Goal: Transaction & Acquisition: Obtain resource

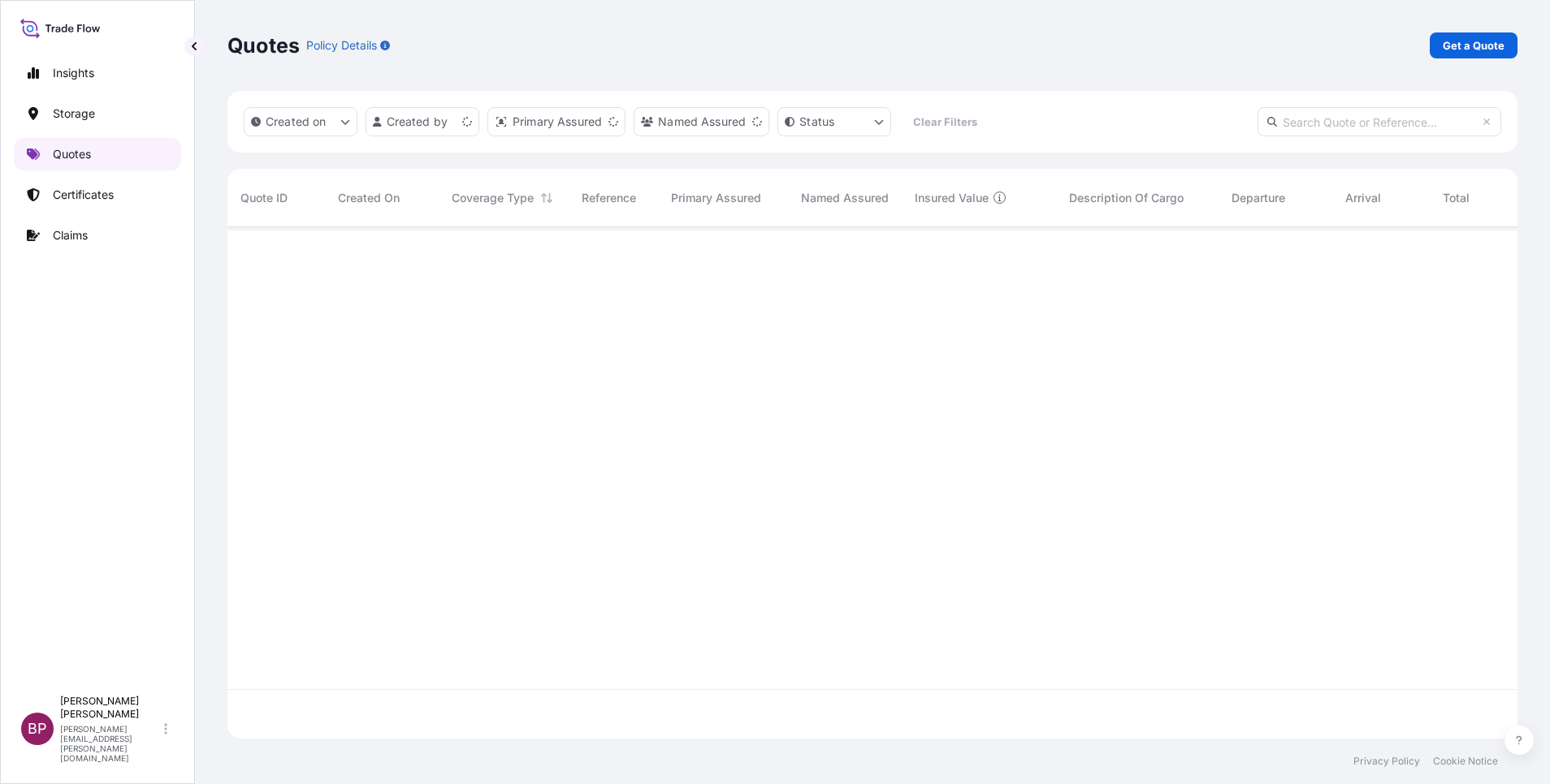
scroll to position [502, 1271]
click at [1473, 54] on link "Get a Quote" at bounding box center [1473, 46] width 88 height 26
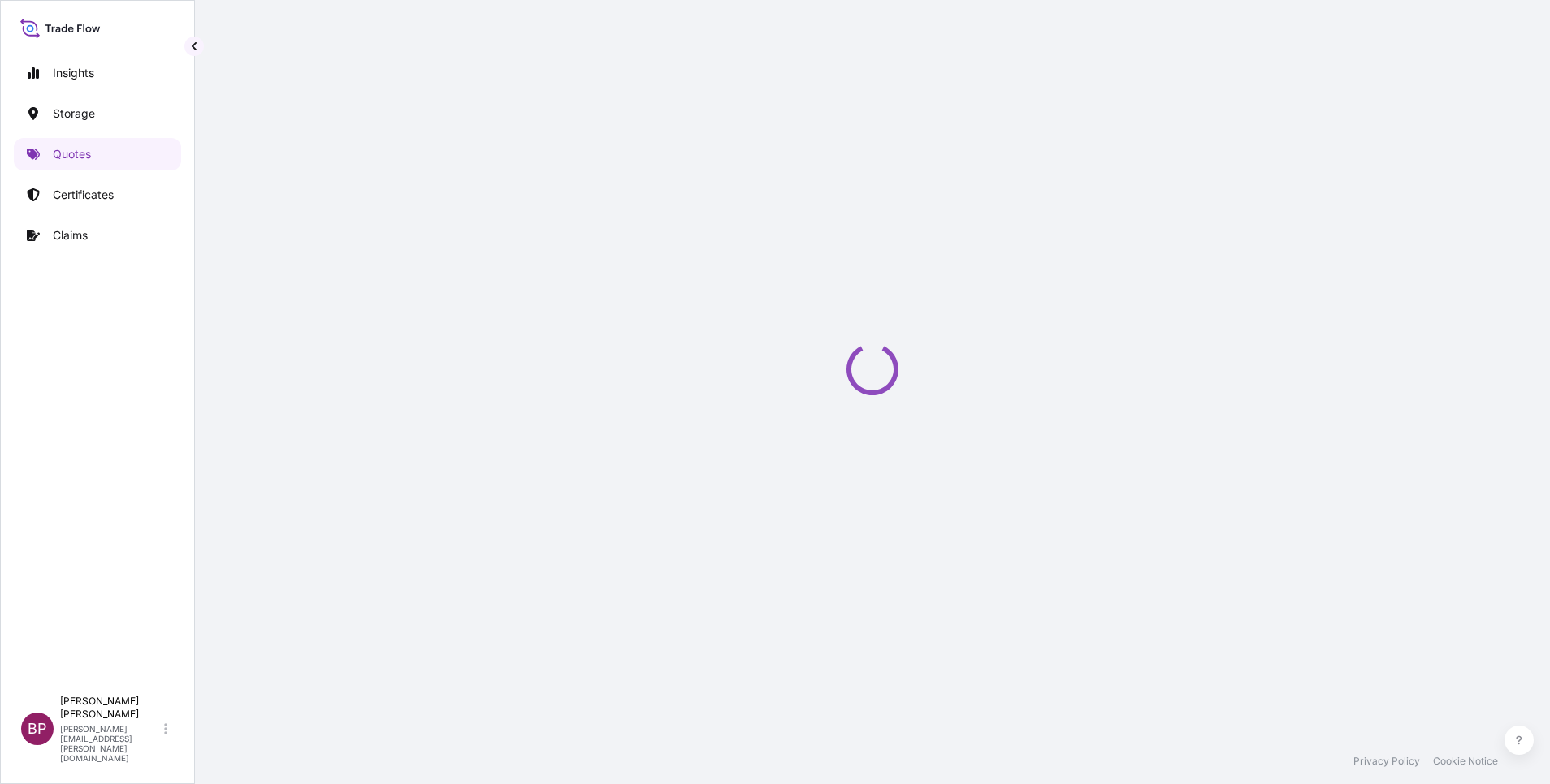
select select "Water"
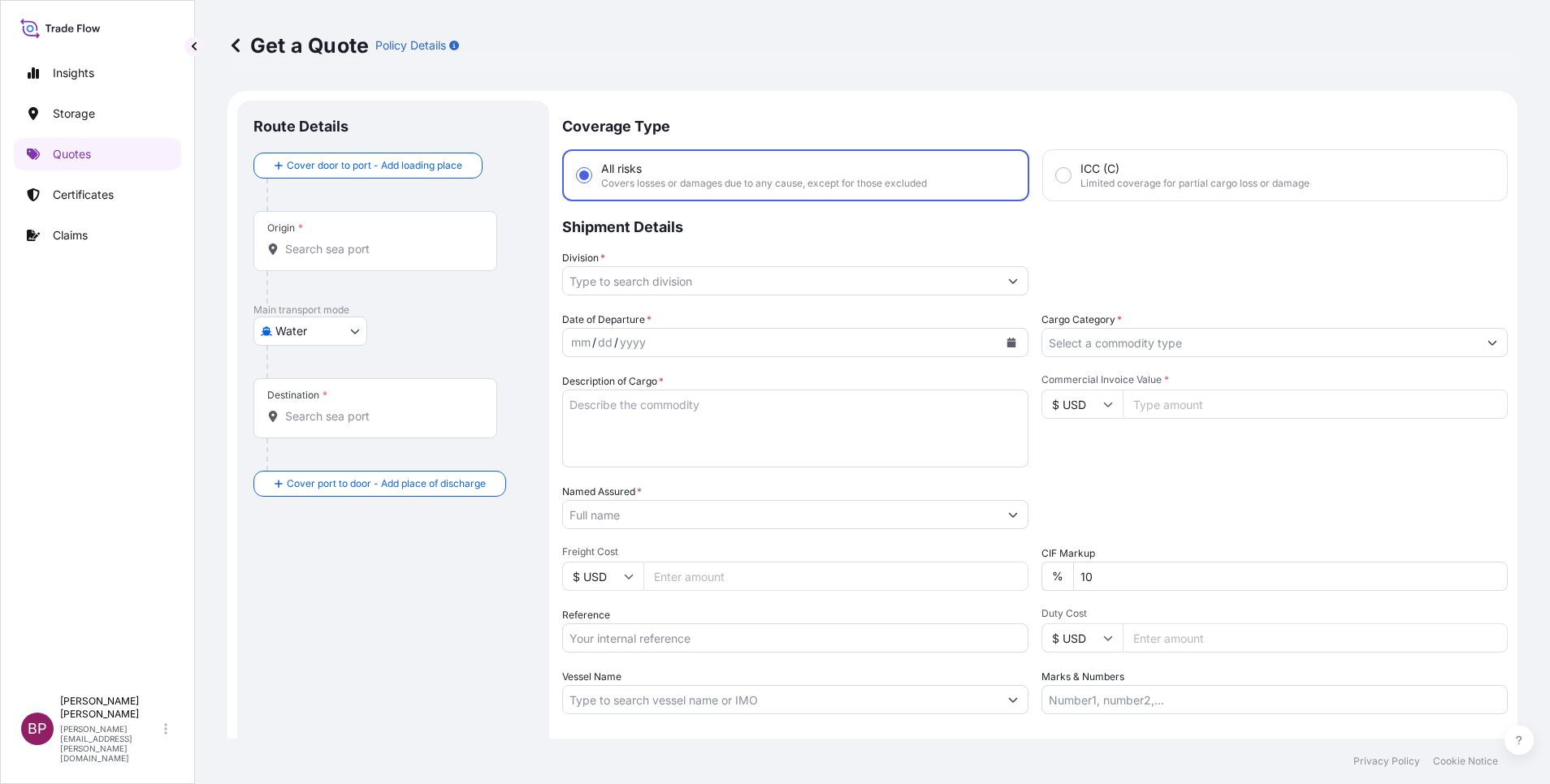
scroll to position [26, 0]
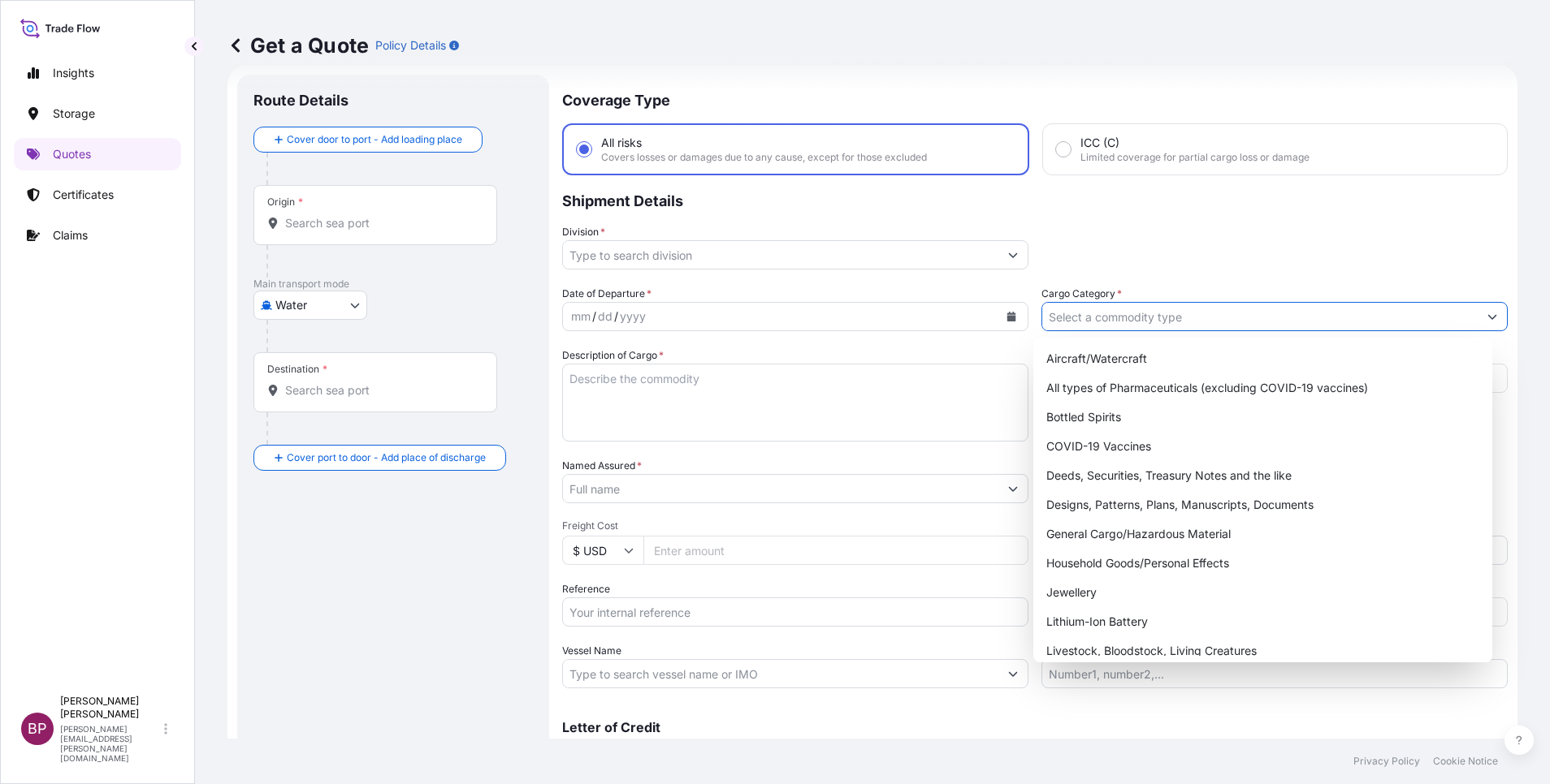
click at [1487, 314] on icon "Show suggestions" at bounding box center [1492, 317] width 10 height 10
click at [1160, 532] on div "General Cargo/Hazardous Material" at bounding box center [1262, 533] width 446 height 29
type input "General Cargo/Hazardous Material"
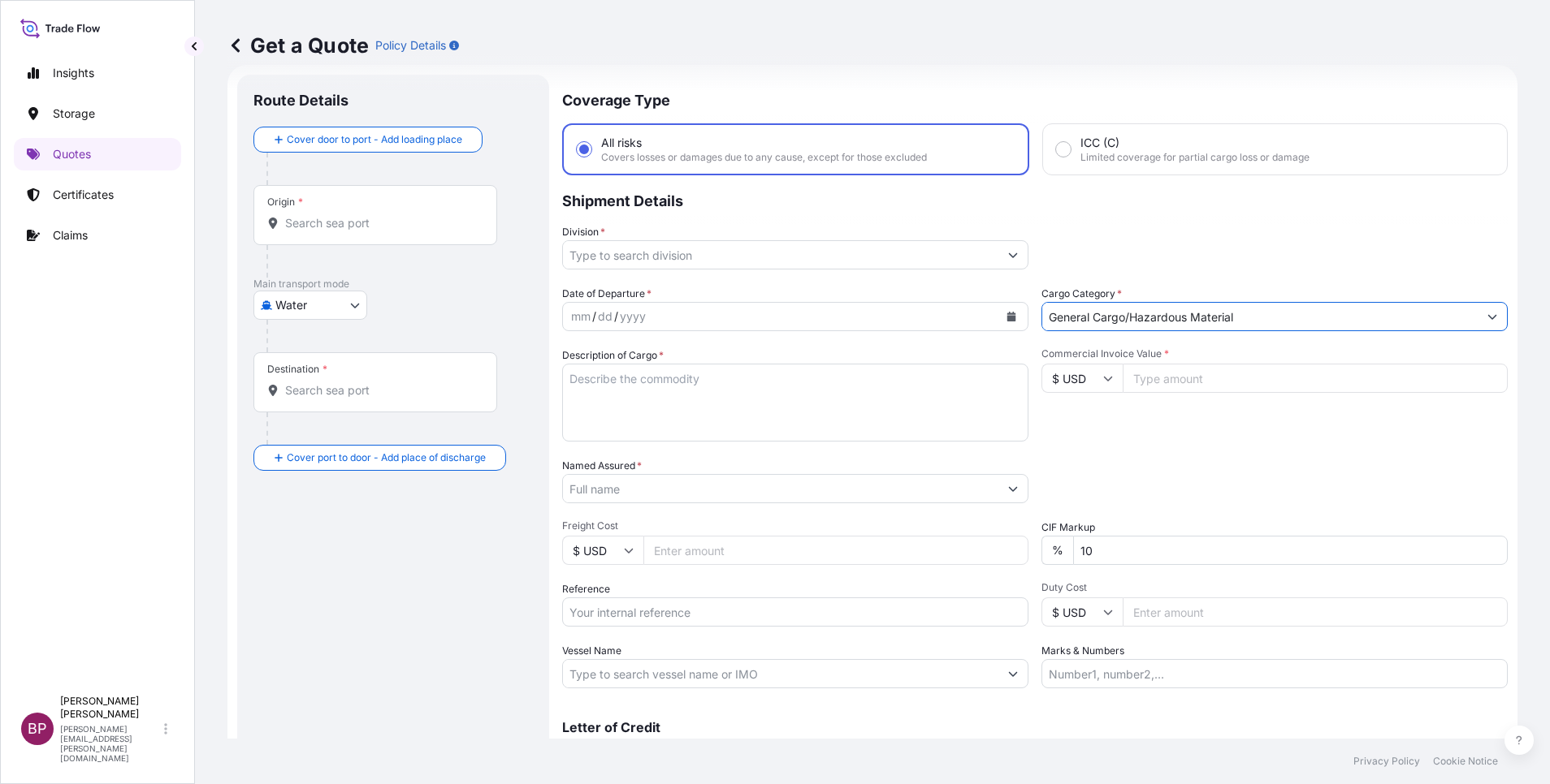
click at [998, 256] on button "Show suggestions" at bounding box center [1012, 254] width 29 height 29
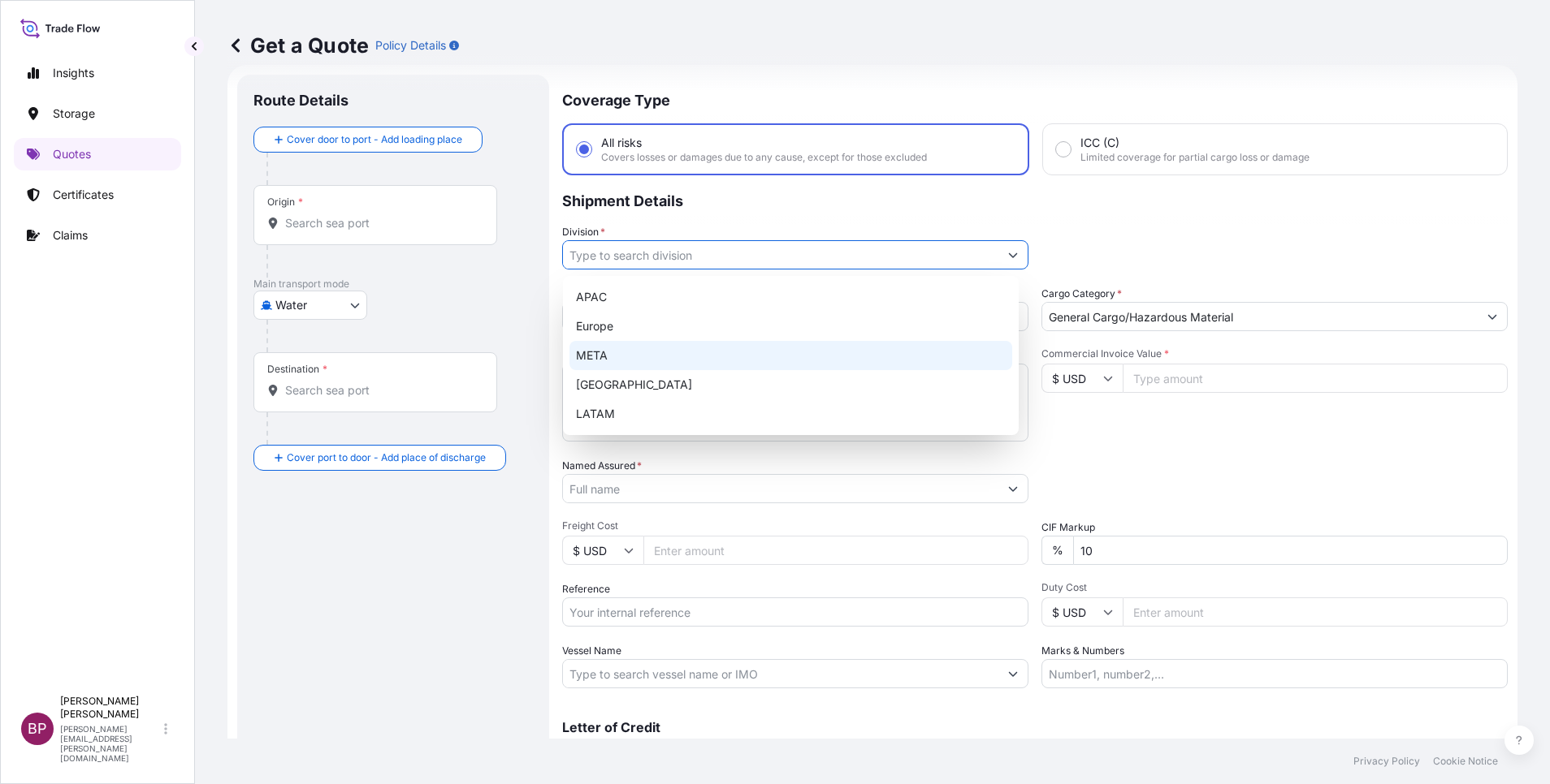
click at [647, 358] on div "META" at bounding box center [790, 355] width 443 height 29
type input "META"
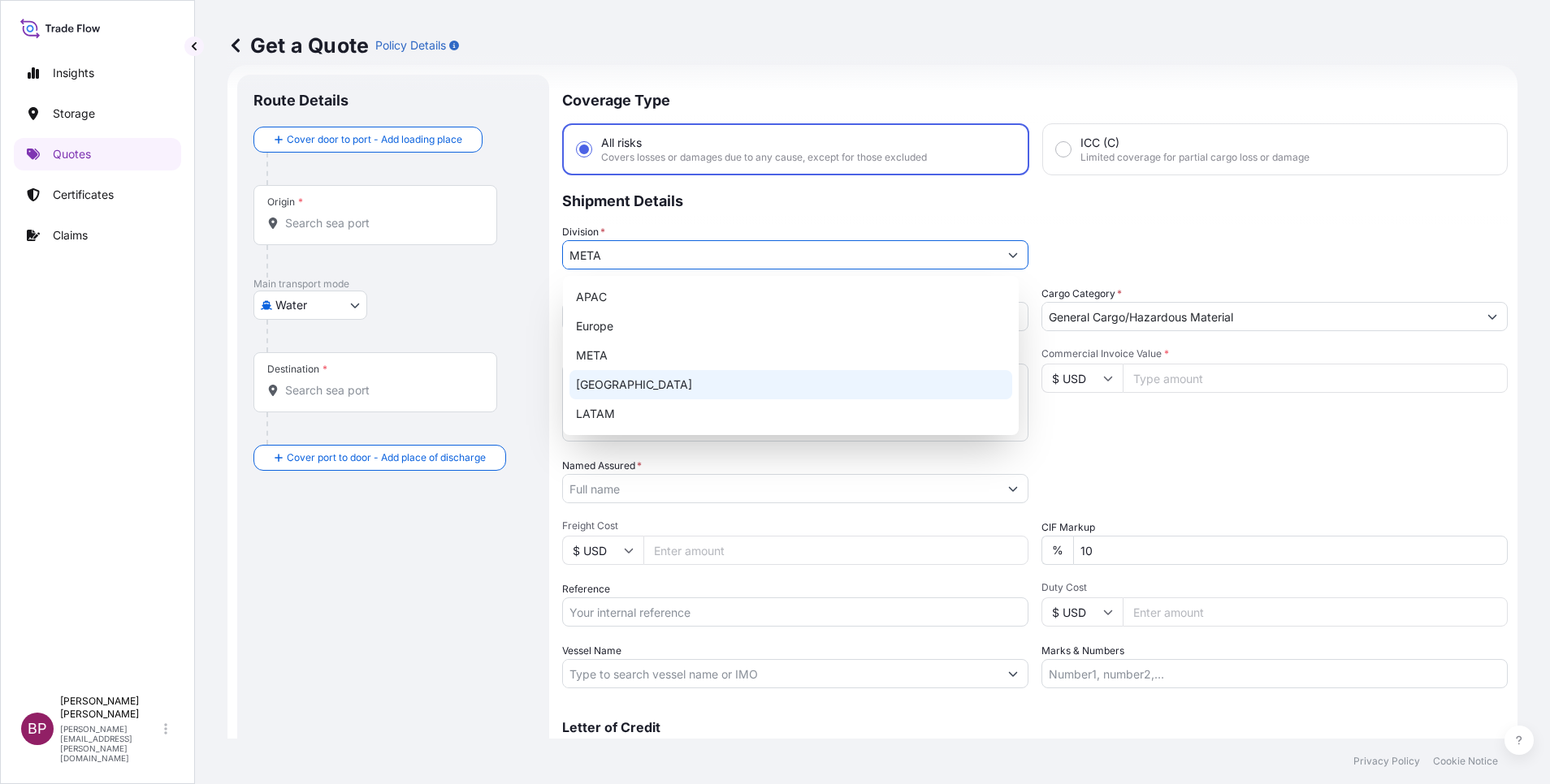
click at [1212, 373] on input "Commercial Invoice Value *" at bounding box center [1315, 378] width 385 height 29
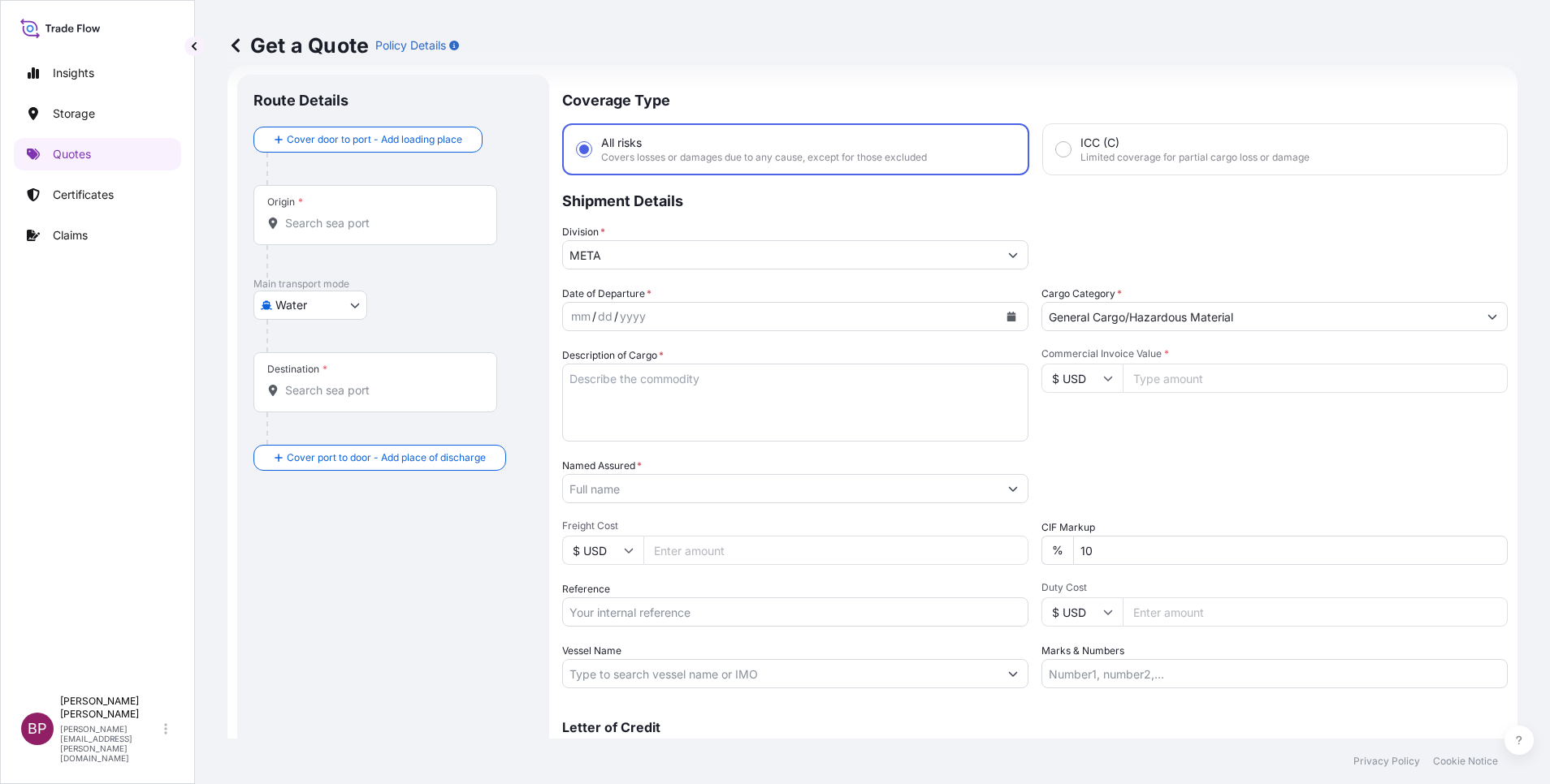
paste input "165648.74"
type input "165648.74"
drag, startPoint x: 1115, startPoint y: 542, endPoint x: 994, endPoint y: 539, distance: 121.0
click at [994, 539] on div "Date of Departure * mm / dd / yyyy Cargo Category * General Cargo/Hazardous Mat…" at bounding box center [1035, 487] width 945 height 402
type input "0"
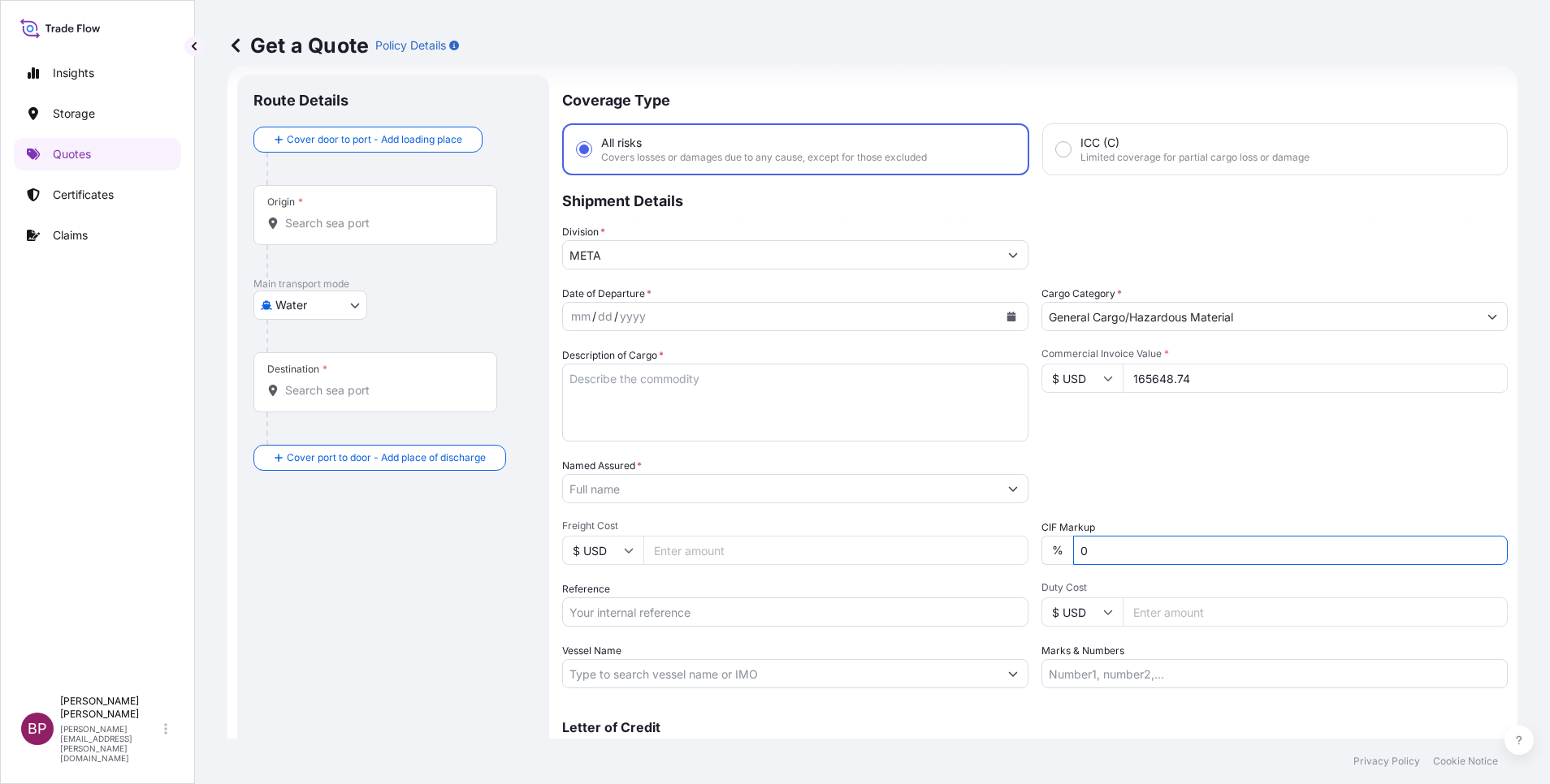
click at [1263, 461] on div "Packing Category Type to search a container mode Please select a primary mode o…" at bounding box center [1275, 481] width 466 height 46
click at [687, 392] on textarea "Description of Cargo *" at bounding box center [795, 402] width 466 height 78
paste textarea "Hytera TETRA Base Station"
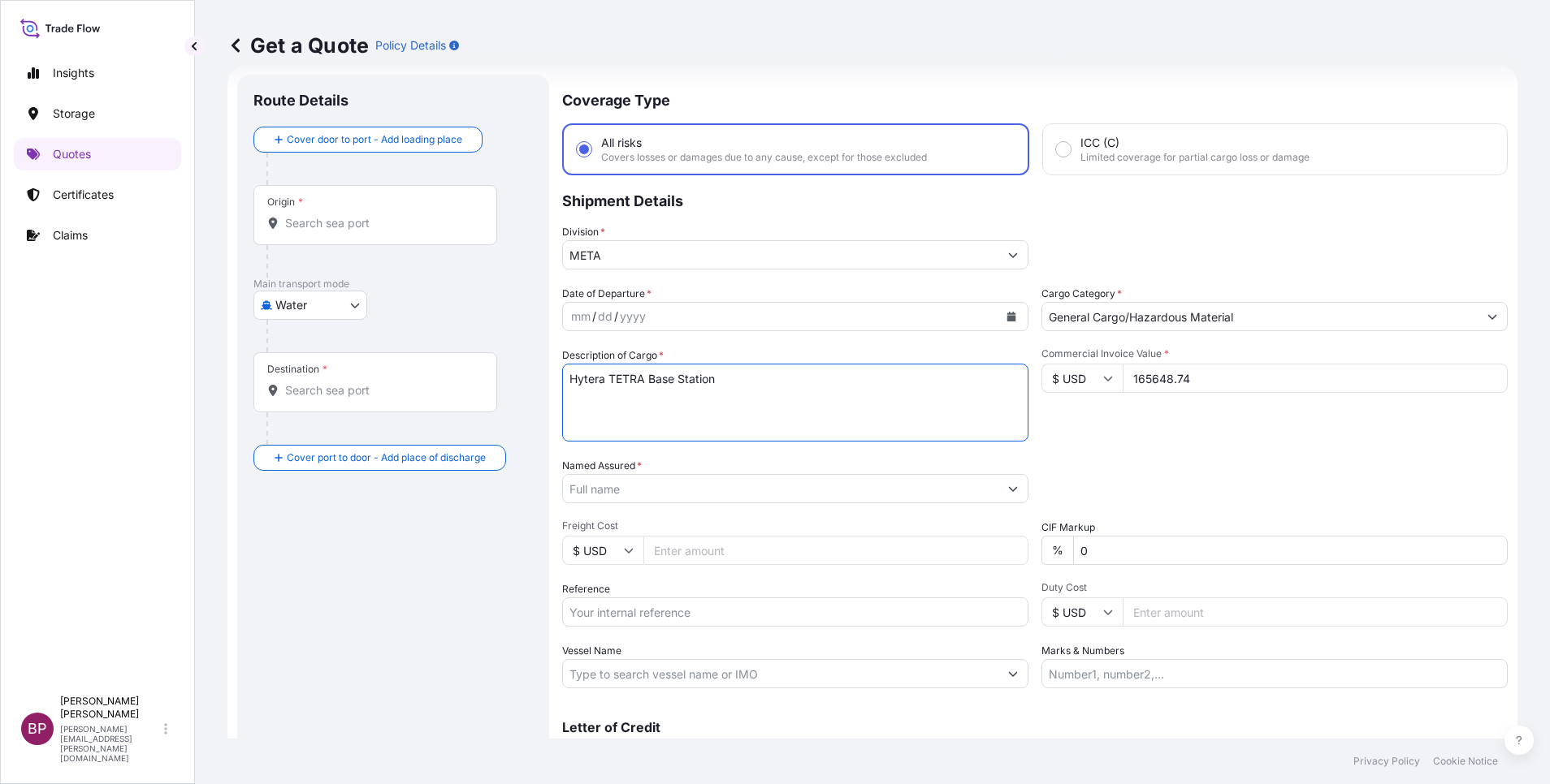
type textarea "Hytera TETRA Base Station"
drag, startPoint x: 639, startPoint y: 617, endPoint x: 685, endPoint y: 607, distance: 47.1
click at [639, 617] on input "Reference" at bounding box center [795, 612] width 466 height 29
paste input "SSLS2766"
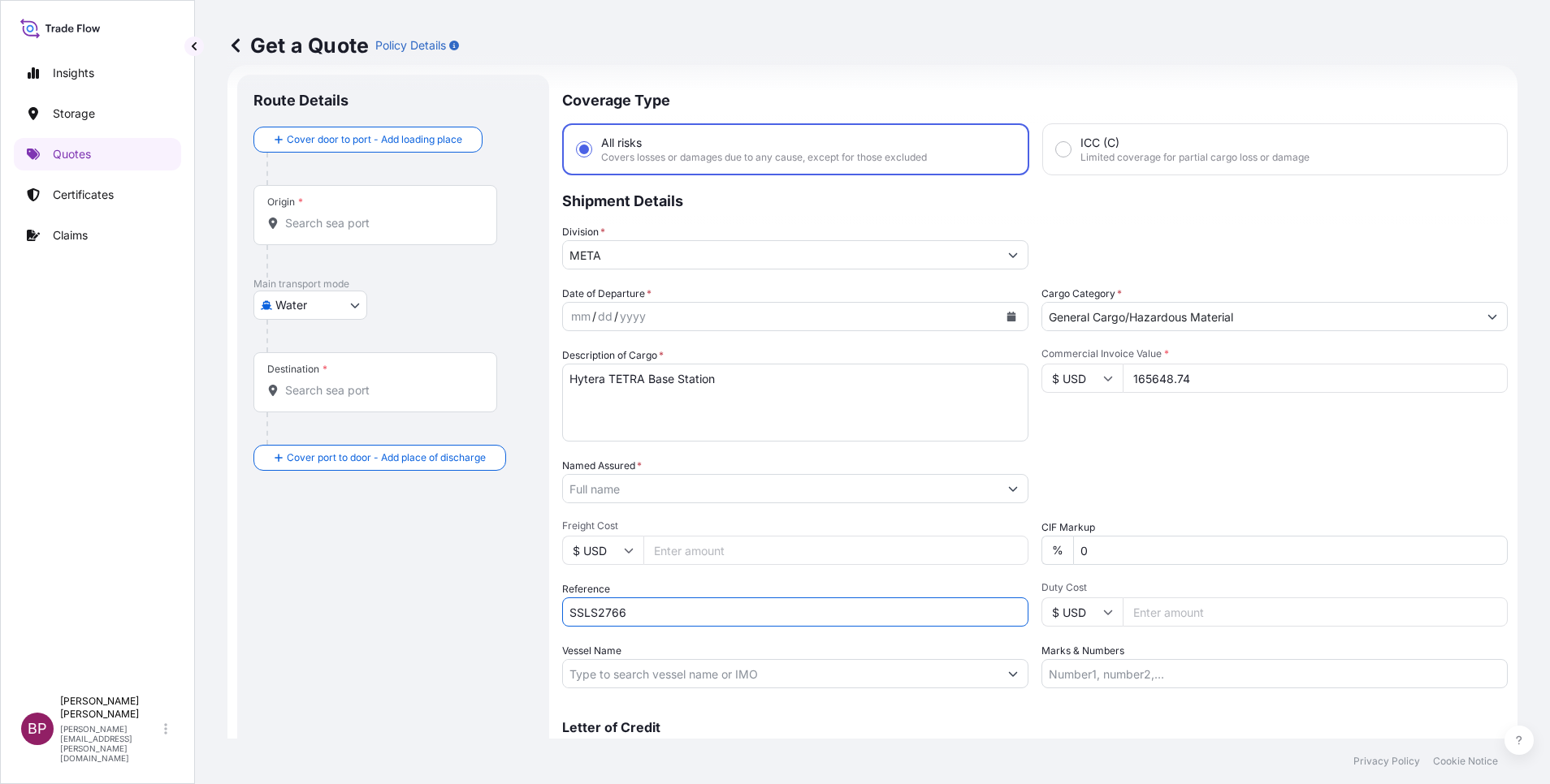
paste input "SSLS2766"
type input "SSLS2766"
click at [694, 486] on input "Named Assured *" at bounding box center [780, 488] width 436 height 29
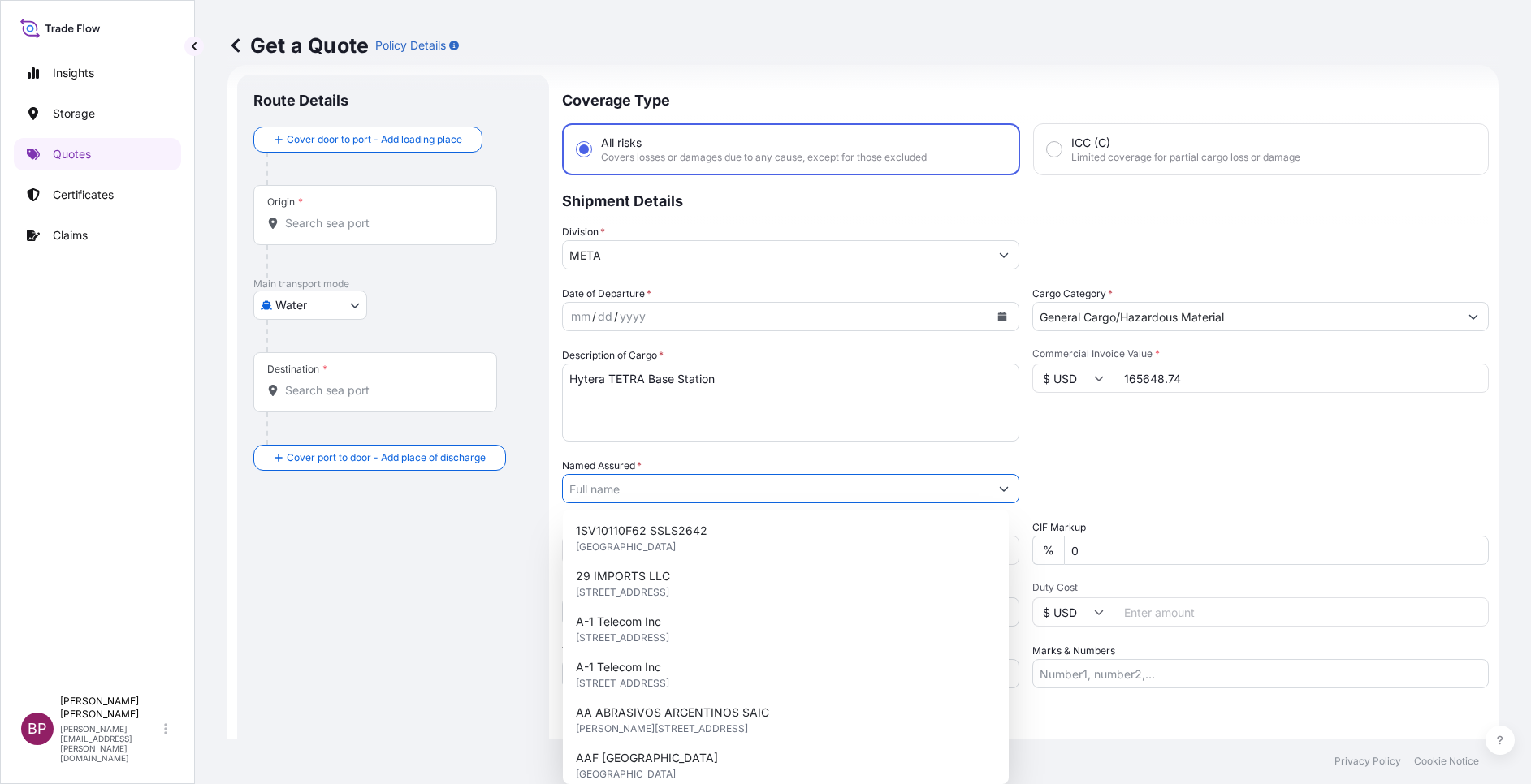
paste input "Mawalej Information Systems Co. Ltd"
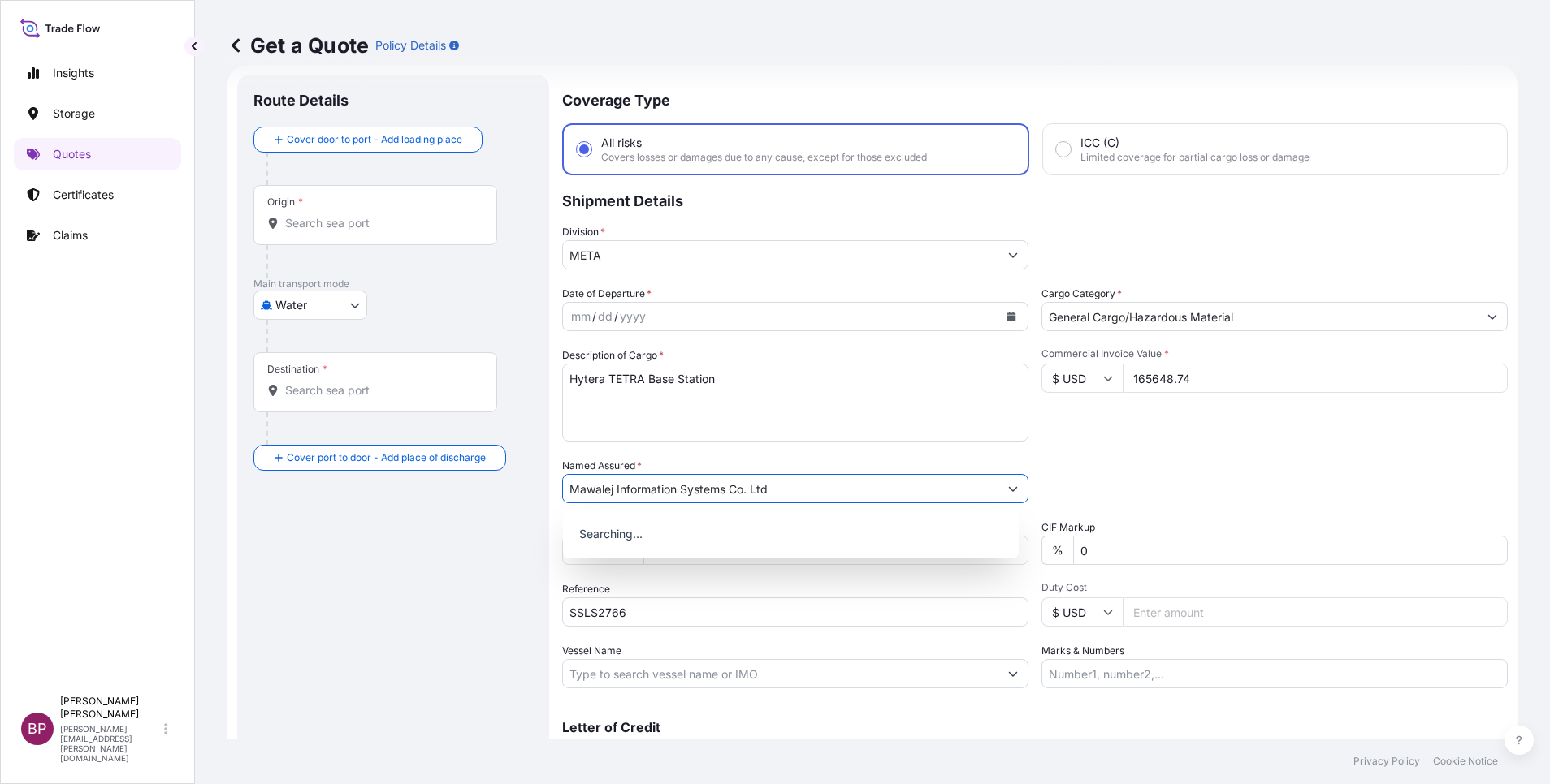
type input "Mawalej Information Systems Co. Ltd"
click at [704, 617] on input "SSLS2766" at bounding box center [795, 612] width 466 height 29
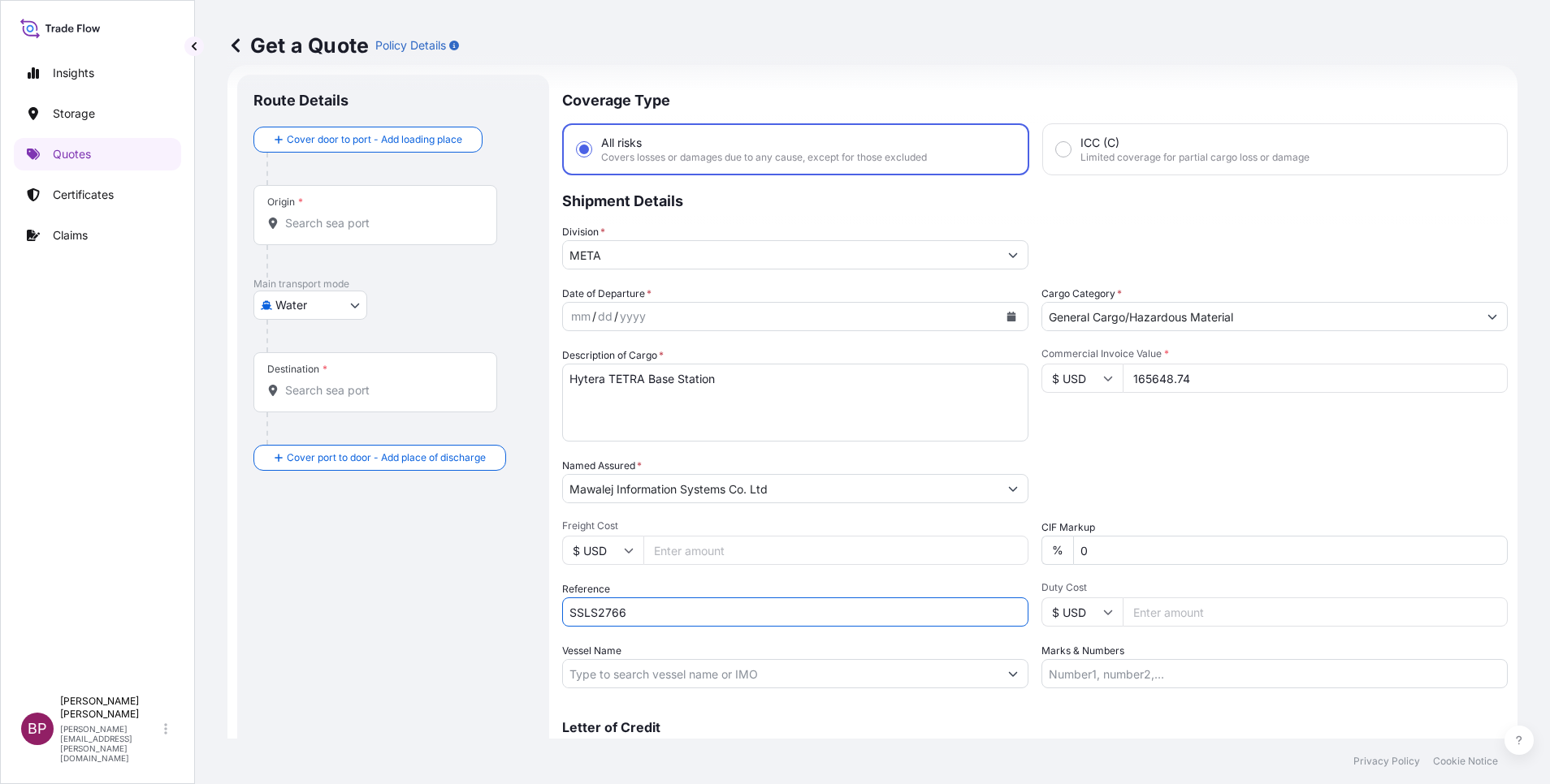
paste input "PO : MISC-001981 HBL no: AFS2508238"
type input "SSLS2766 PO : MISC-001981 HBL no: AFS2508238"
click at [1003, 322] on button "Calendar" at bounding box center [1011, 317] width 26 height 26
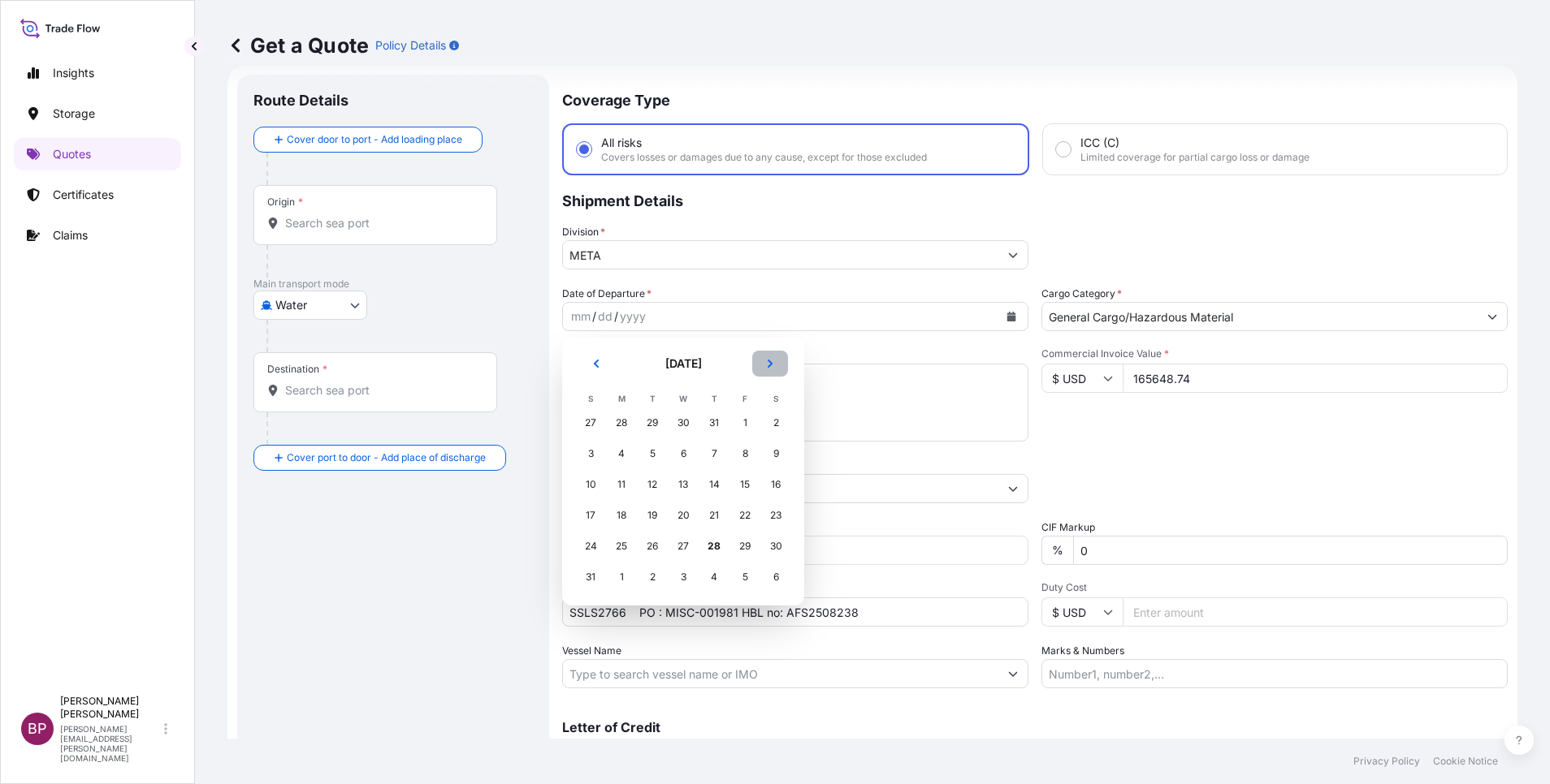
click at [772, 369] on button "Next" at bounding box center [771, 364] width 36 height 26
click at [776, 418] on div "6" at bounding box center [775, 422] width 29 height 29
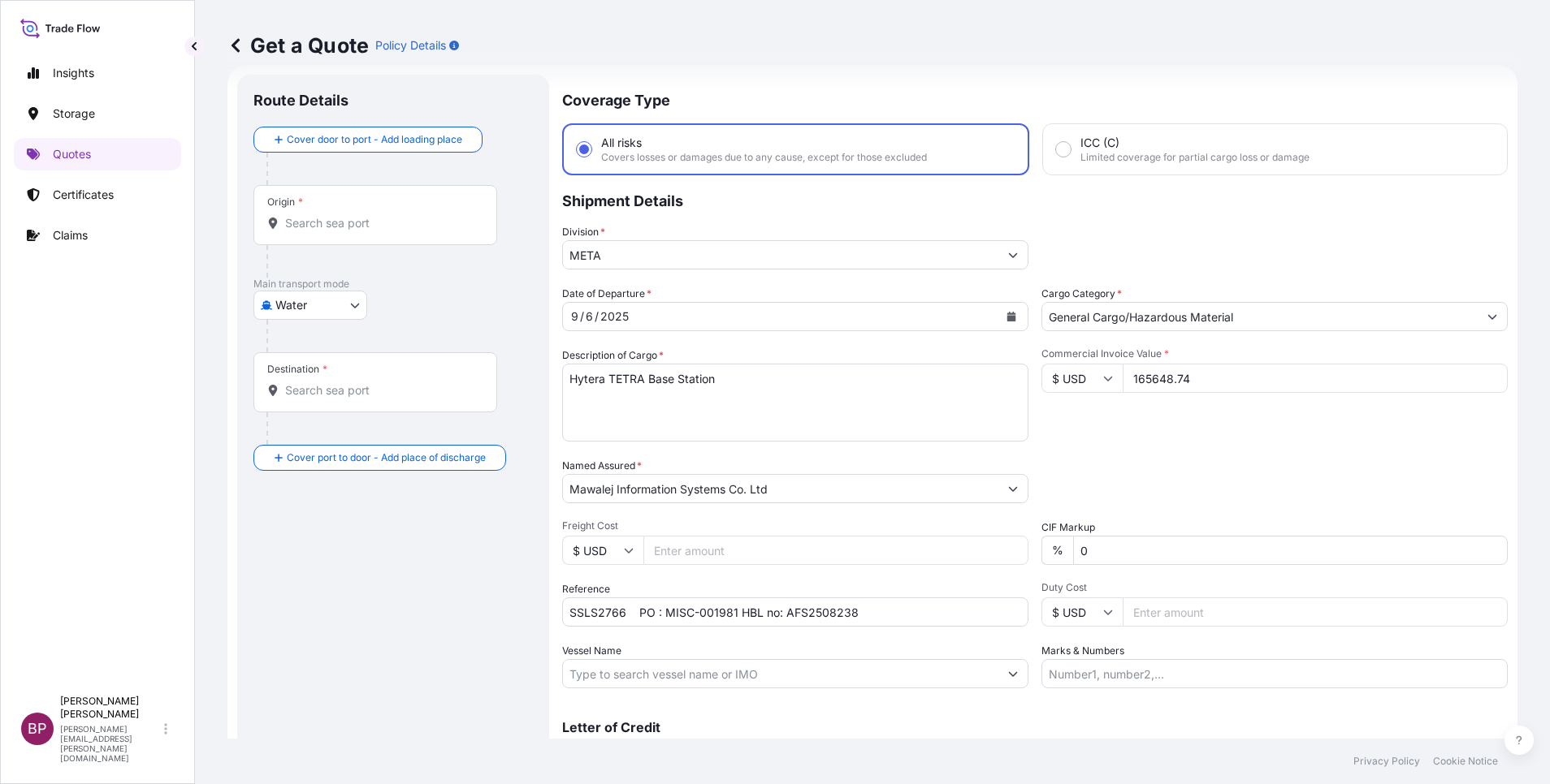
click at [1202, 449] on div "Date of Departure * [DATE] Cargo Category * General Cargo/Hazardous Material De…" at bounding box center [1035, 487] width 945 height 402
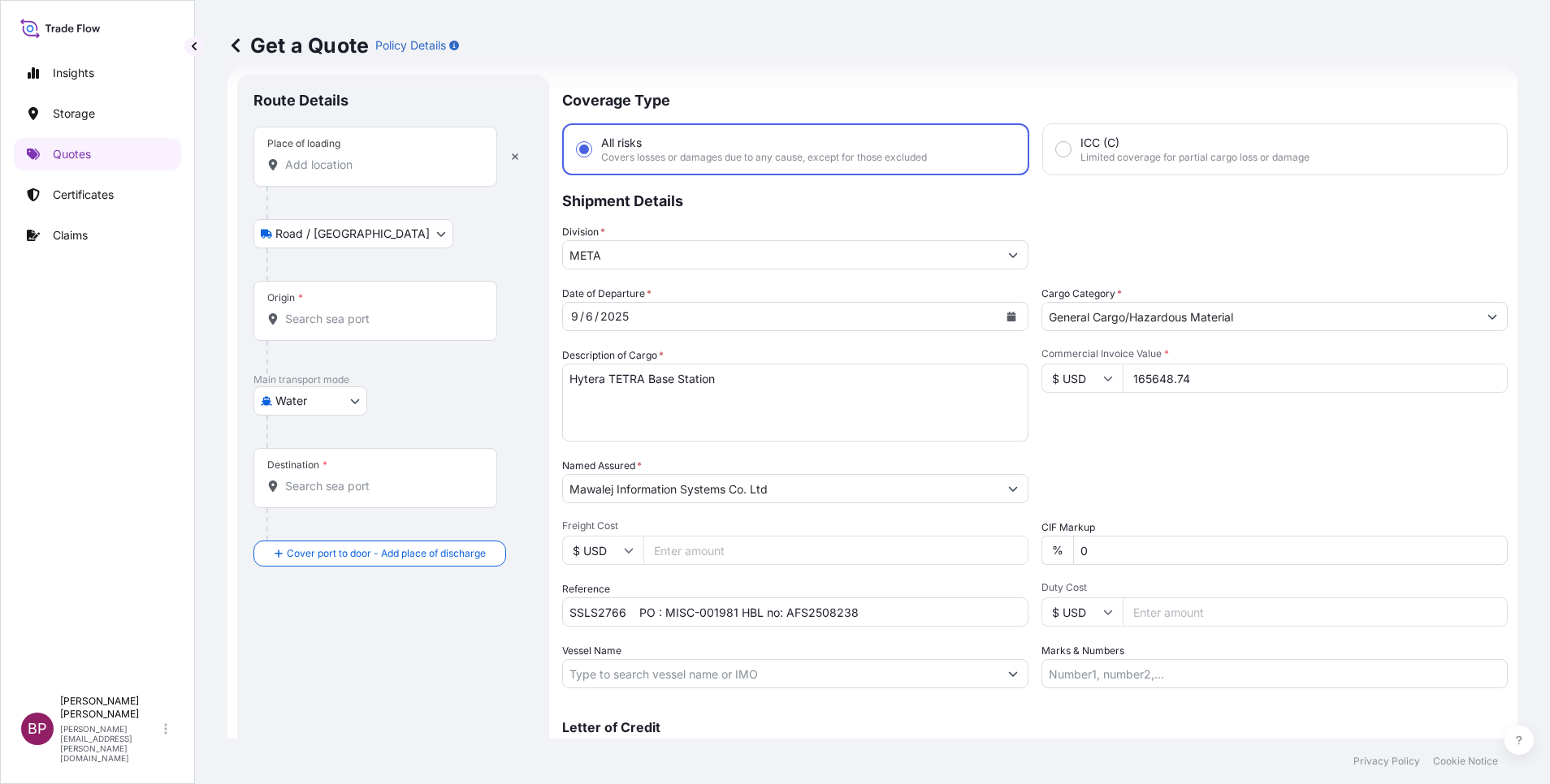
click at [371, 161] on input "Place of loading" at bounding box center [381, 164] width 191 height 16
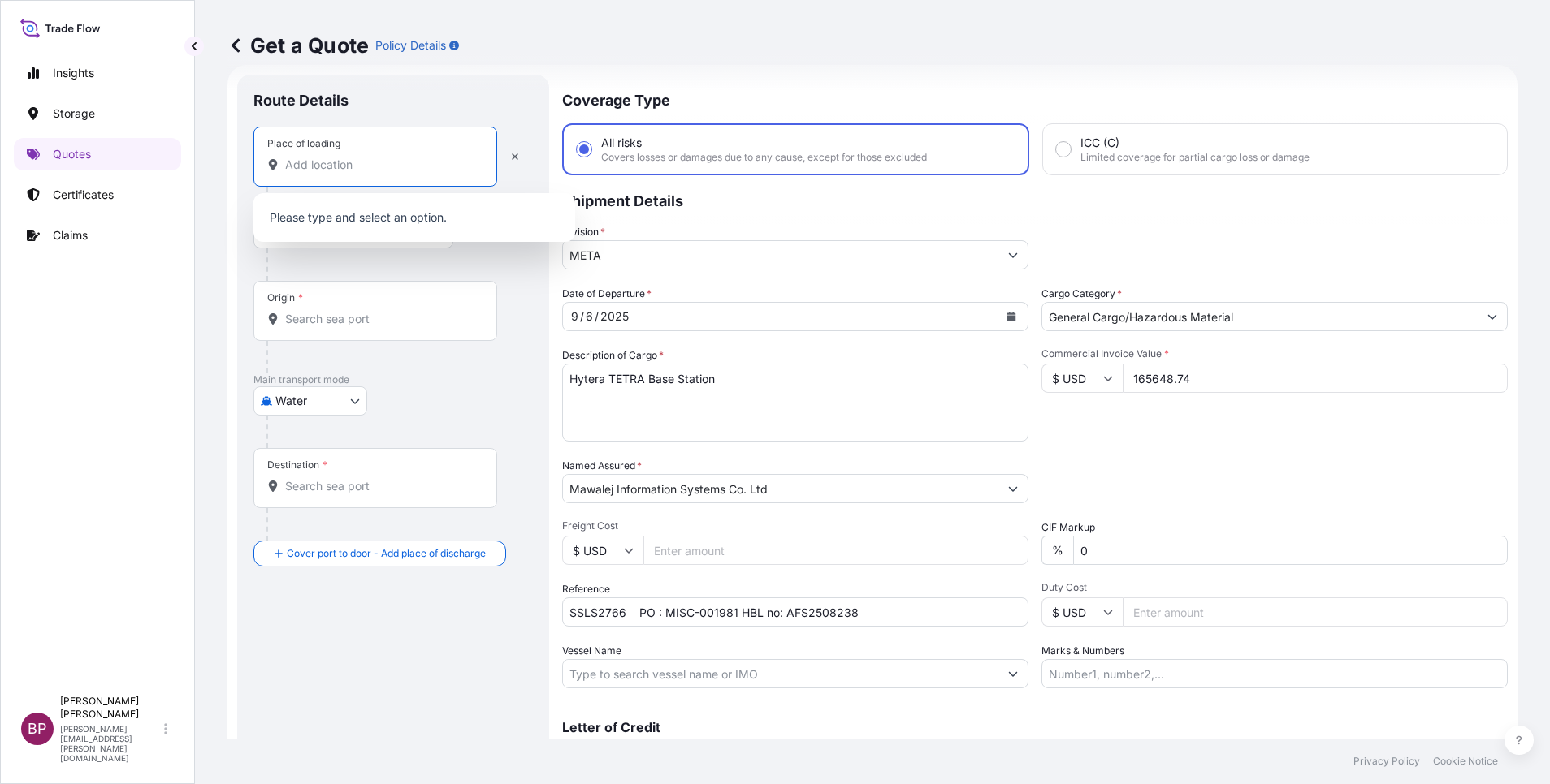
paste input "[GEOGRAPHIC_DATA]"
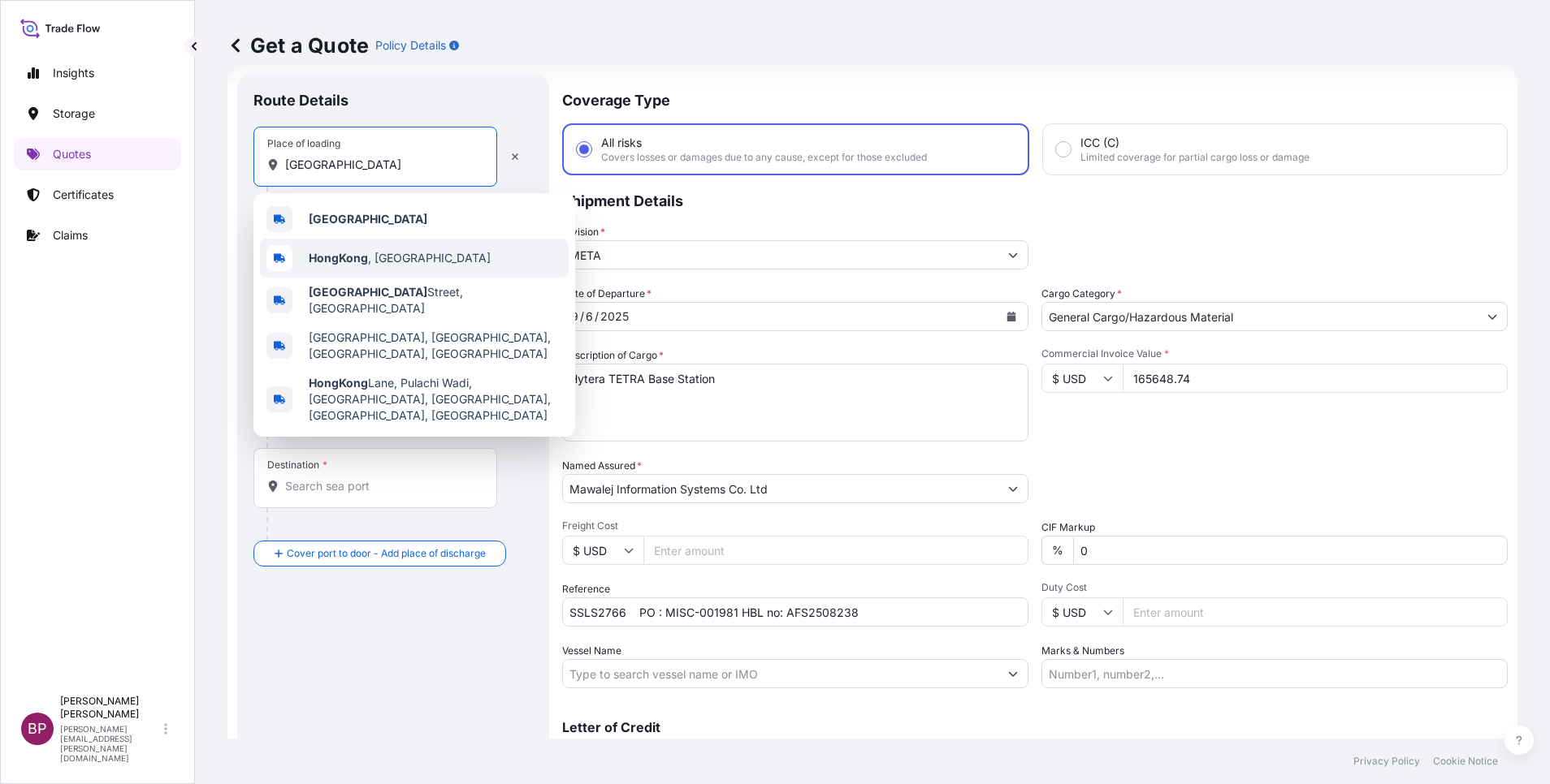
click at [384, 261] on span "HongKong , [GEOGRAPHIC_DATA]" at bounding box center [400, 258] width 182 height 16
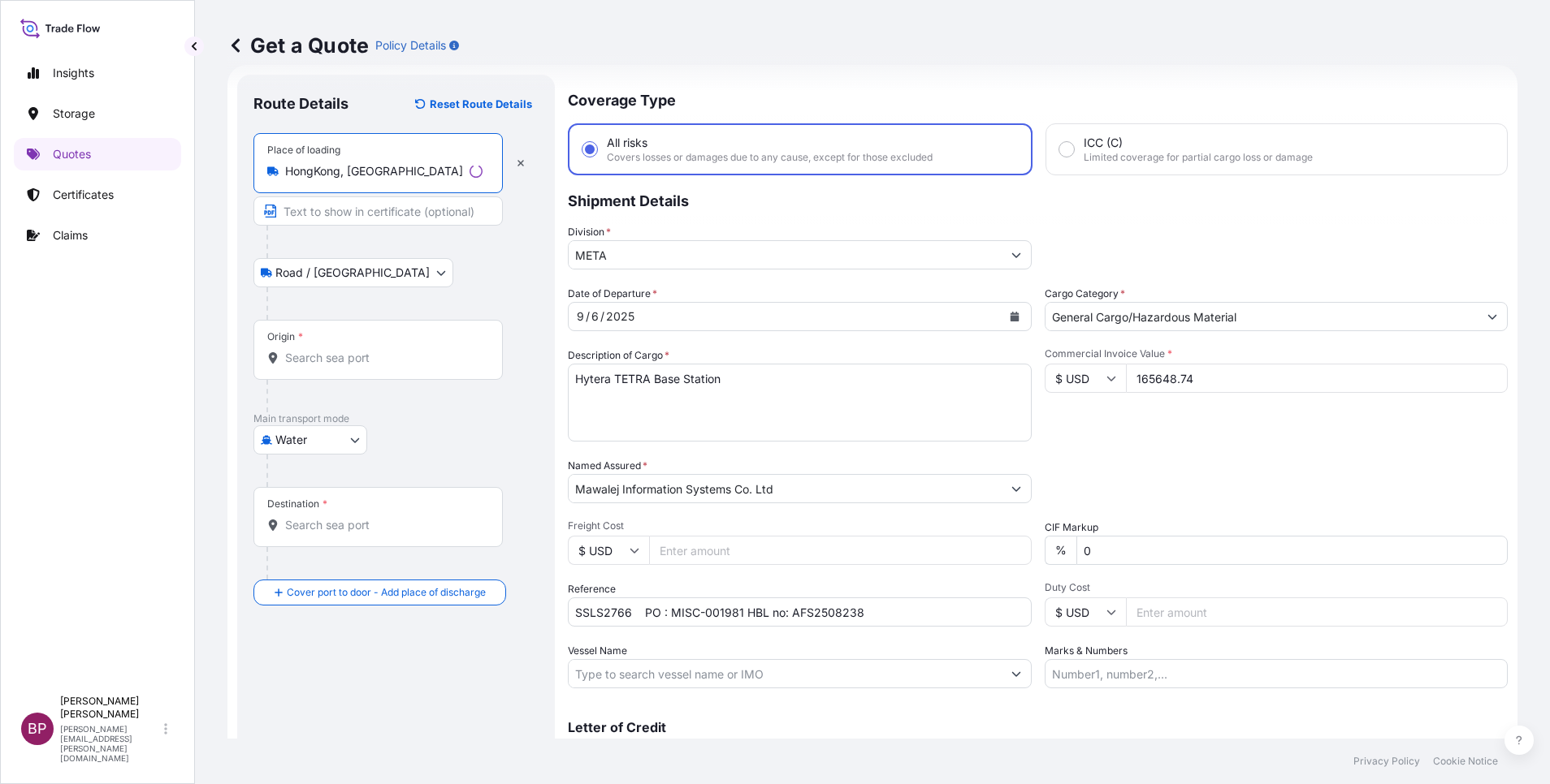
type input "HongKong, [GEOGRAPHIC_DATA]"
click at [394, 361] on input "Origin *" at bounding box center [384, 358] width 197 height 16
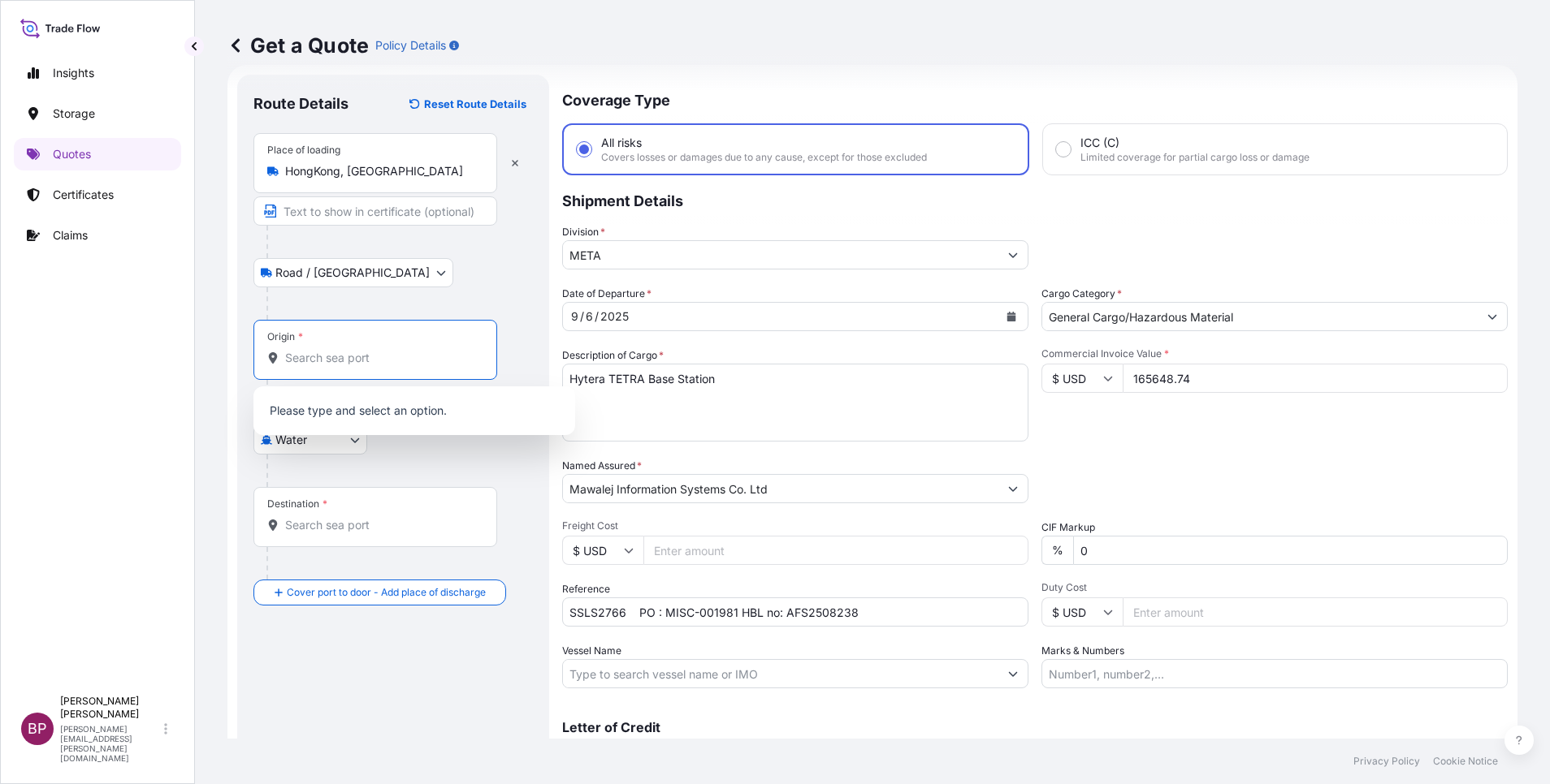
paste input "[GEOGRAPHIC_DATA]"
click at [378, 412] on span "[GEOGRAPHIC_DATA]" at bounding box center [368, 407] width 119 height 16
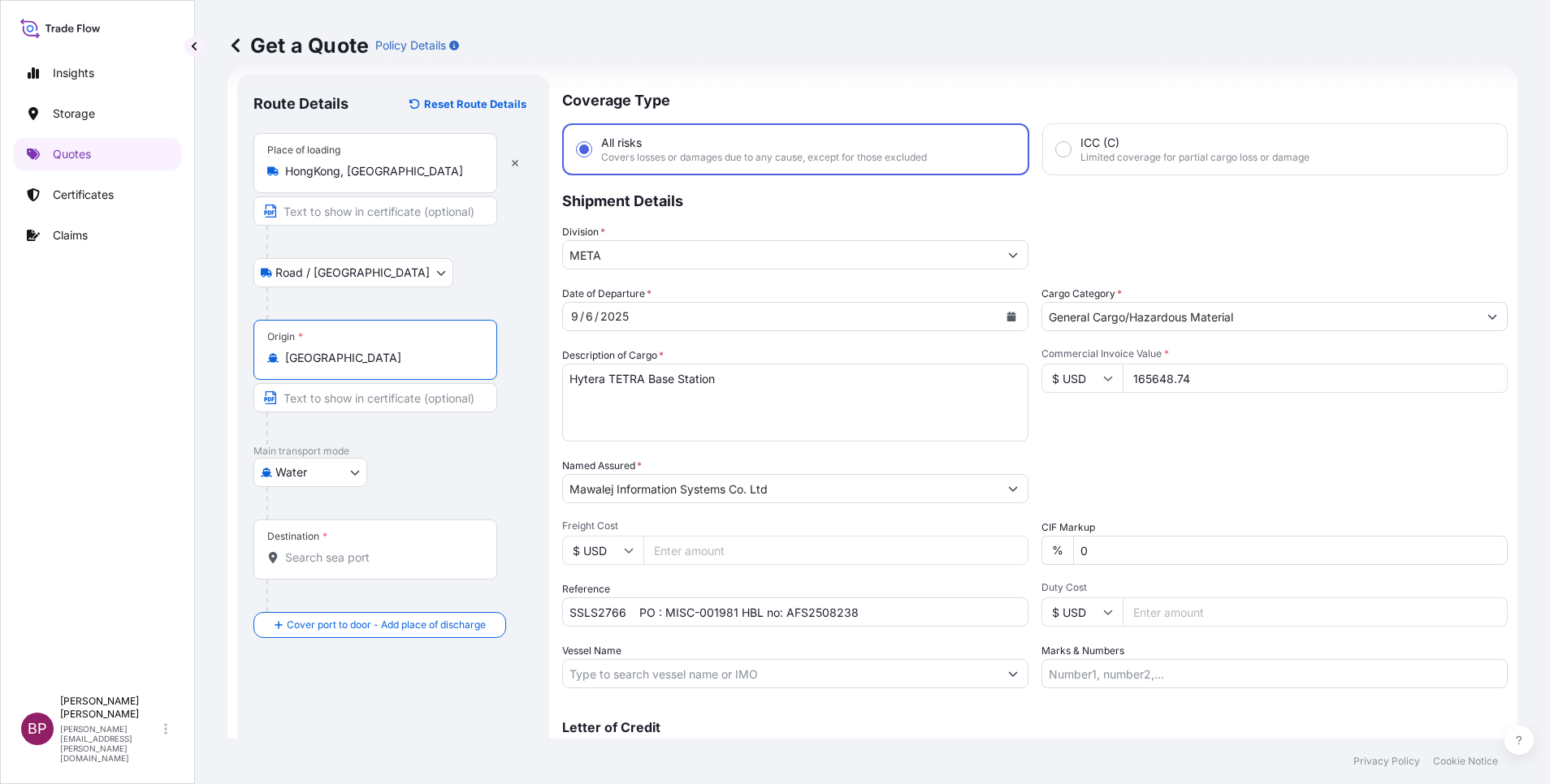
type input "[GEOGRAPHIC_DATA]"
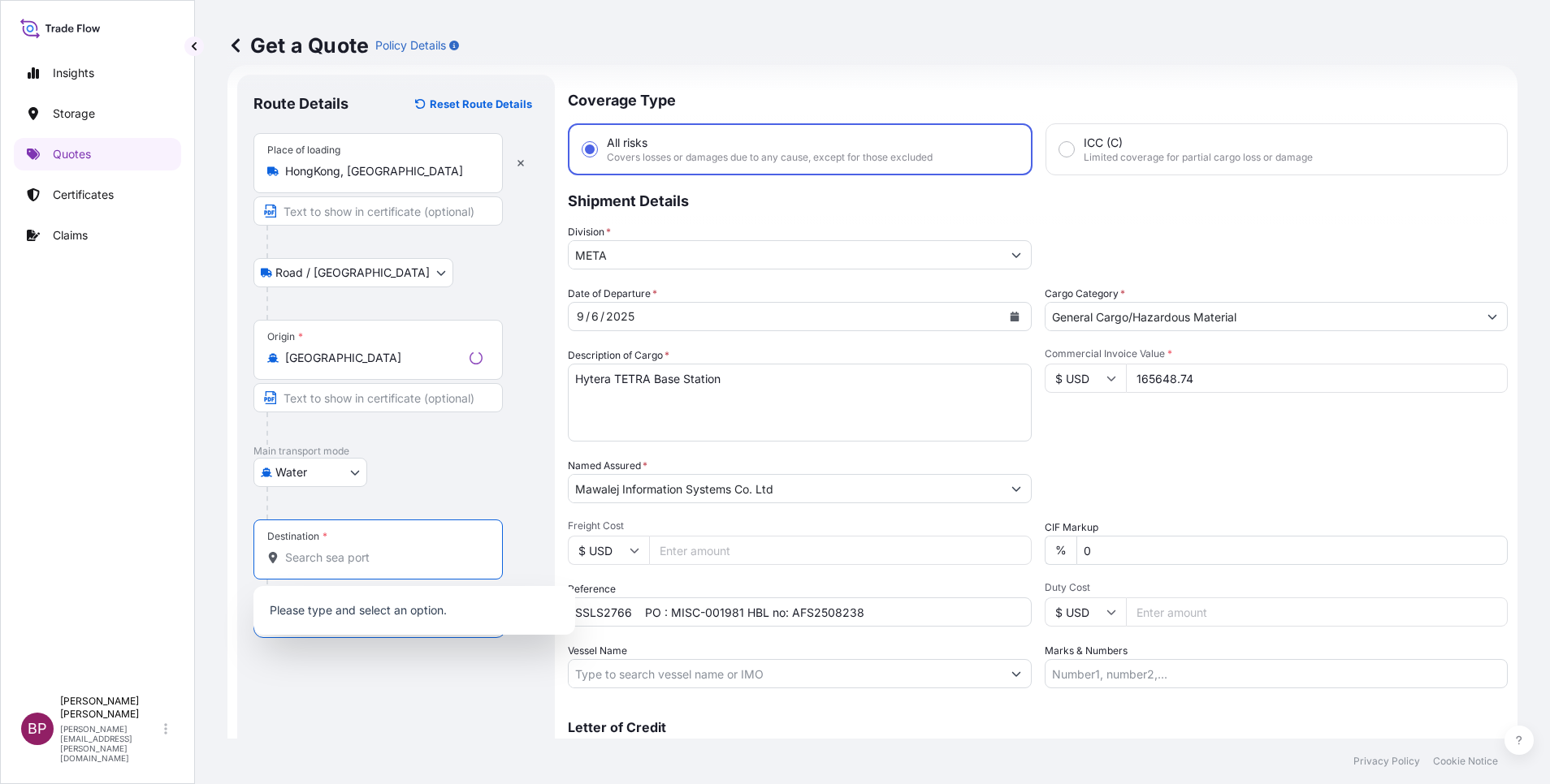
click at [351, 562] on input "Destination *" at bounding box center [384, 558] width 197 height 16
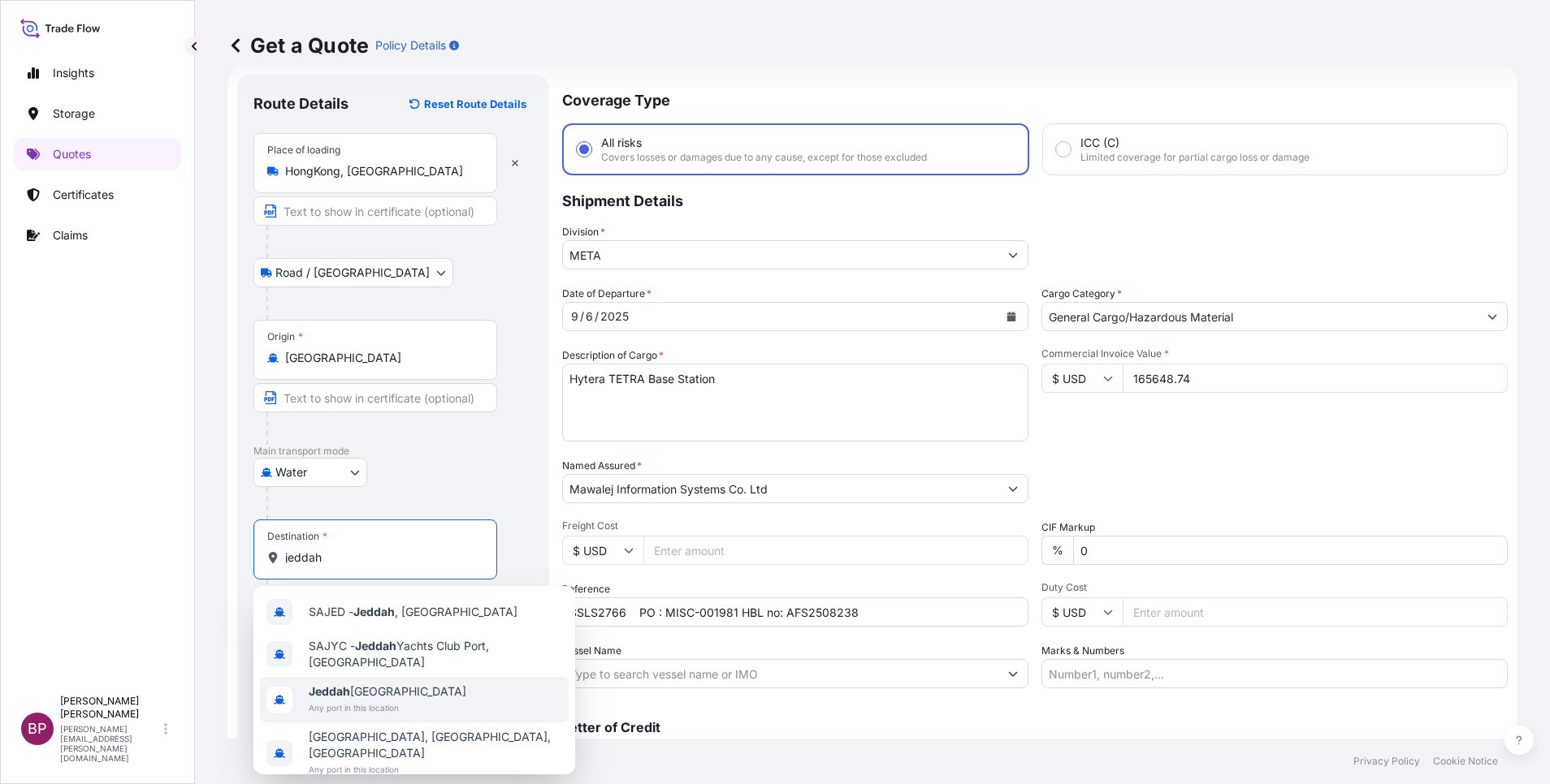
click at [366, 705] on span "Any port in this location" at bounding box center [388, 707] width 157 height 16
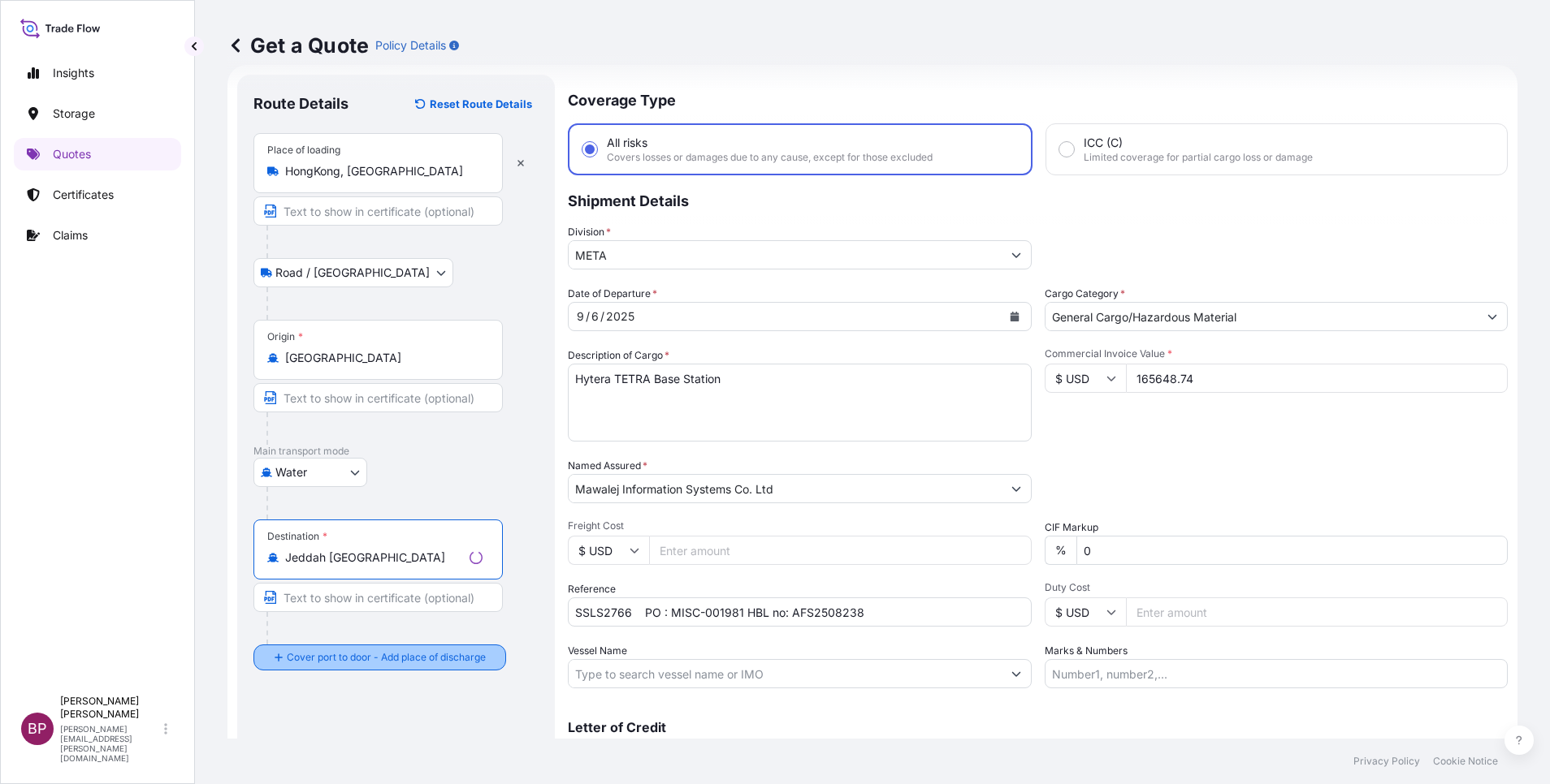
type input "Jeddah [GEOGRAPHIC_DATA]"
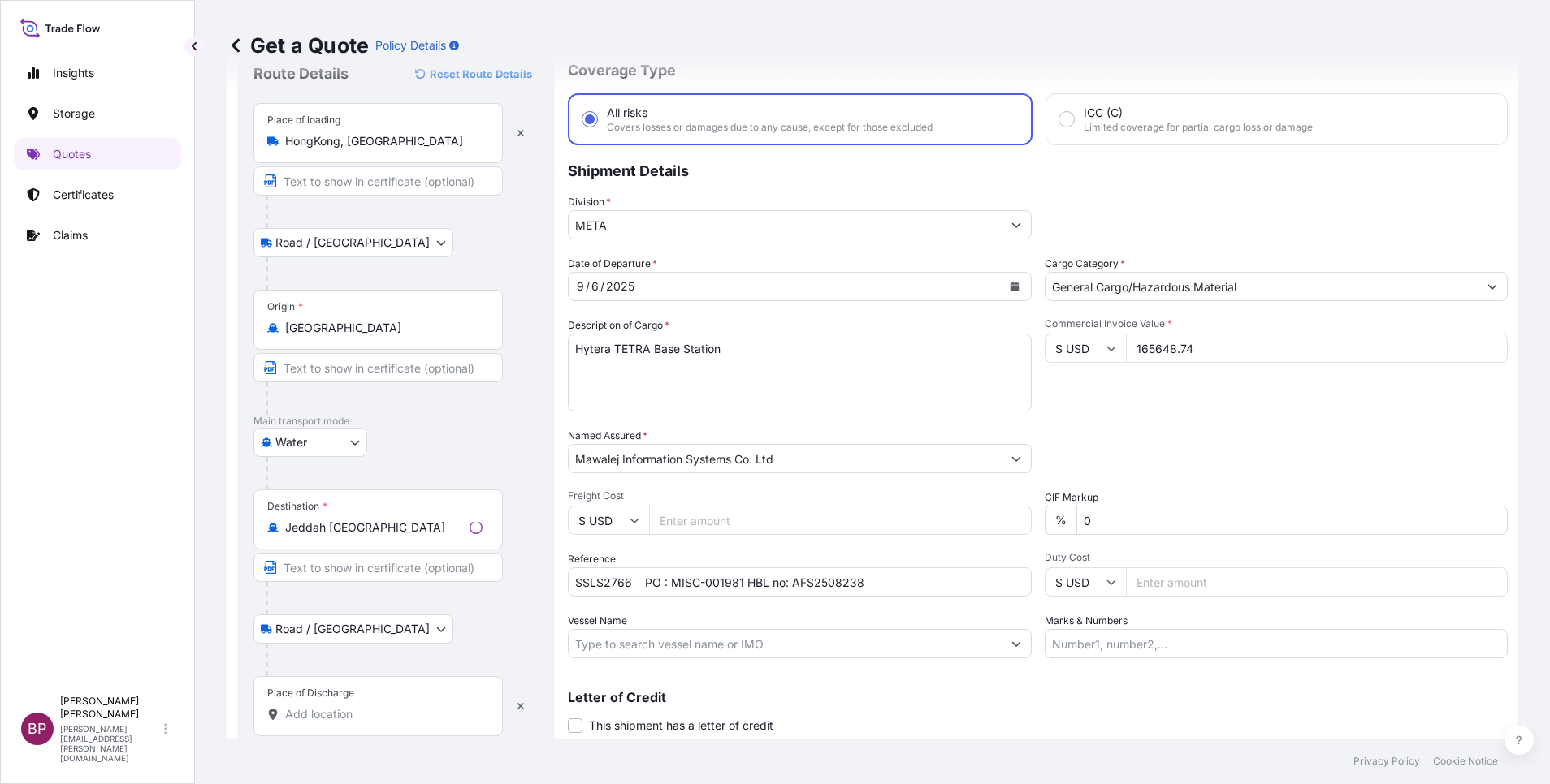
scroll to position [107, 0]
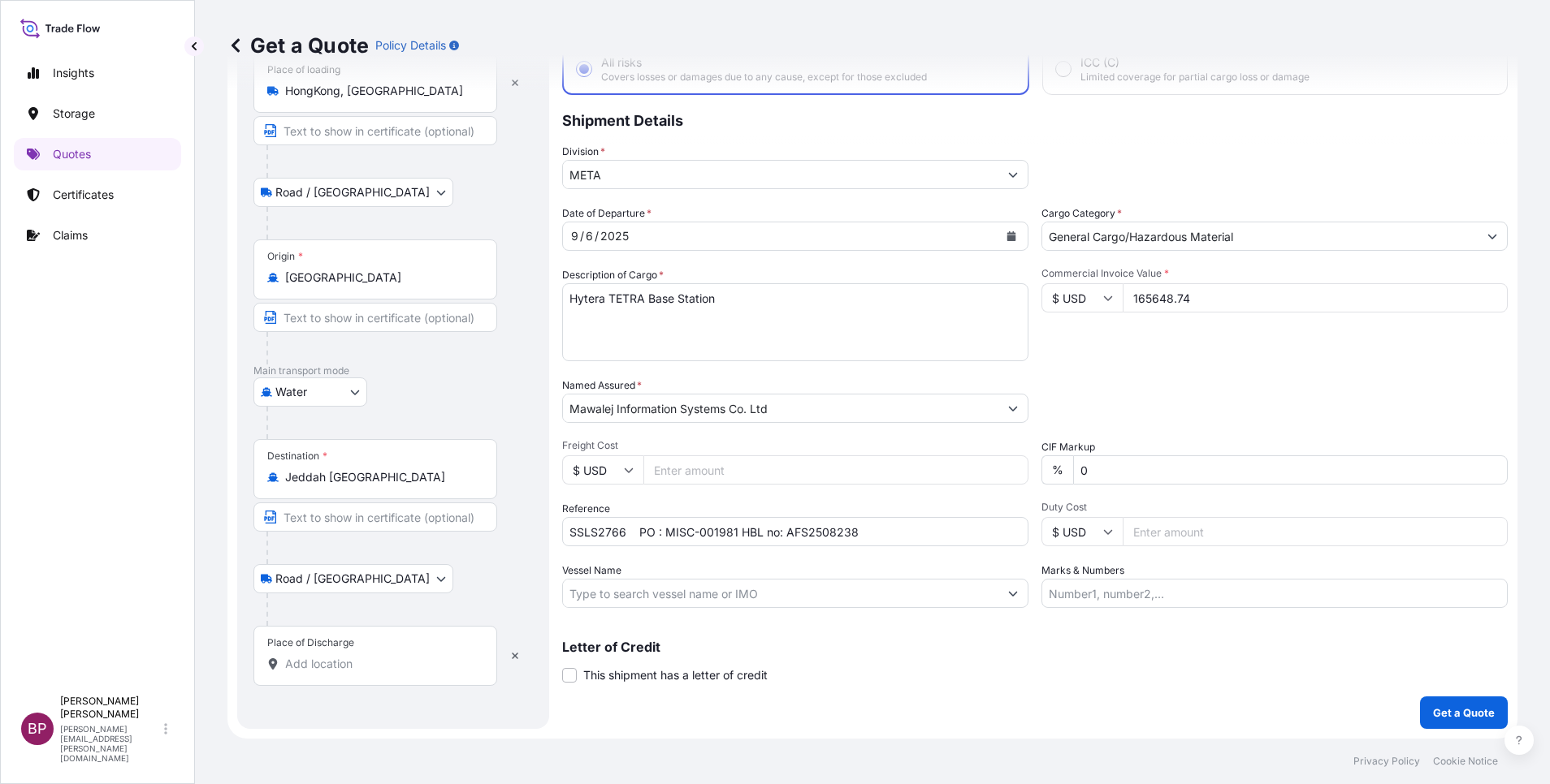
click at [372, 660] on input "Place of Discharge" at bounding box center [381, 663] width 191 height 16
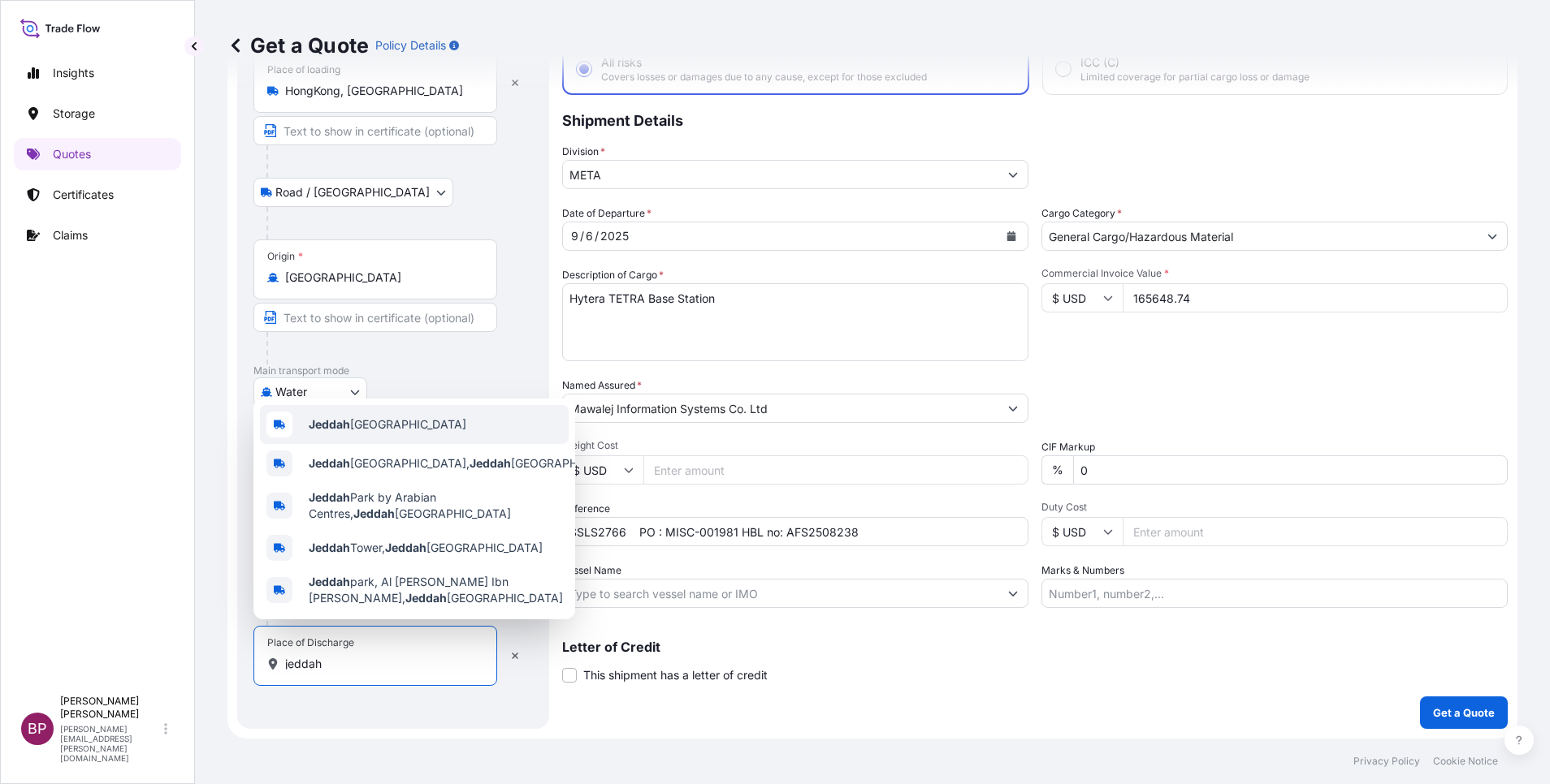
click at [387, 418] on span "Jeddah [GEOGRAPHIC_DATA]" at bounding box center [388, 424] width 157 height 16
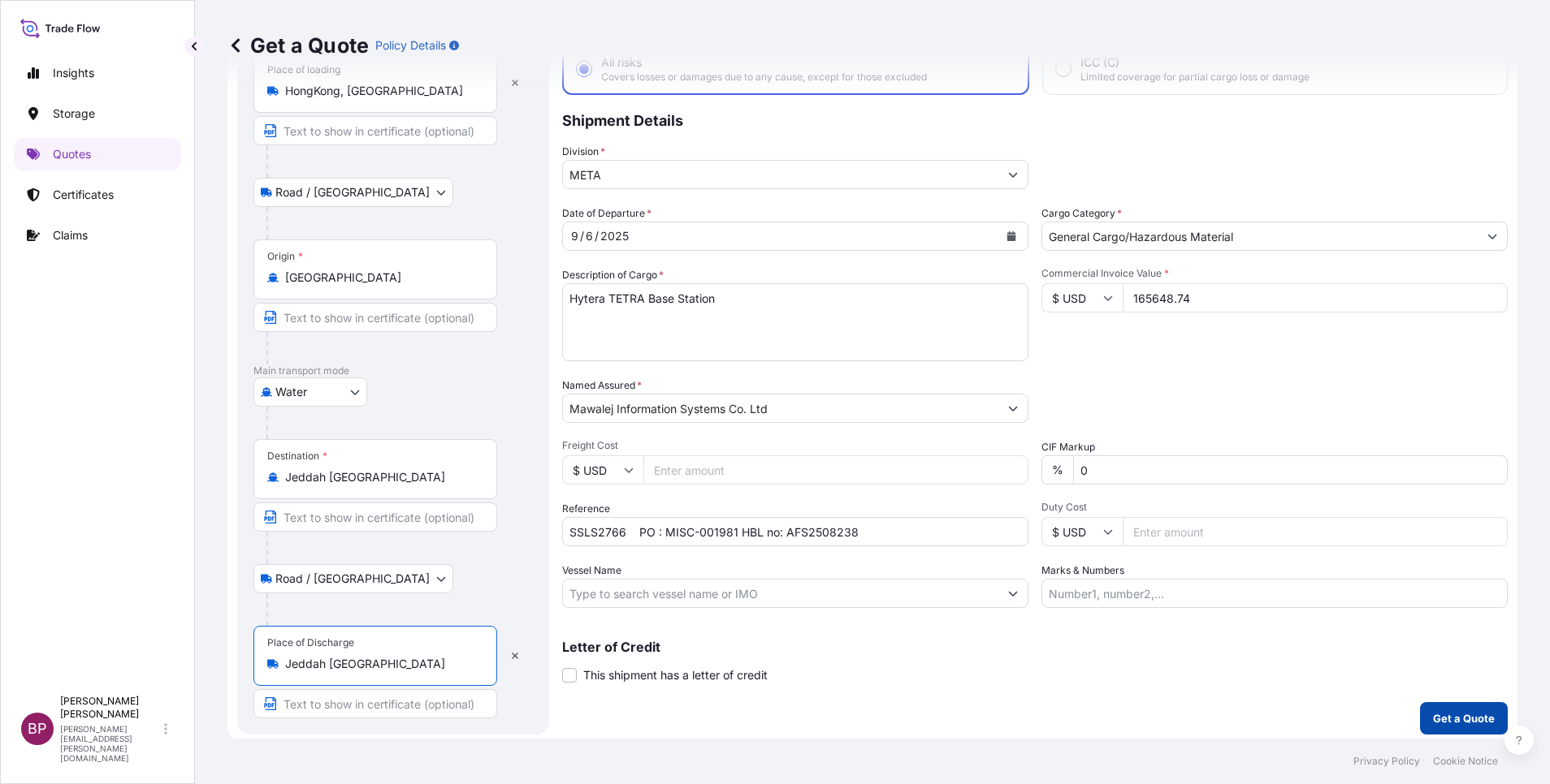
type input "Jeddah [GEOGRAPHIC_DATA]"
click at [1447, 712] on p "Get a Quote" at bounding box center [1463, 718] width 62 height 16
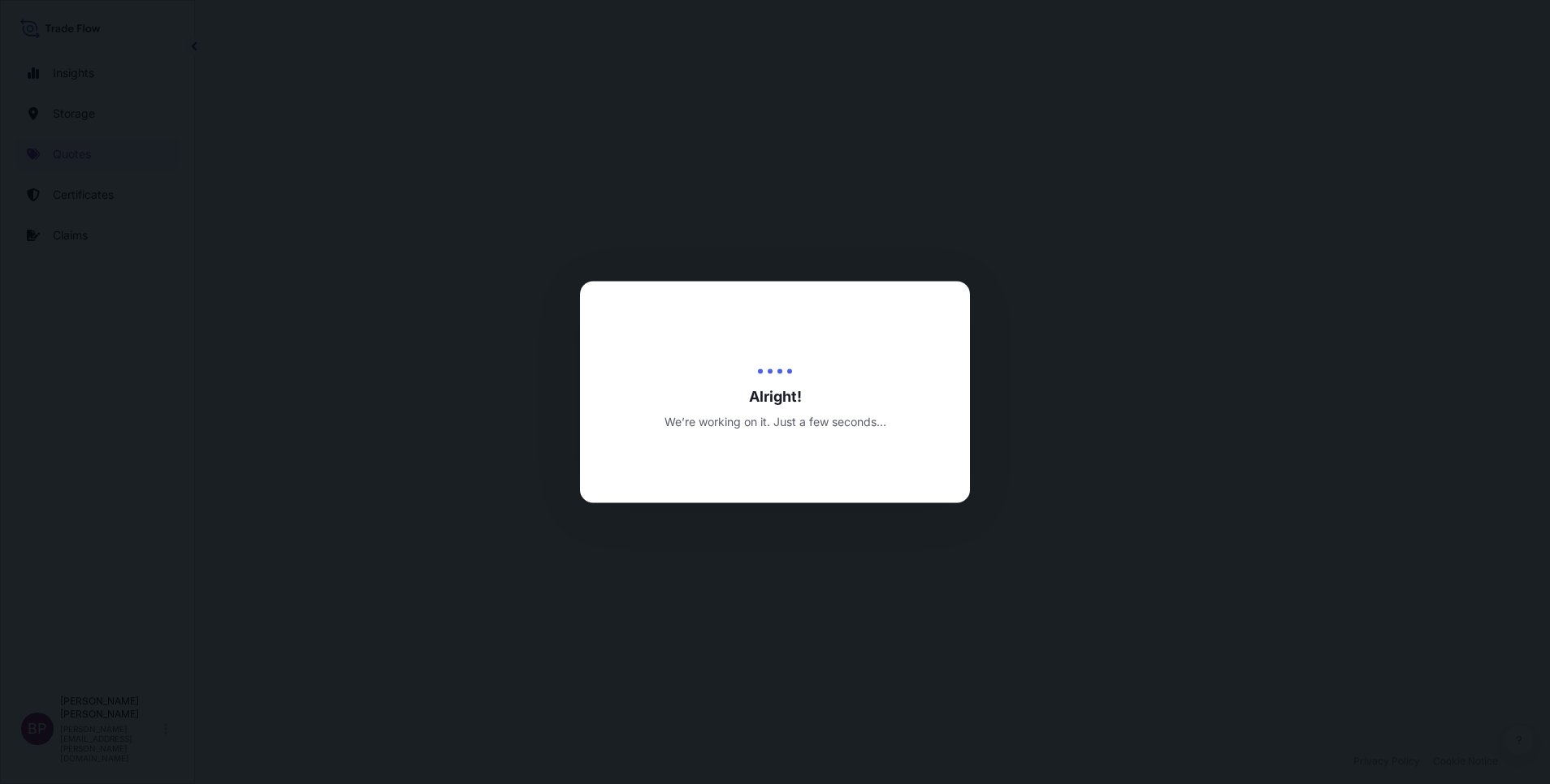
select select "Road / [GEOGRAPHIC_DATA]"
select select "Water"
select select "Road / [GEOGRAPHIC_DATA]"
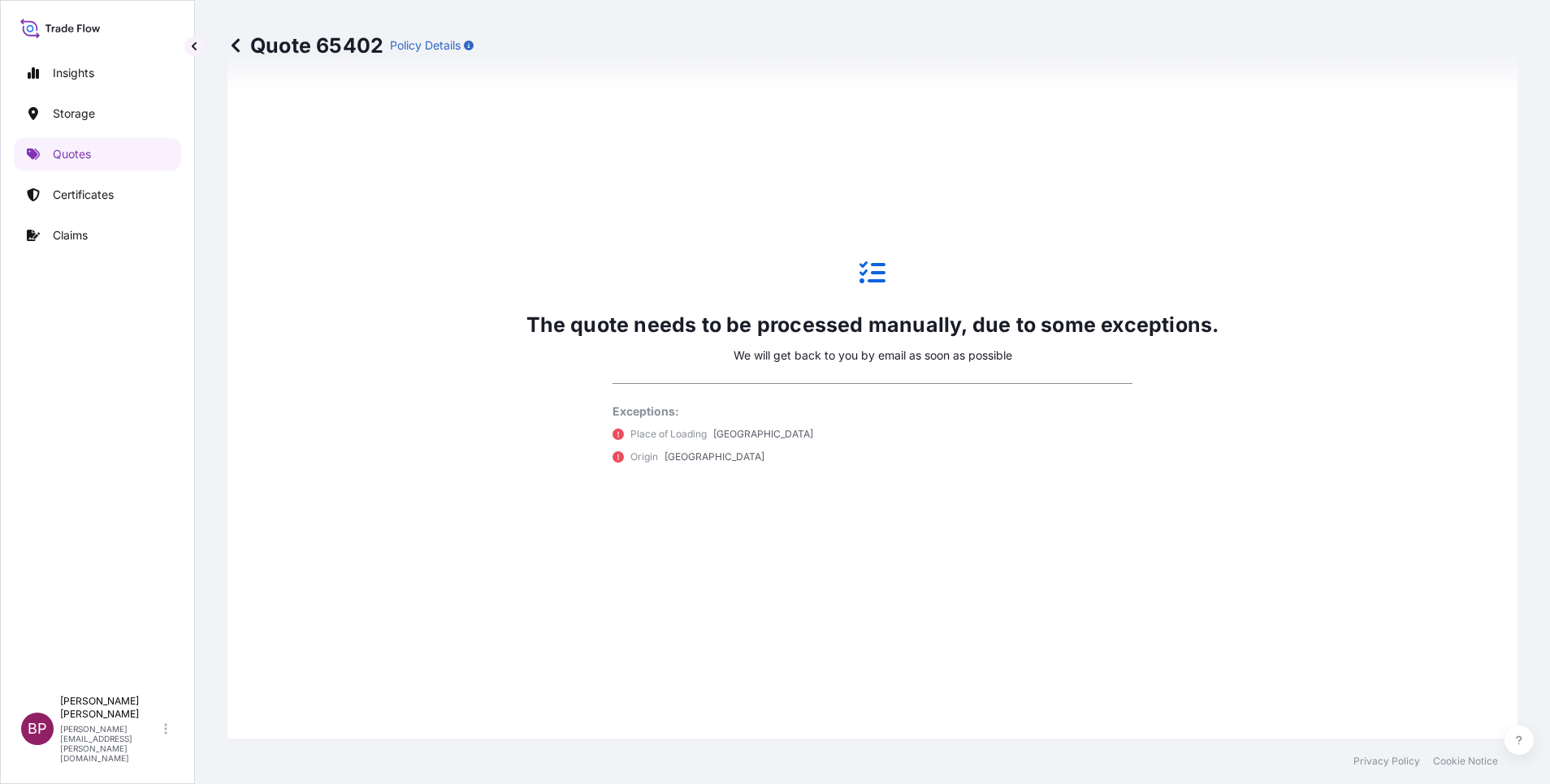
scroll to position [922, 0]
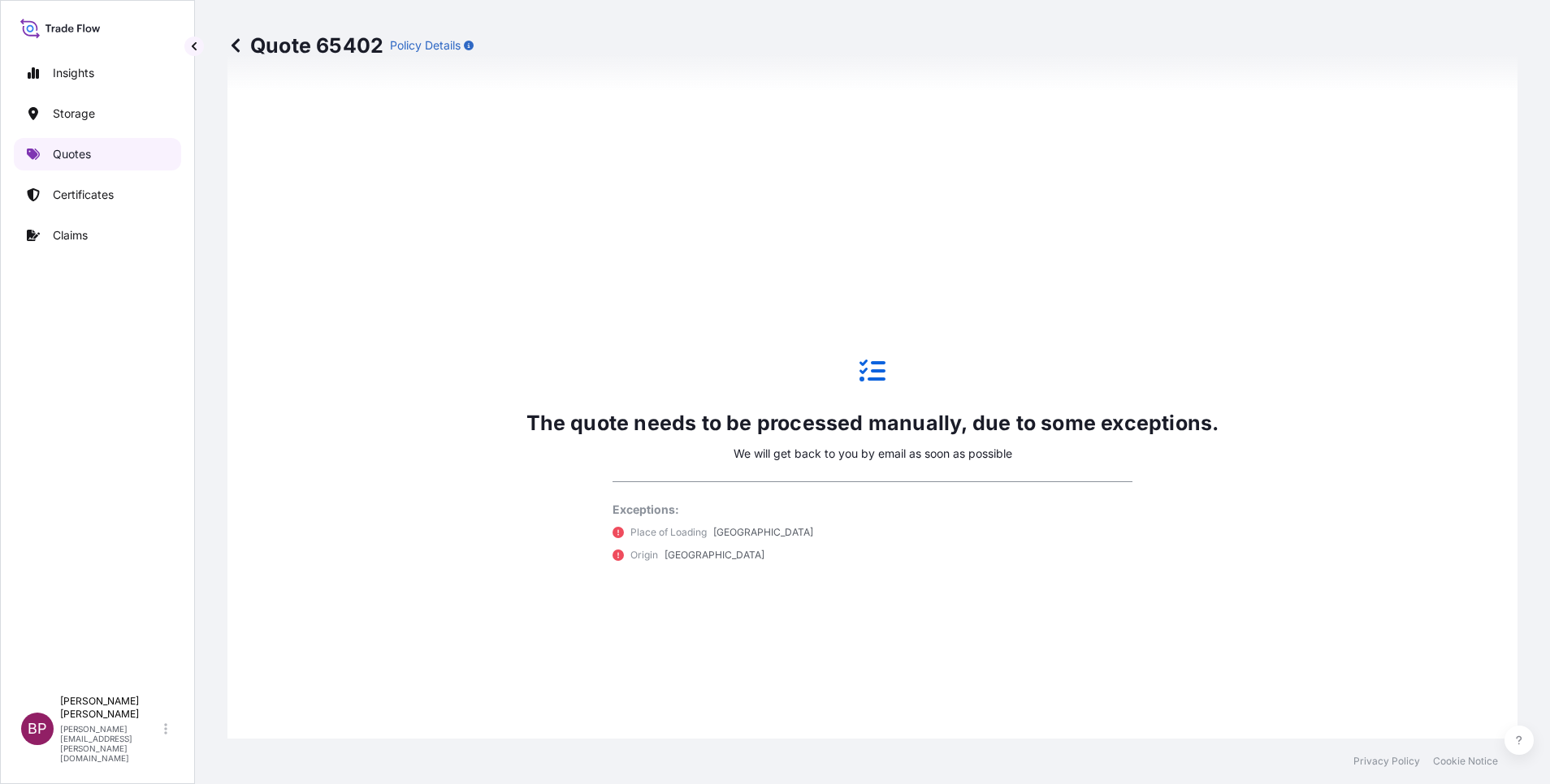
click at [82, 148] on p "Quotes" at bounding box center [72, 154] width 38 height 16
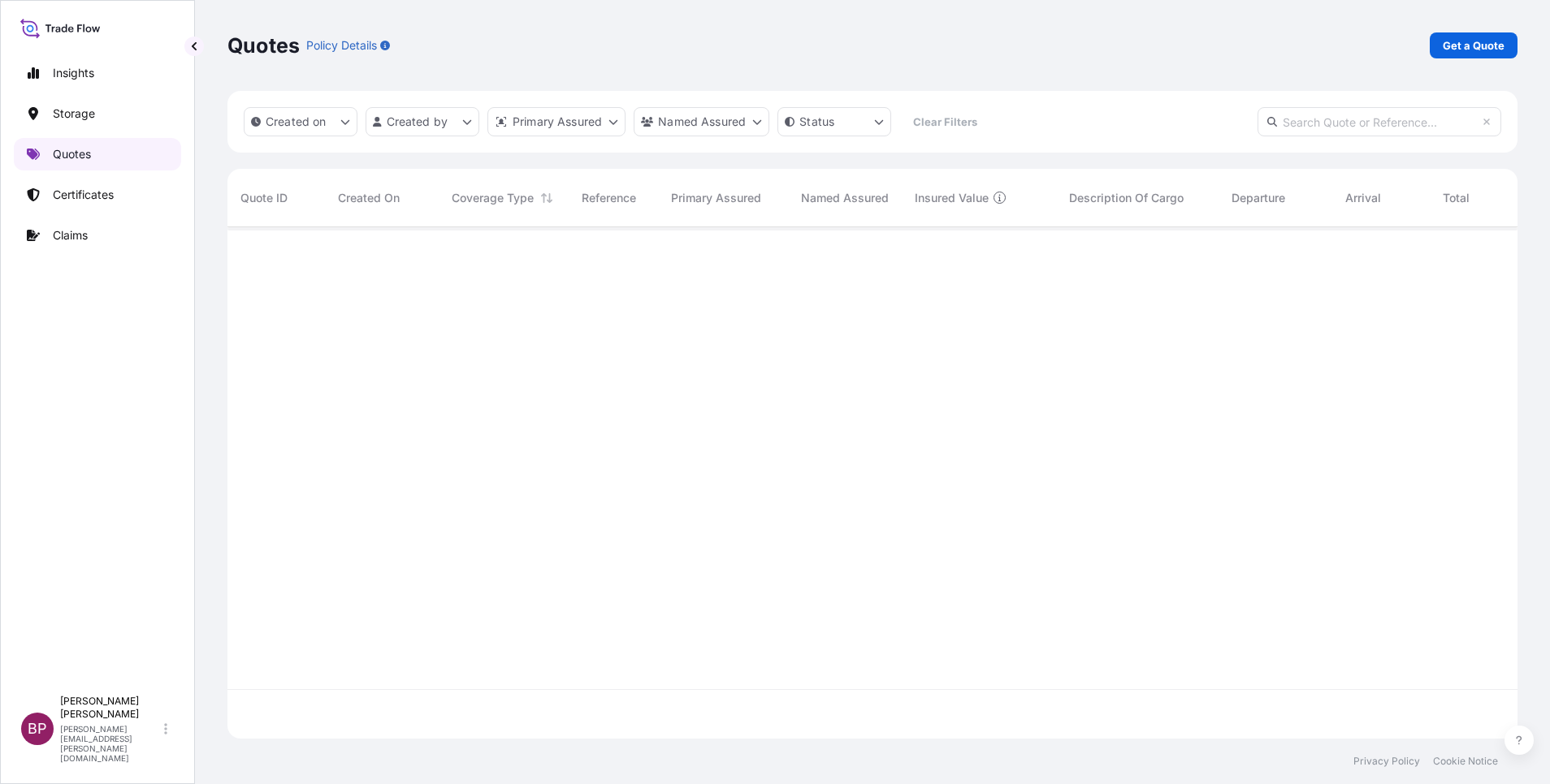
scroll to position [502, 1271]
click at [1474, 46] on p "Get a Quote" at bounding box center [1473, 45] width 62 height 16
select select "Water"
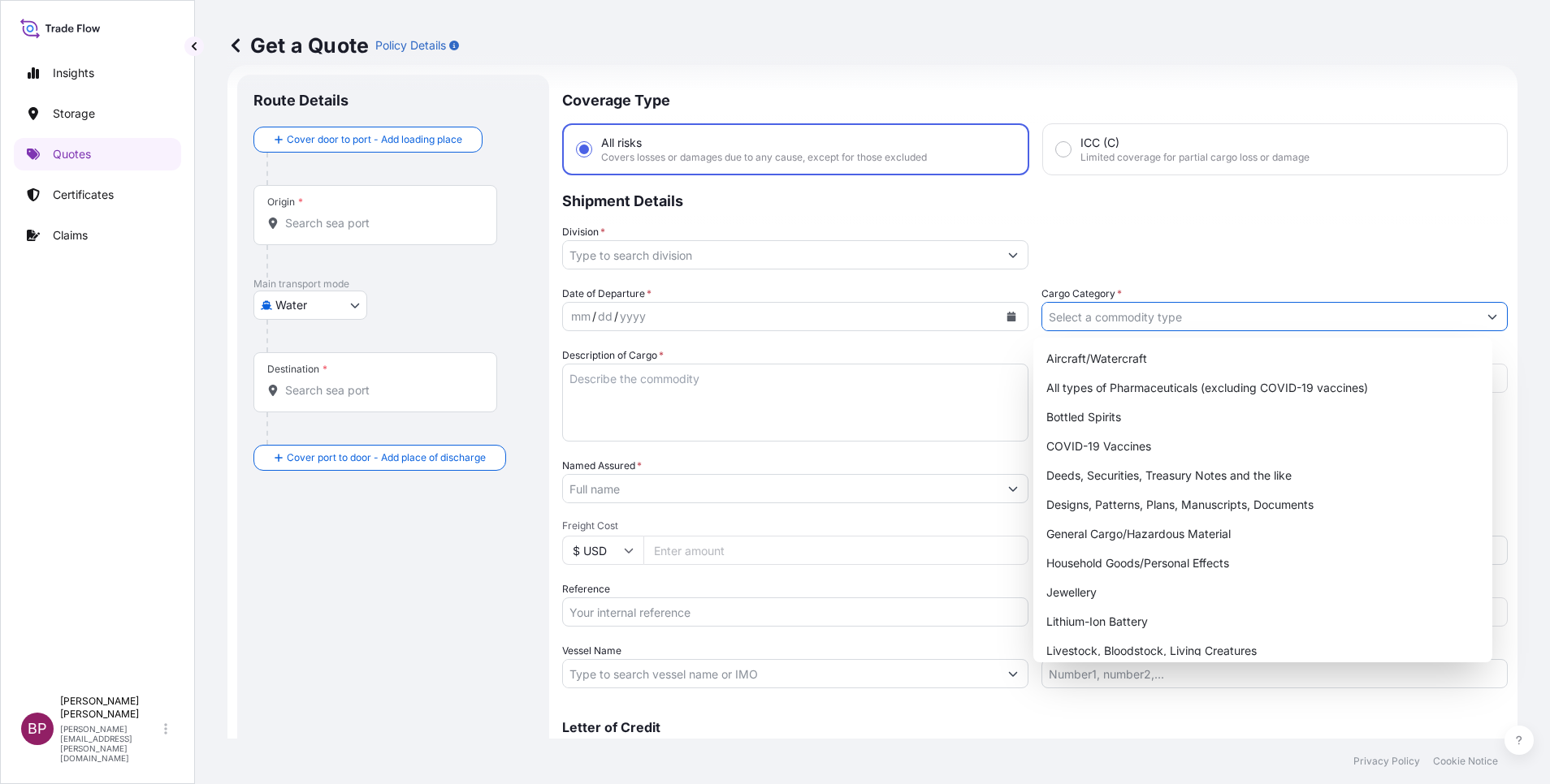
click at [1359, 320] on input "Cargo Category *" at bounding box center [1259, 316] width 436 height 29
click at [1147, 533] on div "General Cargo/Hazardous Material" at bounding box center [1262, 533] width 446 height 29
type input "General Cargo/Hazardous Material"
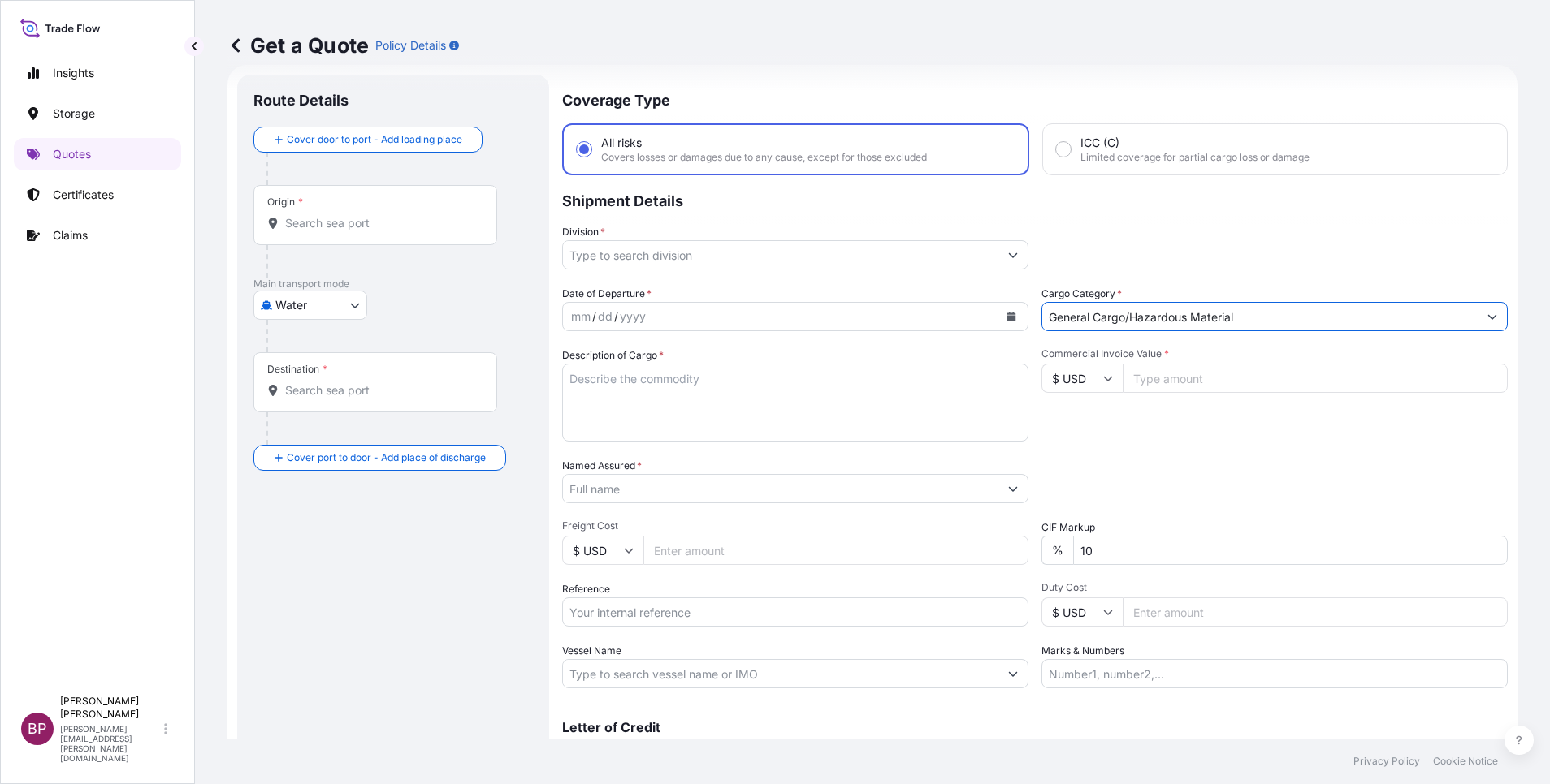
drag, startPoint x: 988, startPoint y: 256, endPoint x: 955, endPoint y: 253, distance: 33.1
click at [988, 255] on input "Division *" at bounding box center [780, 254] width 436 height 29
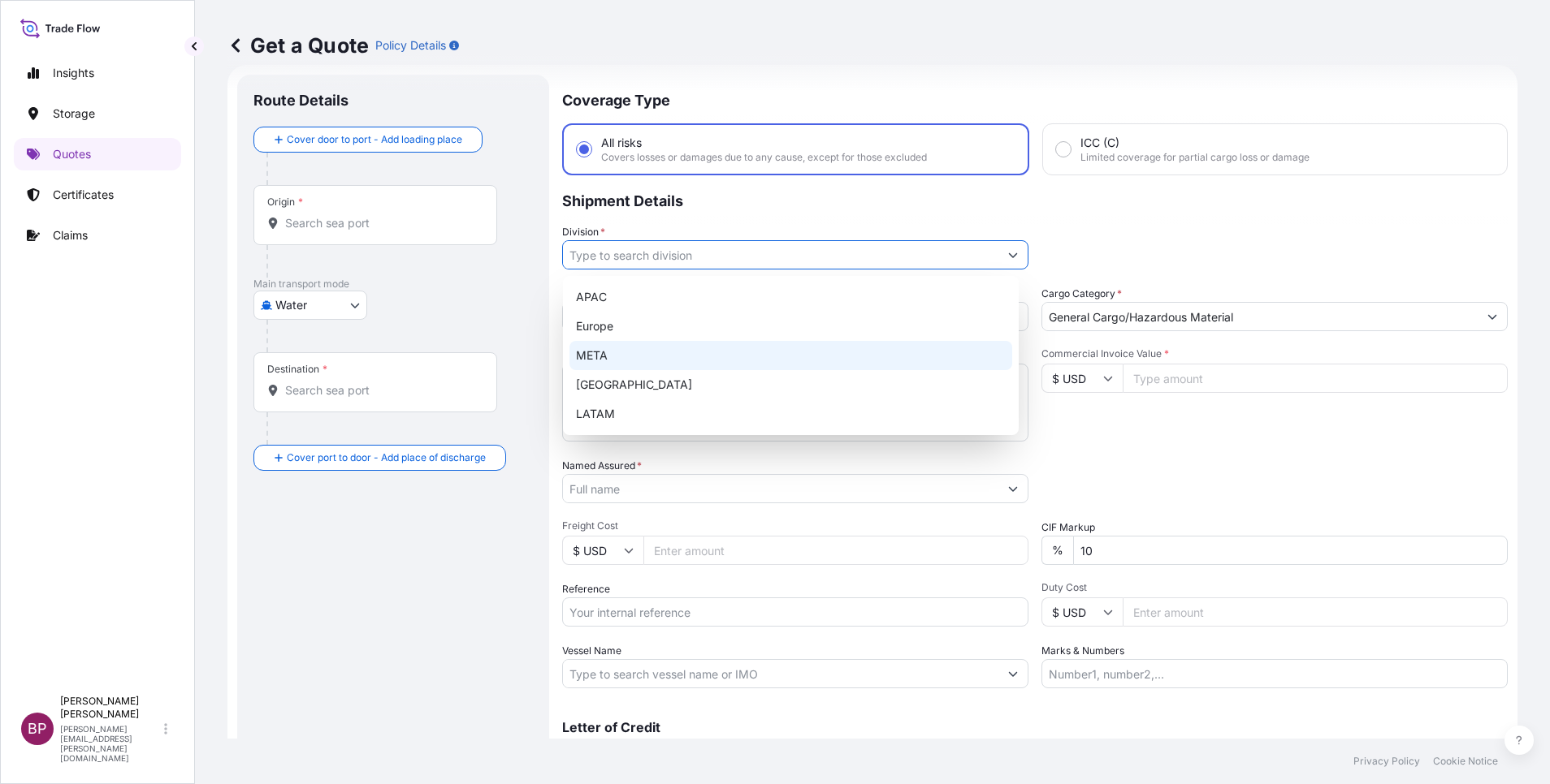
click at [640, 356] on div "META" at bounding box center [790, 355] width 443 height 29
type input "META"
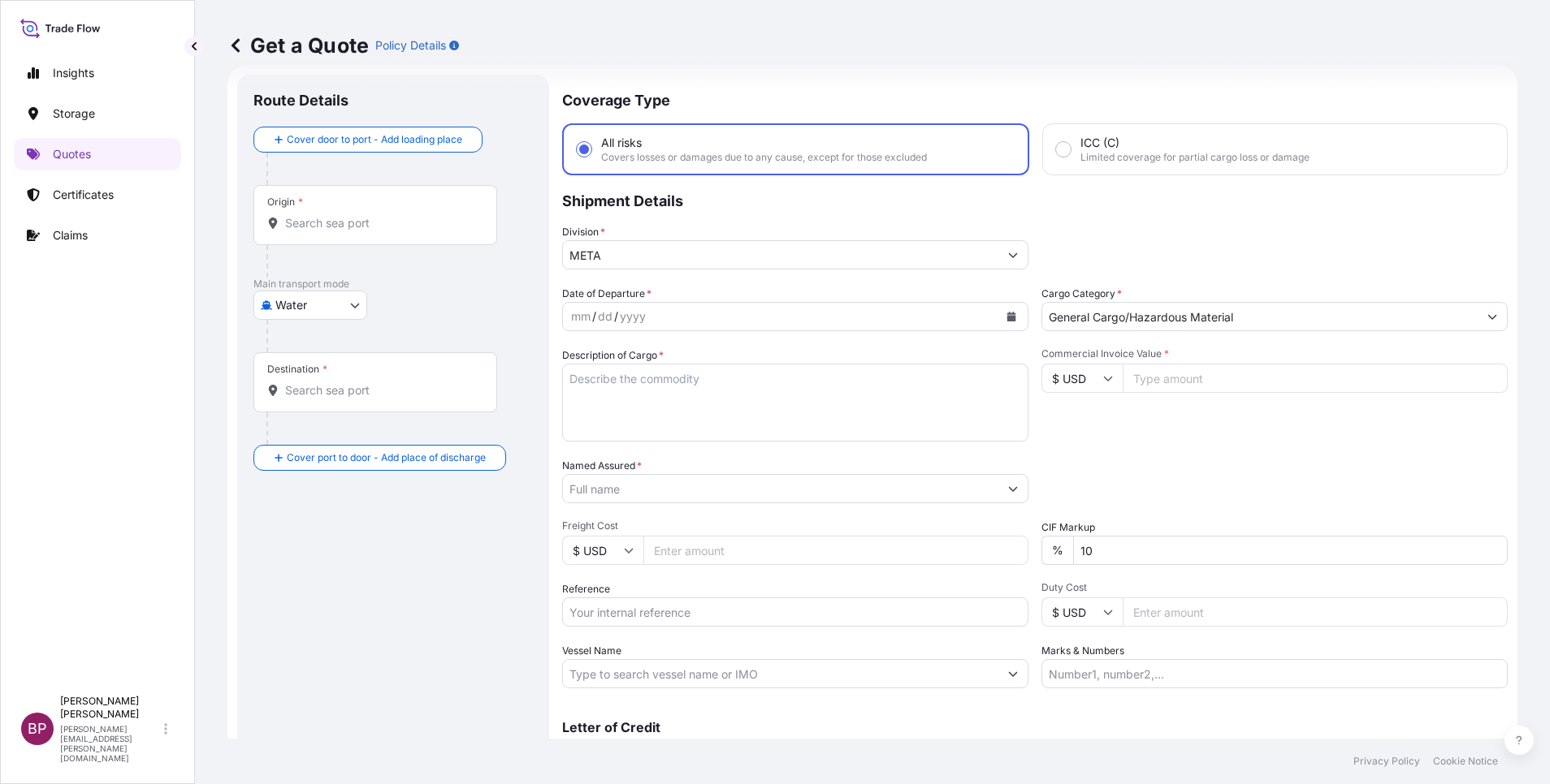
click at [1184, 384] on input "Commercial Invoice Value *" at bounding box center [1315, 378] width 385 height 29
paste input "313572.92"
type input "313572.92"
click at [570, 544] on div "Date of Departure * mm / dd / yyyy Cargo Category * General Cargo/Hazardous Mat…" at bounding box center [1035, 487] width 945 height 402
type input "0"
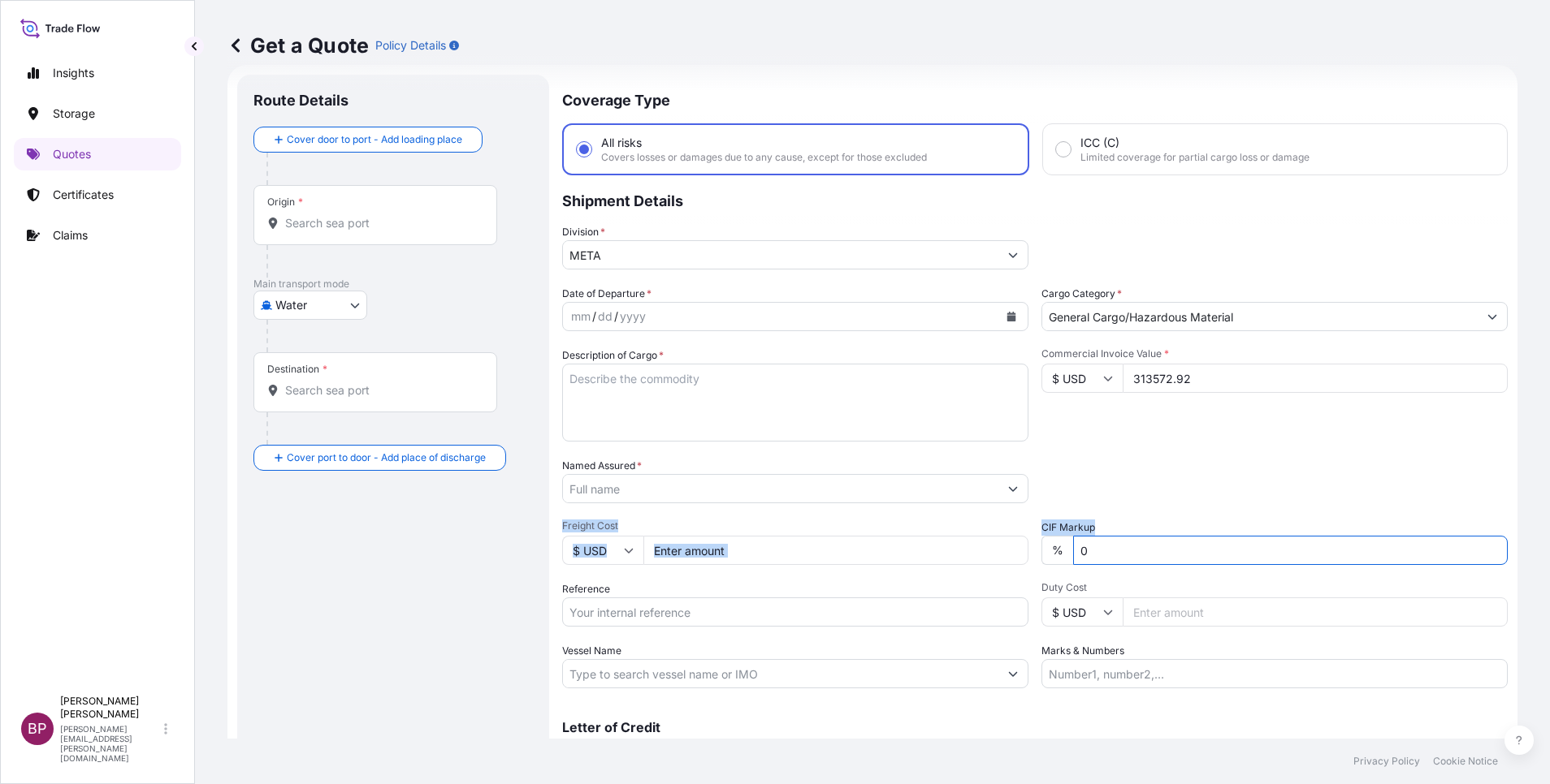
click at [1123, 511] on div "Date of Departure * mm / dd / yyyy Cargo Category * General Cargo/Hazardous Mat…" at bounding box center [1035, 487] width 945 height 402
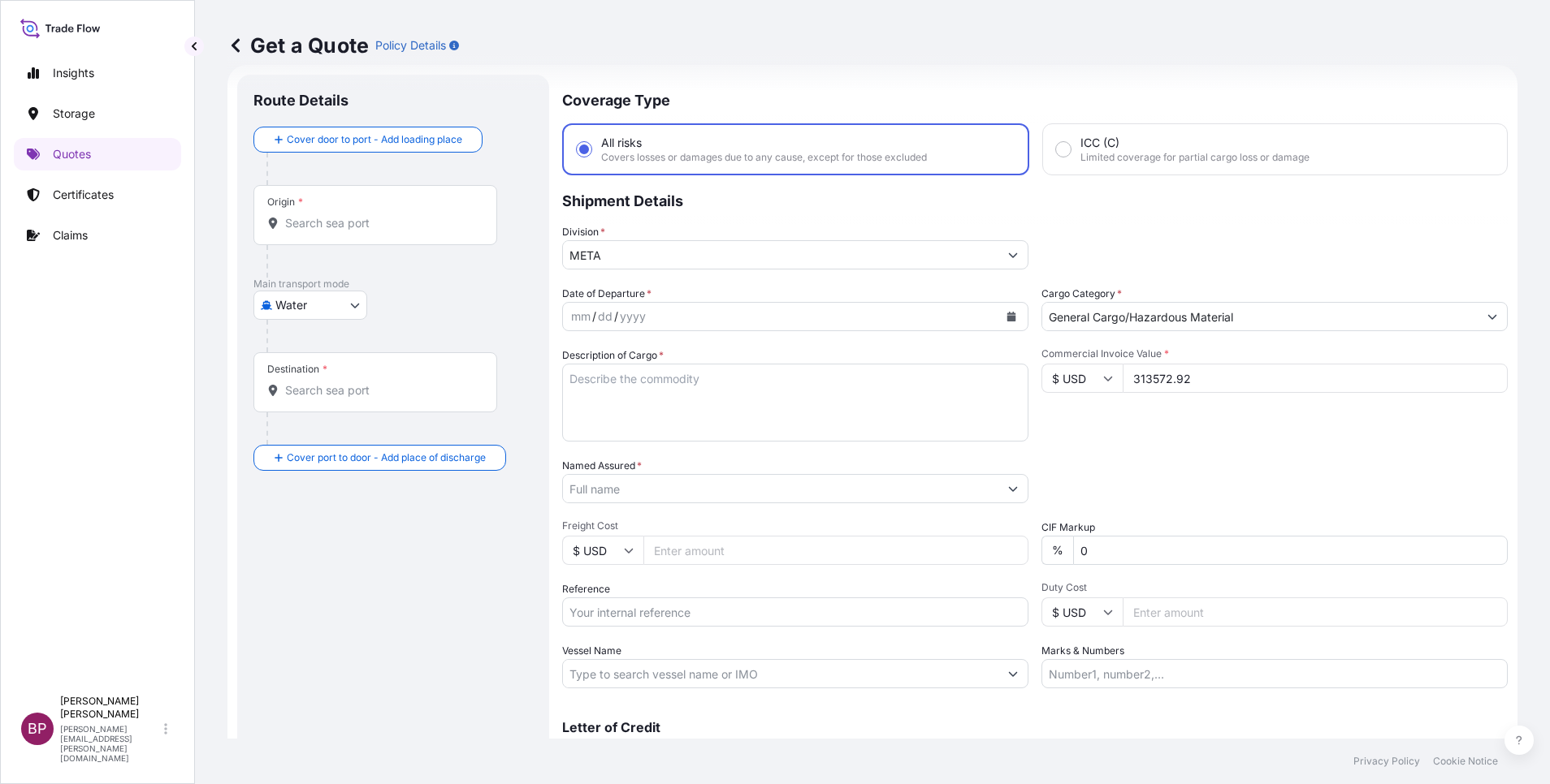
click at [683, 409] on textarea "Description of Cargo *" at bounding box center [795, 402] width 466 height 78
paste textarea "Spare parts"
type textarea "Spare parts"
drag, startPoint x: 668, startPoint y: 616, endPoint x: 687, endPoint y: 616, distance: 19.0
click at [668, 616] on input "Reference" at bounding box center [795, 612] width 466 height 29
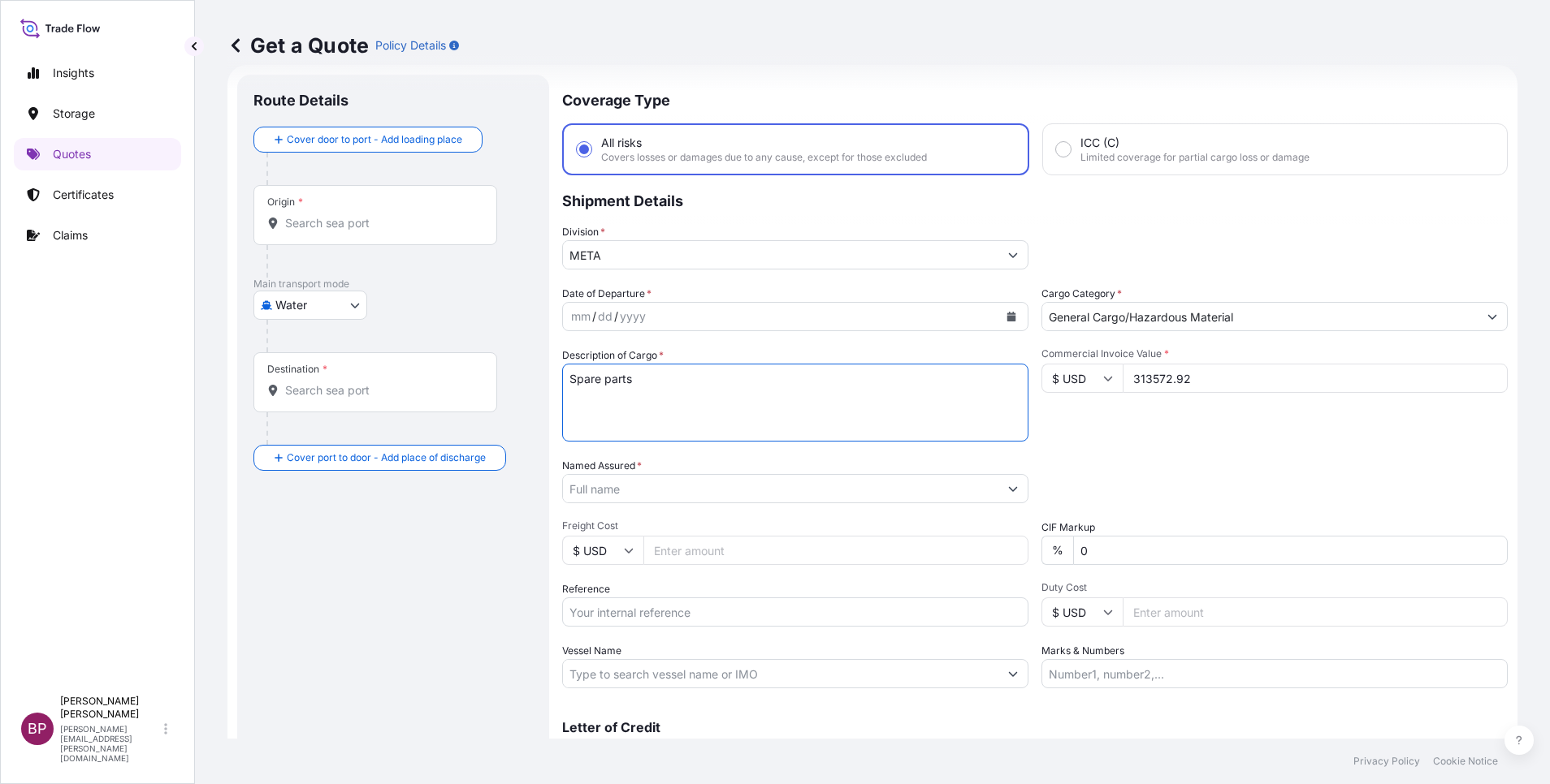
paste input "SSLS2995"
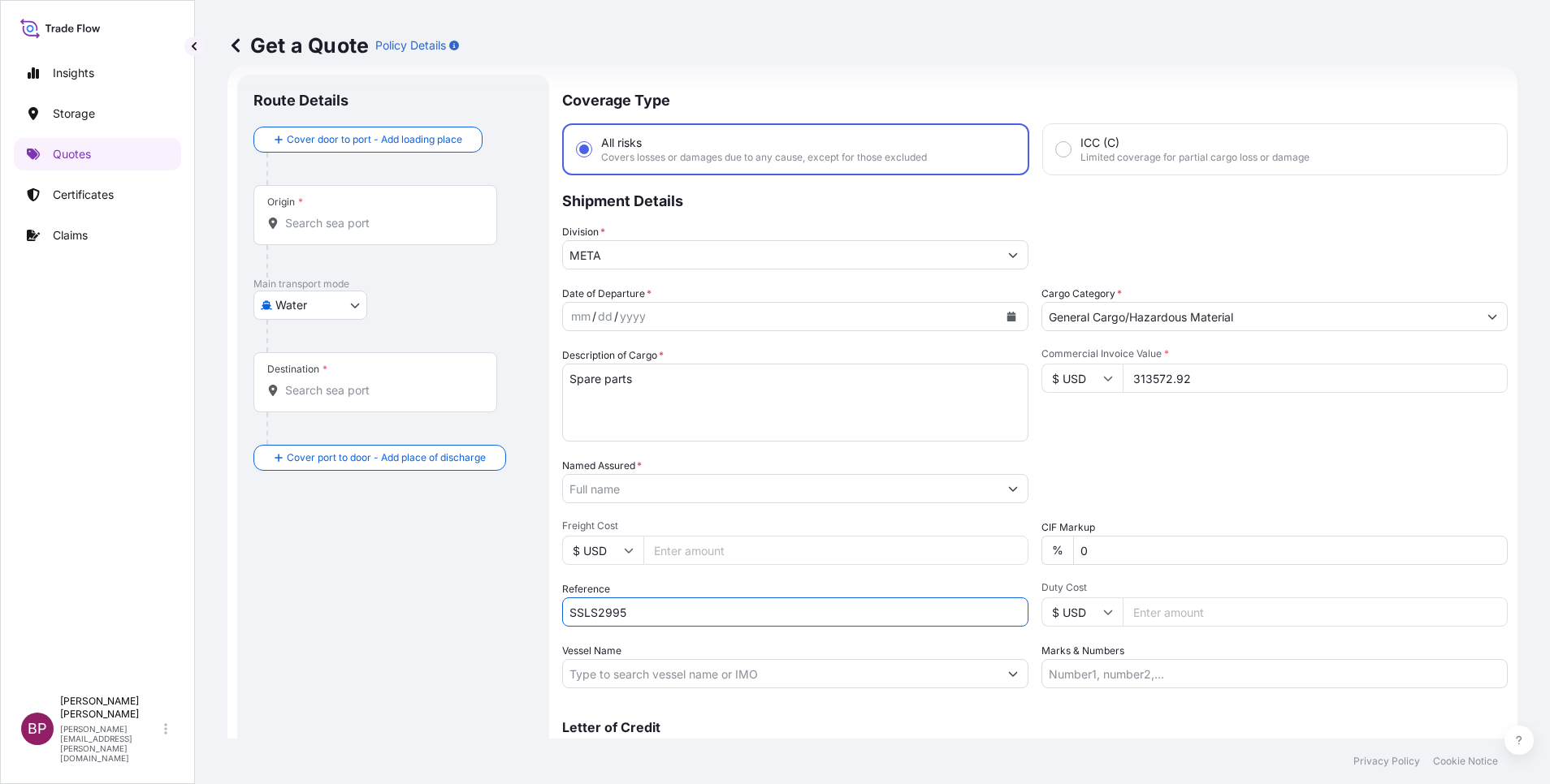
type input "SSLS2995"
click at [718, 484] on input "Named Assured *" at bounding box center [776, 488] width 427 height 29
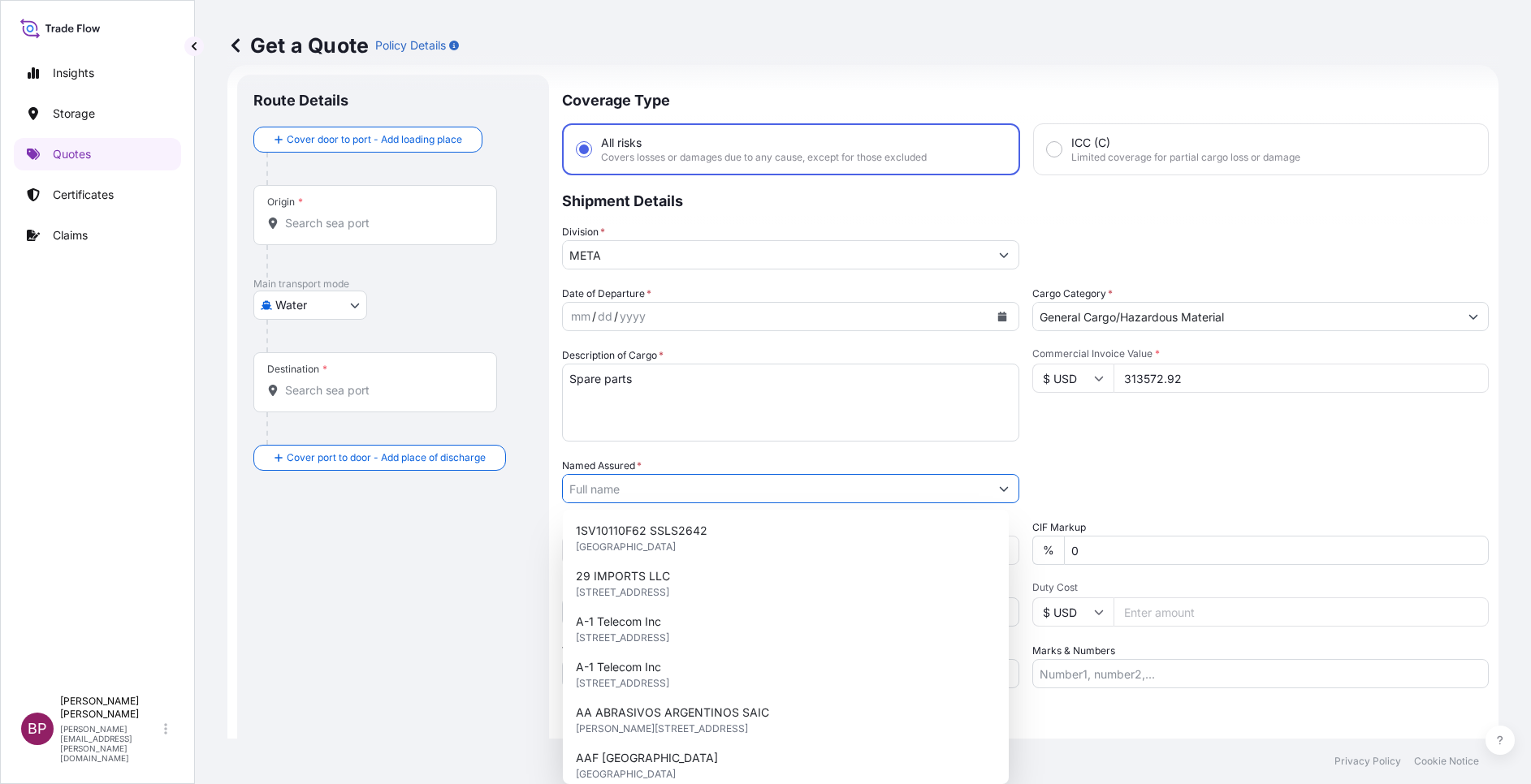
paste input "Blue Mark Trading company"
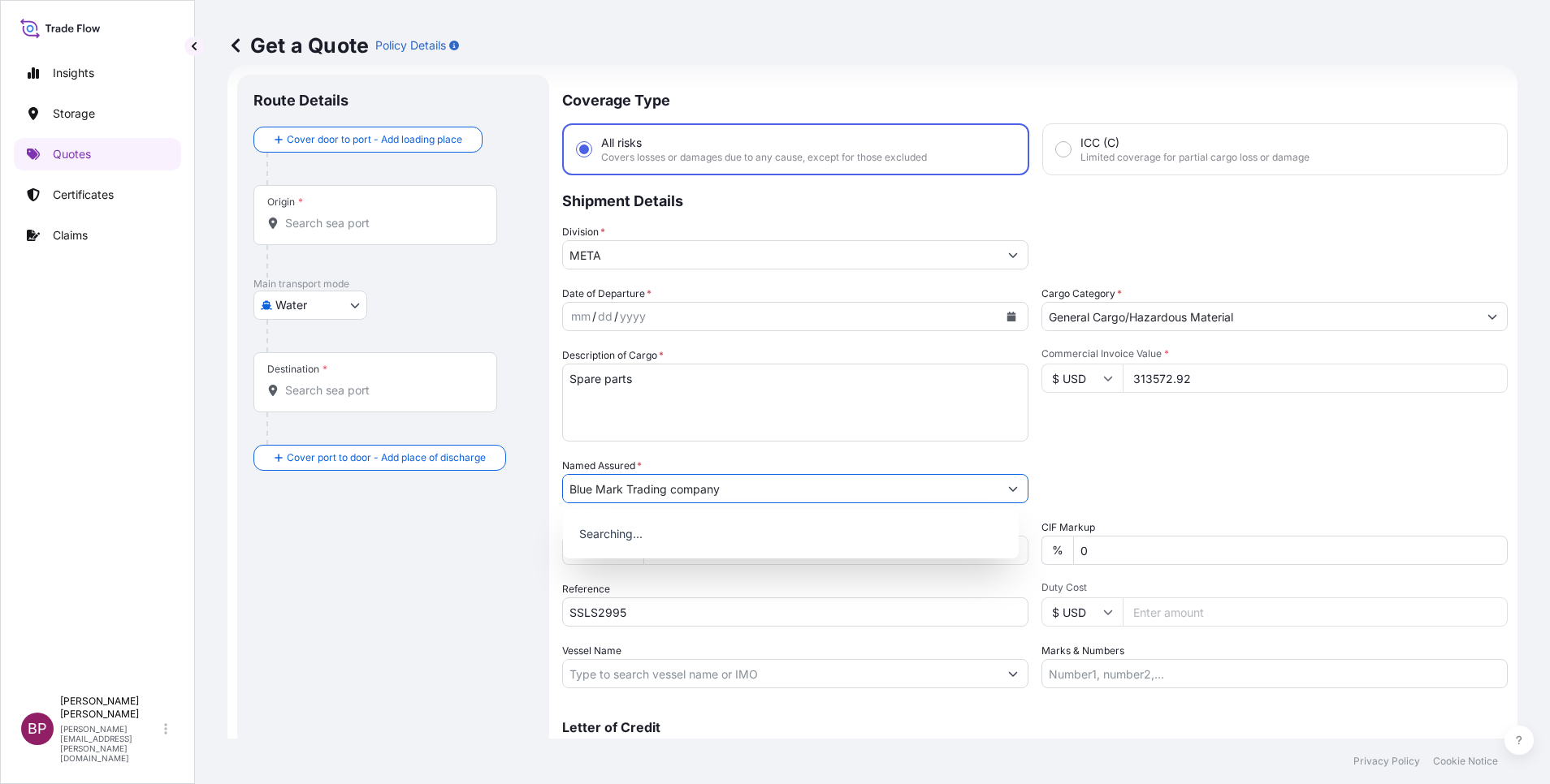
type input "Blue Mark Trading company"
click at [1007, 314] on icon "Calendar" at bounding box center [1012, 317] width 10 height 10
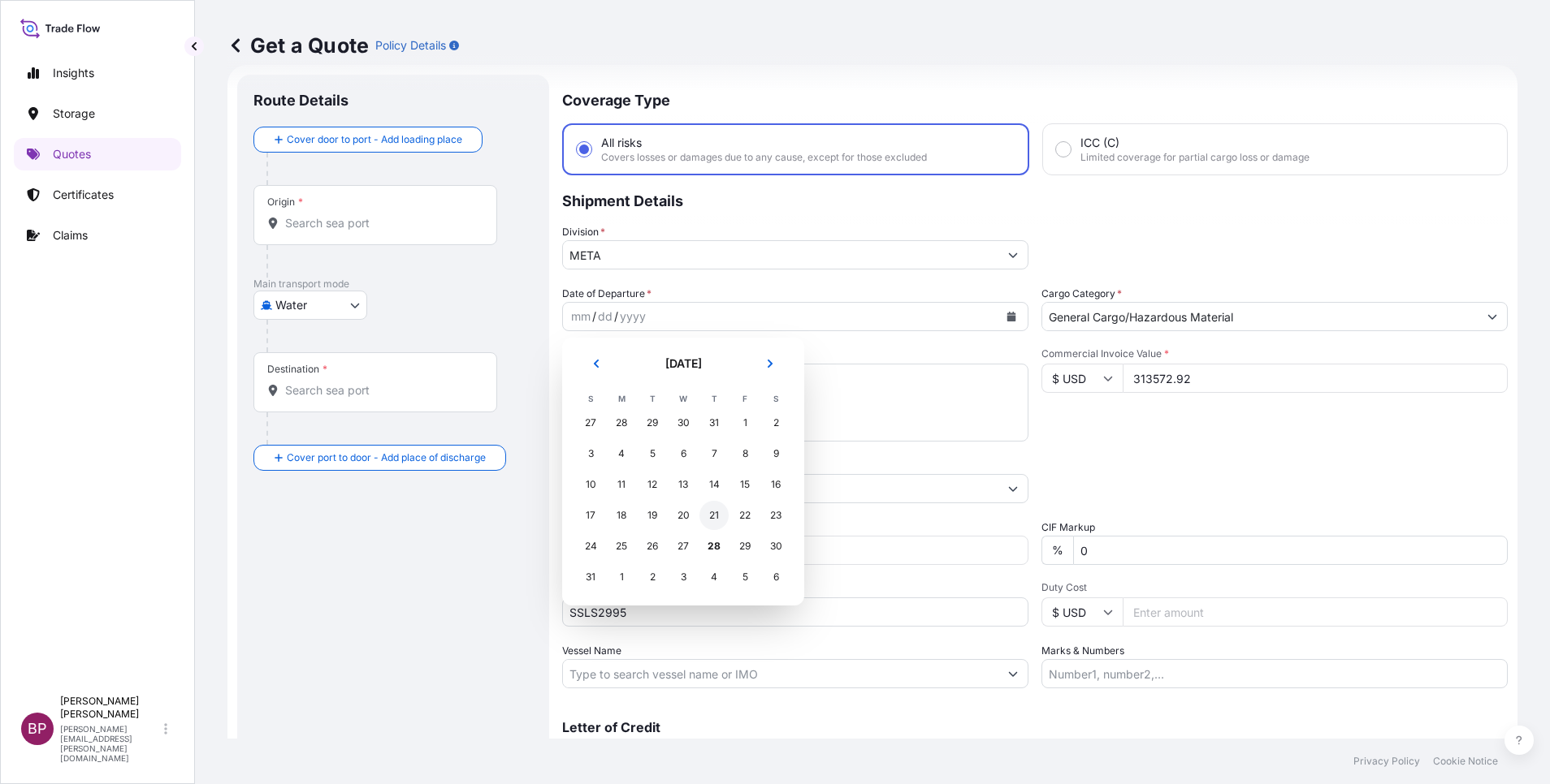
click at [718, 519] on div "21" at bounding box center [714, 515] width 29 height 29
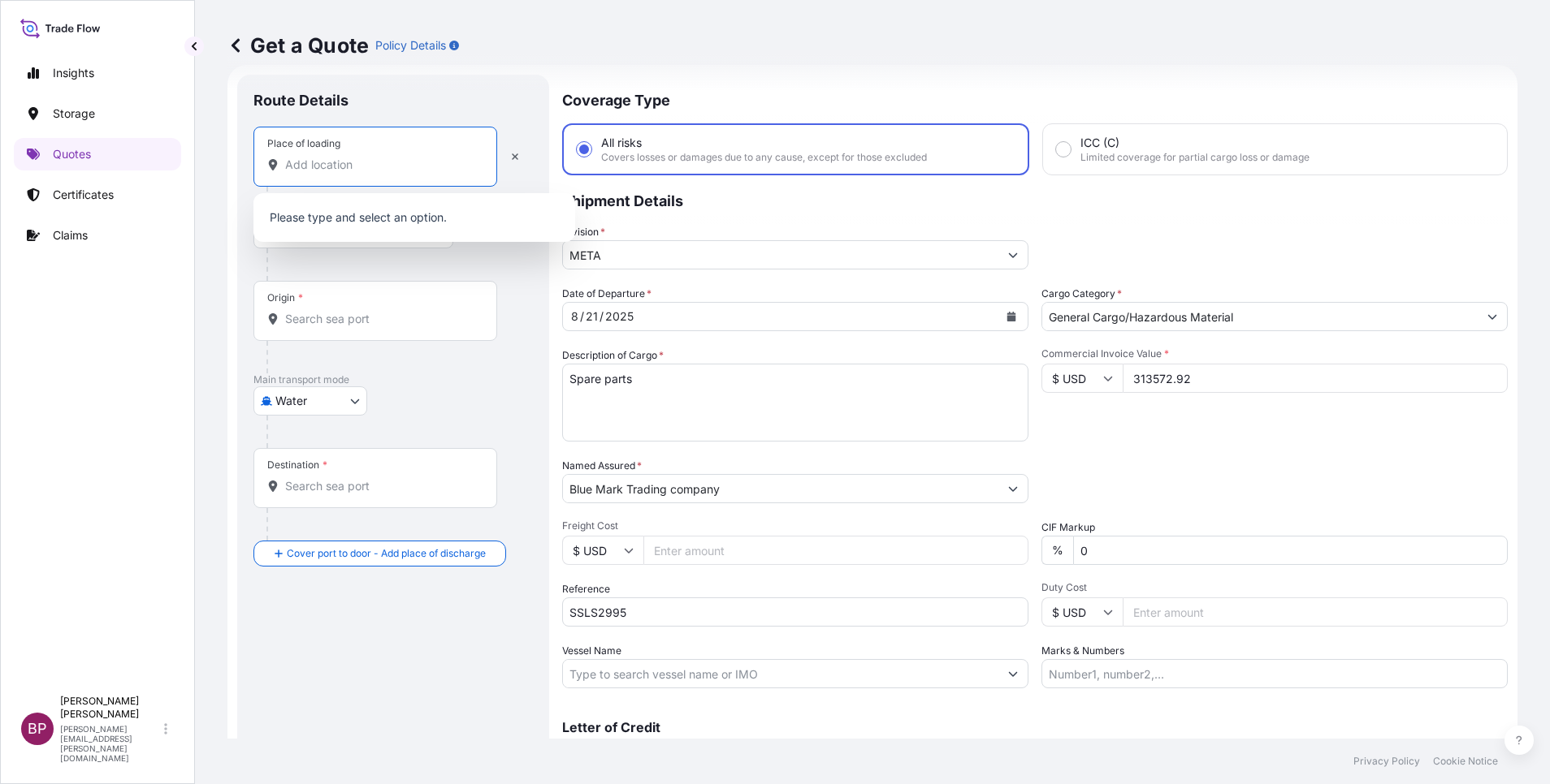
click at [347, 166] on input "Place of loading" at bounding box center [381, 164] width 191 height 16
paste input "Mersin"
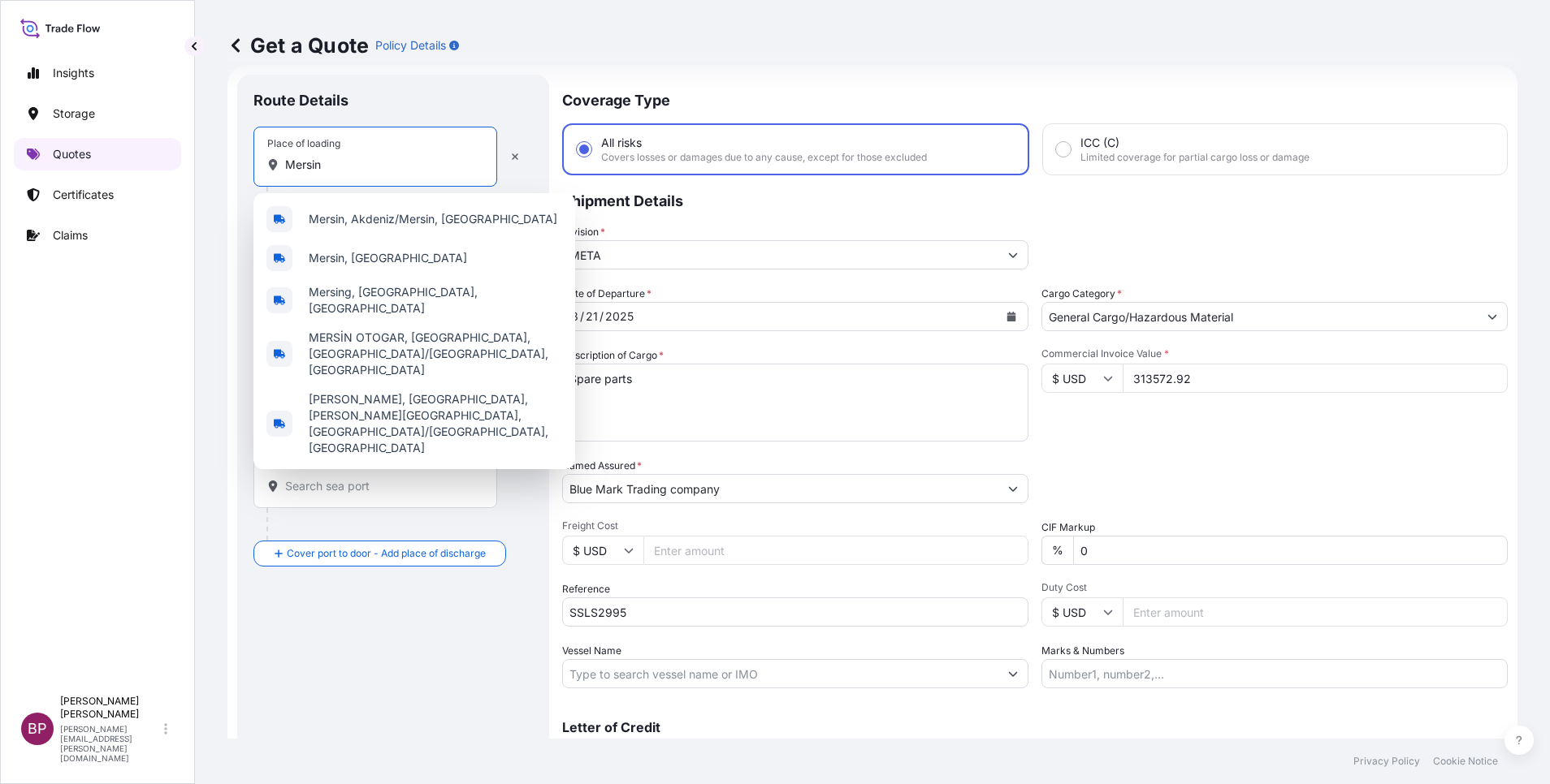
drag, startPoint x: 370, startPoint y: 165, endPoint x: 0, endPoint y: 83, distance: 379.0
click at [0, 112] on html "0 options available. 5 options available. Insights Storage Quotes Certificates …" at bounding box center [775, 392] width 1550 height 784
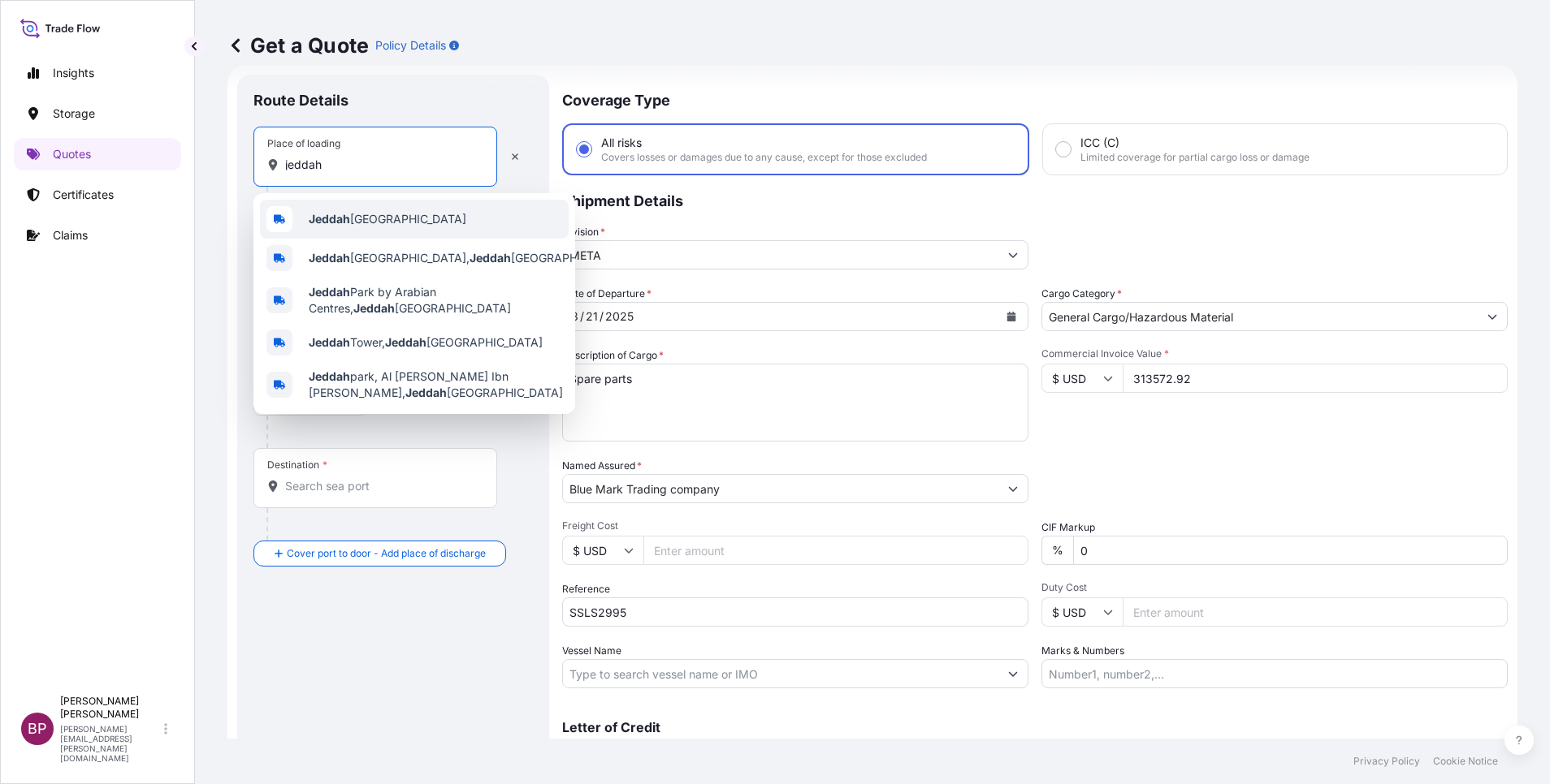
click at [375, 216] on span "Jeddah [GEOGRAPHIC_DATA]" at bounding box center [388, 219] width 157 height 16
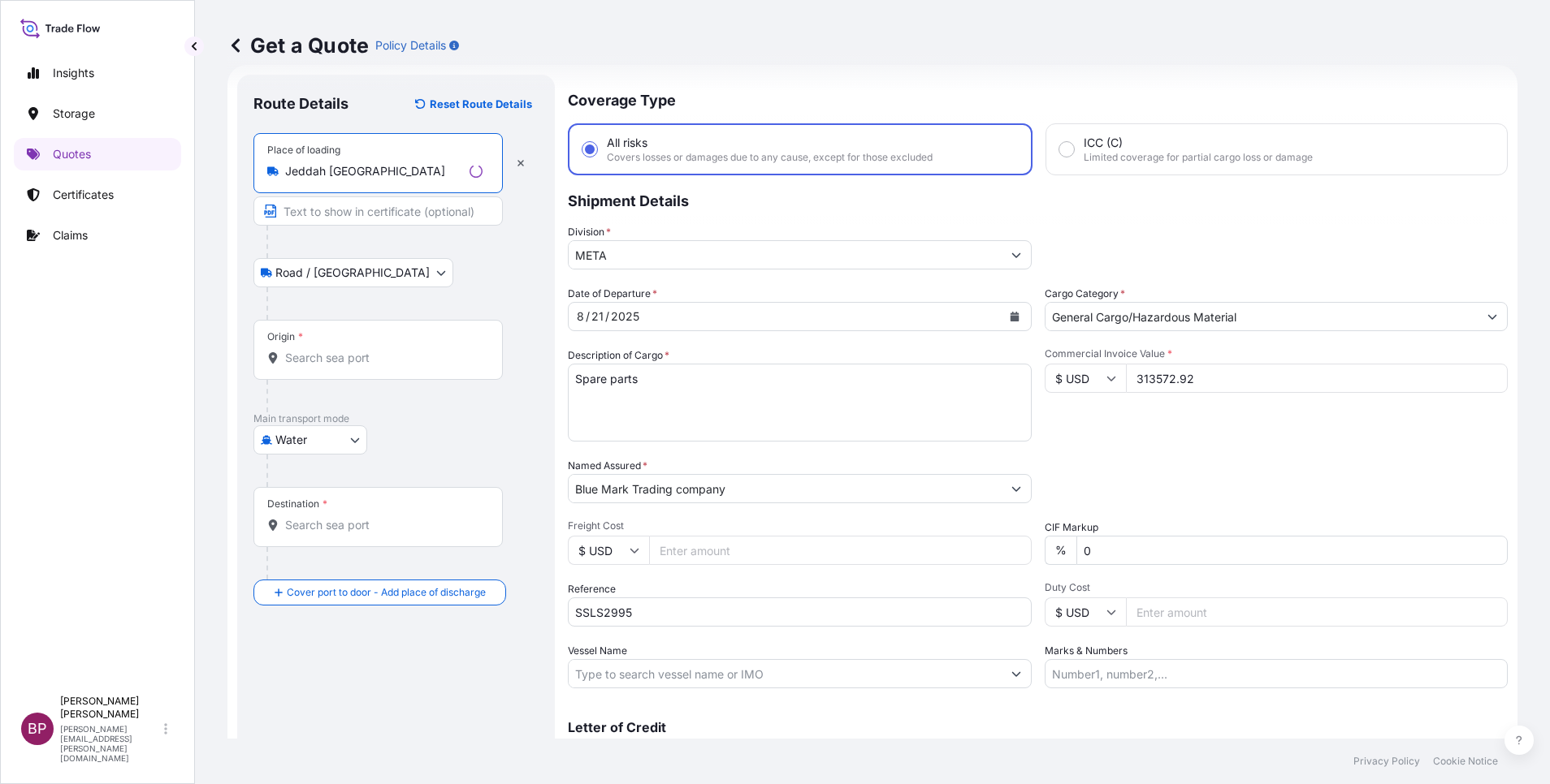
type input "Jeddah [GEOGRAPHIC_DATA]"
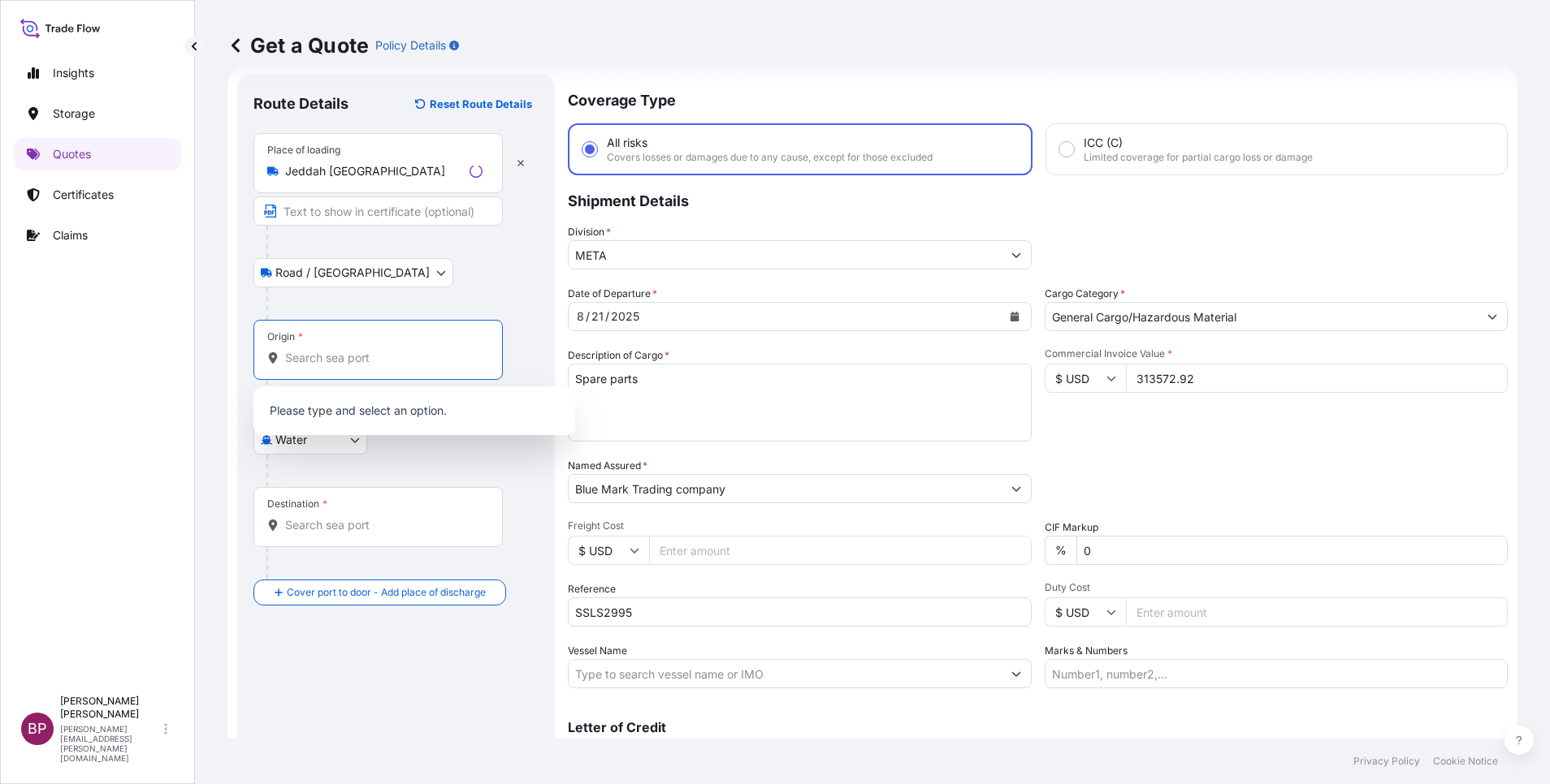
click at [387, 366] on input "Origin *" at bounding box center [384, 358] width 197 height 16
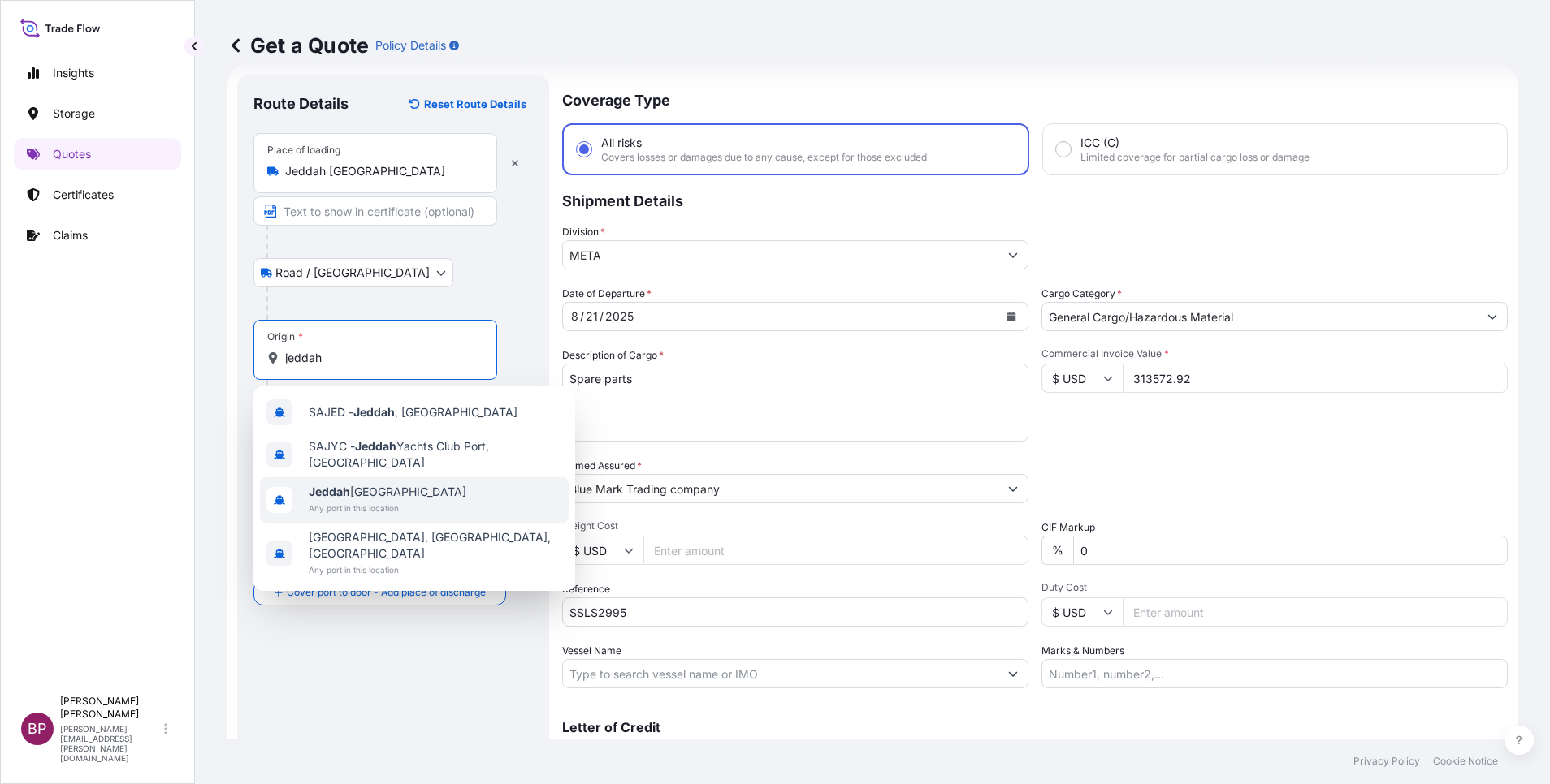
click at [380, 497] on span "Jeddah [GEOGRAPHIC_DATA]" at bounding box center [388, 492] width 157 height 16
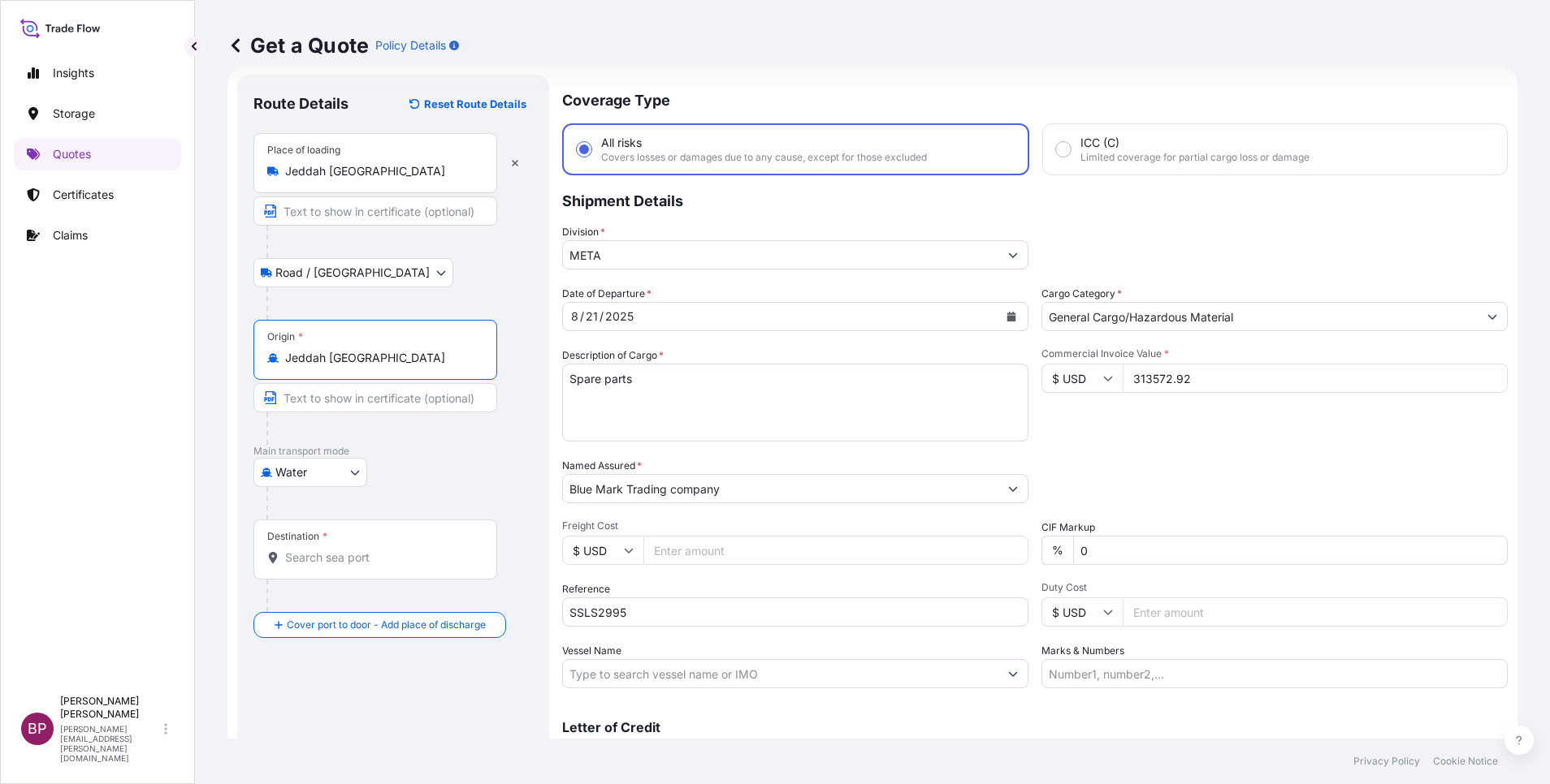
type input "Jeddah [GEOGRAPHIC_DATA]"
click at [333, 562] on input "Destination *" at bounding box center [381, 558] width 191 height 16
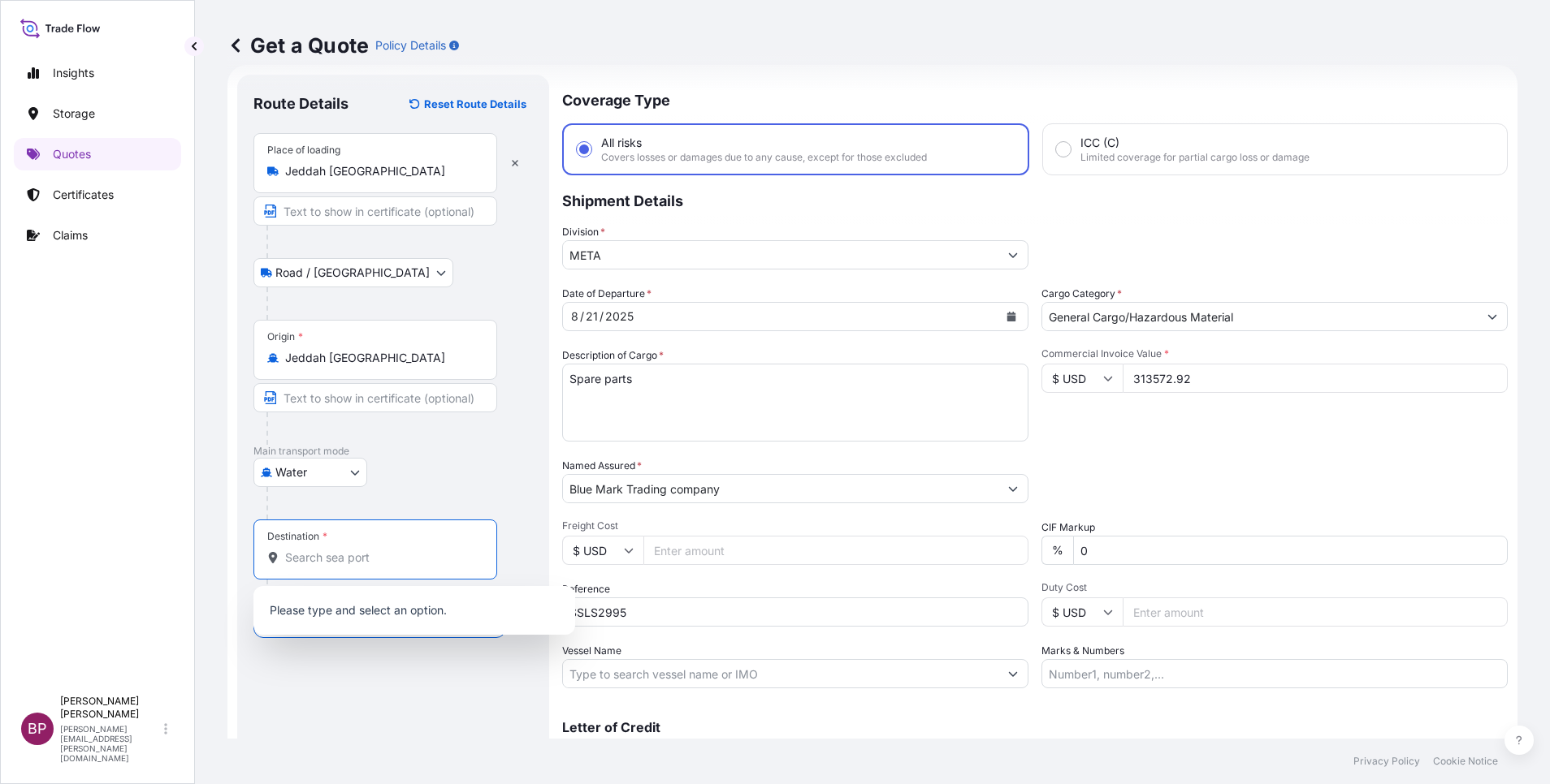
paste input "Mersin"
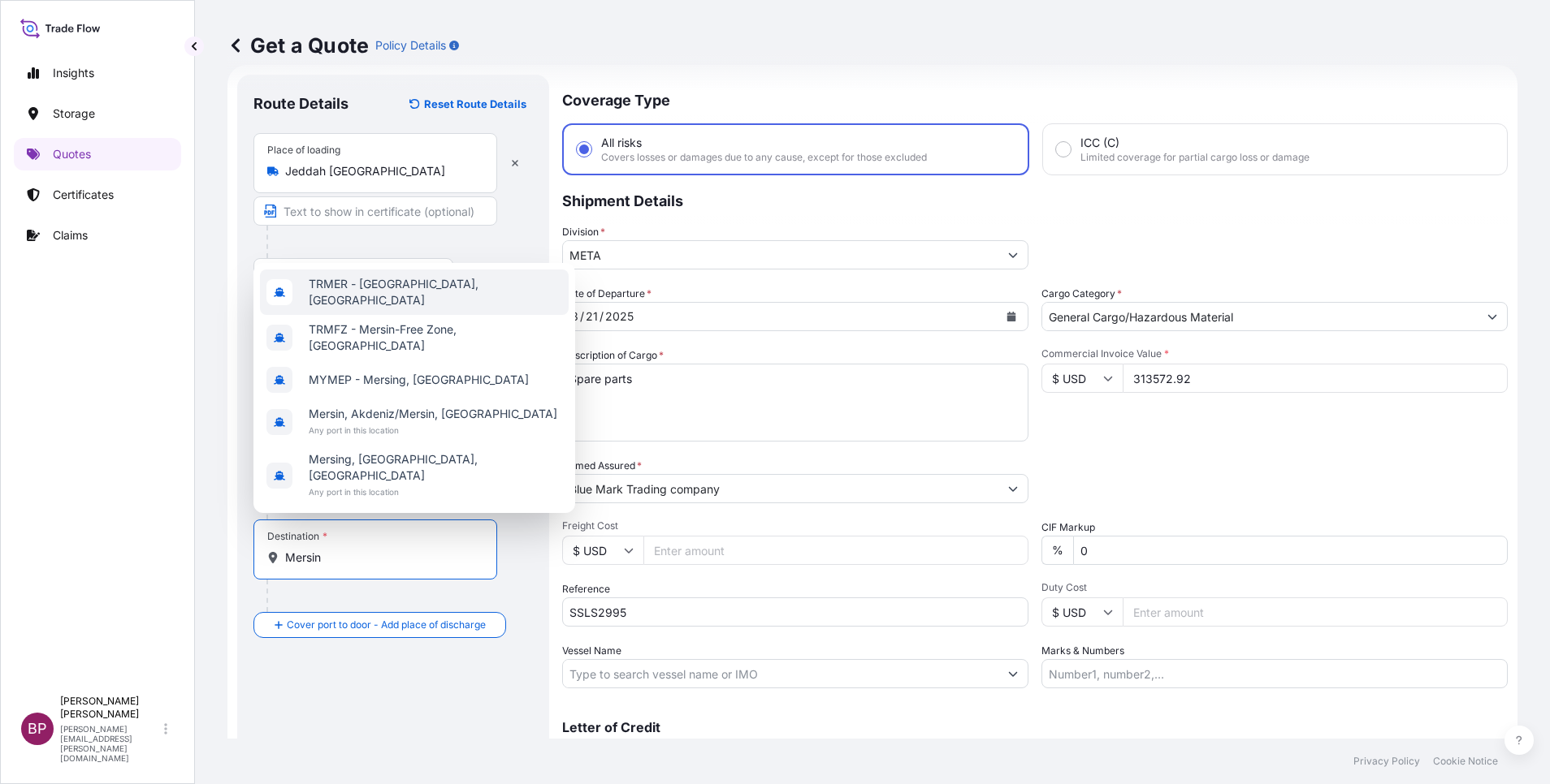
click at [425, 315] on div "TRMER - [GEOGRAPHIC_DATA], [GEOGRAPHIC_DATA]" at bounding box center [415, 293] width 309 height 46
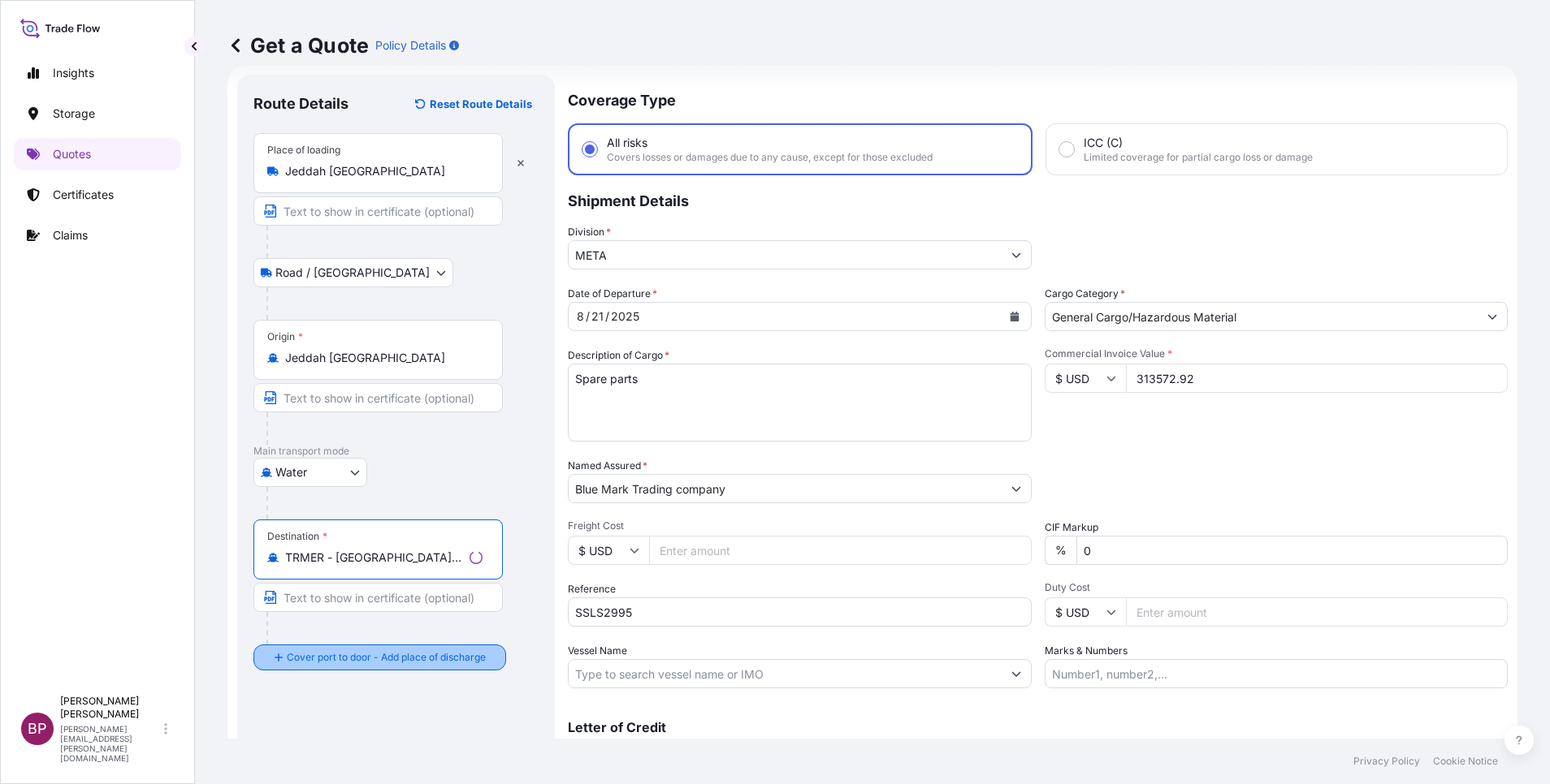
type input "TRMER - [GEOGRAPHIC_DATA], [GEOGRAPHIC_DATA]"
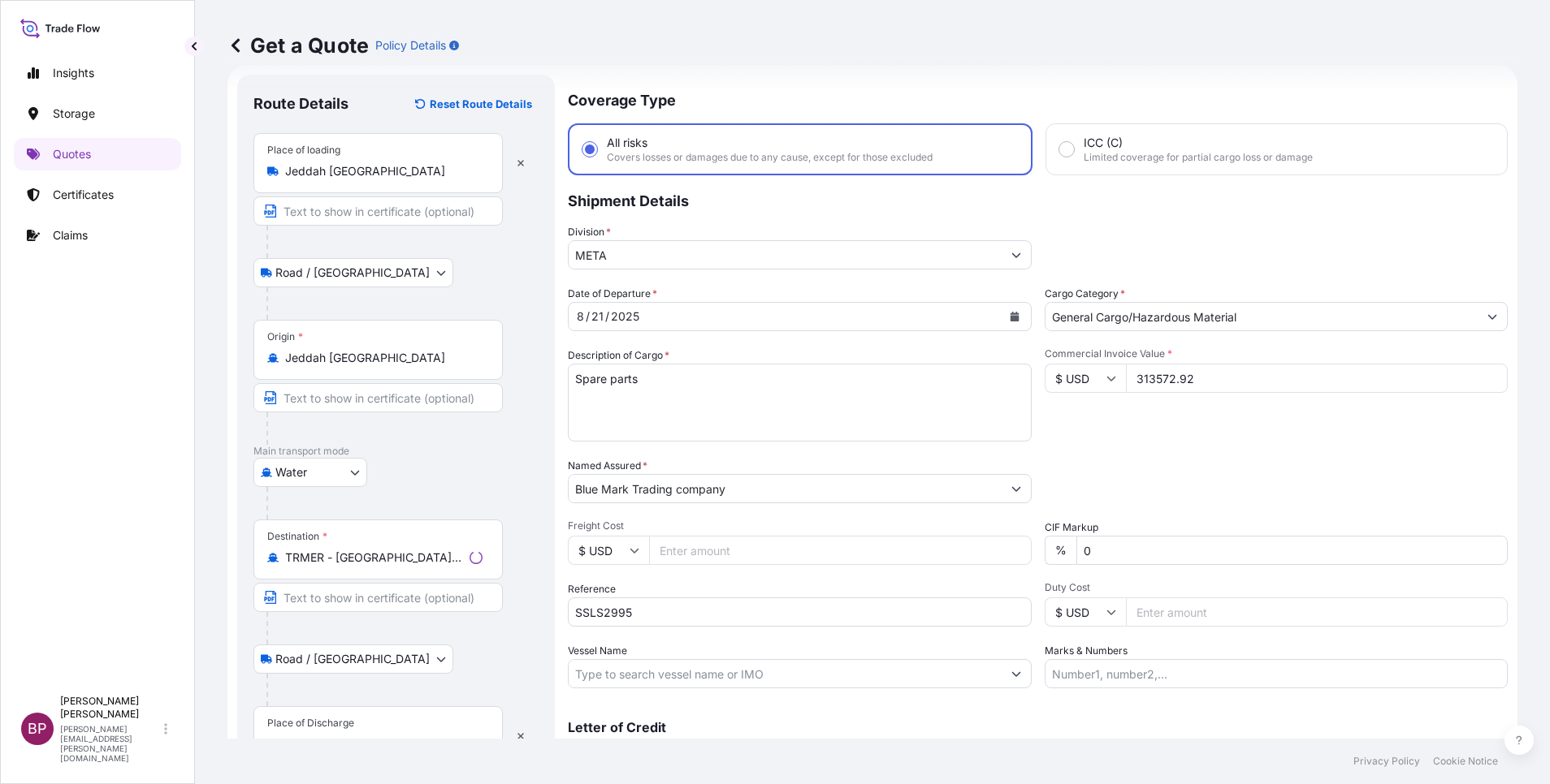
scroll to position [107, 0]
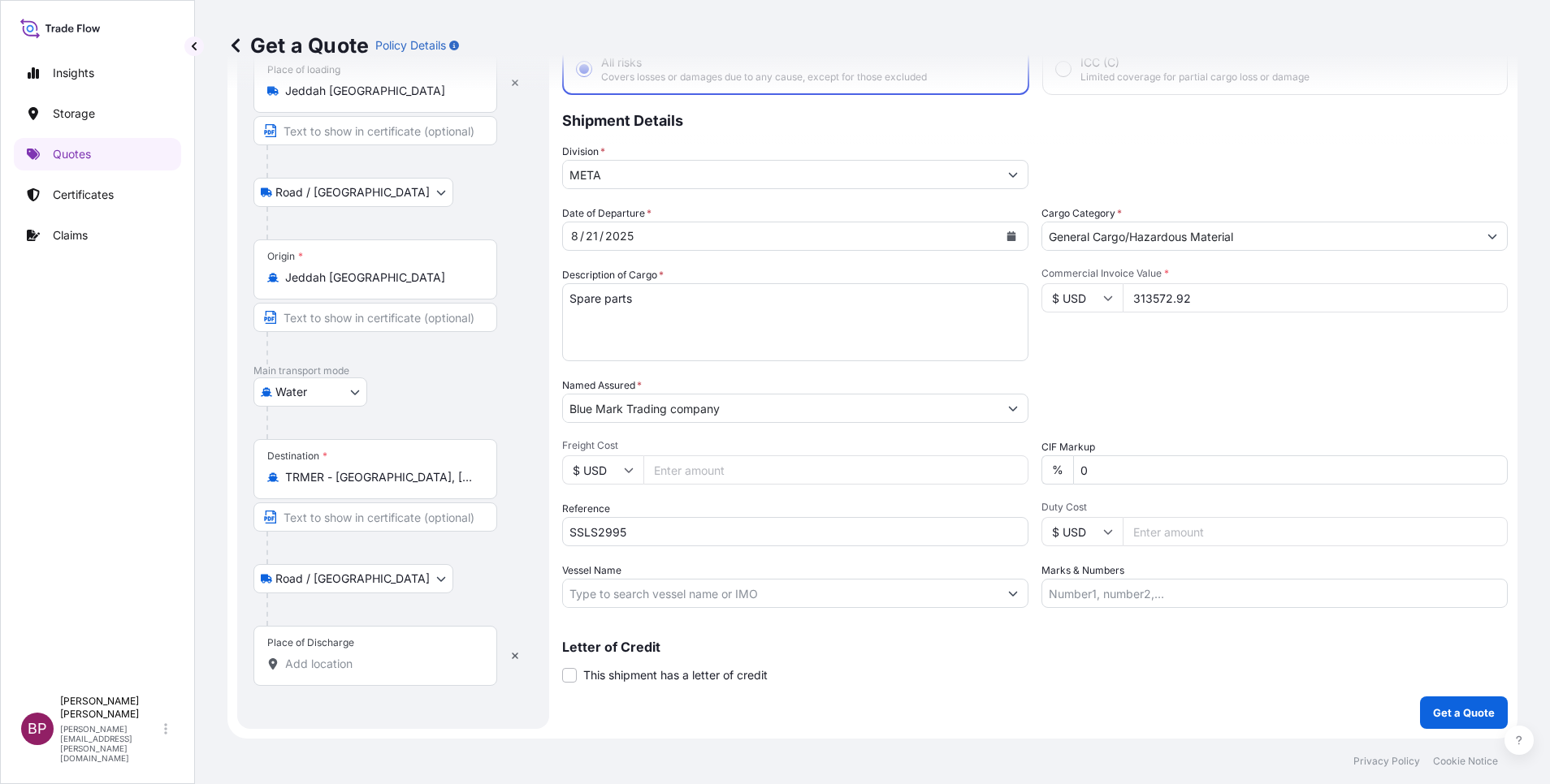
click at [341, 667] on input "Place of Discharge" at bounding box center [381, 663] width 191 height 16
paste input "Mersin"
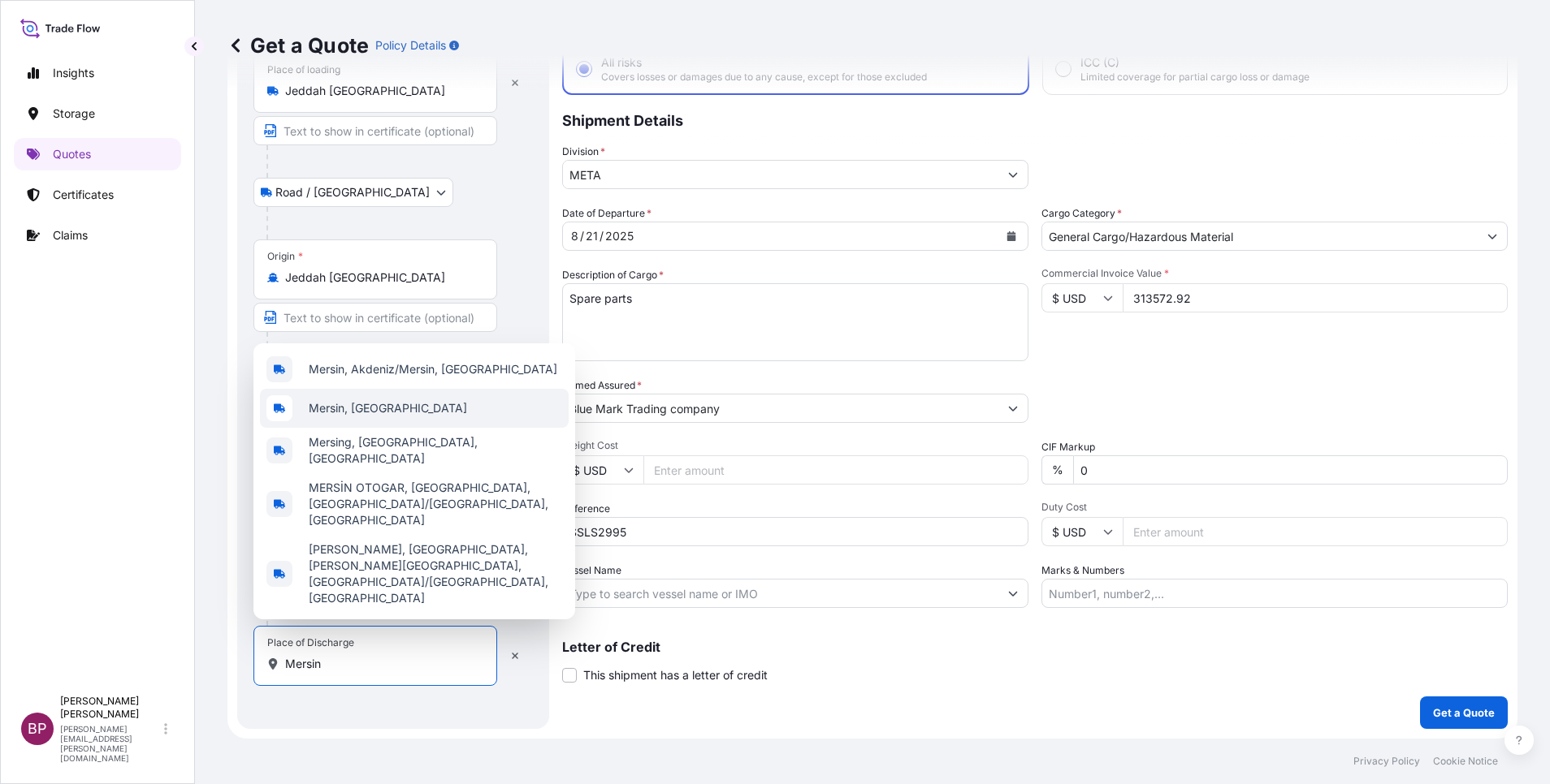
click at [410, 427] on div "Mersin, [GEOGRAPHIC_DATA]" at bounding box center [415, 407] width 309 height 39
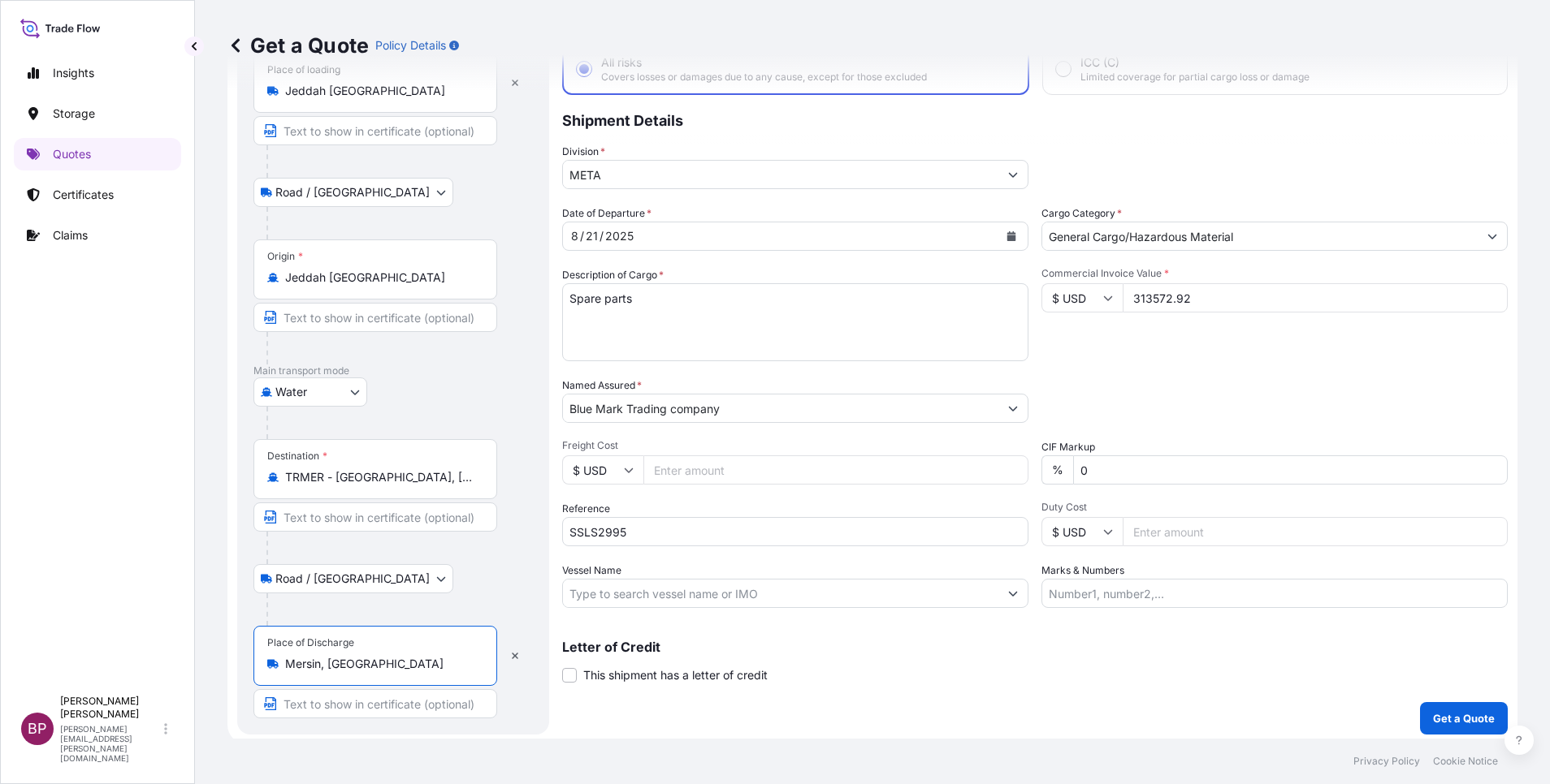
type input "Mersin, [GEOGRAPHIC_DATA]"
click at [1440, 710] on p "Get a Quote" at bounding box center [1463, 718] width 62 height 16
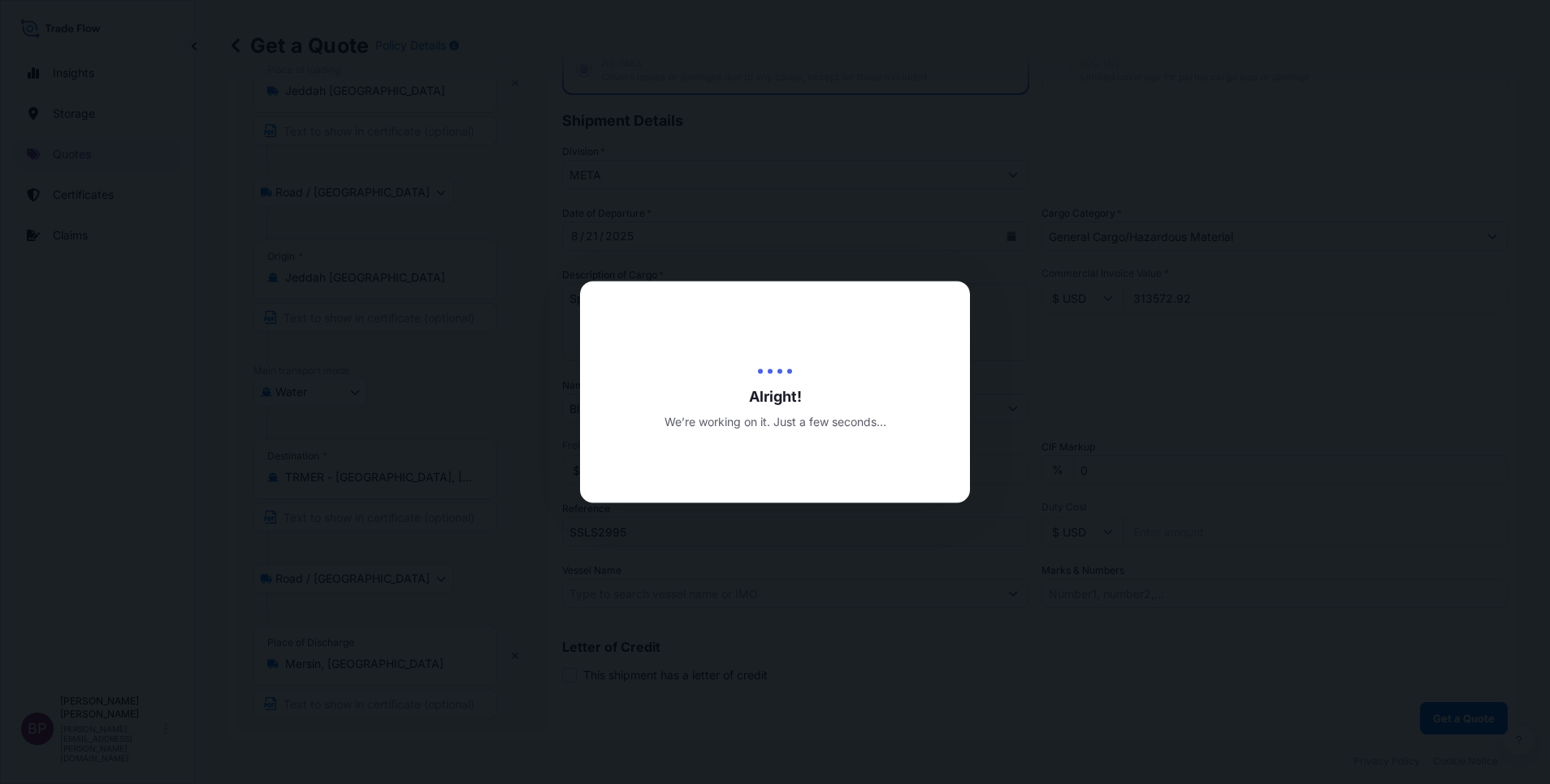
select select "Road / [GEOGRAPHIC_DATA]"
select select "Water"
select select "Road / [GEOGRAPHIC_DATA]"
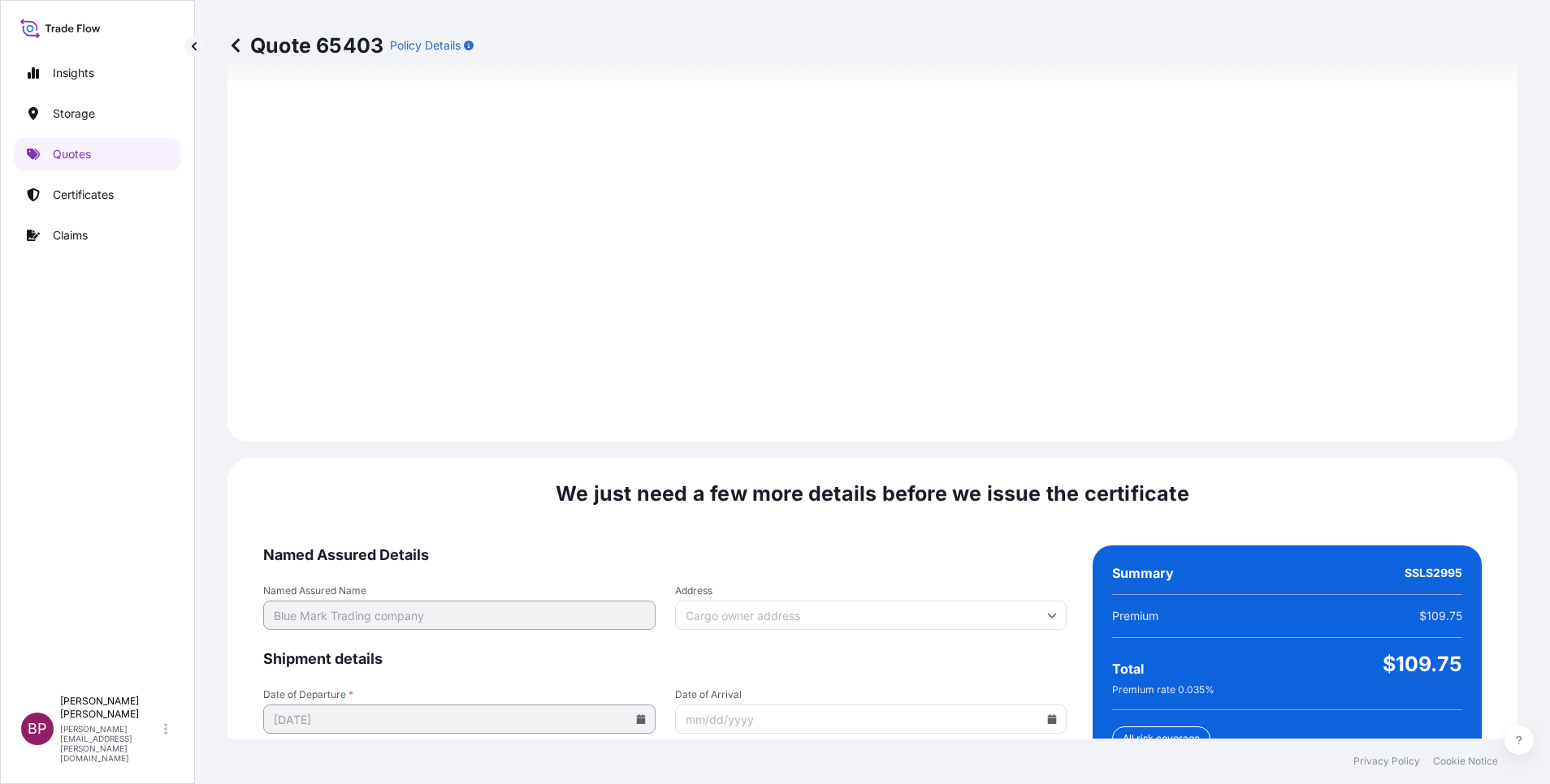
scroll to position [2406, 0]
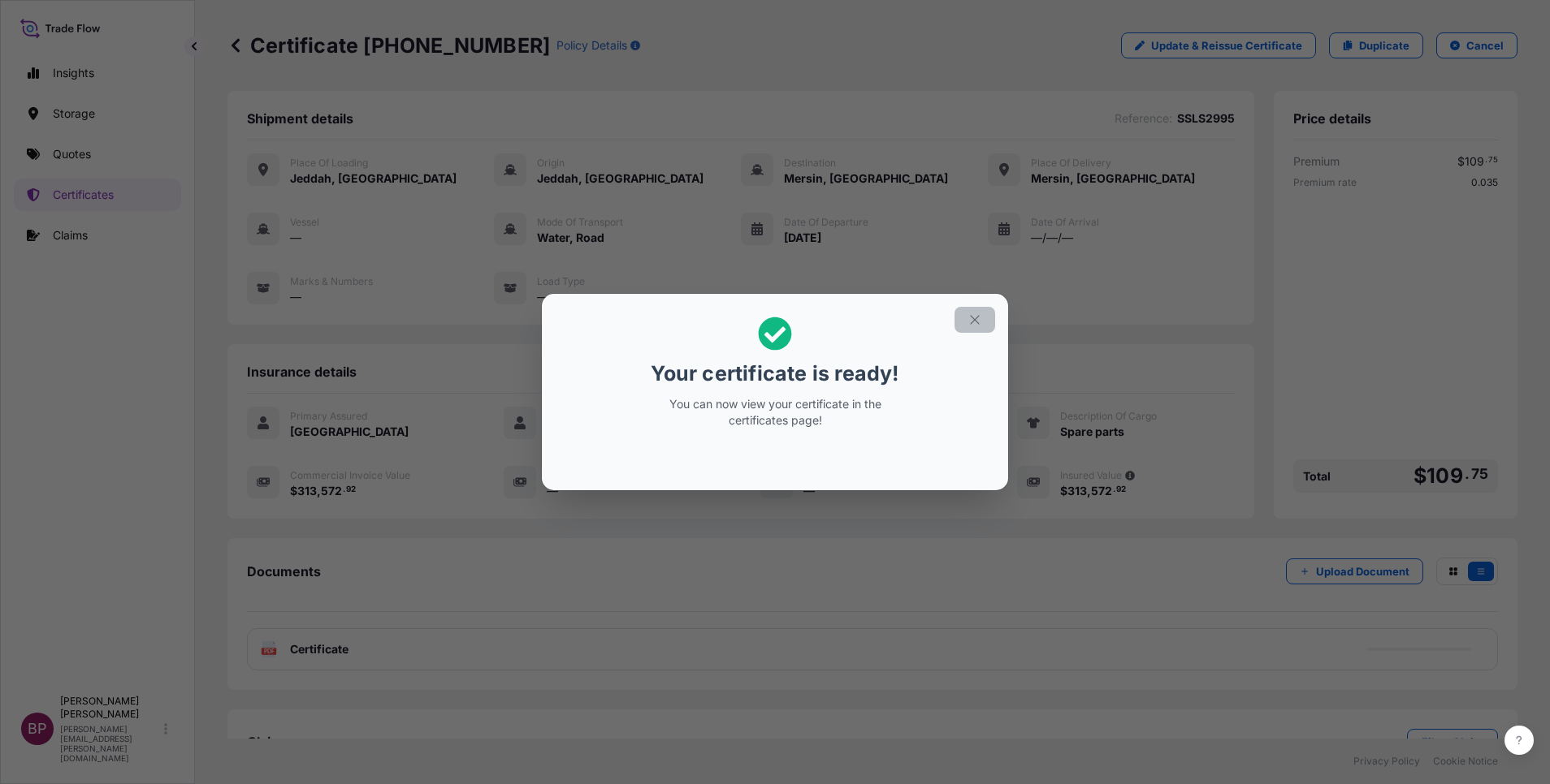
click at [983, 322] on button "button" at bounding box center [974, 320] width 41 height 26
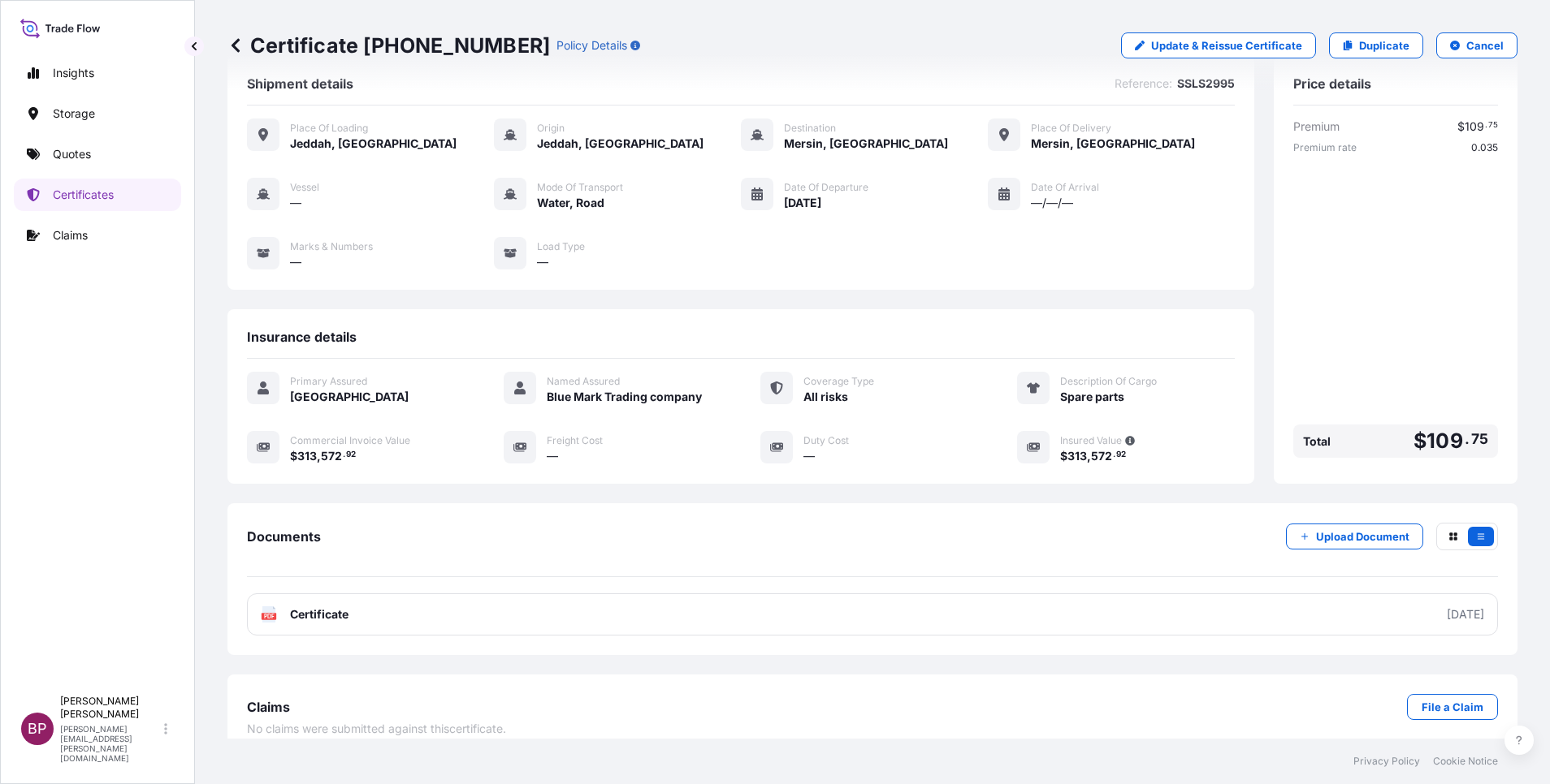
scroll to position [53, 0]
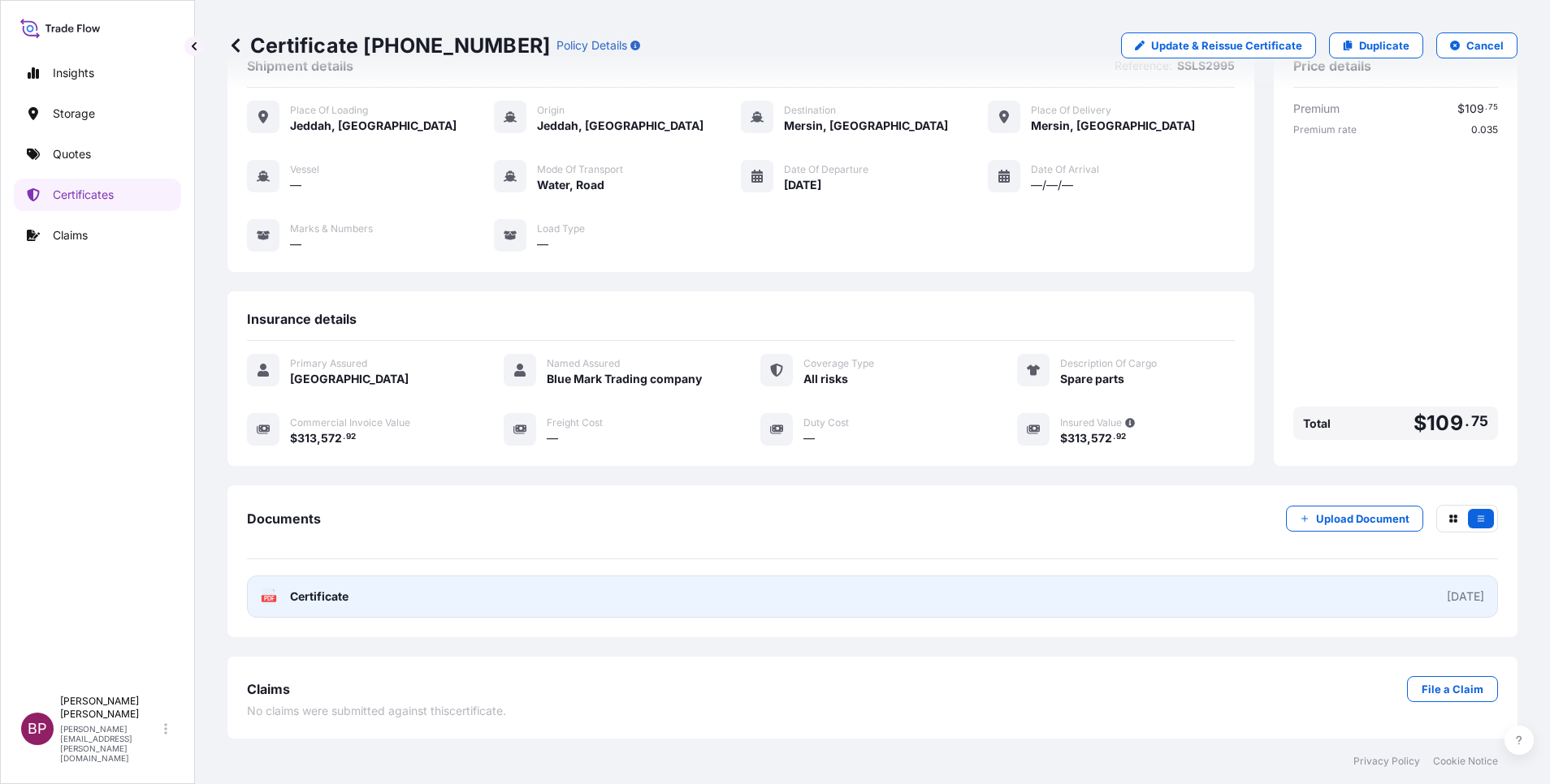
click at [346, 591] on span "Certificate" at bounding box center [319, 597] width 59 height 16
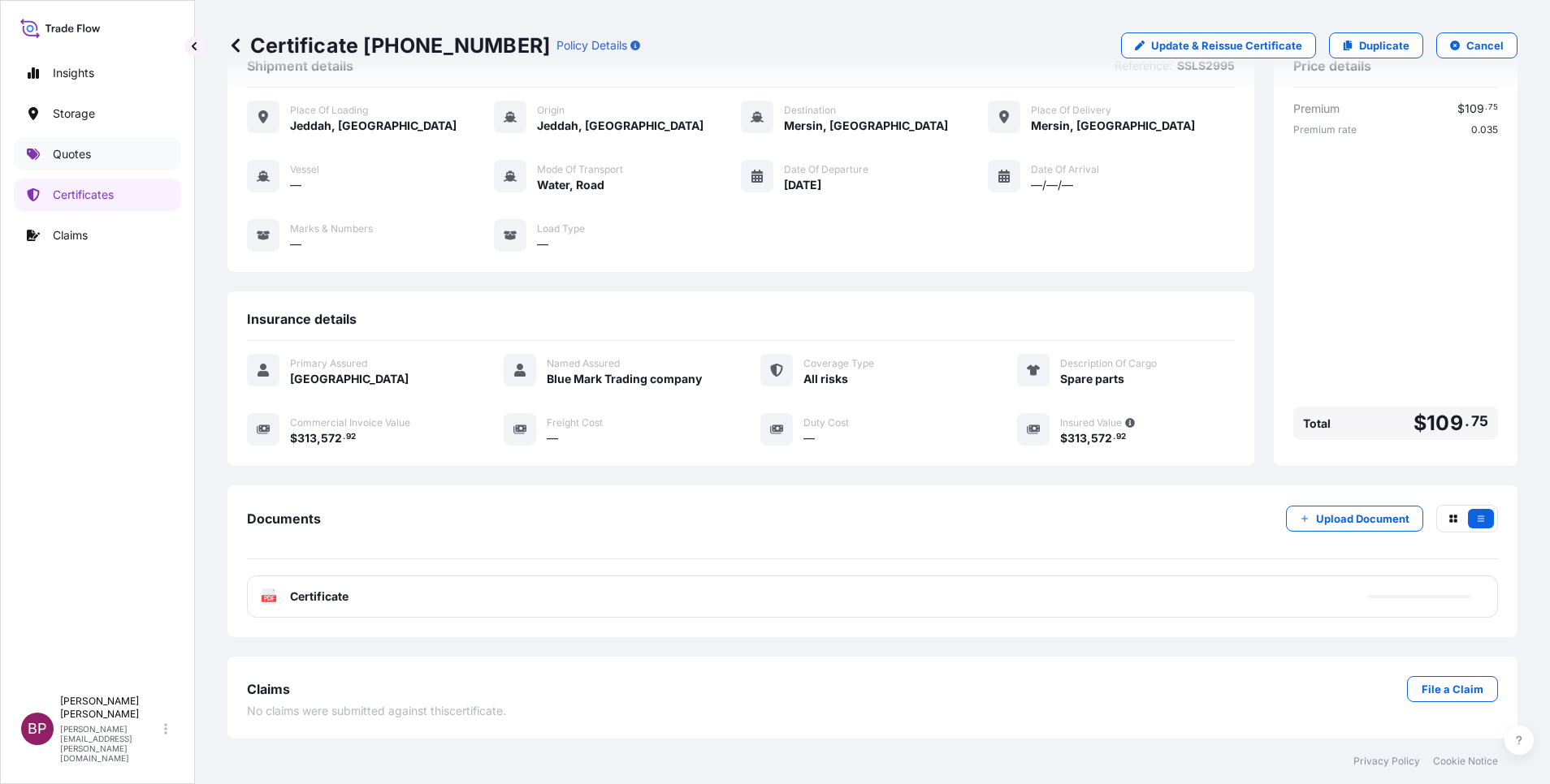
click at [88, 153] on p "Quotes" at bounding box center [72, 154] width 38 height 16
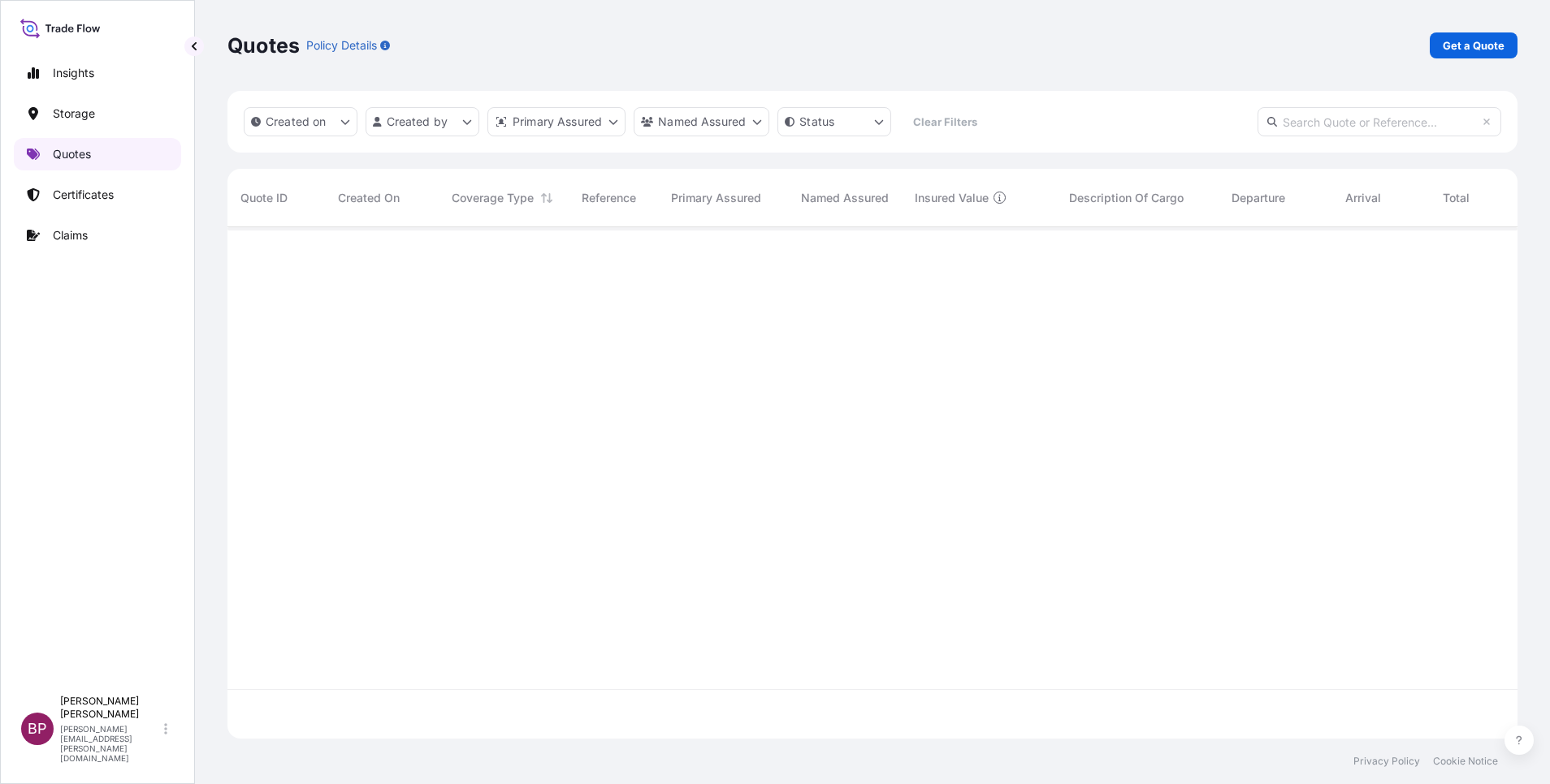
scroll to position [502, 1271]
click at [1476, 49] on p "Get a Quote" at bounding box center [1473, 45] width 62 height 16
select select "Water"
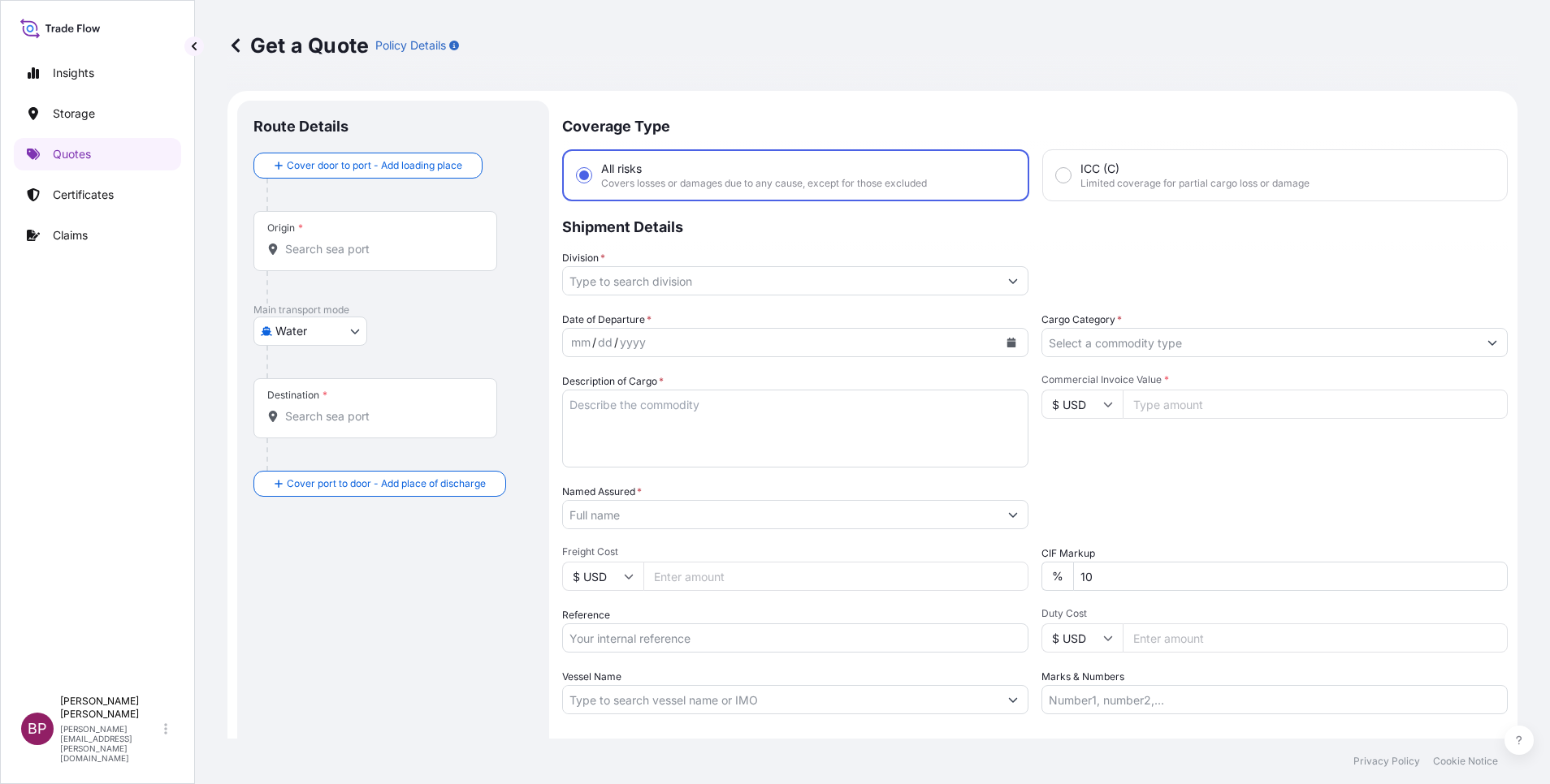
scroll to position [26, 0]
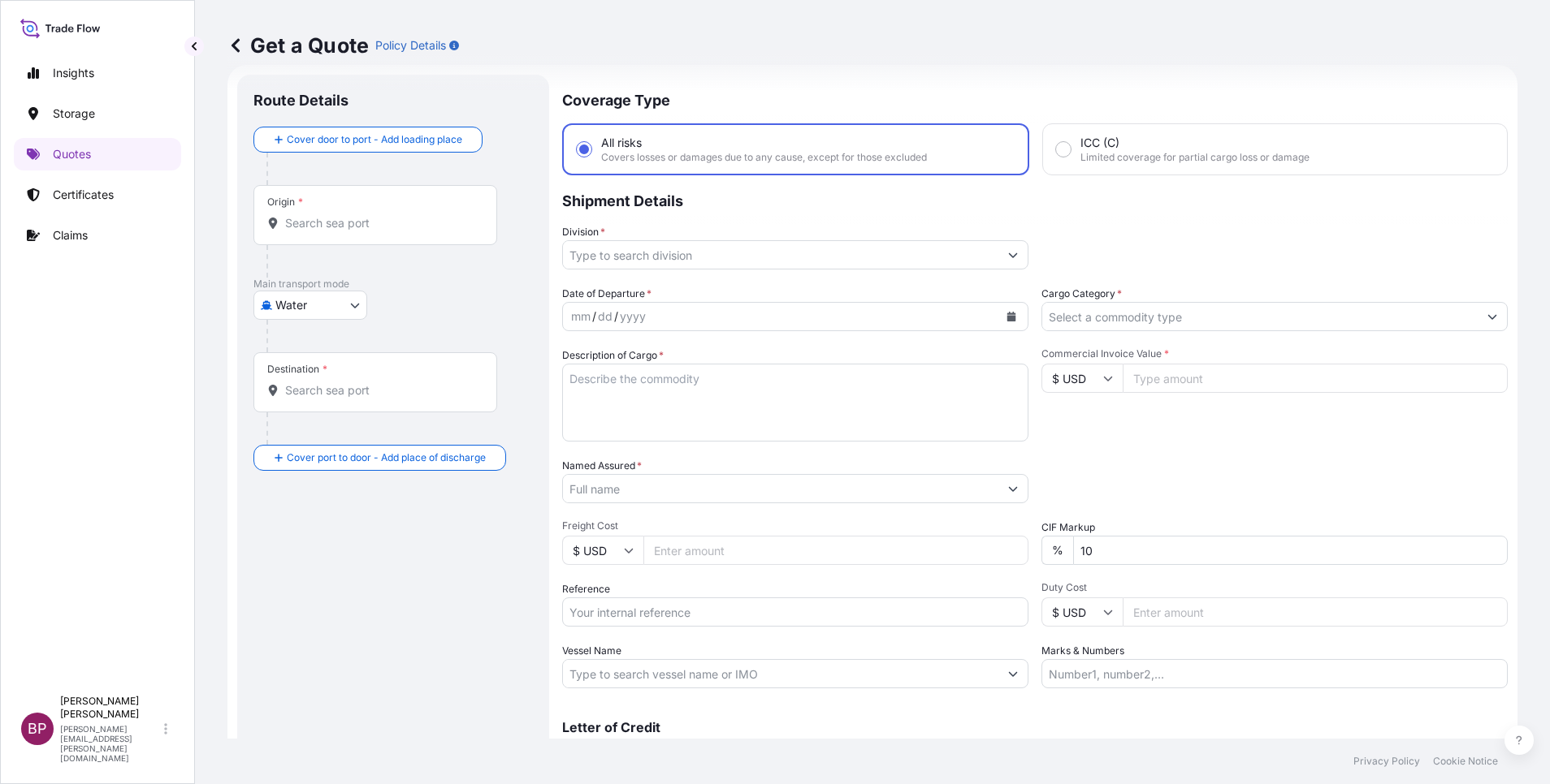
click at [1008, 259] on icon "Show suggestions" at bounding box center [1013, 255] width 10 height 10
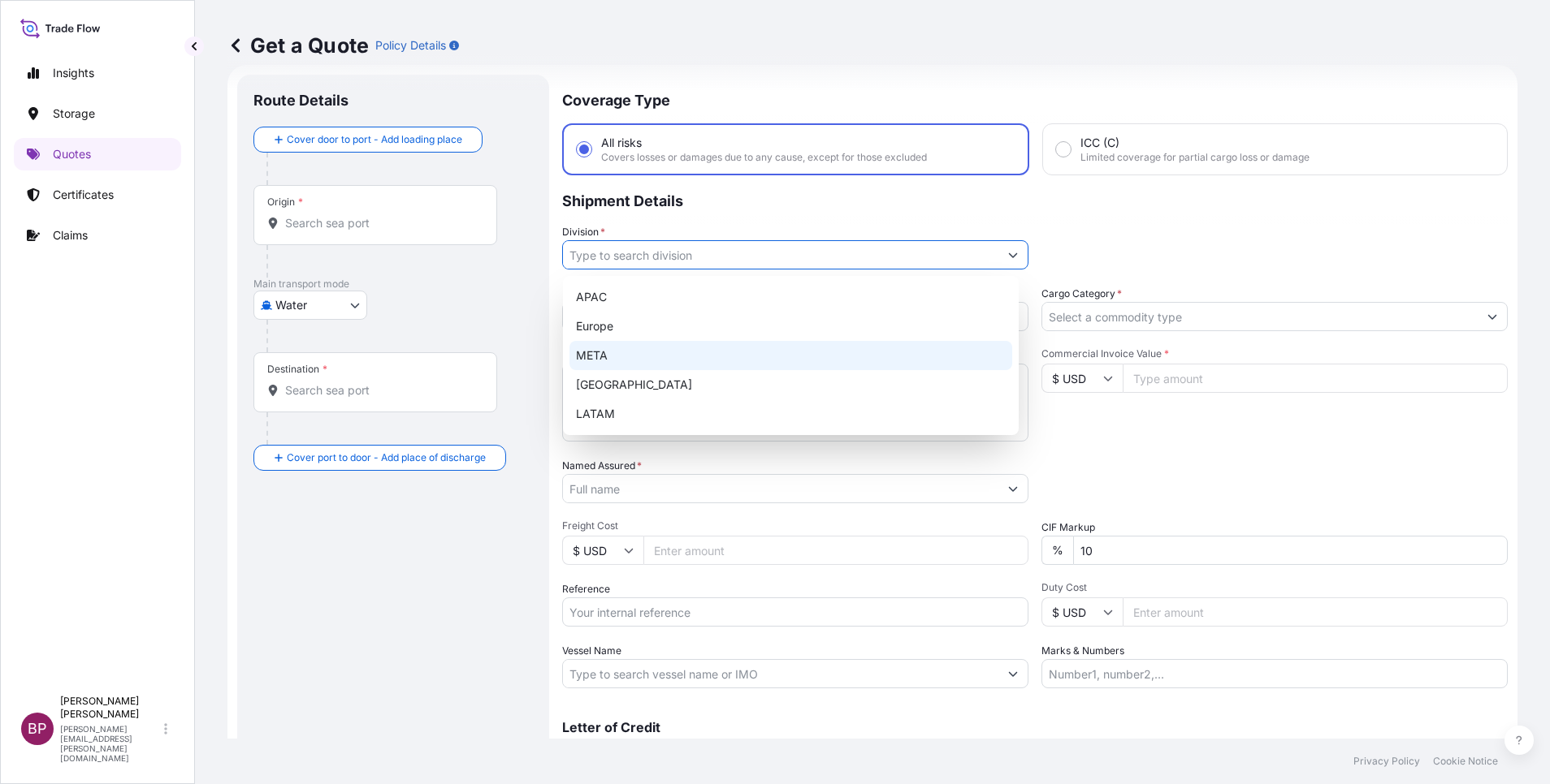
click at [713, 354] on div "META" at bounding box center [790, 355] width 443 height 29
type input "META"
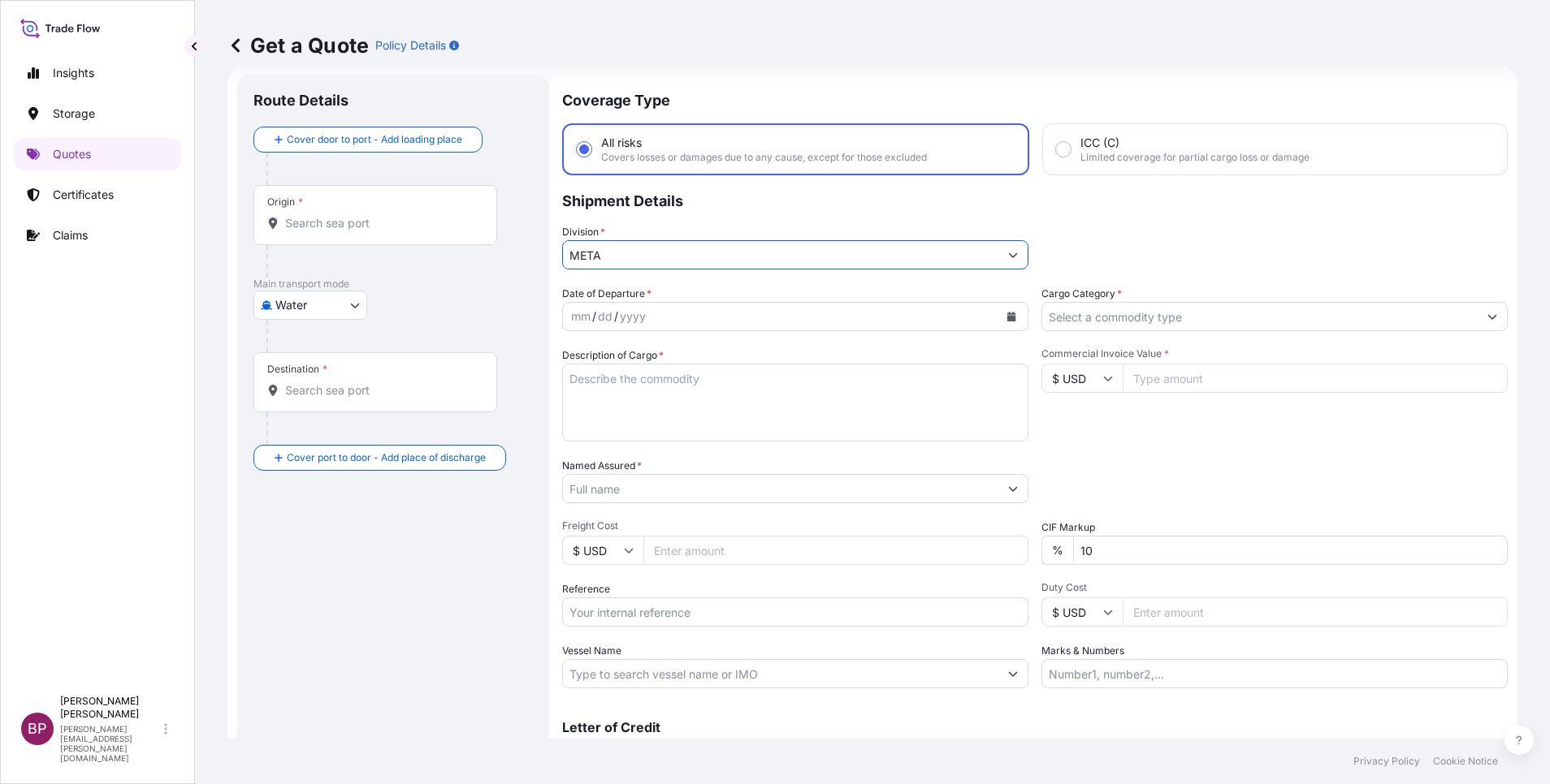
click at [1389, 320] on input "Cargo Category *" at bounding box center [1259, 316] width 436 height 29
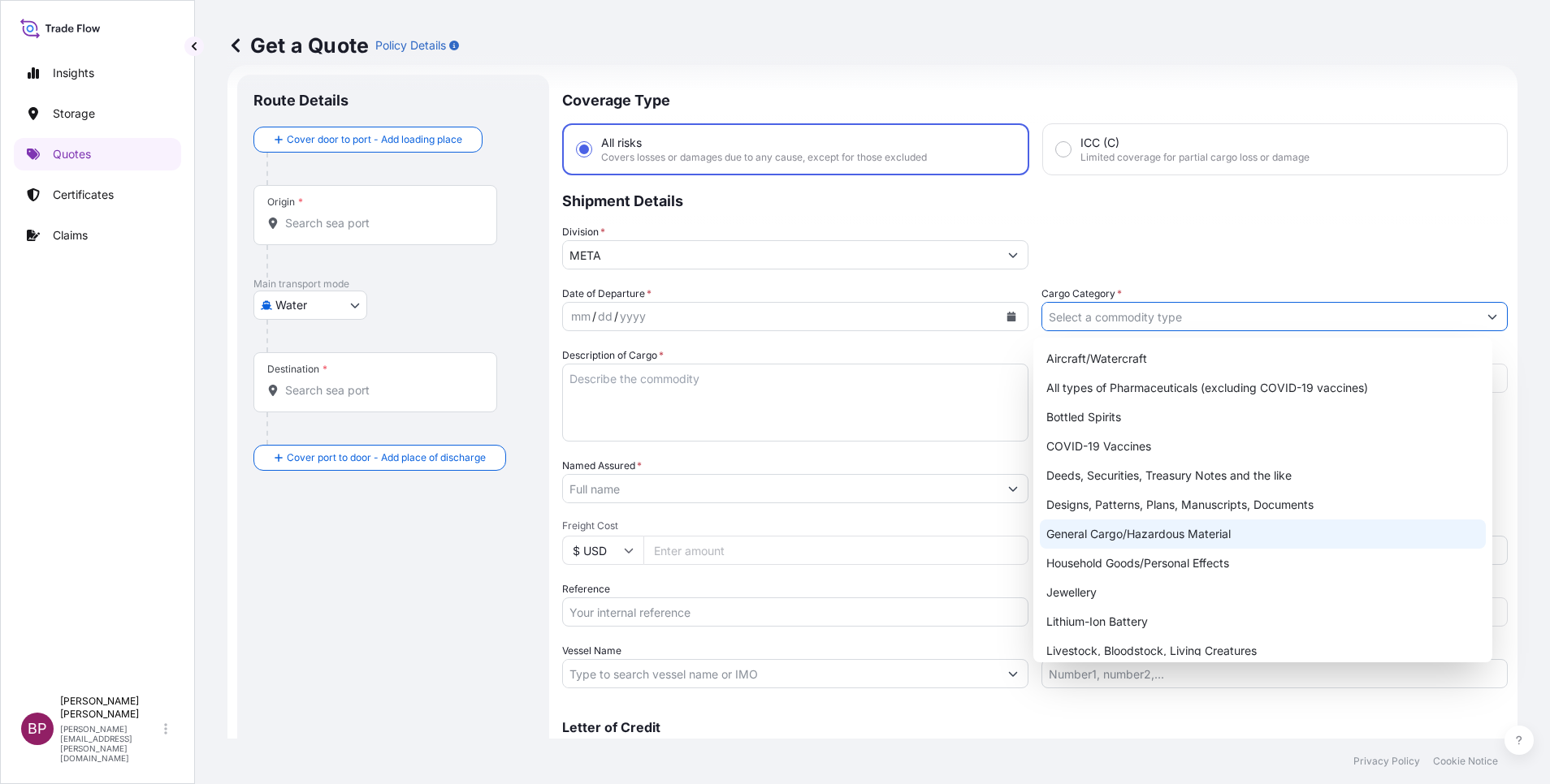
click at [1145, 532] on div "General Cargo/Hazardous Material" at bounding box center [1262, 533] width 446 height 29
type input "General Cargo/Hazardous Material"
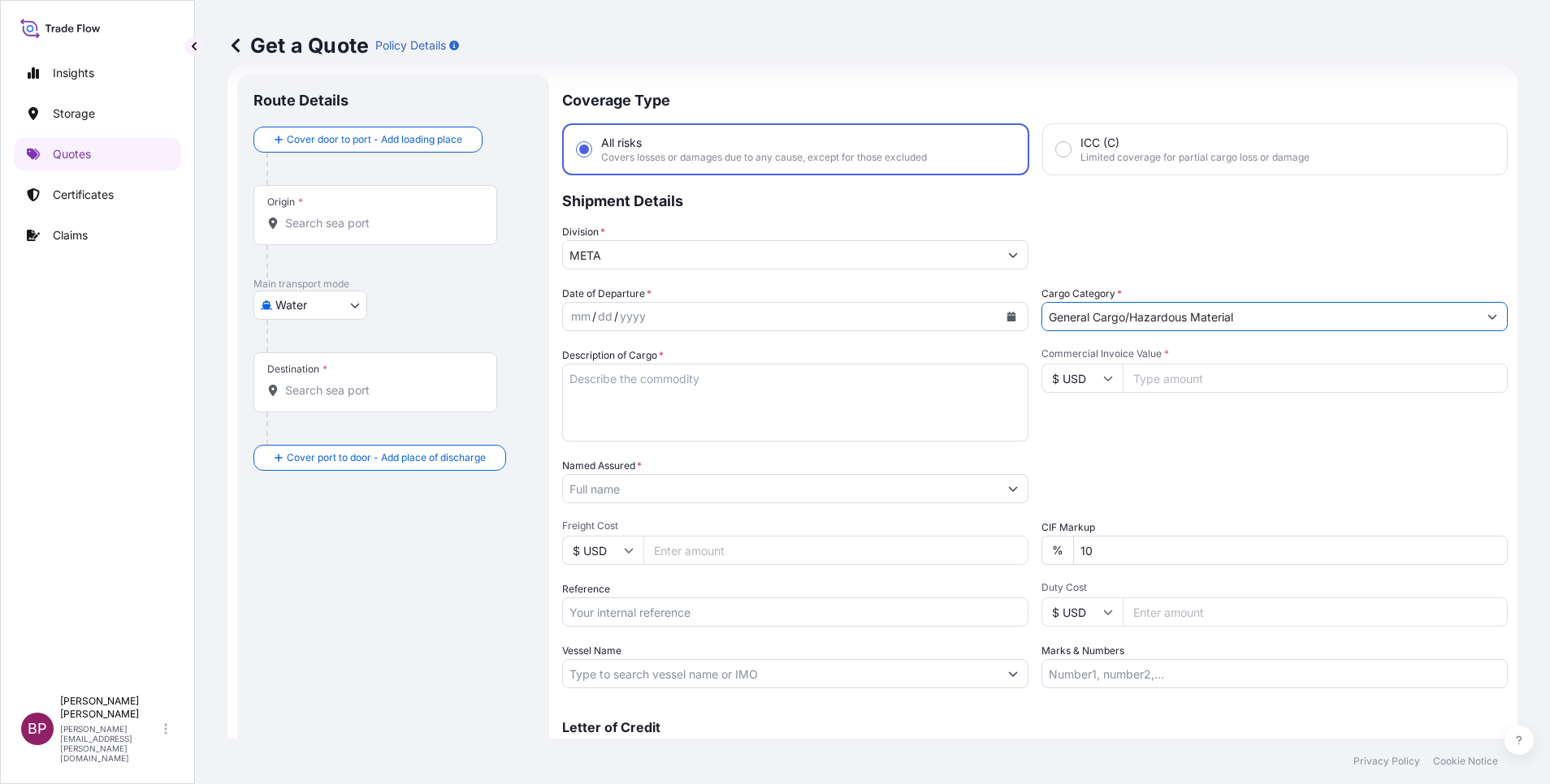
click at [799, 415] on textarea "Description of Cargo *" at bounding box center [795, 402] width 466 height 78
paste textarea "FITNESS EQUIPMENTS"
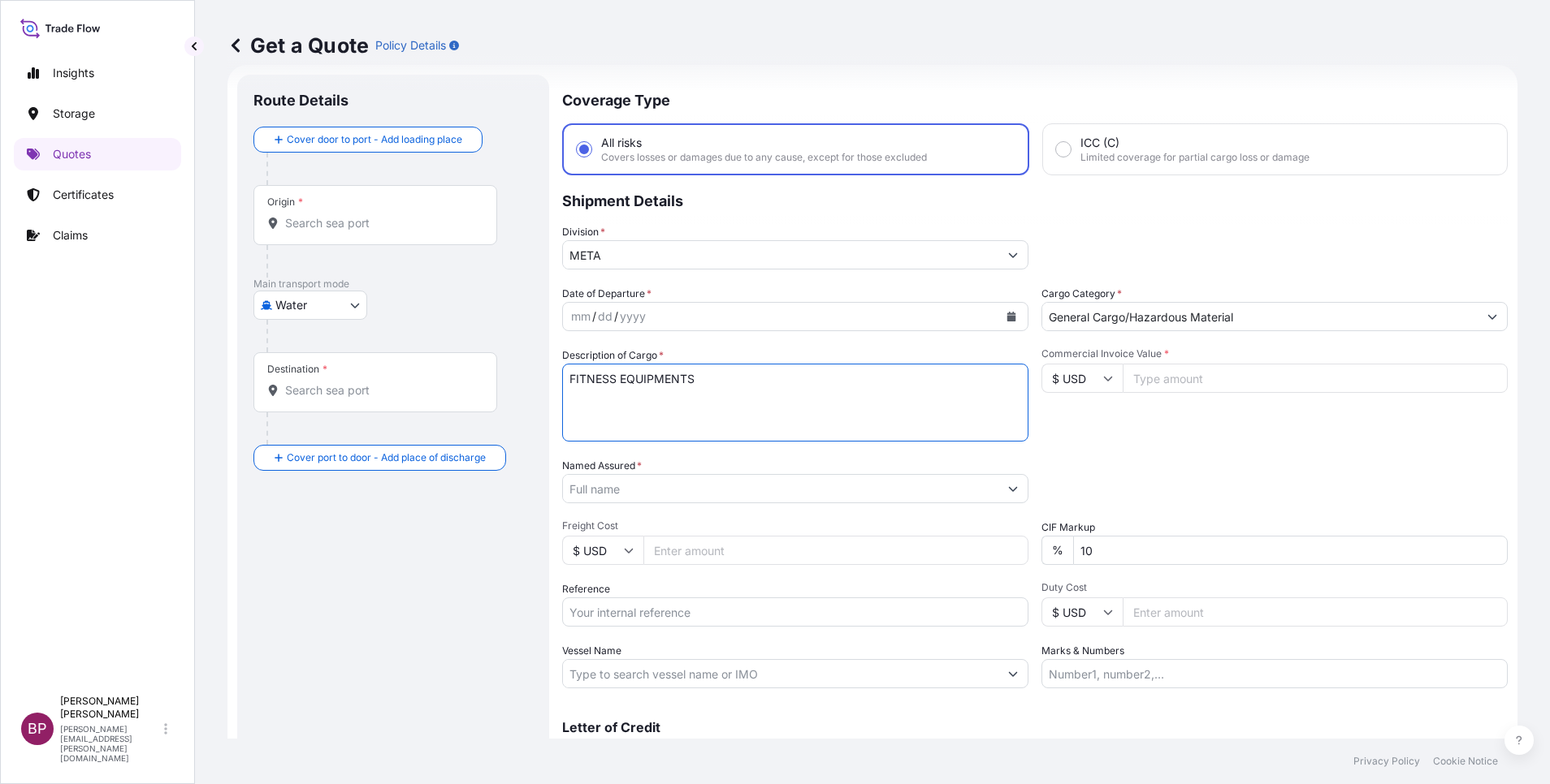
type textarea "FITNESS EQUIPMENTS"
click at [1076, 380] on input "$ USD" at bounding box center [1082, 378] width 81 height 29
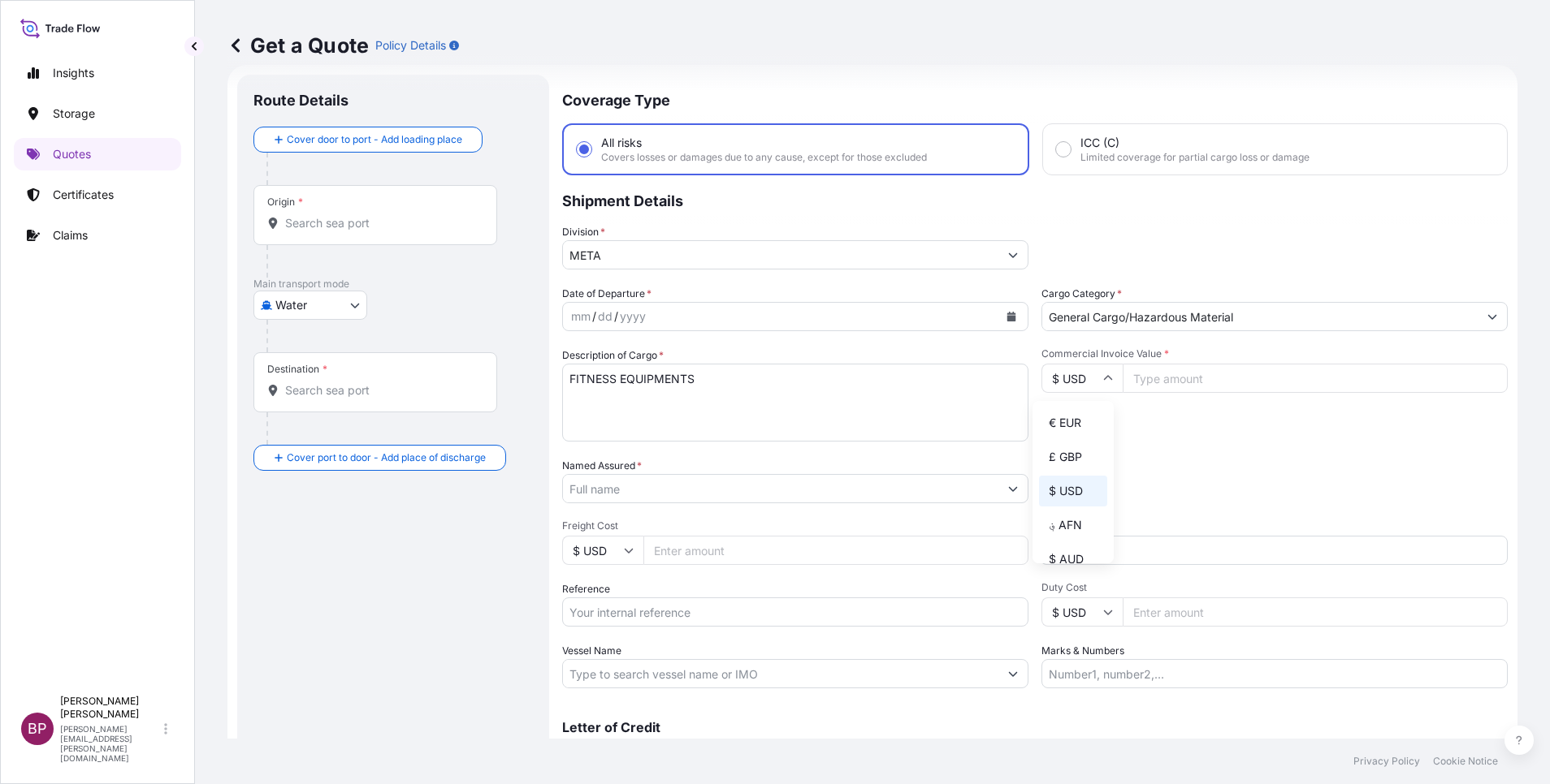
drag, startPoint x: 1064, startPoint y: 441, endPoint x: 1196, endPoint y: 376, distance: 147.1
click at [1067, 438] on div "€ EUR" at bounding box center [1073, 422] width 68 height 31
type input "€ EUR"
click at [1197, 377] on input "Commercial Invoice Value *" at bounding box center [1315, 378] width 385 height 29
paste input "1088.64"
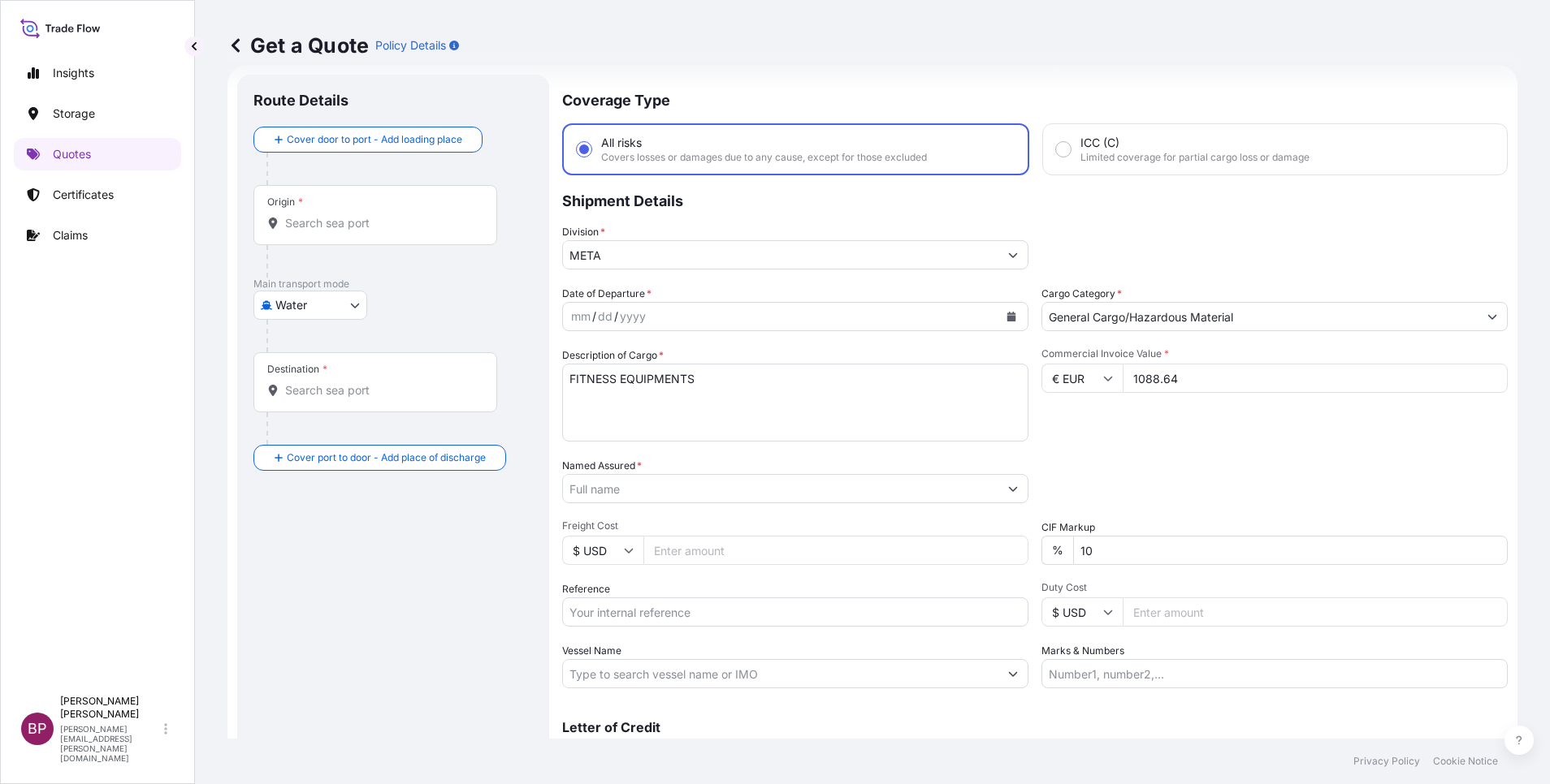
type input "1088.64"
drag, startPoint x: 1135, startPoint y: 553, endPoint x: 915, endPoint y: 550, distance: 220.0
click at [933, 550] on div "Date of Departure * mm / dd / yyyy Cargo Category * General Cargo/Hazardous Mat…" at bounding box center [1035, 487] width 945 height 402
type input "0"
click at [1173, 443] on div "Date of Departure * mm / dd / yyyy Cargo Category * General Cargo/Hazardous Mat…" at bounding box center [1035, 487] width 945 height 402
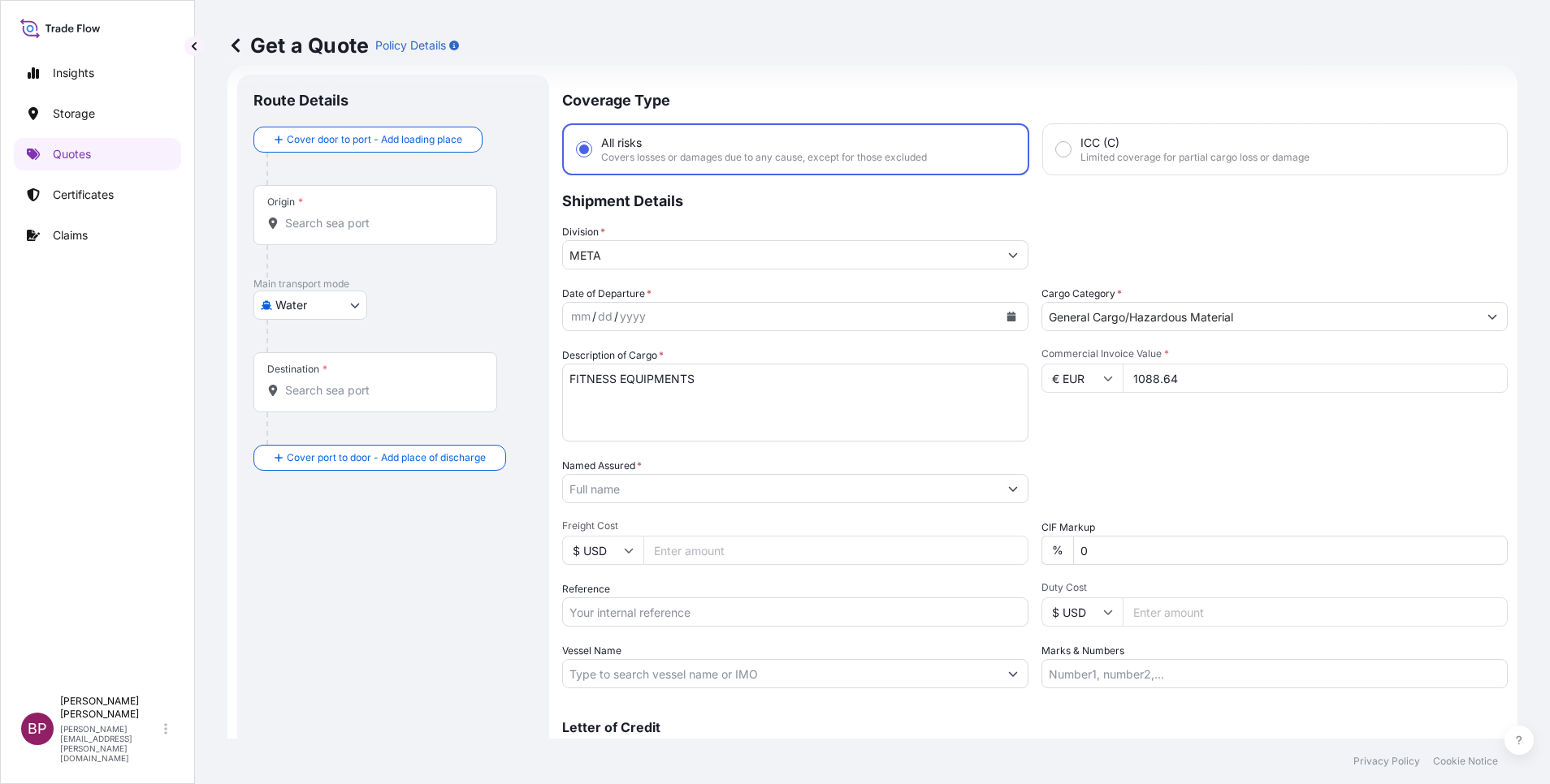
click at [1007, 319] on icon "Calendar" at bounding box center [1011, 317] width 9 height 10
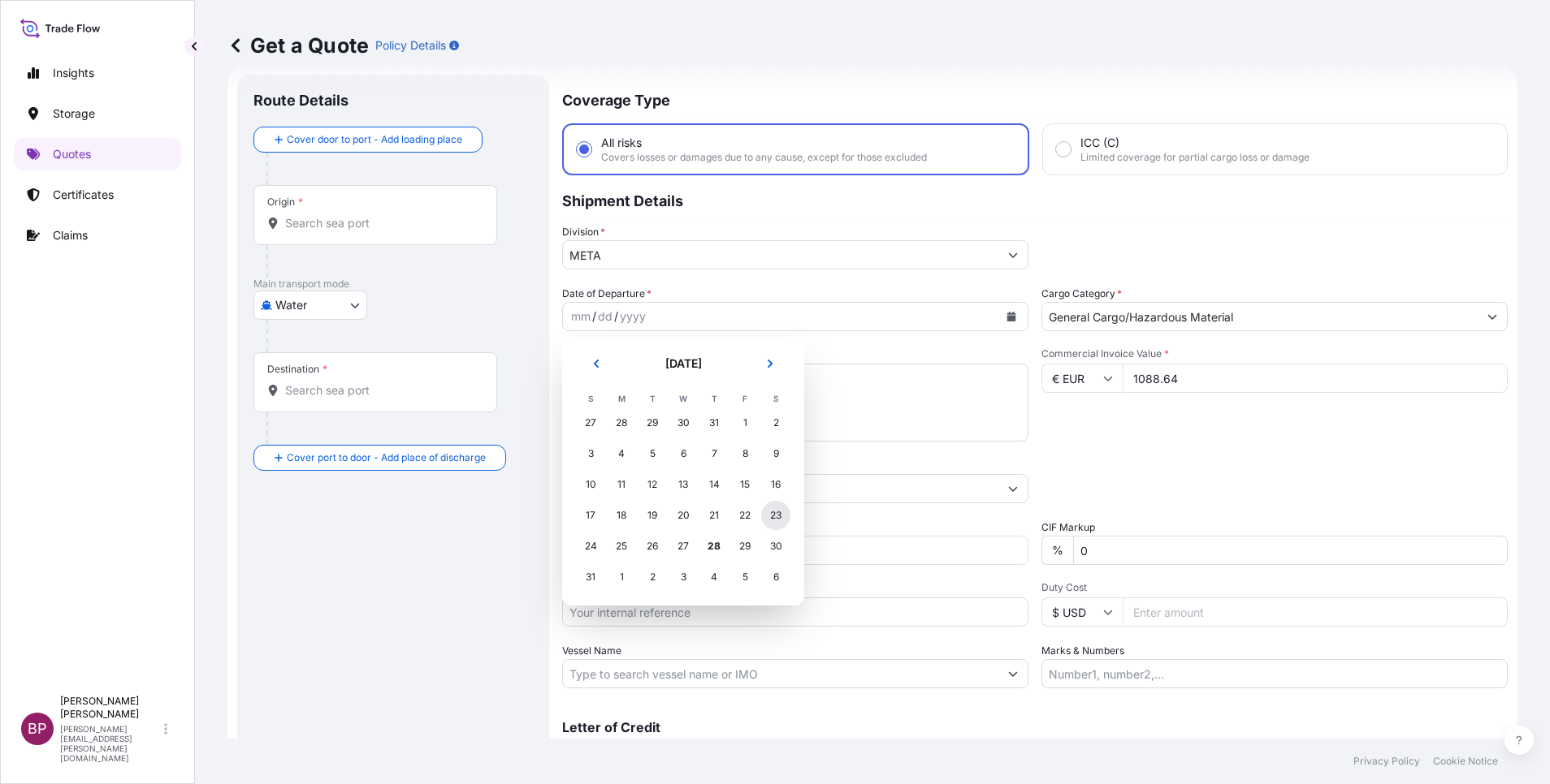
click at [769, 518] on div "23" at bounding box center [775, 515] width 29 height 29
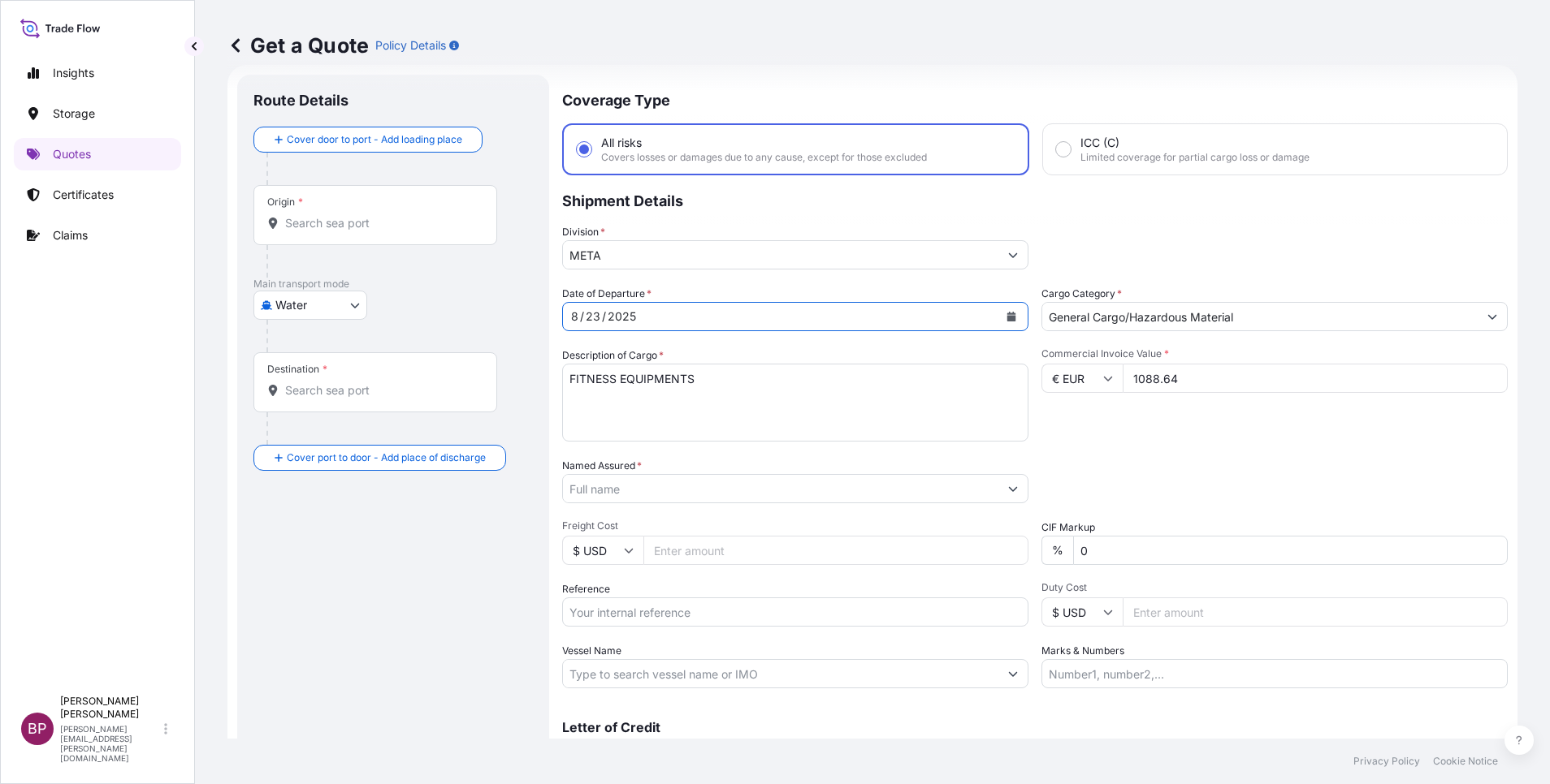
click at [697, 481] on input "Named Assured *" at bounding box center [780, 488] width 436 height 29
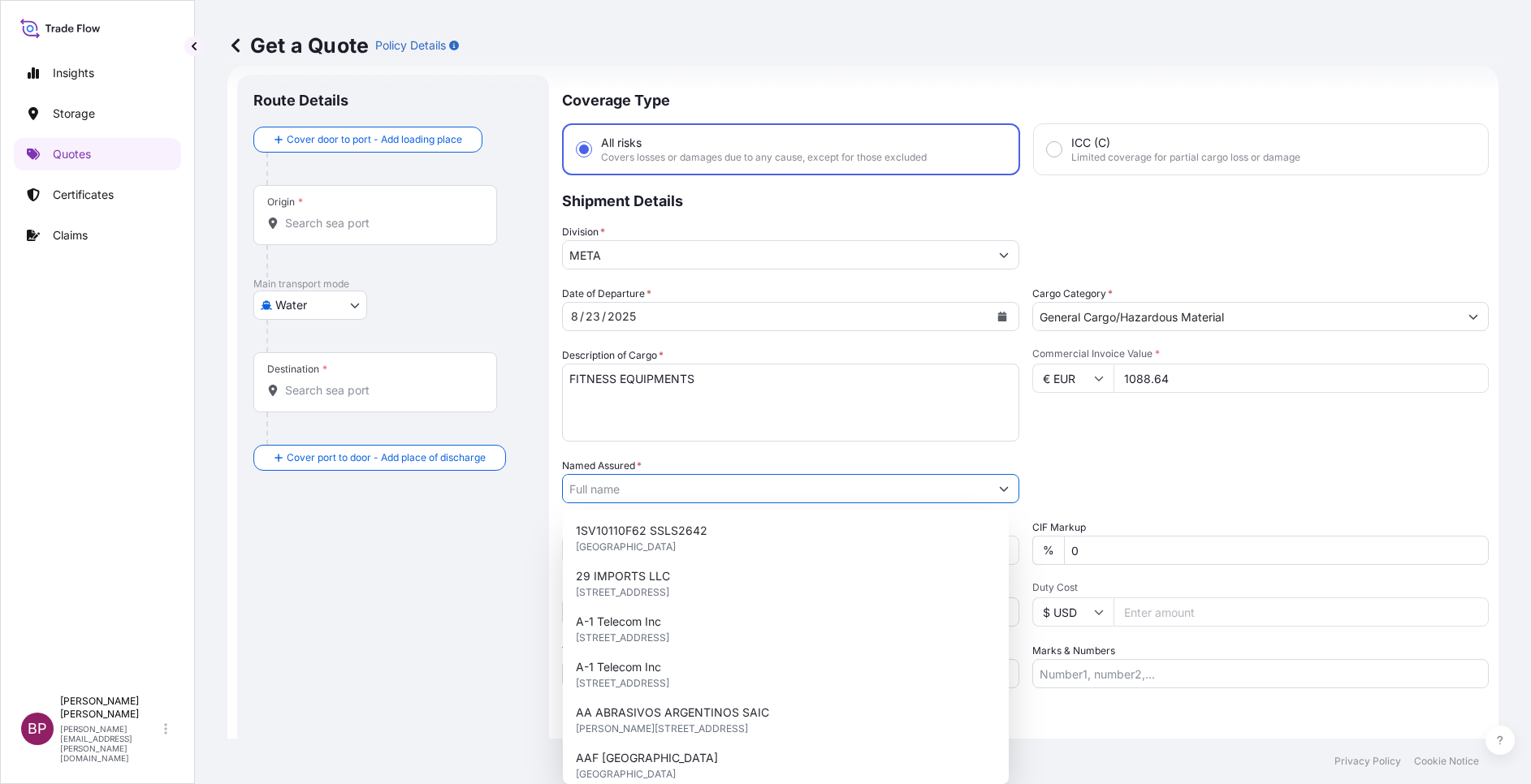
paste input "DELTA MARKETING CO. LTD"
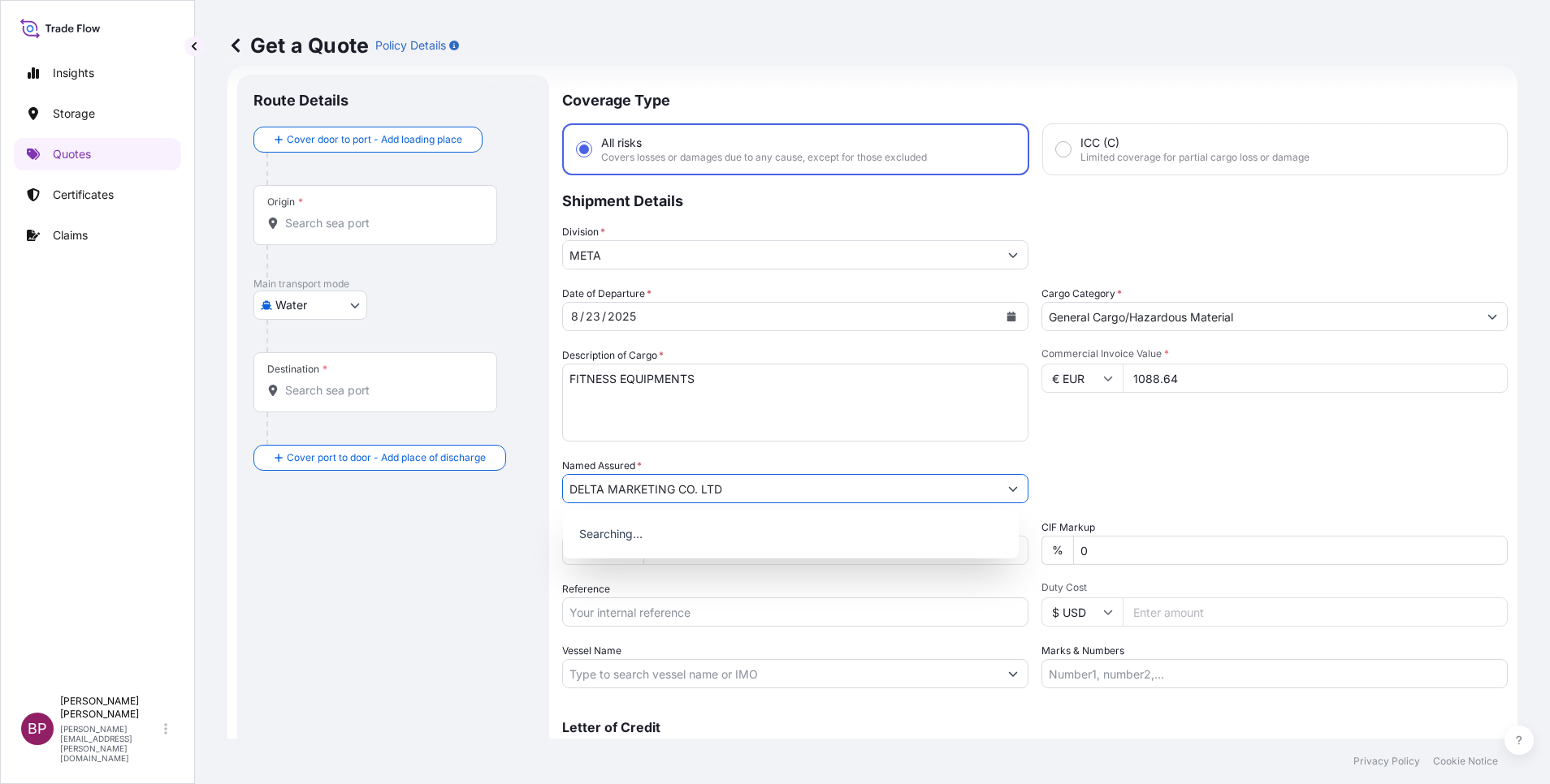
type input "DELTA MARKETING CO. LTD"
click at [1029, 415] on div "Date of Departure * [DATE] Cargo Category * General Cargo/Hazardous Material De…" at bounding box center [1035, 487] width 945 height 402
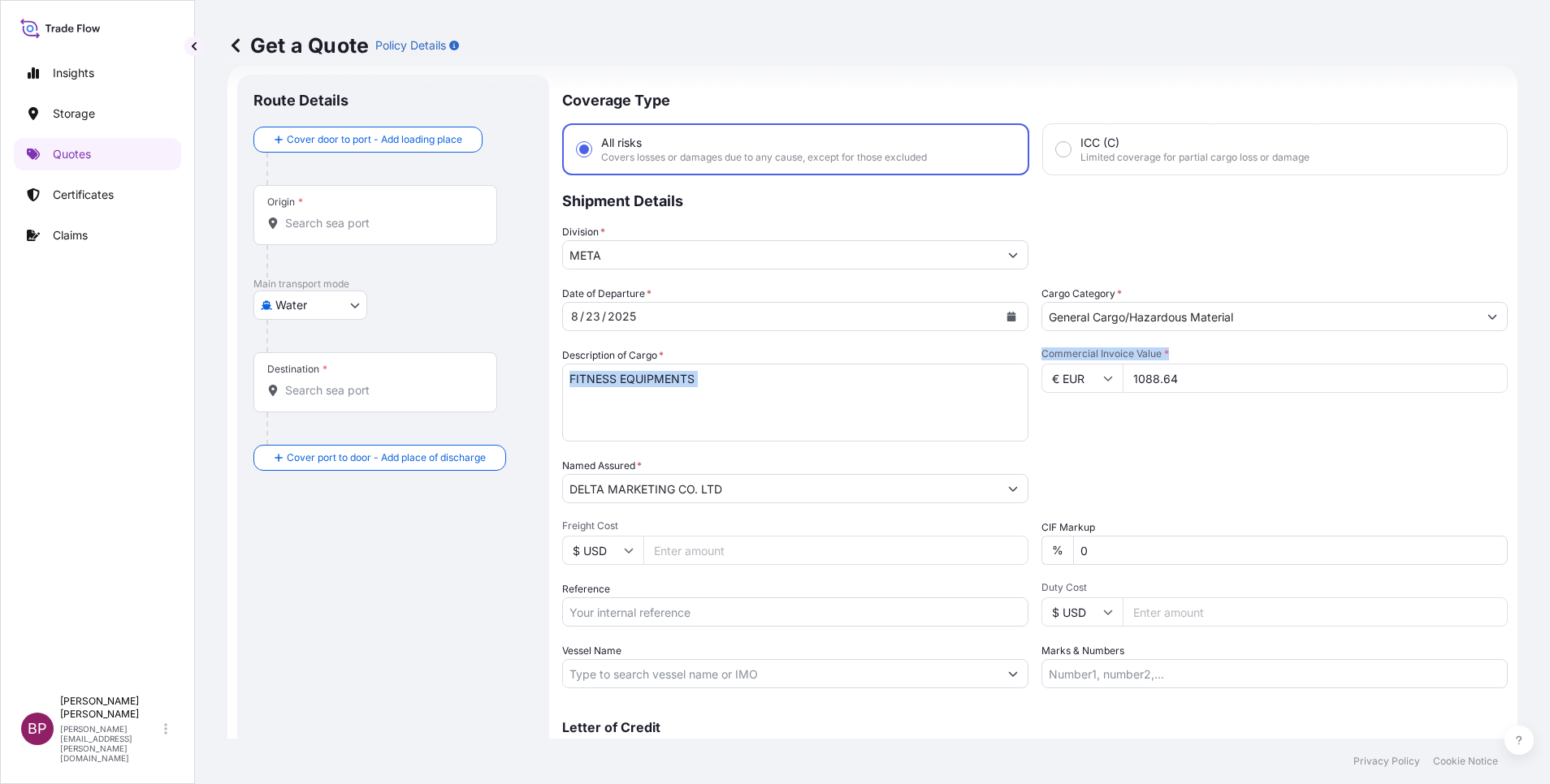
click at [351, 307] on body "15 options available. 0 options available. Insights Storage Quotes Certificates…" at bounding box center [775, 392] width 1550 height 784
click at [310, 344] on div "Air" at bounding box center [310, 347] width 101 height 29
select select "Air"
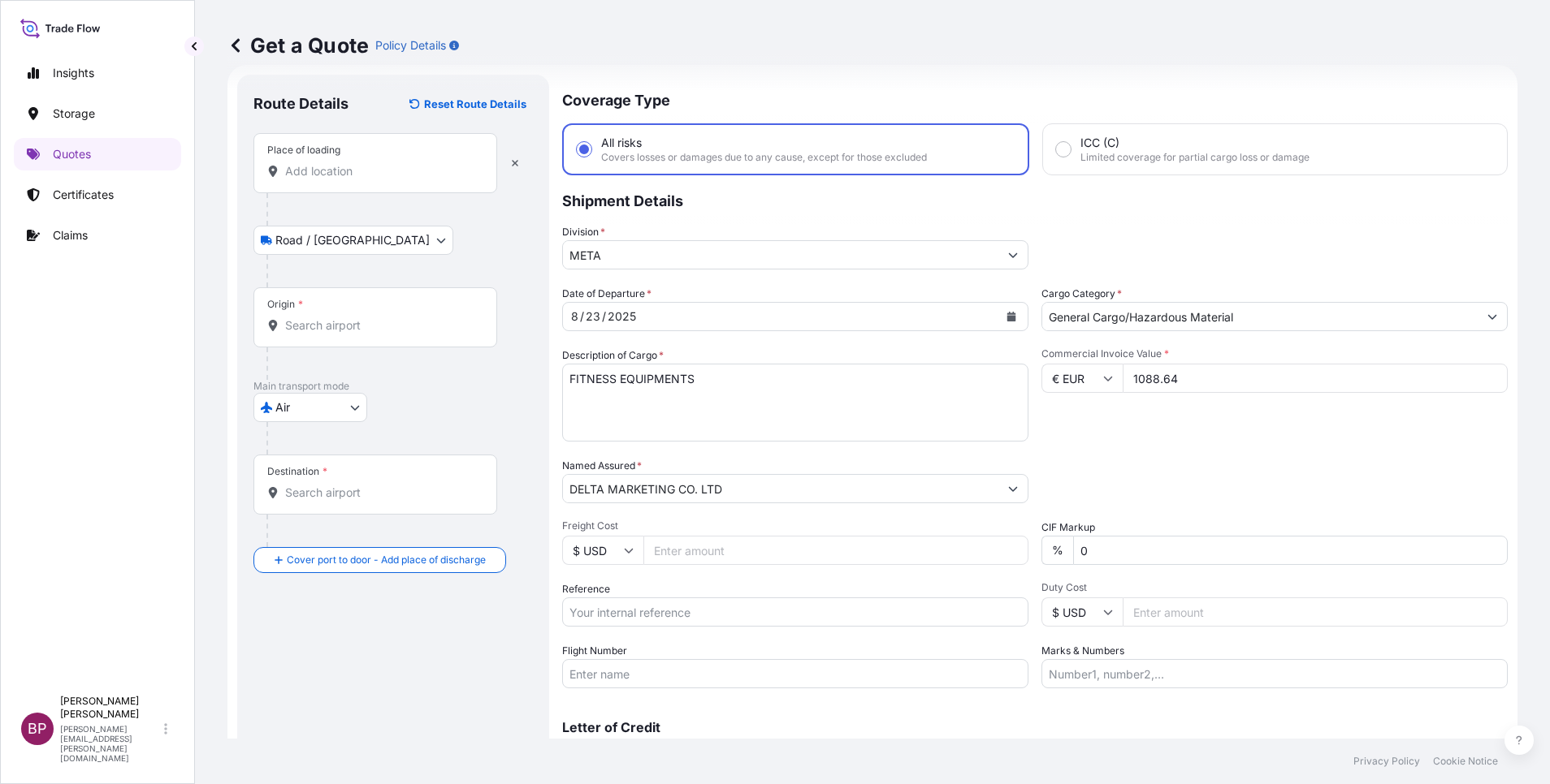
click at [364, 181] on div "Place of loading" at bounding box center [375, 163] width 243 height 60
click at [364, 179] on input "Place of loading" at bounding box center [381, 171] width 191 height 16
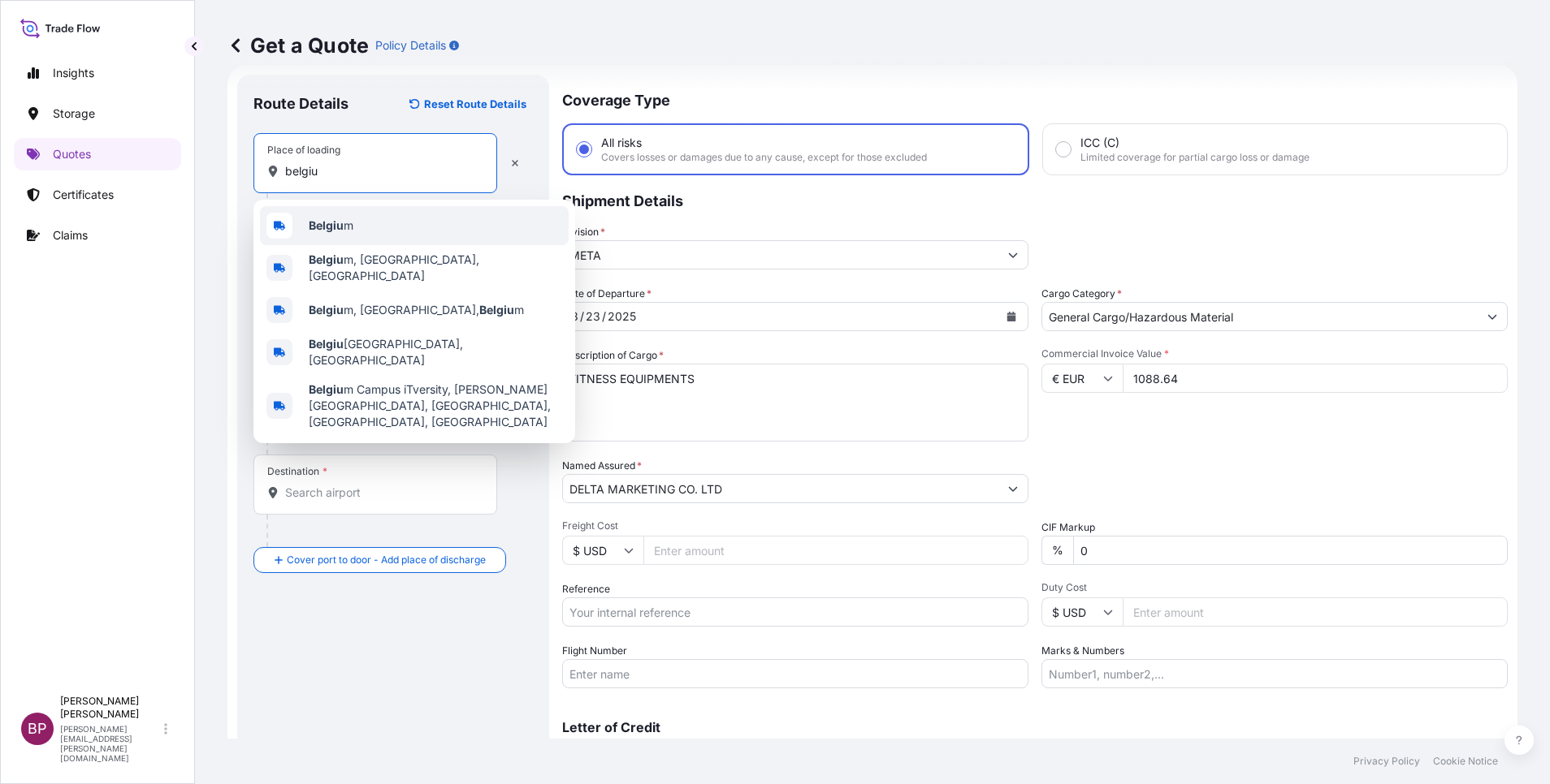
click at [355, 217] on div "Belgiu m" at bounding box center [415, 225] width 309 height 39
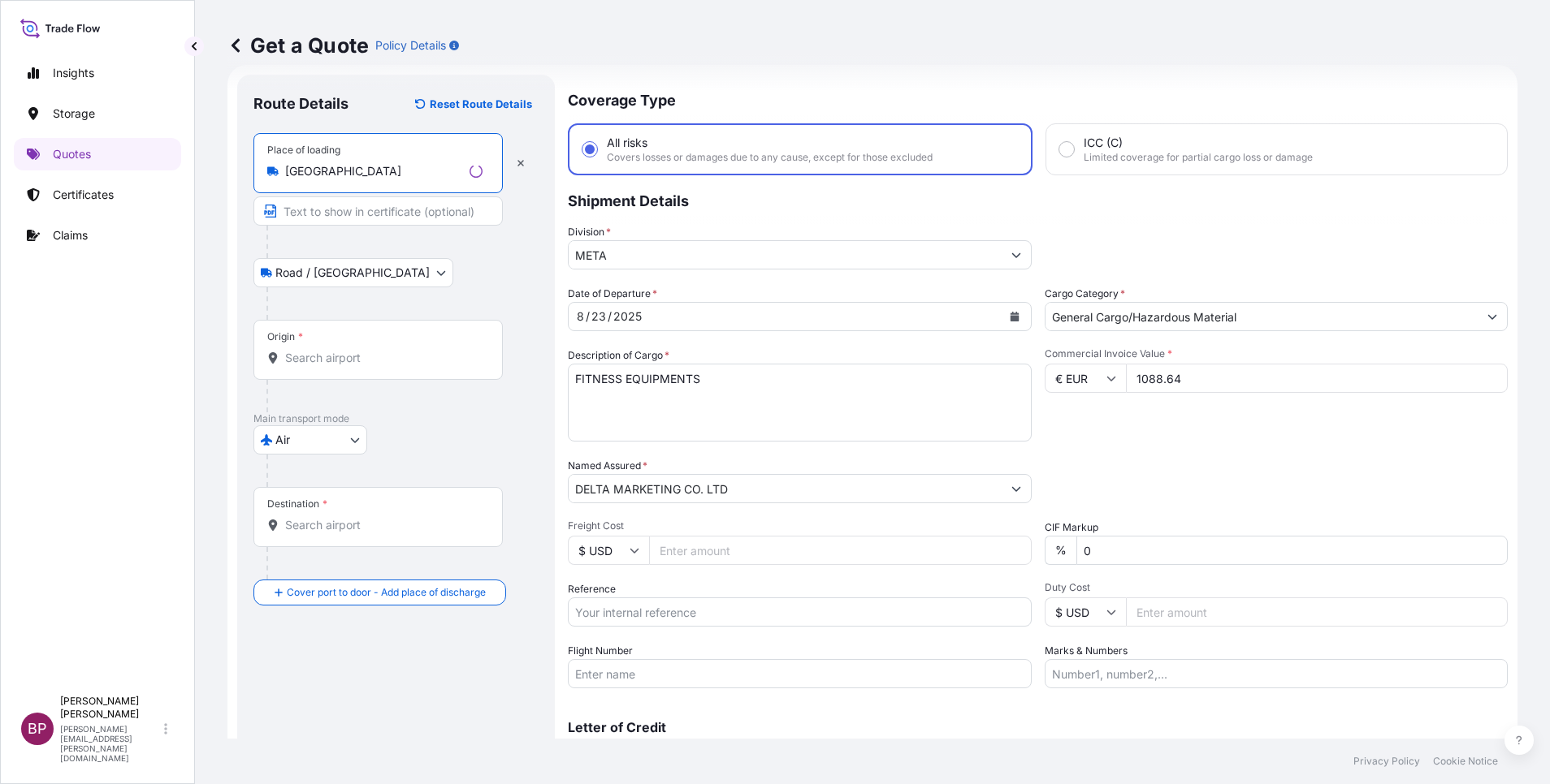
type input "[GEOGRAPHIC_DATA]"
click at [348, 363] on input "Origin *" at bounding box center [384, 358] width 197 height 16
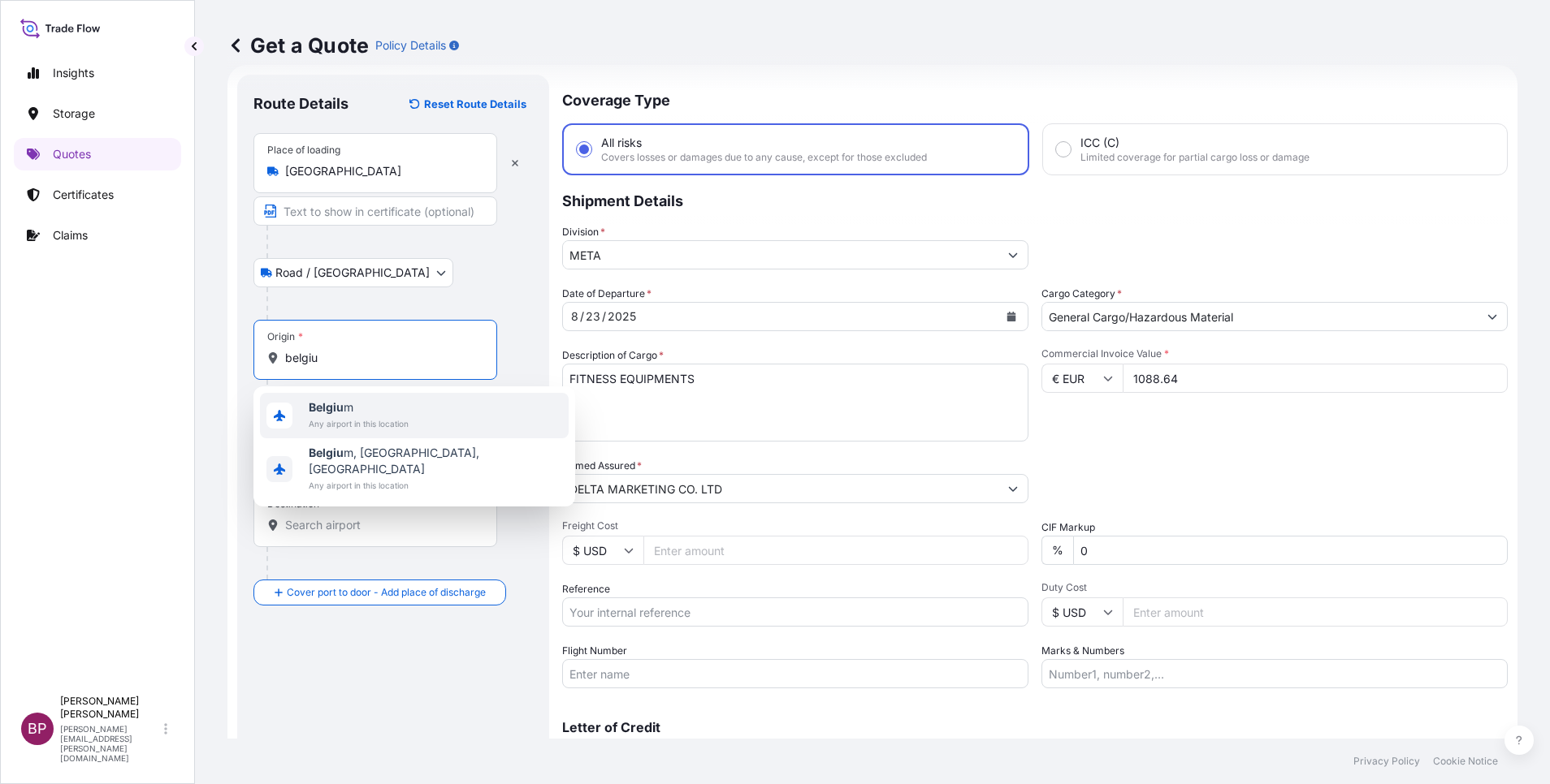
click at [390, 412] on span "Belgiu m" at bounding box center [359, 407] width 100 height 16
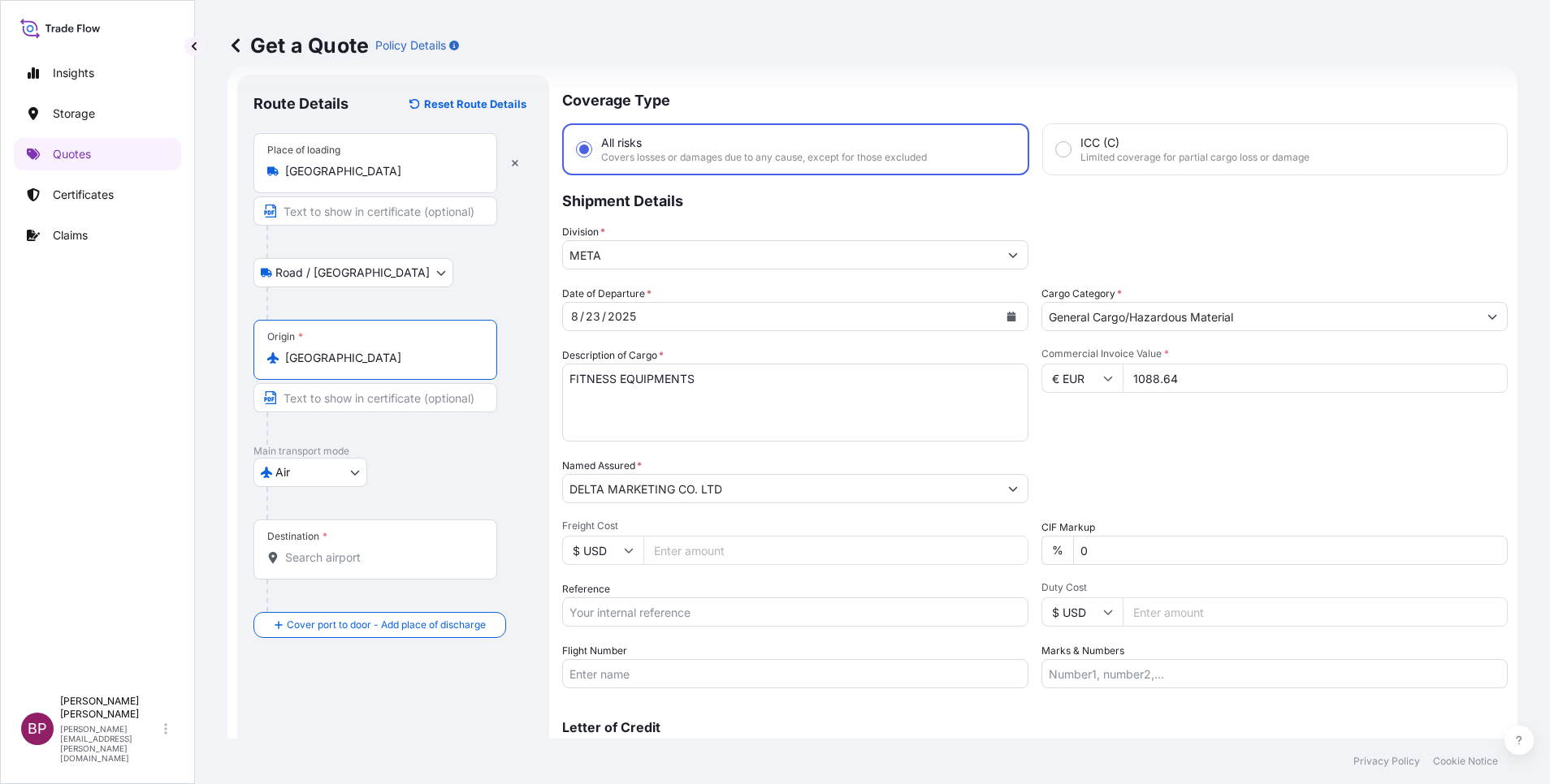
type input "[GEOGRAPHIC_DATA]"
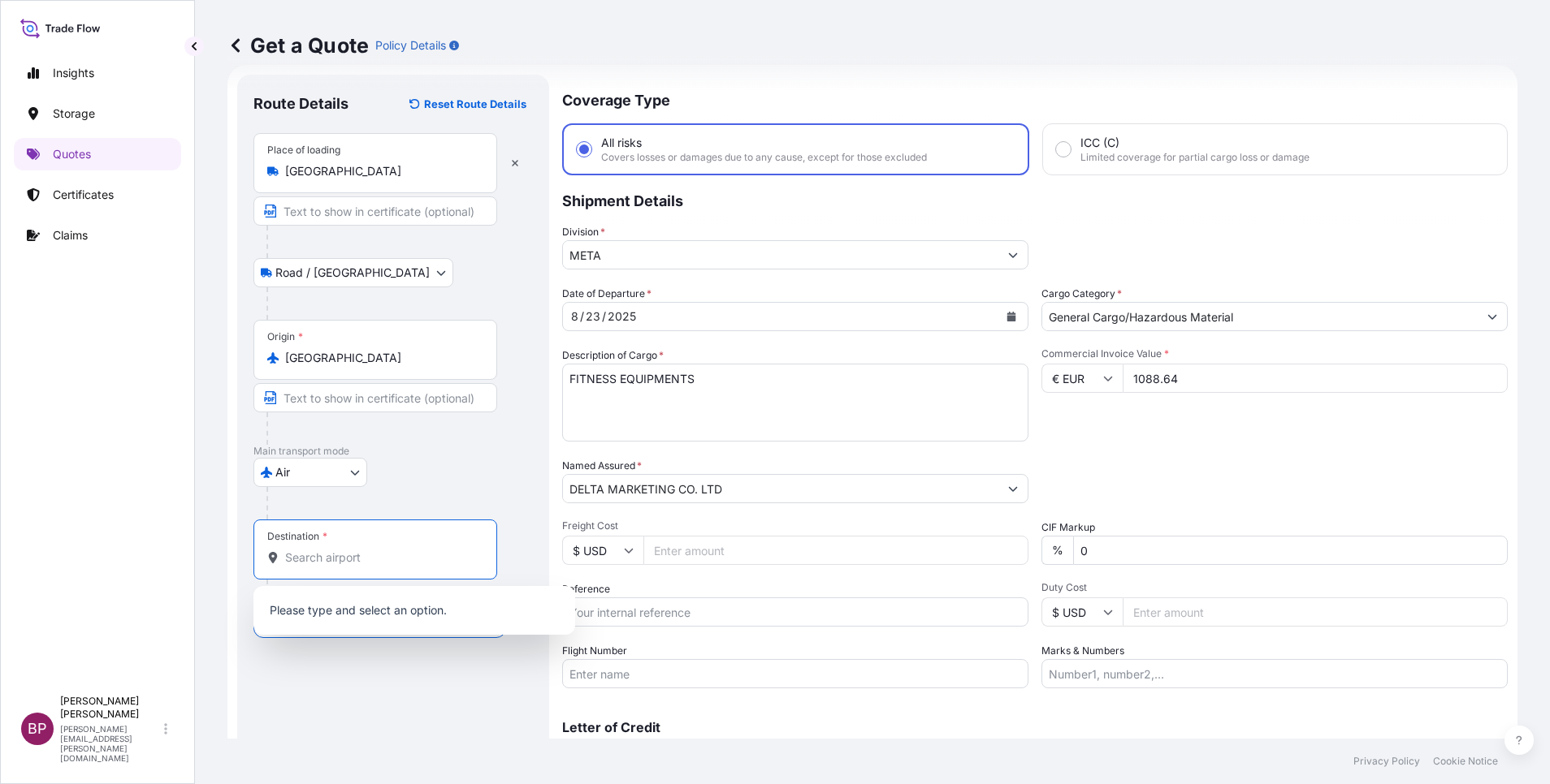
click at [357, 557] on input "Destination *" at bounding box center [381, 558] width 191 height 16
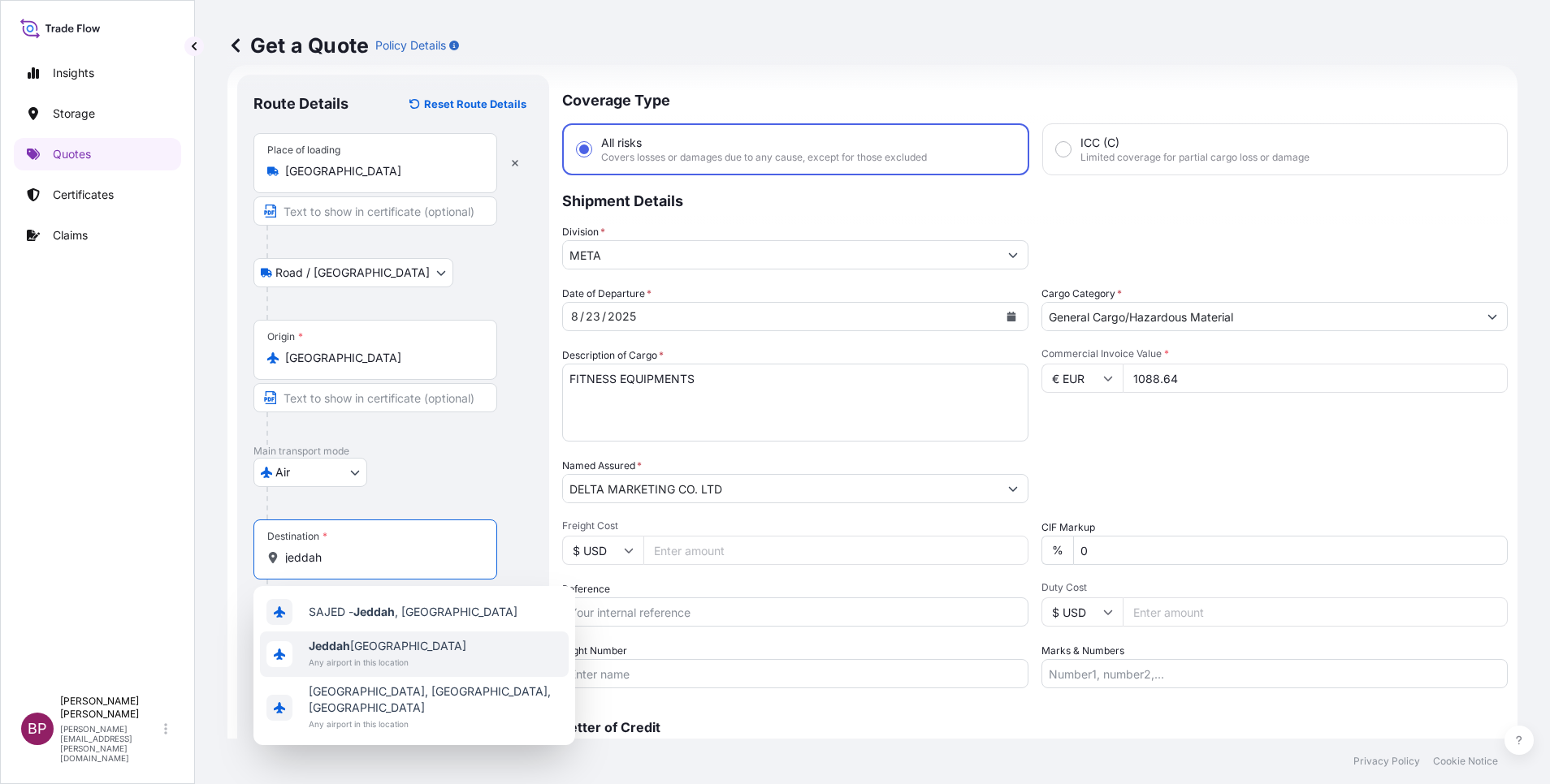
click at [381, 637] on div "[GEOGRAPHIC_DATA] Any airport in this location" at bounding box center [415, 654] width 309 height 46
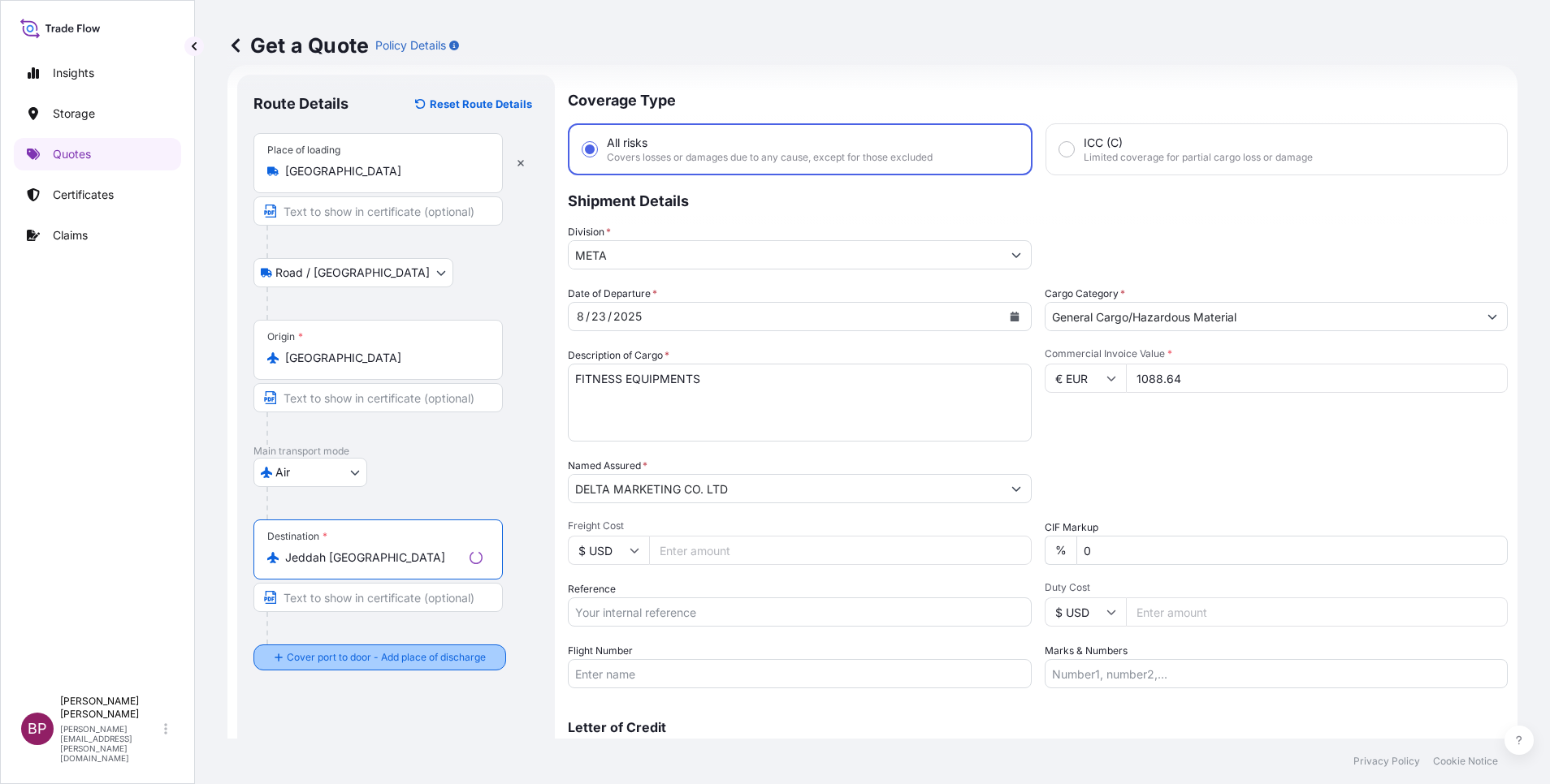
type input "Jeddah [GEOGRAPHIC_DATA]"
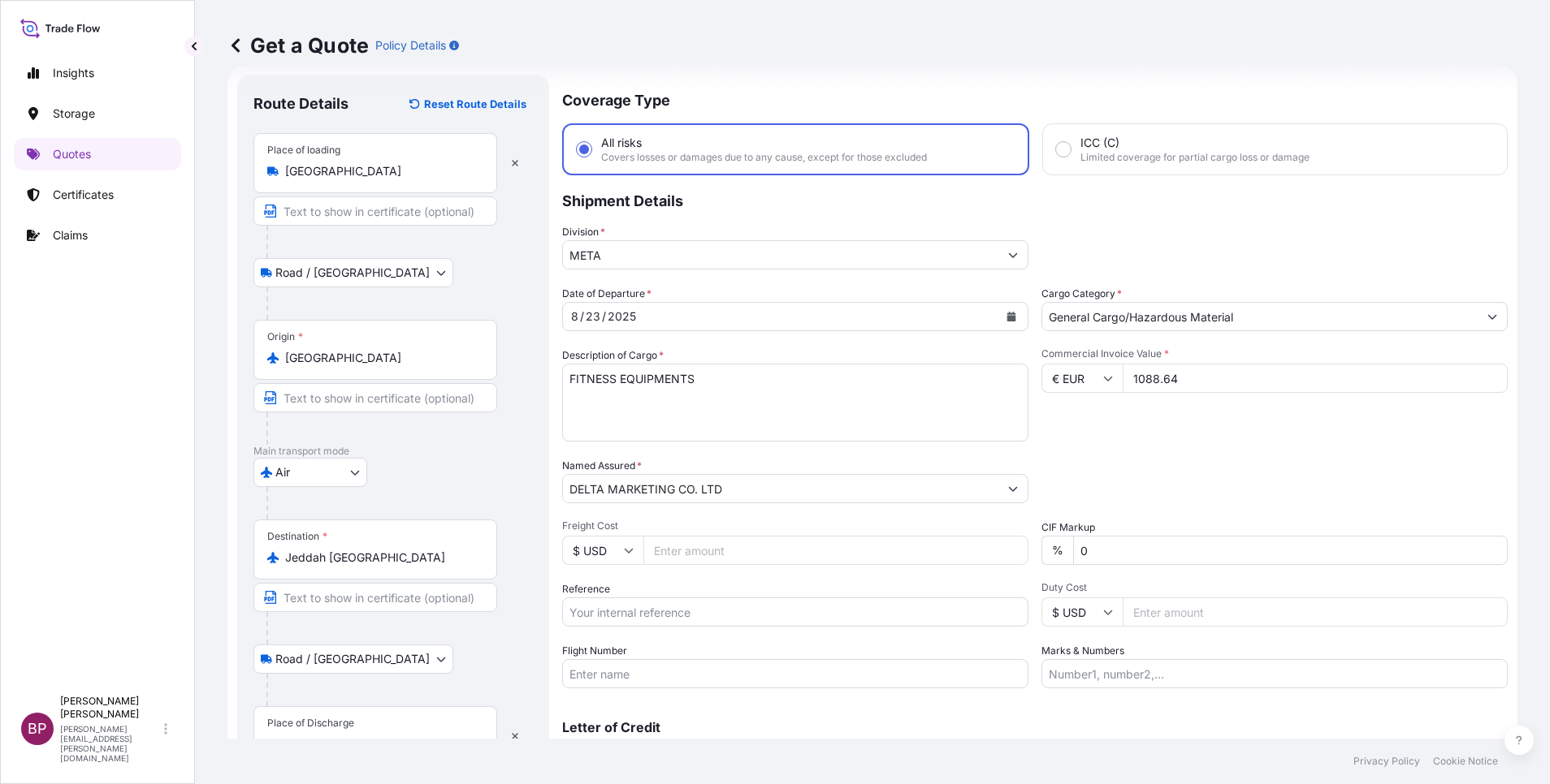
scroll to position [107, 0]
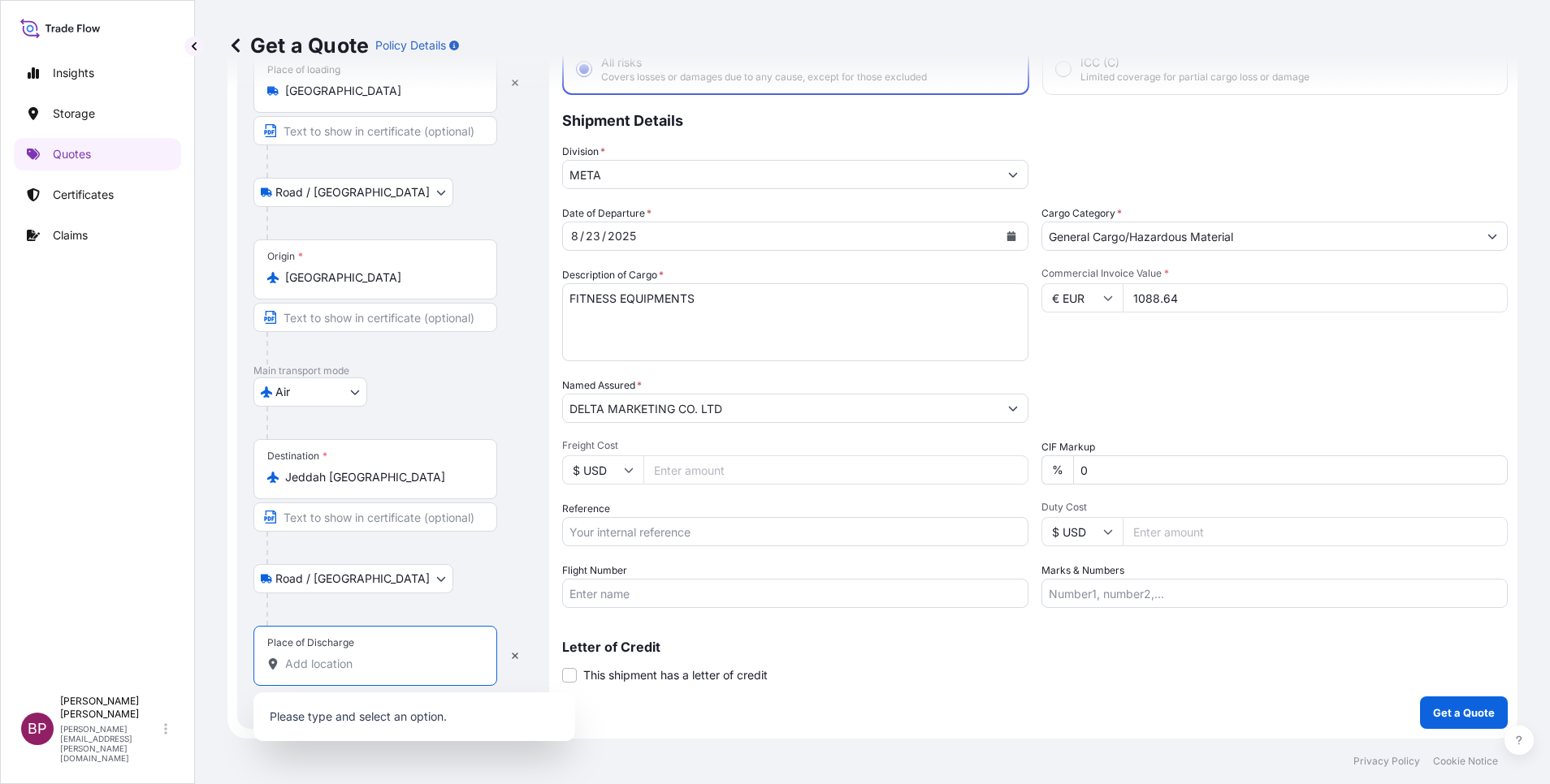
drag, startPoint x: 362, startPoint y: 668, endPoint x: 335, endPoint y: 670, distance: 27.1
click at [362, 671] on input "Place of Discharge" at bounding box center [381, 663] width 191 height 16
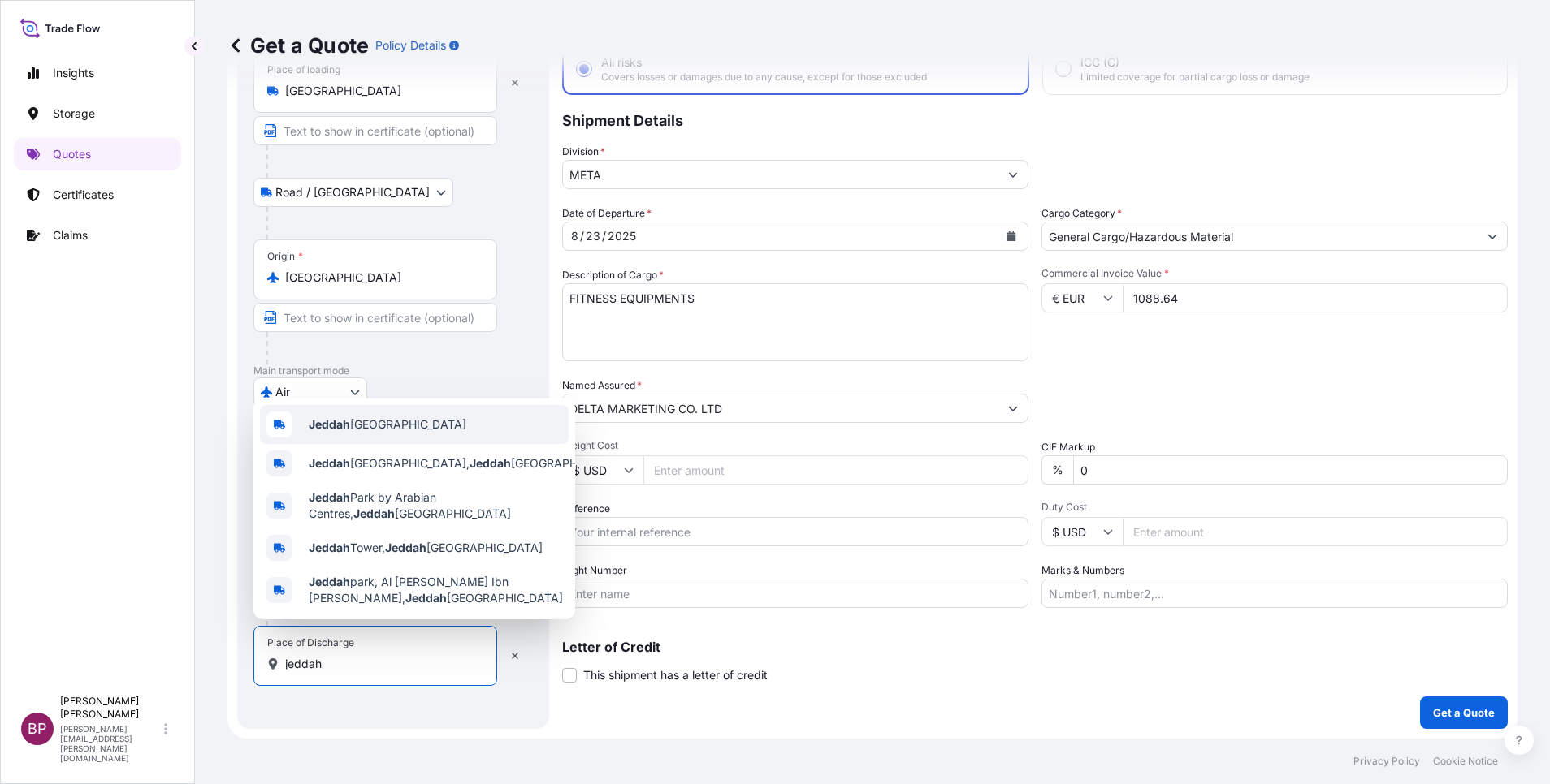
click at [432, 427] on div "Jeddah [GEOGRAPHIC_DATA]" at bounding box center [415, 424] width 309 height 39
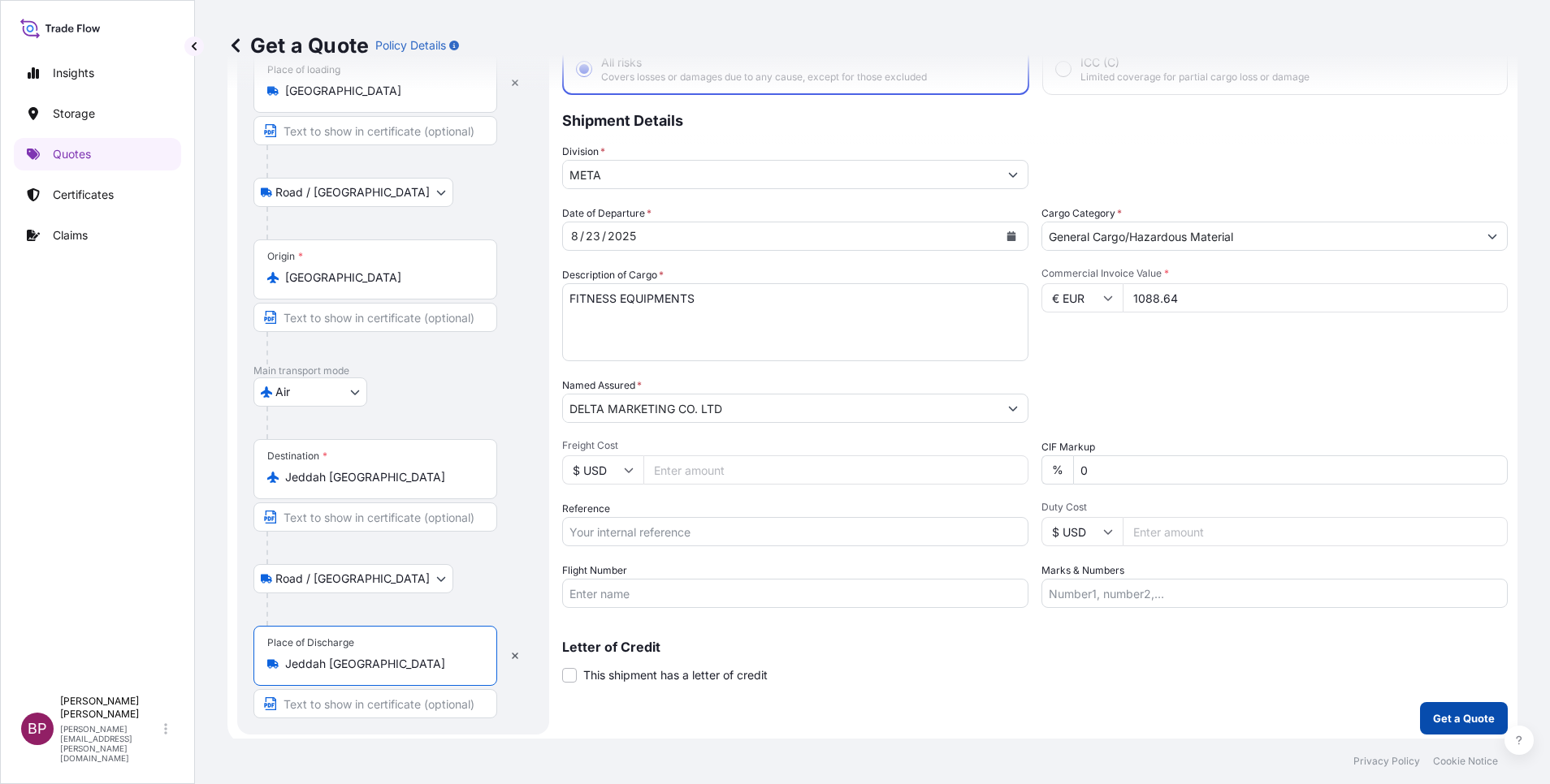
type input "Jeddah [GEOGRAPHIC_DATA]"
click at [1465, 719] on p "Get a Quote" at bounding box center [1463, 718] width 62 height 16
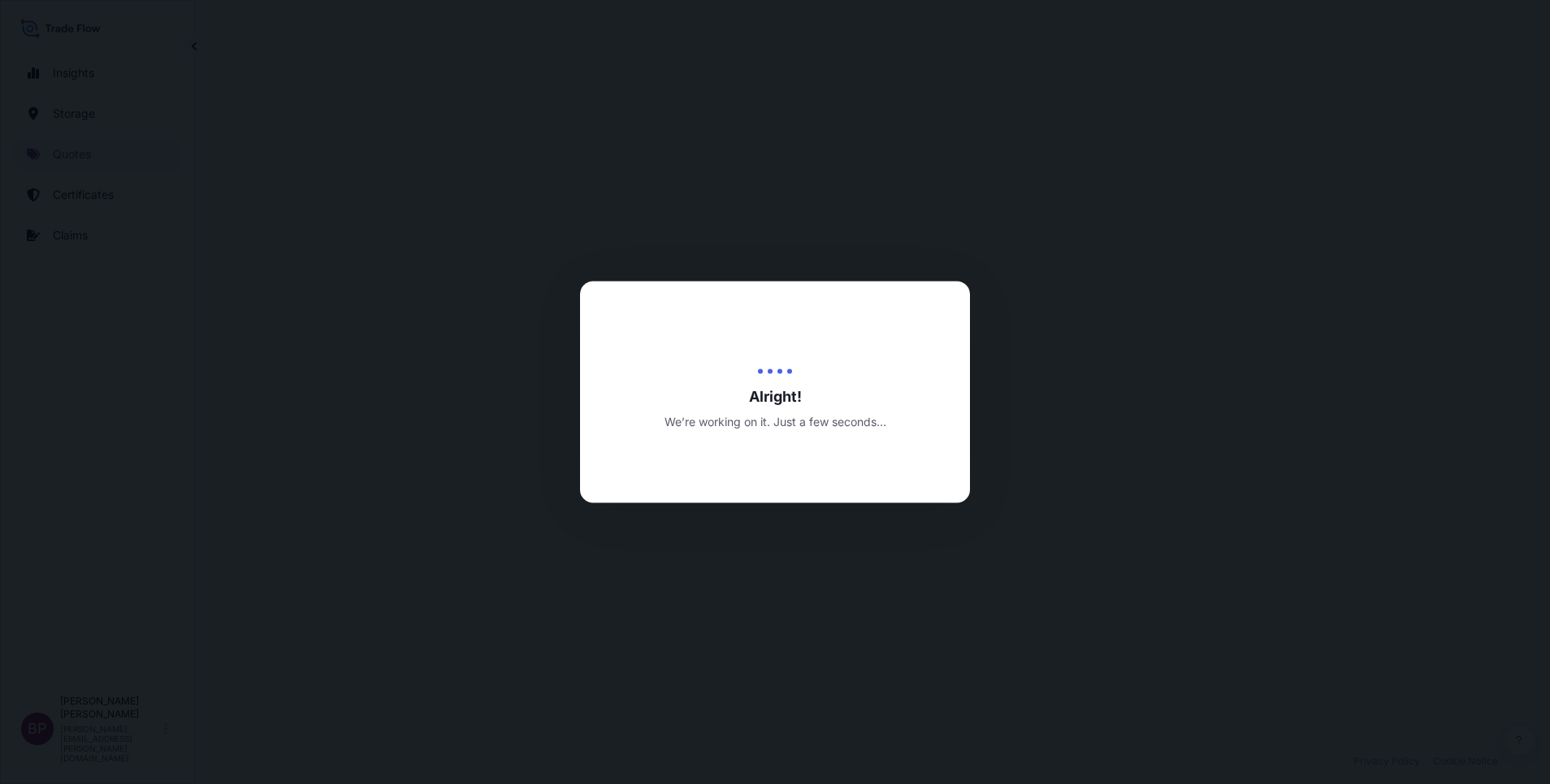
select select "Road / [GEOGRAPHIC_DATA]"
select select "Air"
select select "Road / [GEOGRAPHIC_DATA]"
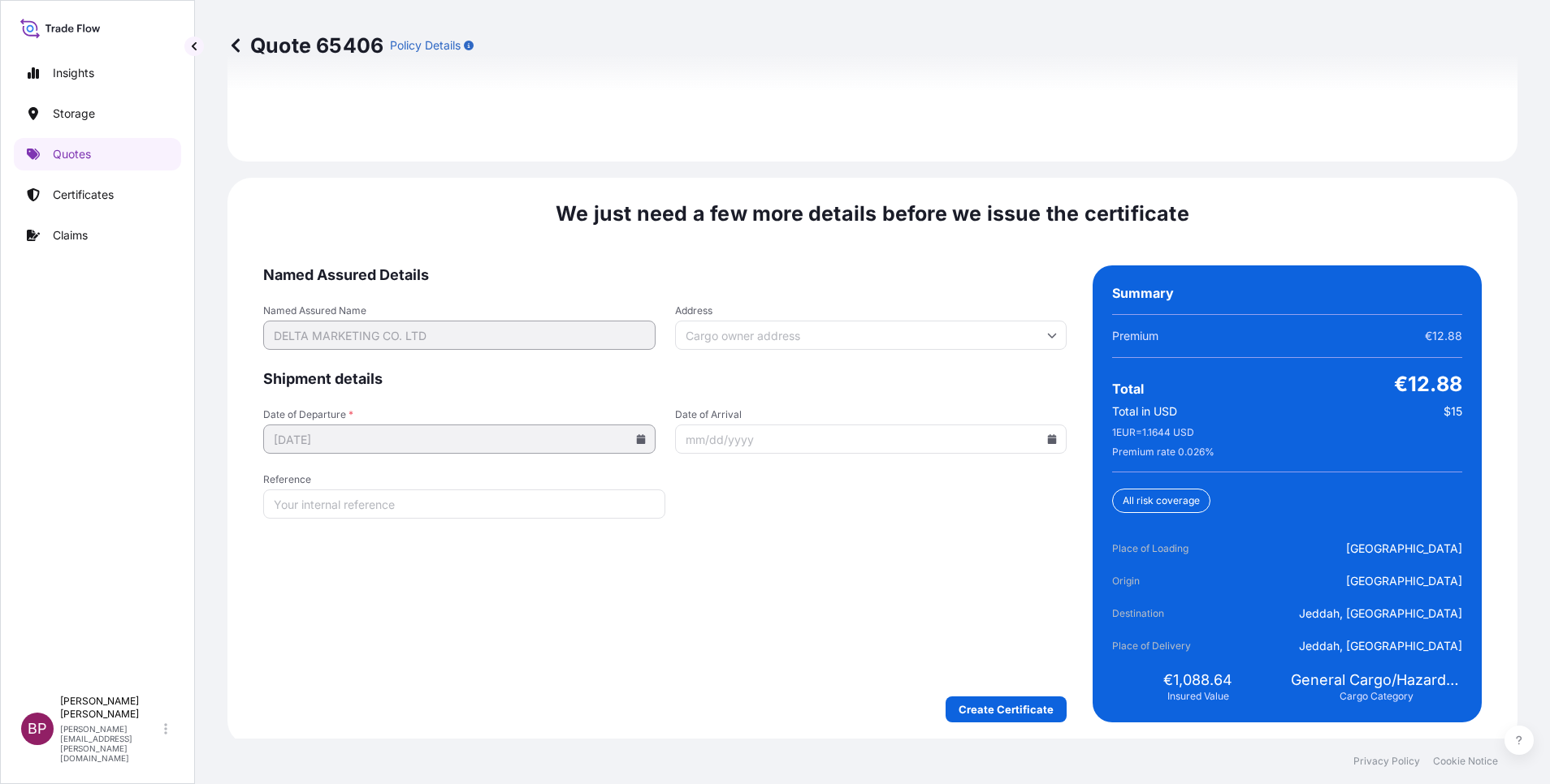
scroll to position [2490, 0]
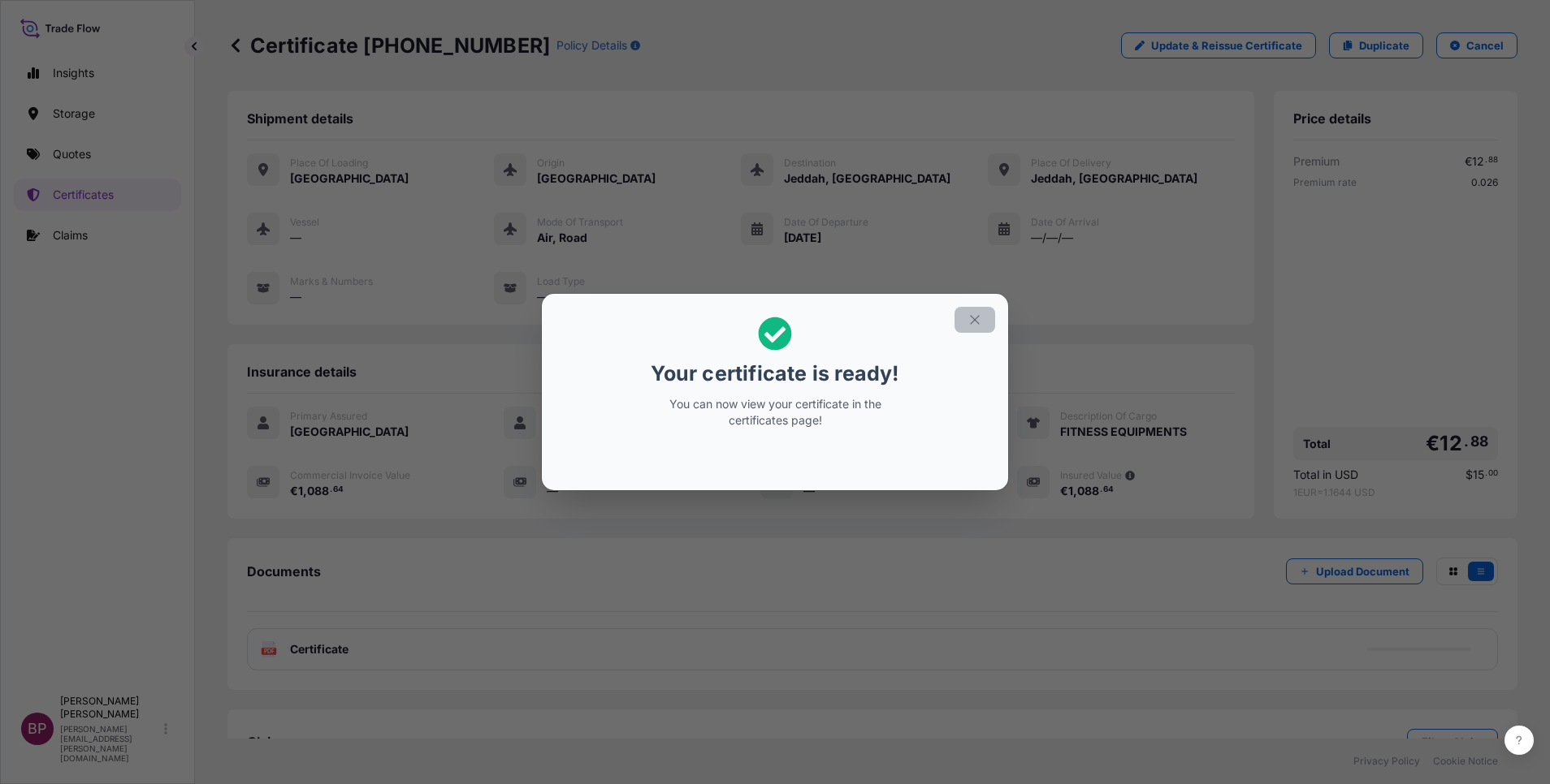
click at [985, 318] on button "button" at bounding box center [974, 320] width 41 height 26
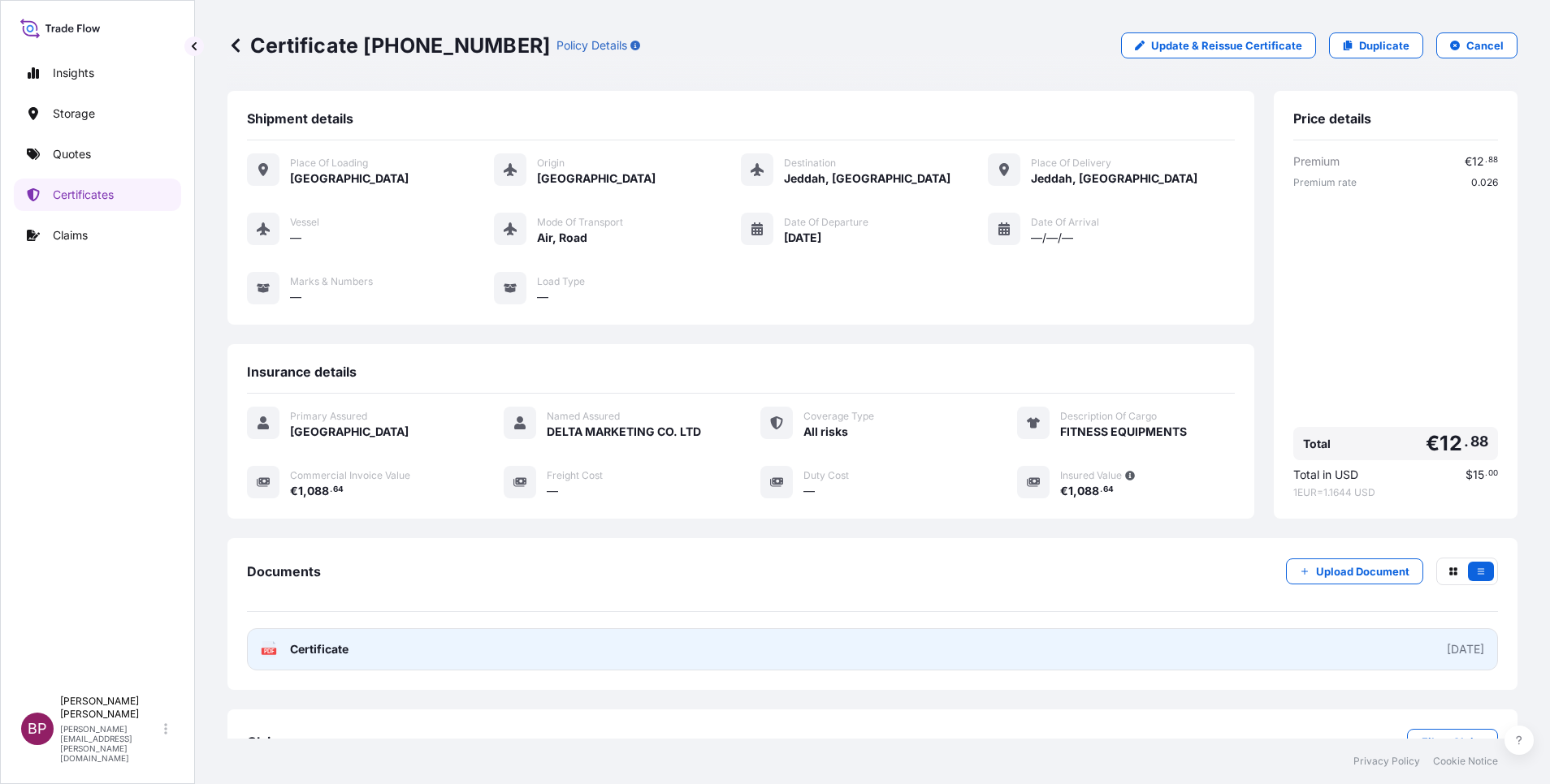
click at [336, 650] on span "Certificate" at bounding box center [319, 650] width 59 height 16
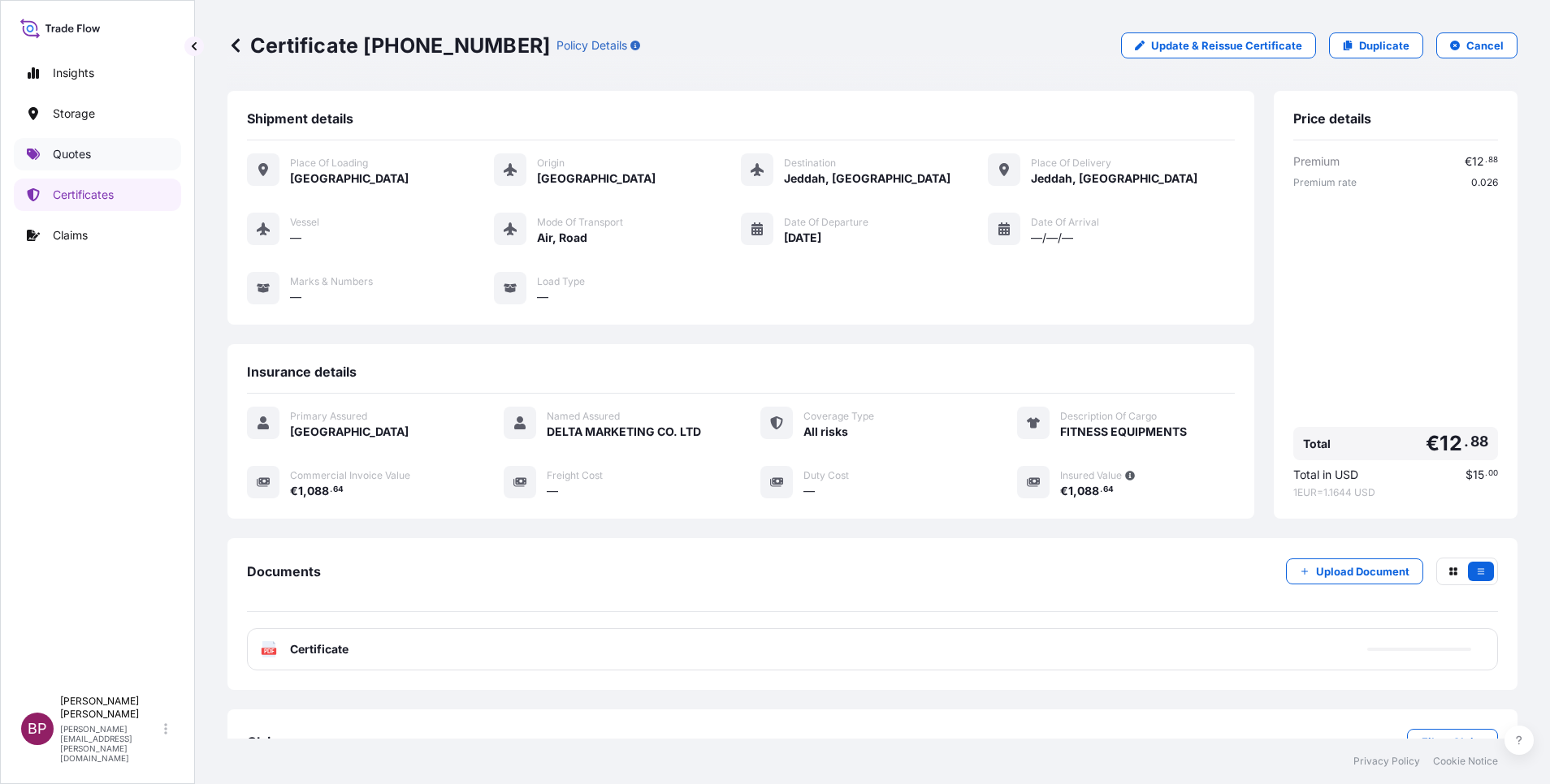
click at [79, 154] on p "Quotes" at bounding box center [72, 154] width 38 height 16
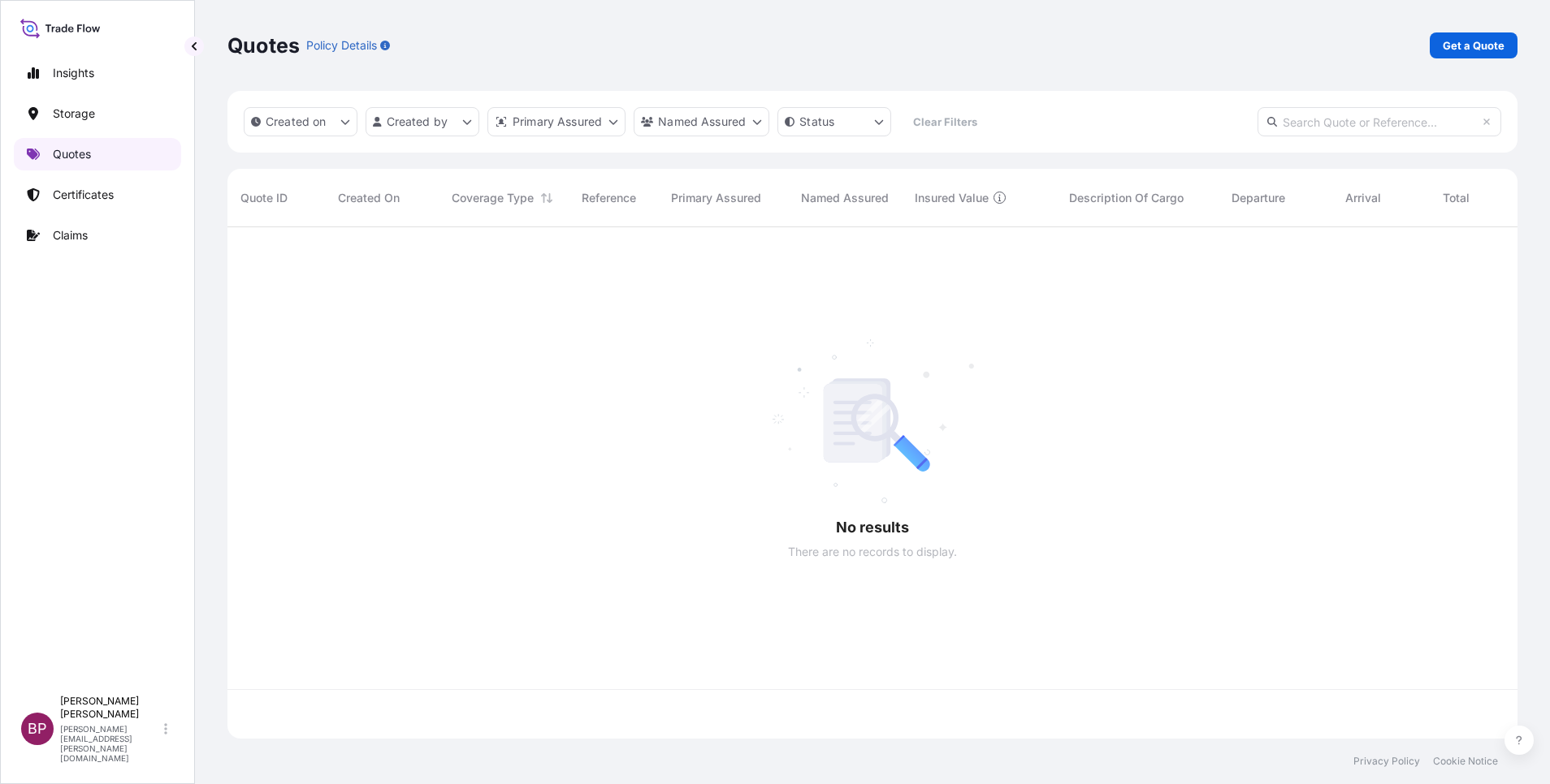
scroll to position [502, 1271]
click at [1491, 44] on p "Get a Quote" at bounding box center [1473, 45] width 62 height 16
select select "Water"
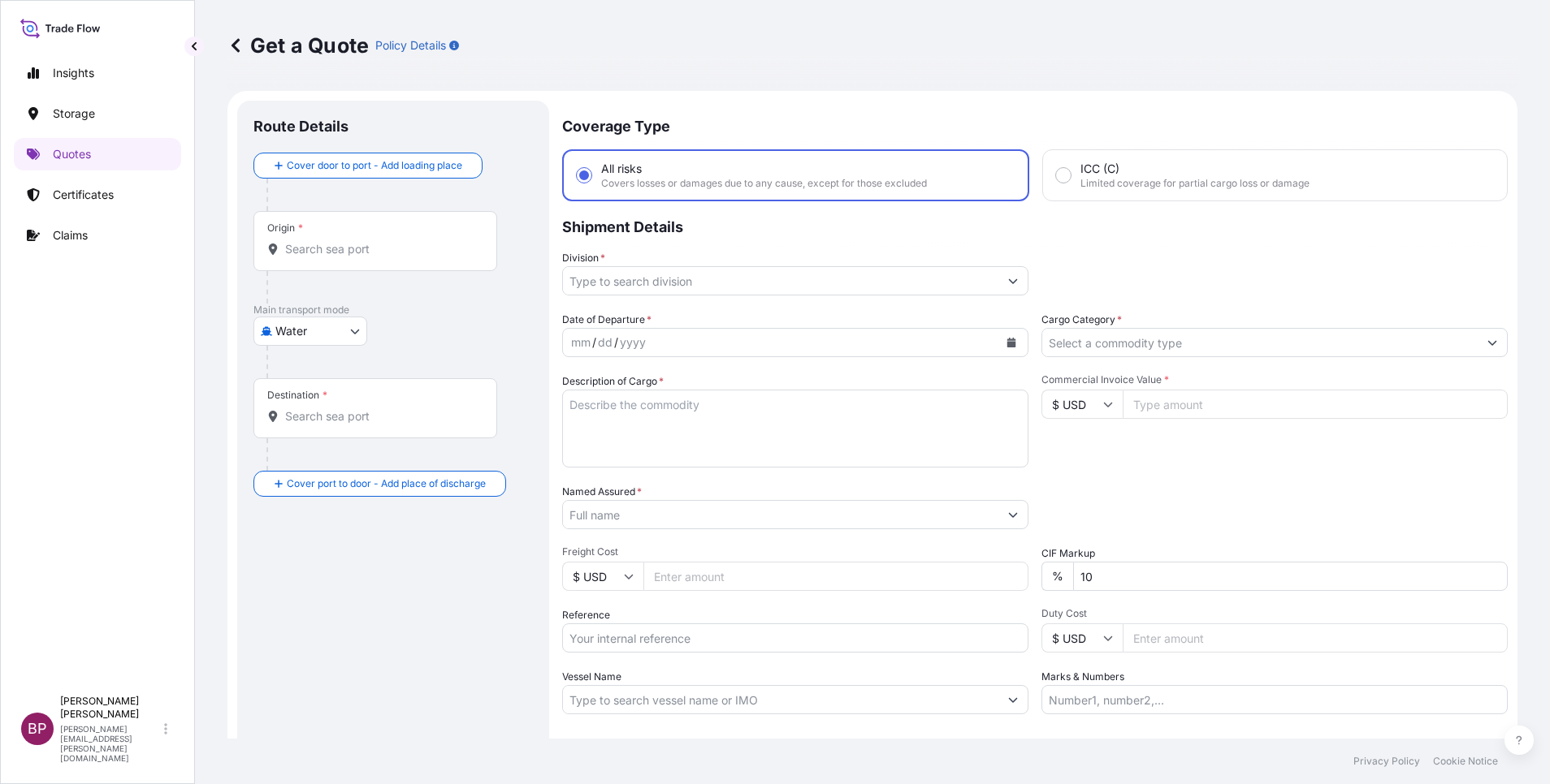
scroll to position [26, 0]
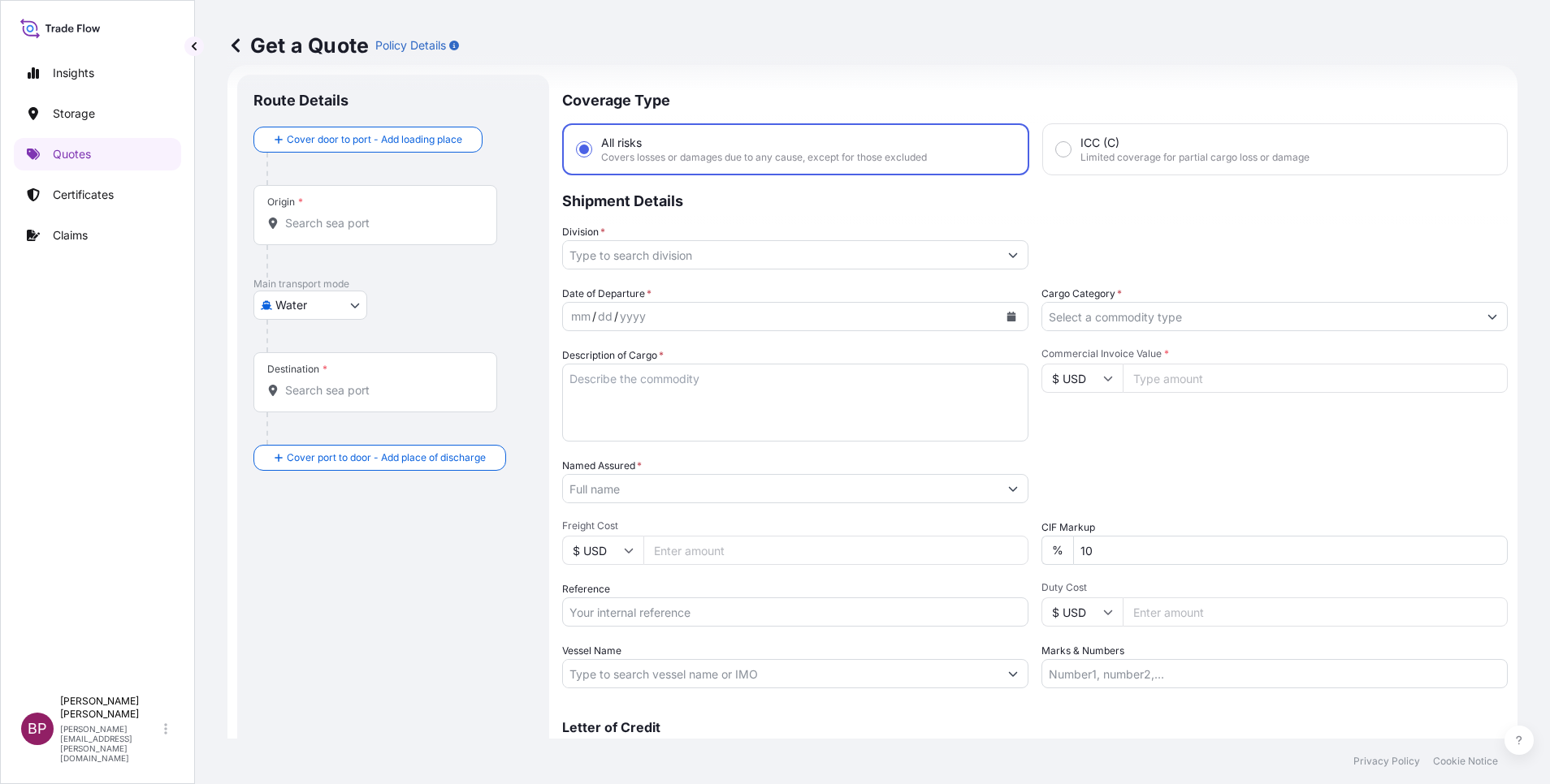
click at [1291, 327] on input "Cargo Category *" at bounding box center [1259, 316] width 436 height 29
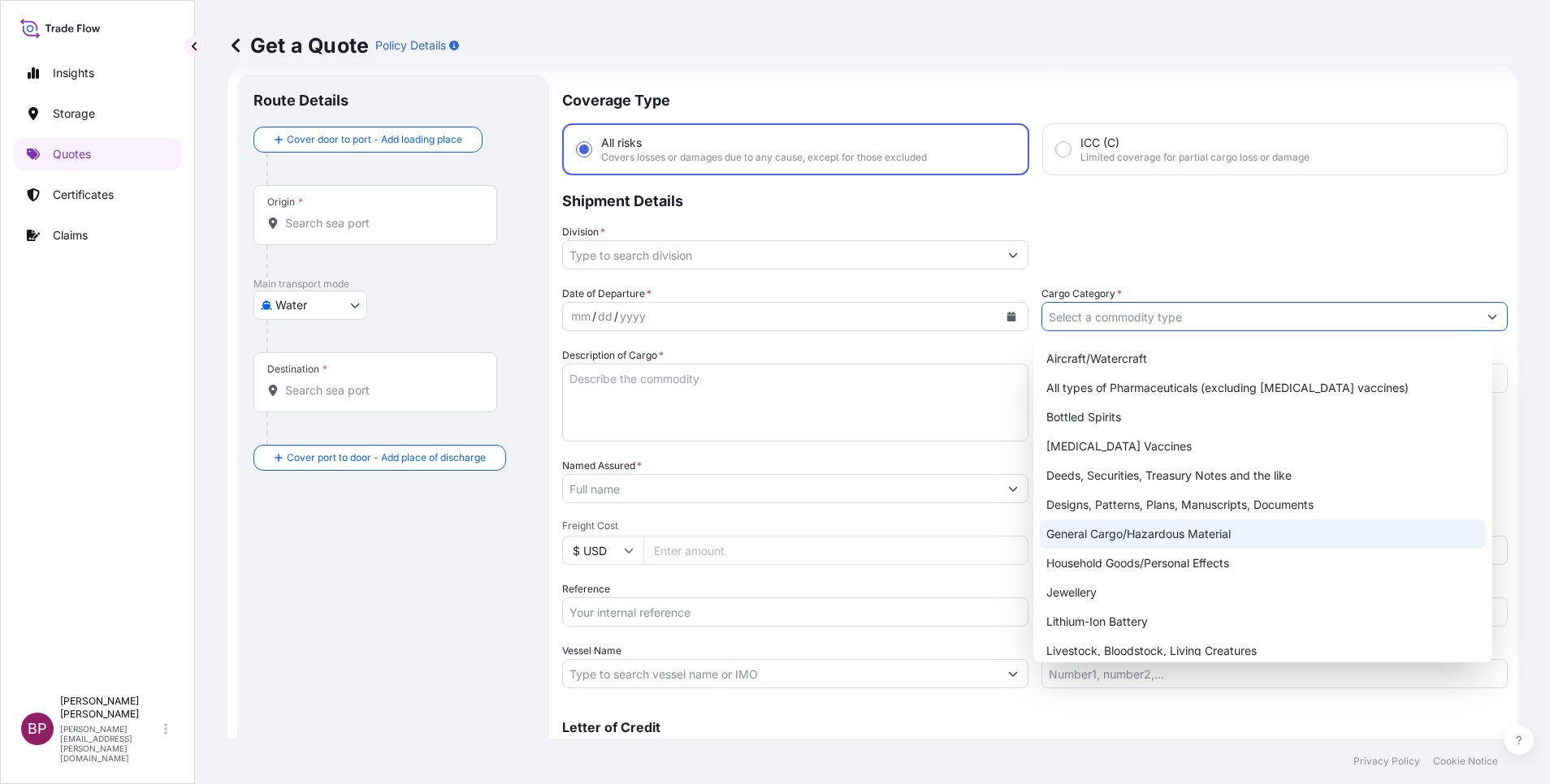
click at [1103, 537] on div "General Cargo/Hazardous Material" at bounding box center [1262, 533] width 446 height 29
type input "General Cargo/Hazardous Material"
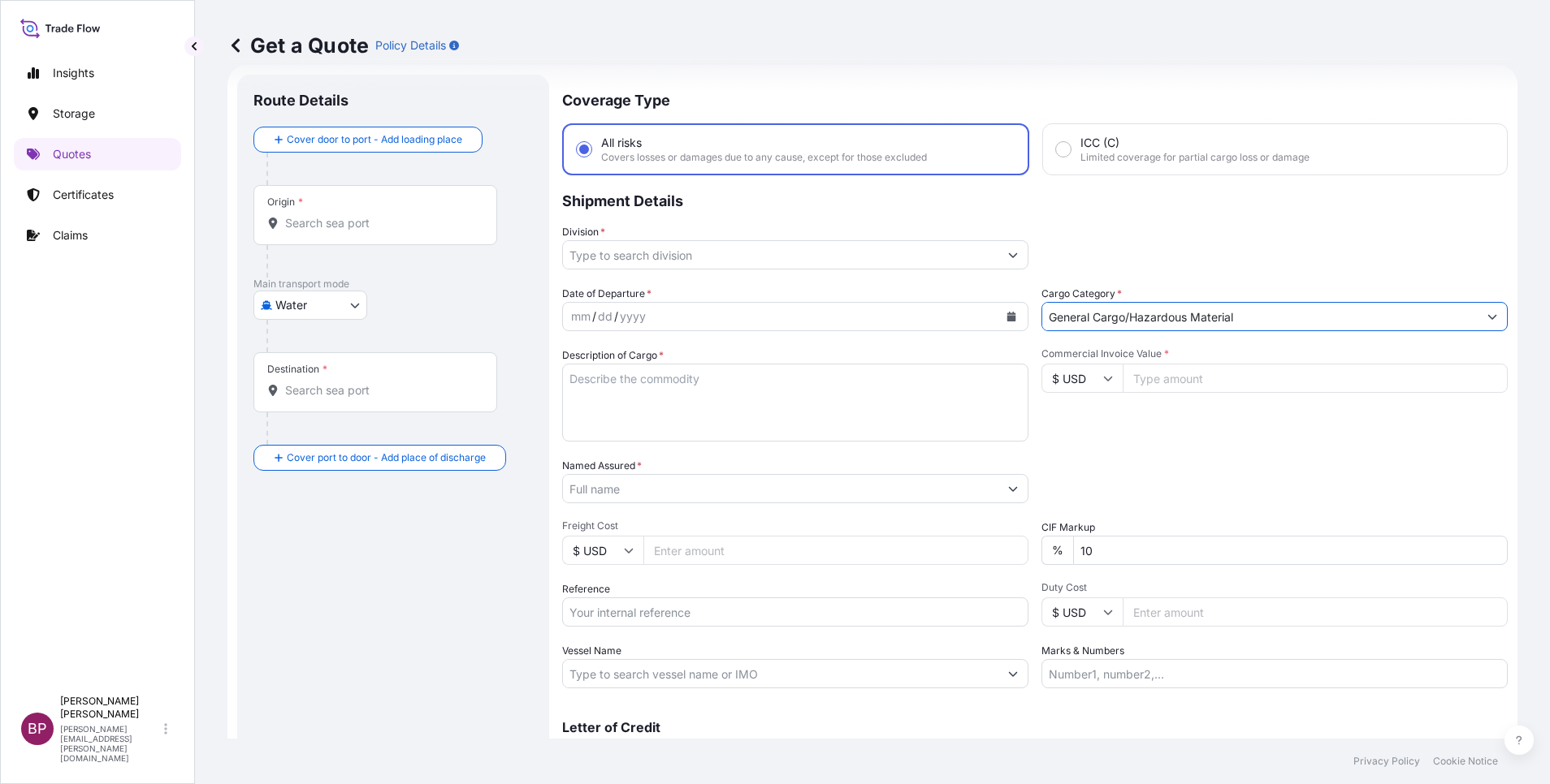
click at [998, 253] on button "Show suggestions" at bounding box center [1012, 254] width 29 height 29
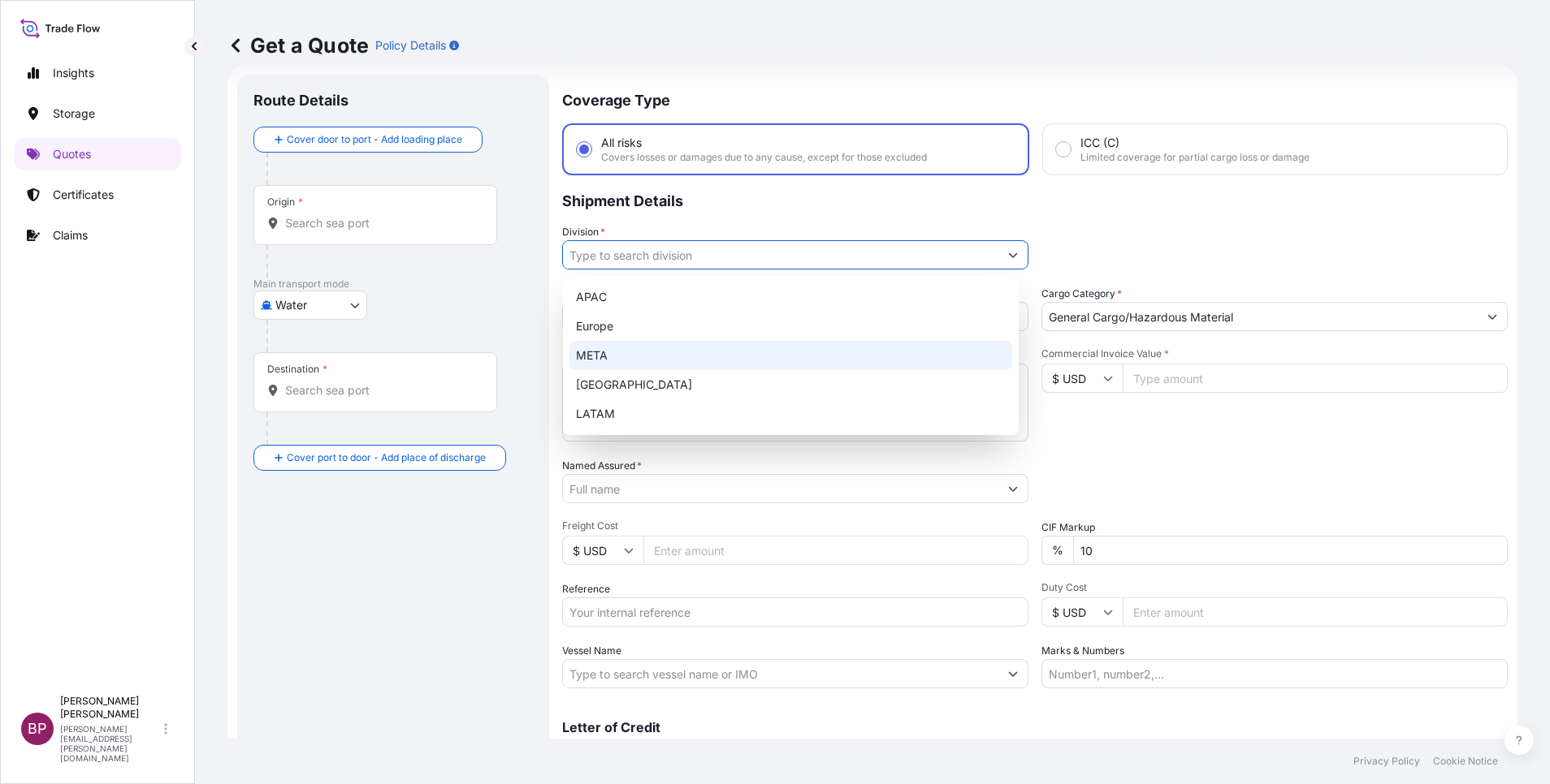
click at [668, 364] on div "META" at bounding box center [790, 355] width 443 height 29
type input "META"
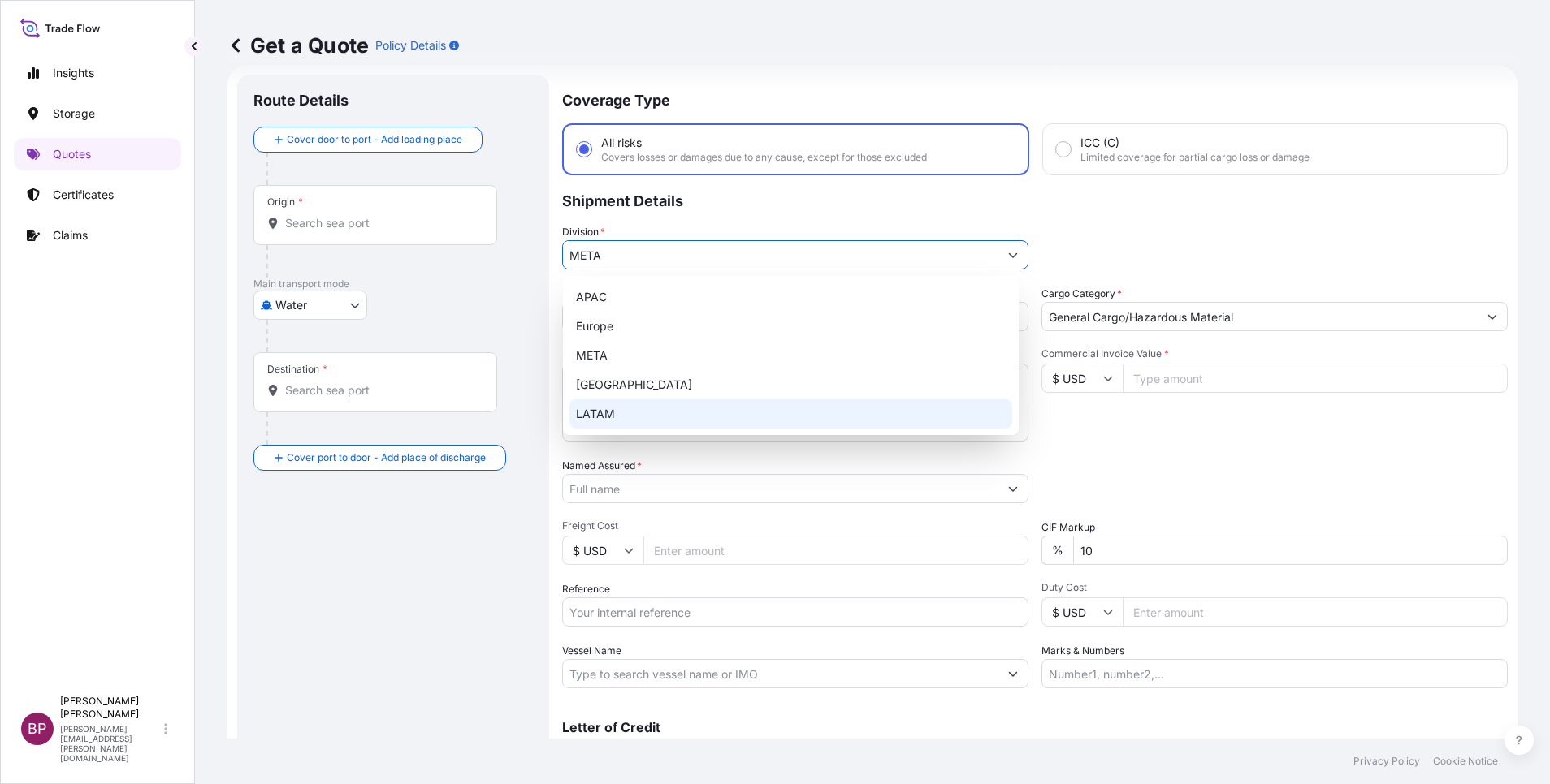
click at [1199, 380] on input "Commercial Invoice Value *" at bounding box center [1315, 378] width 385 height 29
paste input "122858.00"
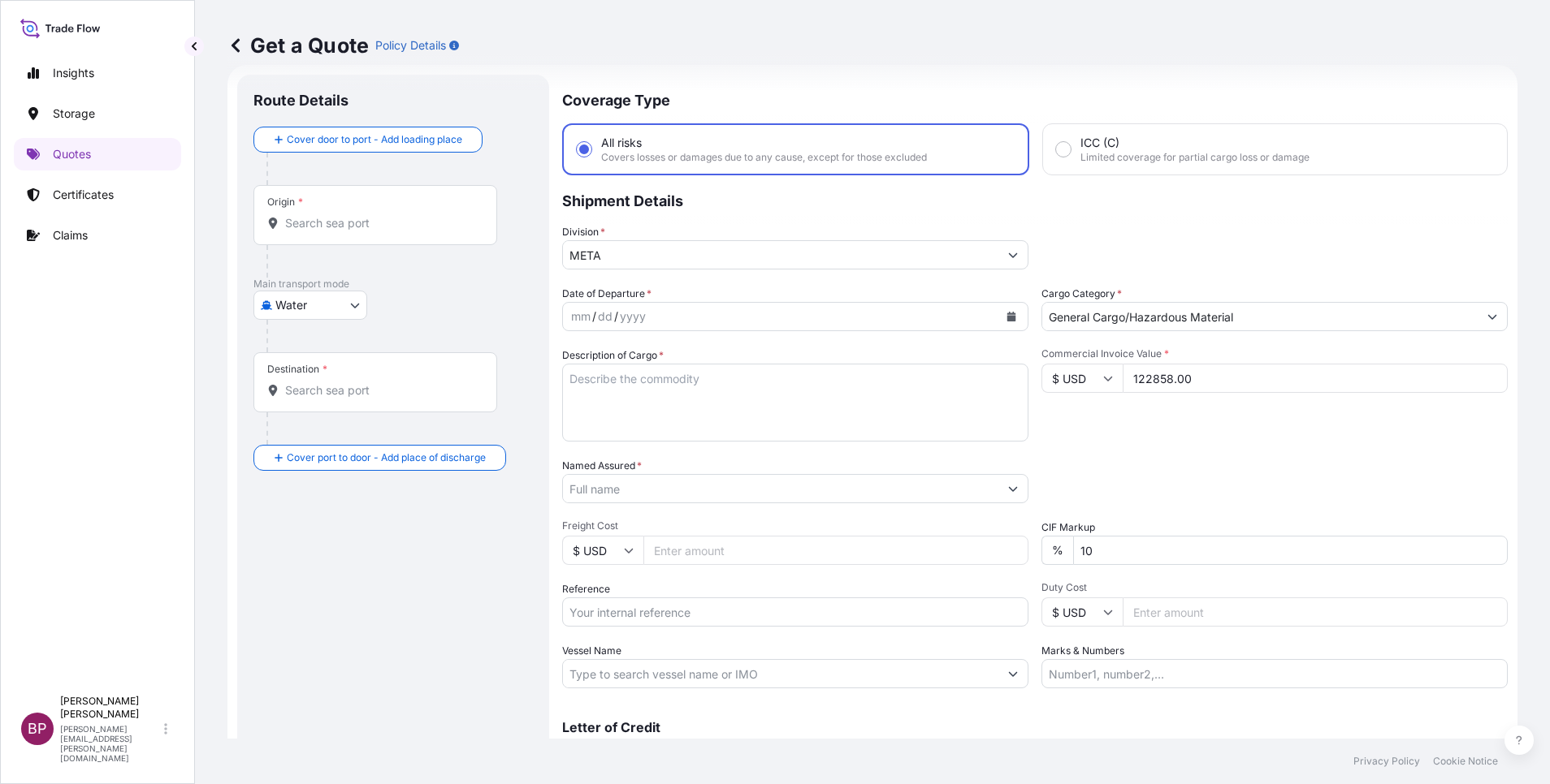
type input "122858.00"
drag, startPoint x: 955, startPoint y: 554, endPoint x: 699, endPoint y: 554, distance: 256.0
click at [747, 554] on div "Date of Departure * mm / dd / yyyy Cargo Category * General Cargo/Hazardous Mat…" at bounding box center [1035, 487] width 945 height 402
type input "0"
click at [1178, 496] on div "Packing Category Type to search a container mode Please select a primary mode o…" at bounding box center [1275, 481] width 466 height 46
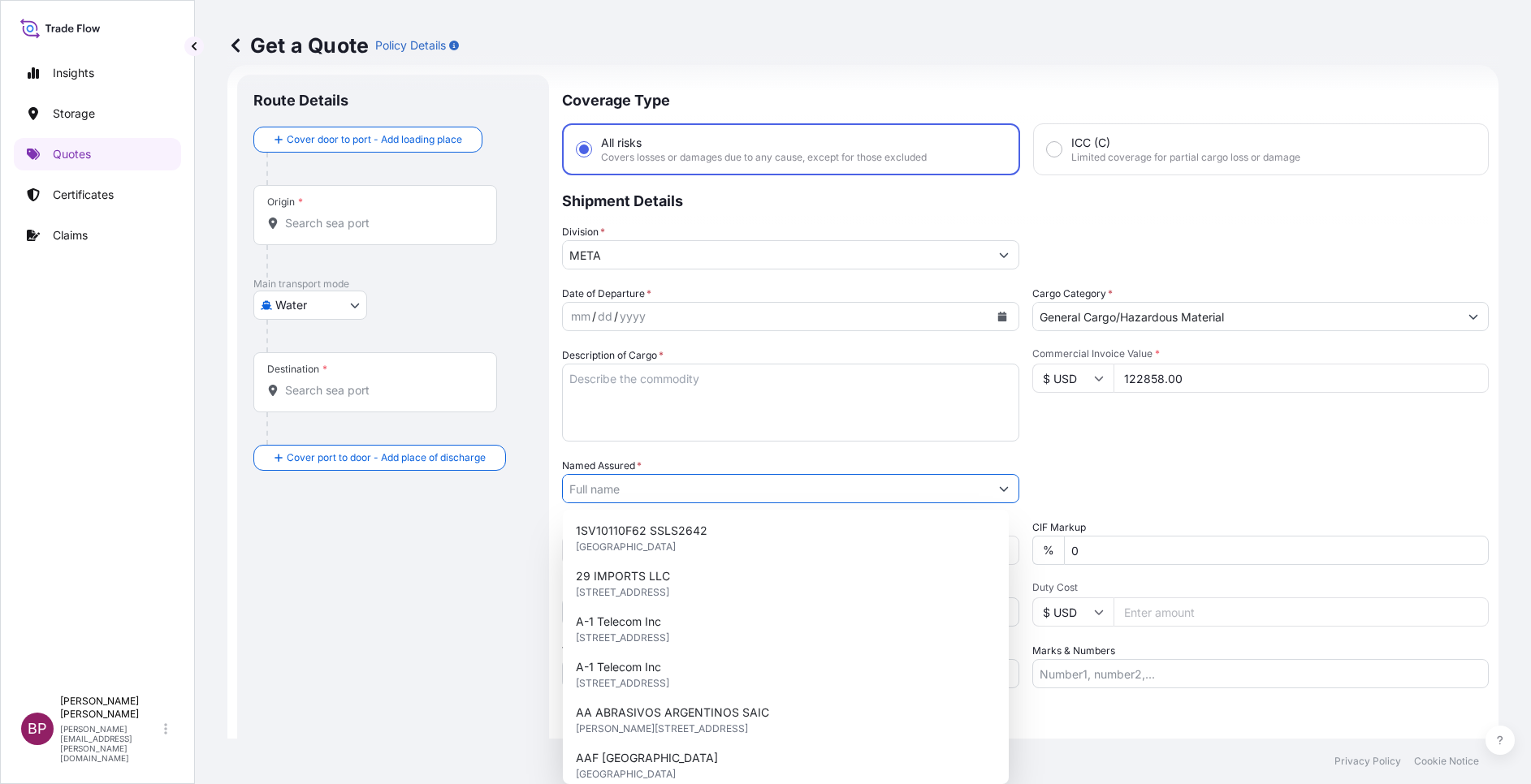
click at [691, 493] on input "Named Assured *" at bounding box center [776, 488] width 427 height 29
paste input "DELTA VISION TRADING CO. L.L.C"
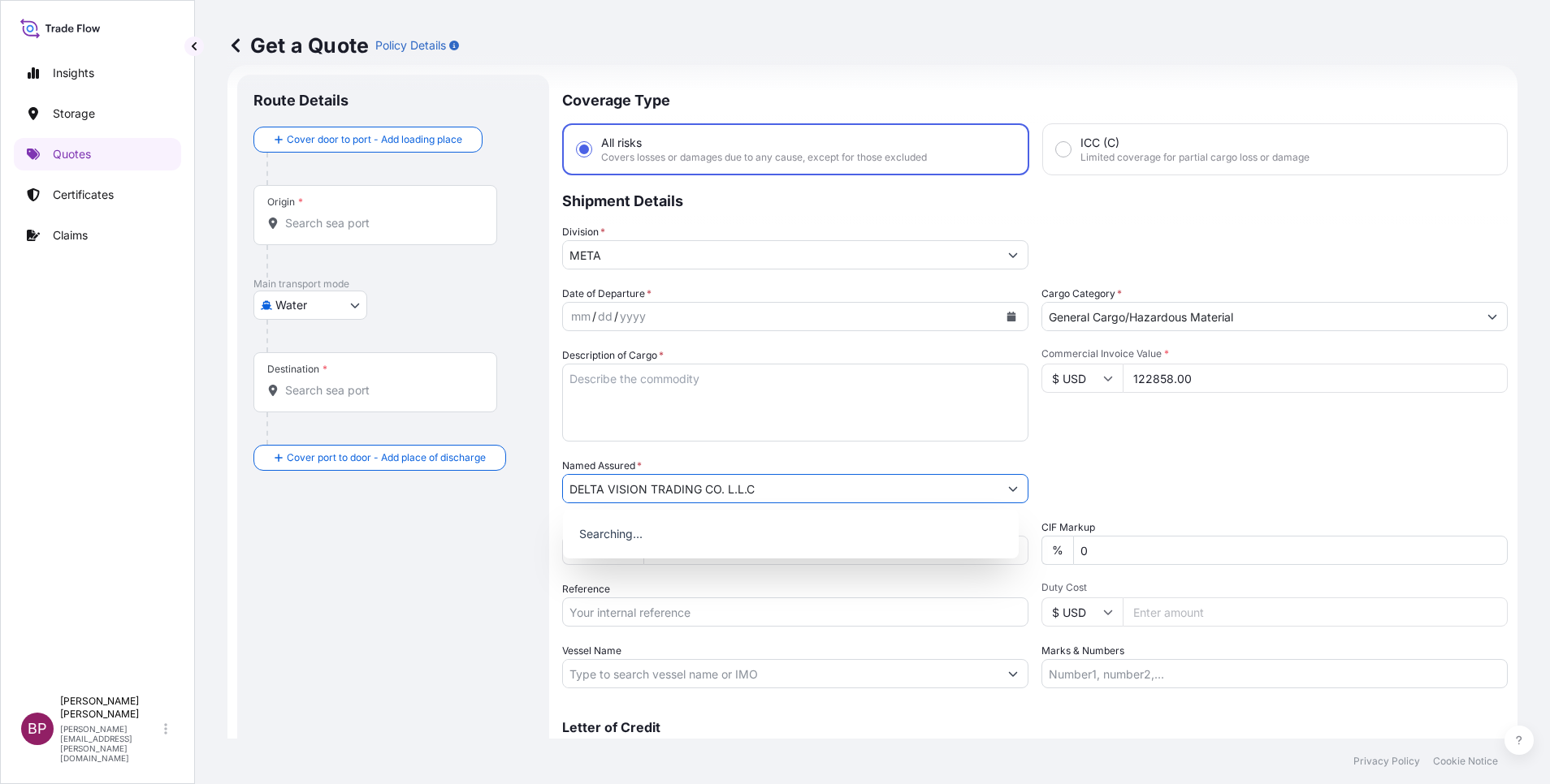
type input "DELTA VISION TRADING CO. L.L.C"
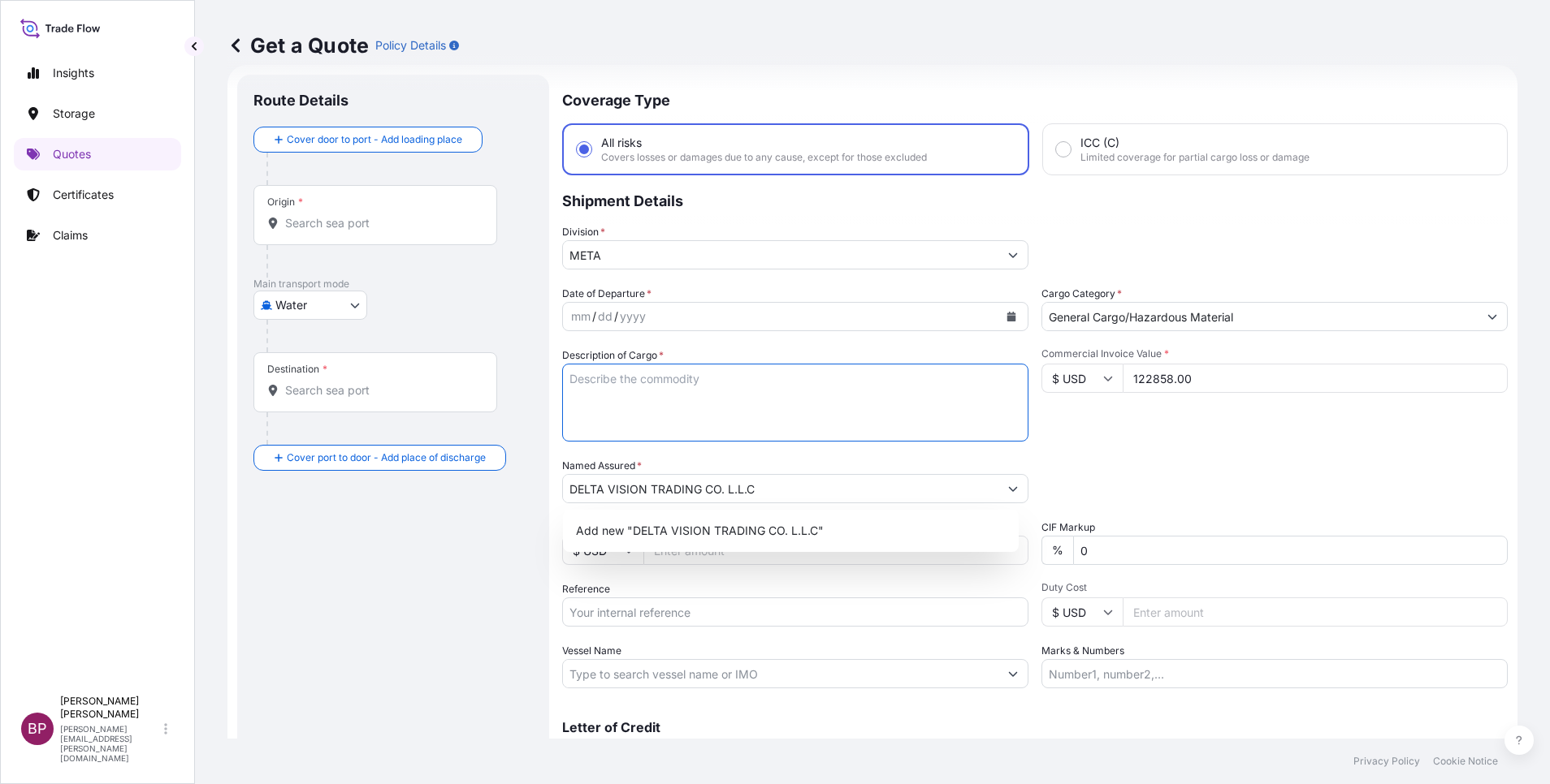
click at [775, 420] on textarea "Description of Cargo *" at bounding box center [795, 402] width 466 height 78
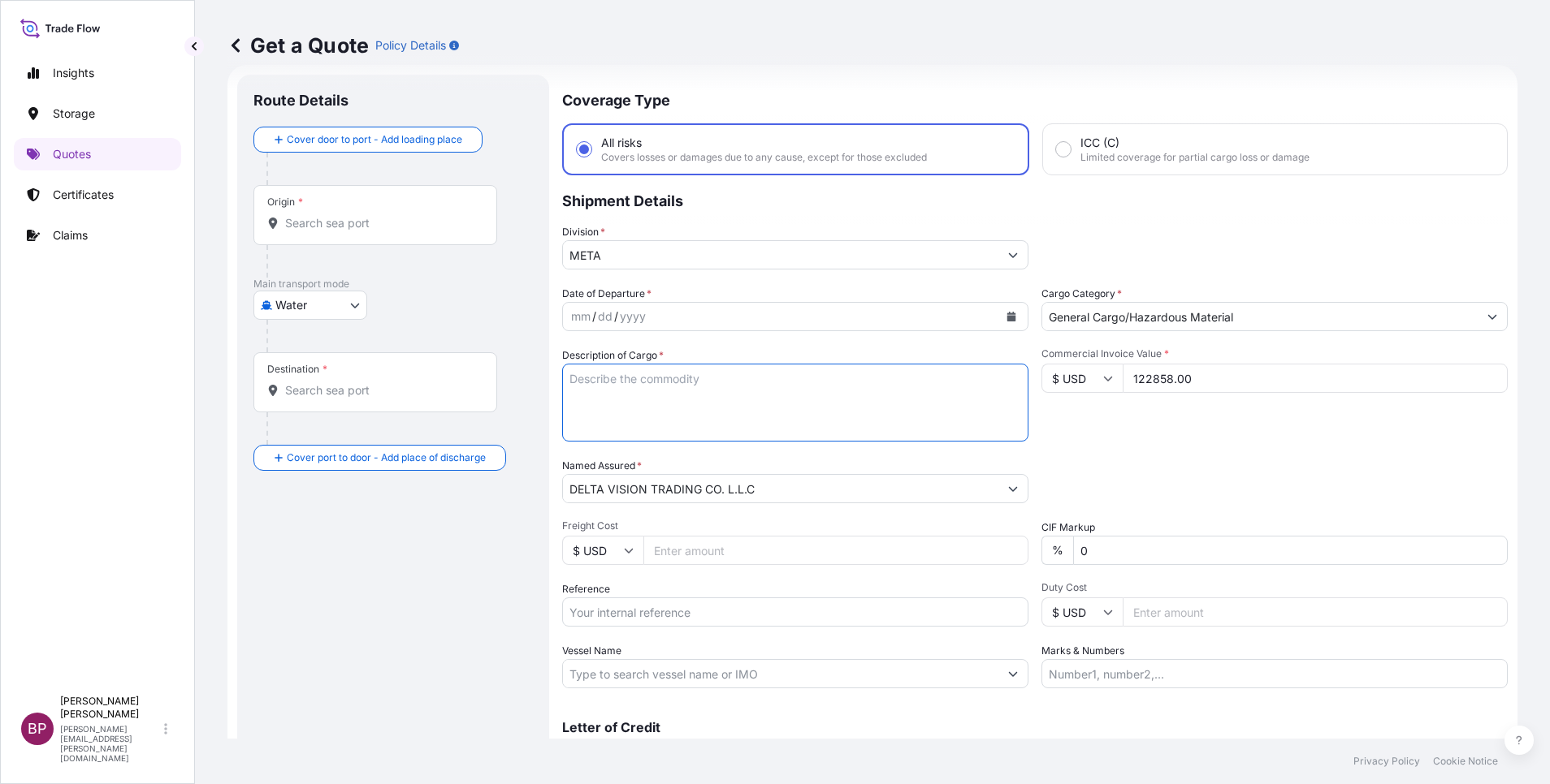
paste textarea "FITNESS EQUIPMENT"
type textarea "FITNESS EQUIPMENT"
click at [1007, 319] on icon "Calendar" at bounding box center [1011, 317] width 9 height 10
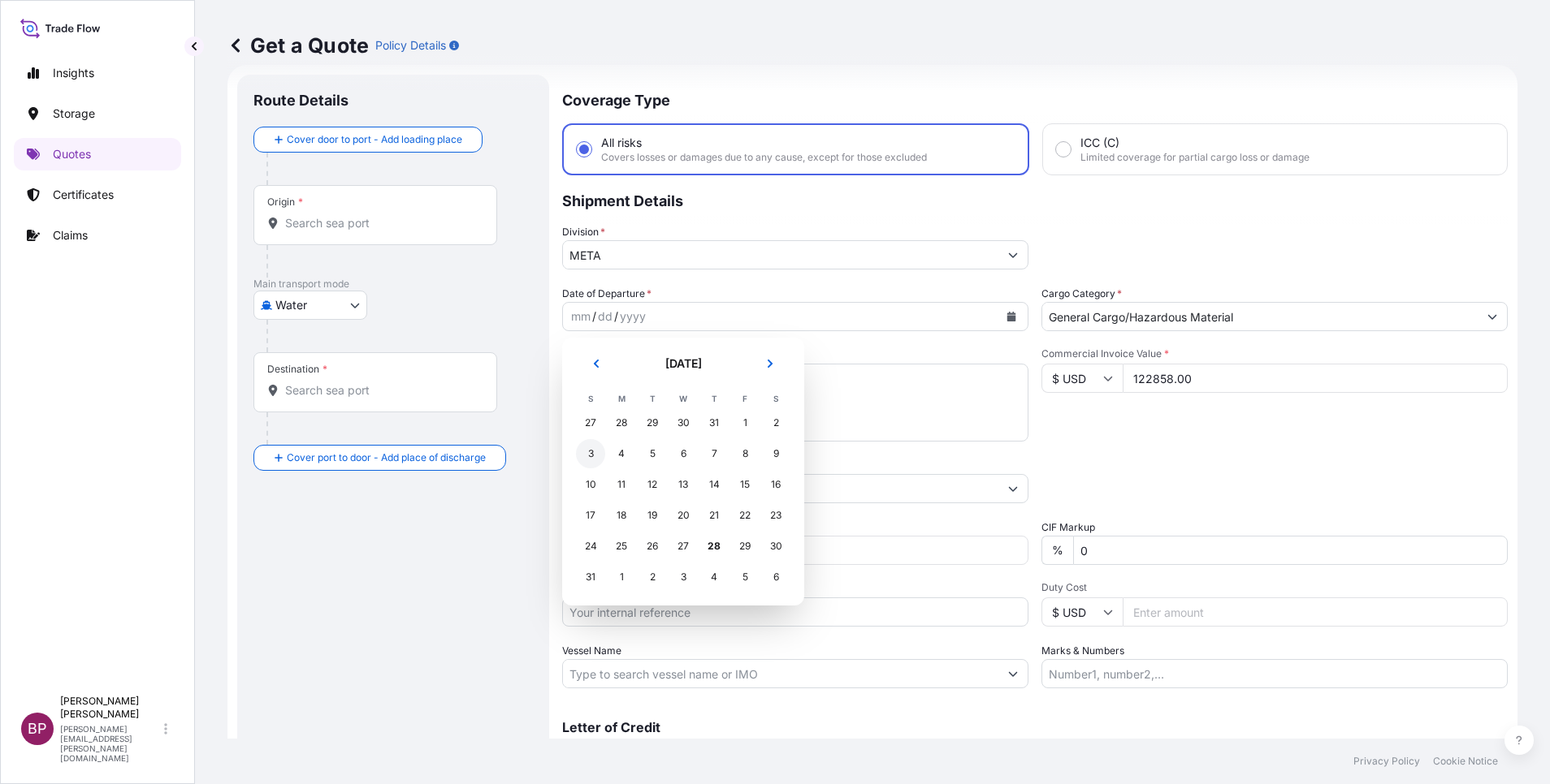
click at [593, 453] on div "3" at bounding box center [590, 453] width 29 height 29
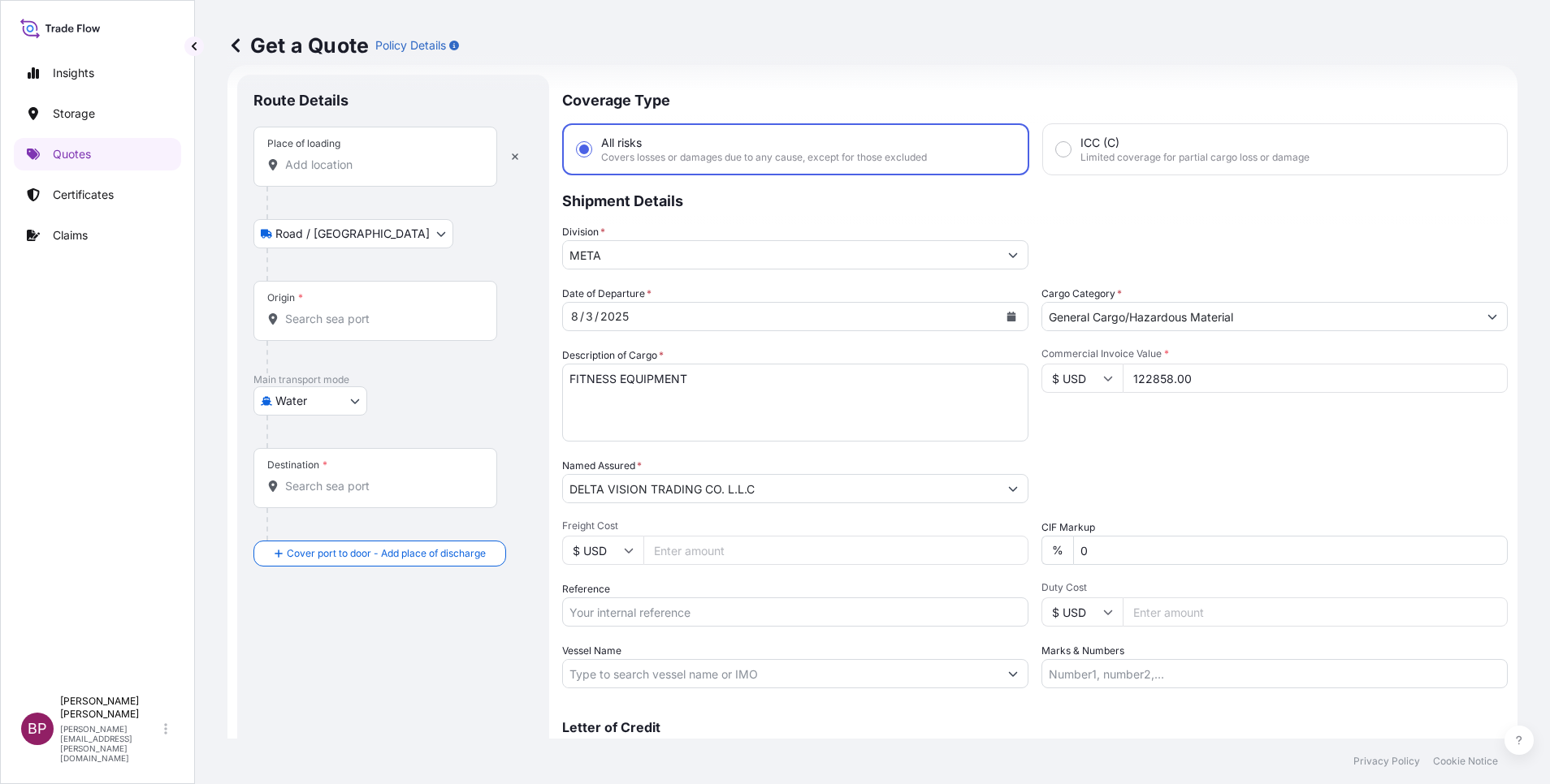
click at [378, 162] on input "Place of loading" at bounding box center [381, 164] width 191 height 16
paste input "XIAMEN,"
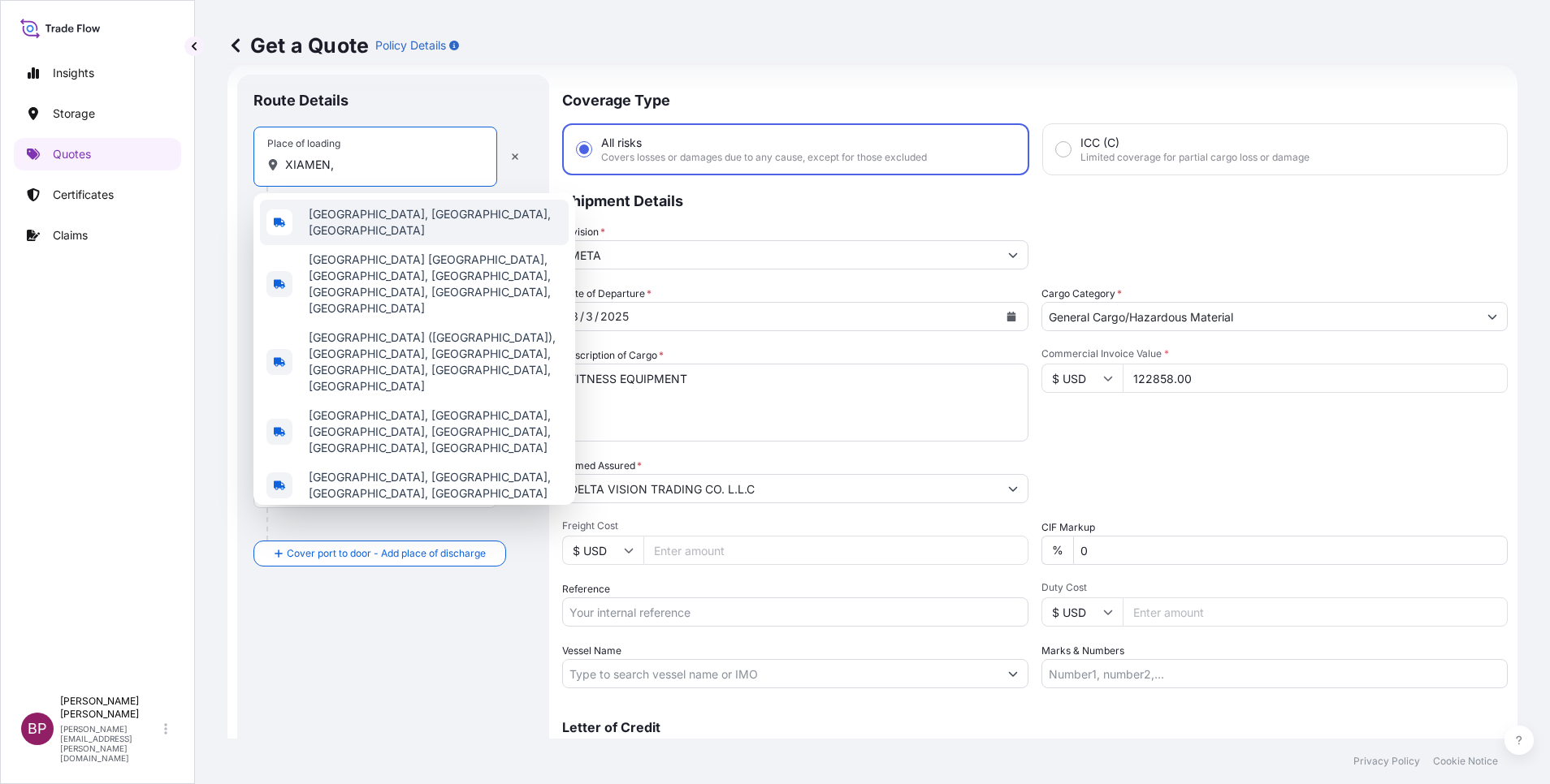
click at [442, 221] on div "[GEOGRAPHIC_DATA], [GEOGRAPHIC_DATA], [GEOGRAPHIC_DATA]" at bounding box center [415, 222] width 309 height 46
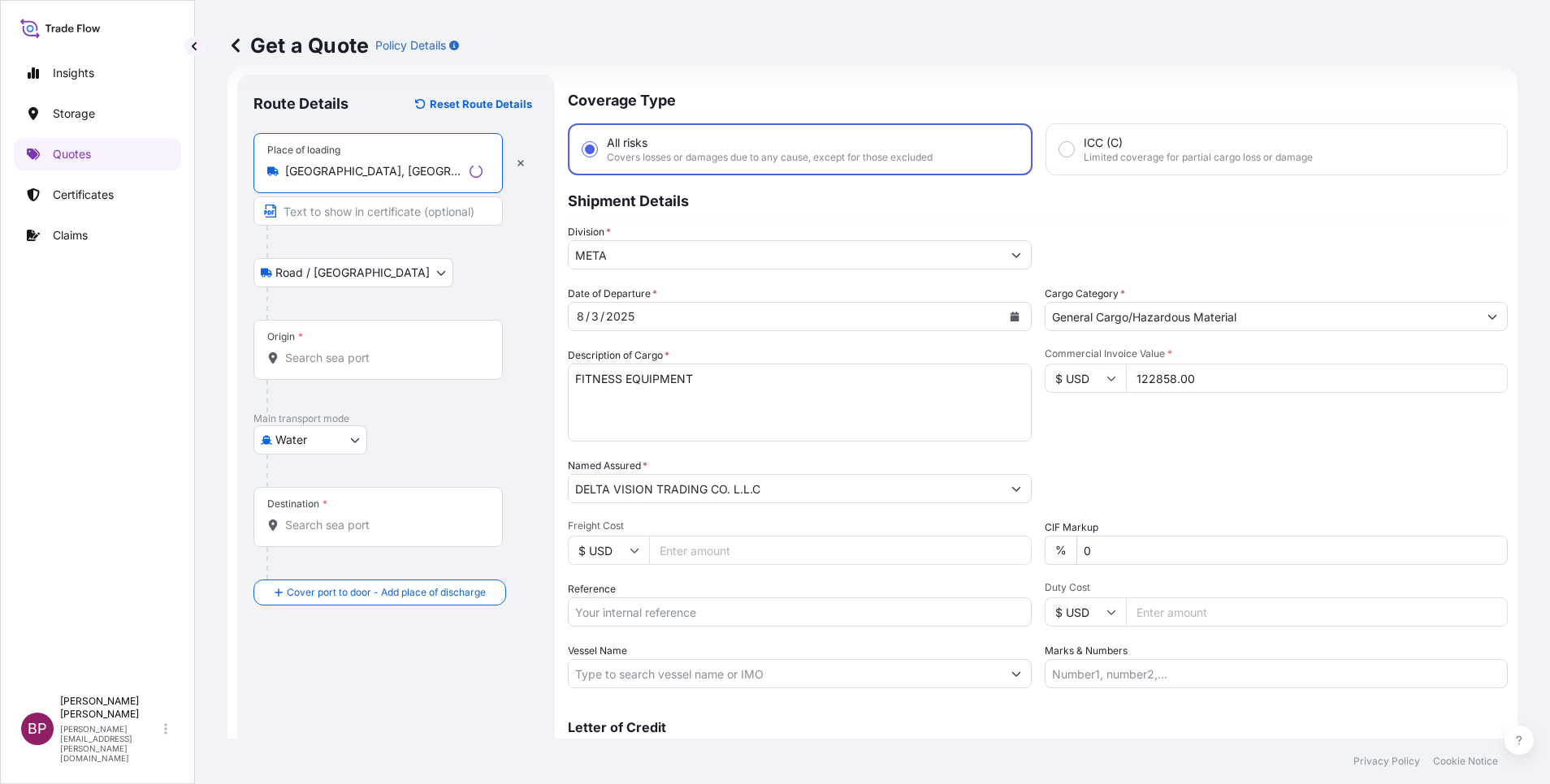
type input "[GEOGRAPHIC_DATA], [GEOGRAPHIC_DATA], [GEOGRAPHIC_DATA]"
click at [389, 366] on div "Origin *" at bounding box center [378, 350] width 249 height 60
click at [389, 366] on input "Origin *" at bounding box center [384, 358] width 197 height 16
paste input "XIAMEN,"
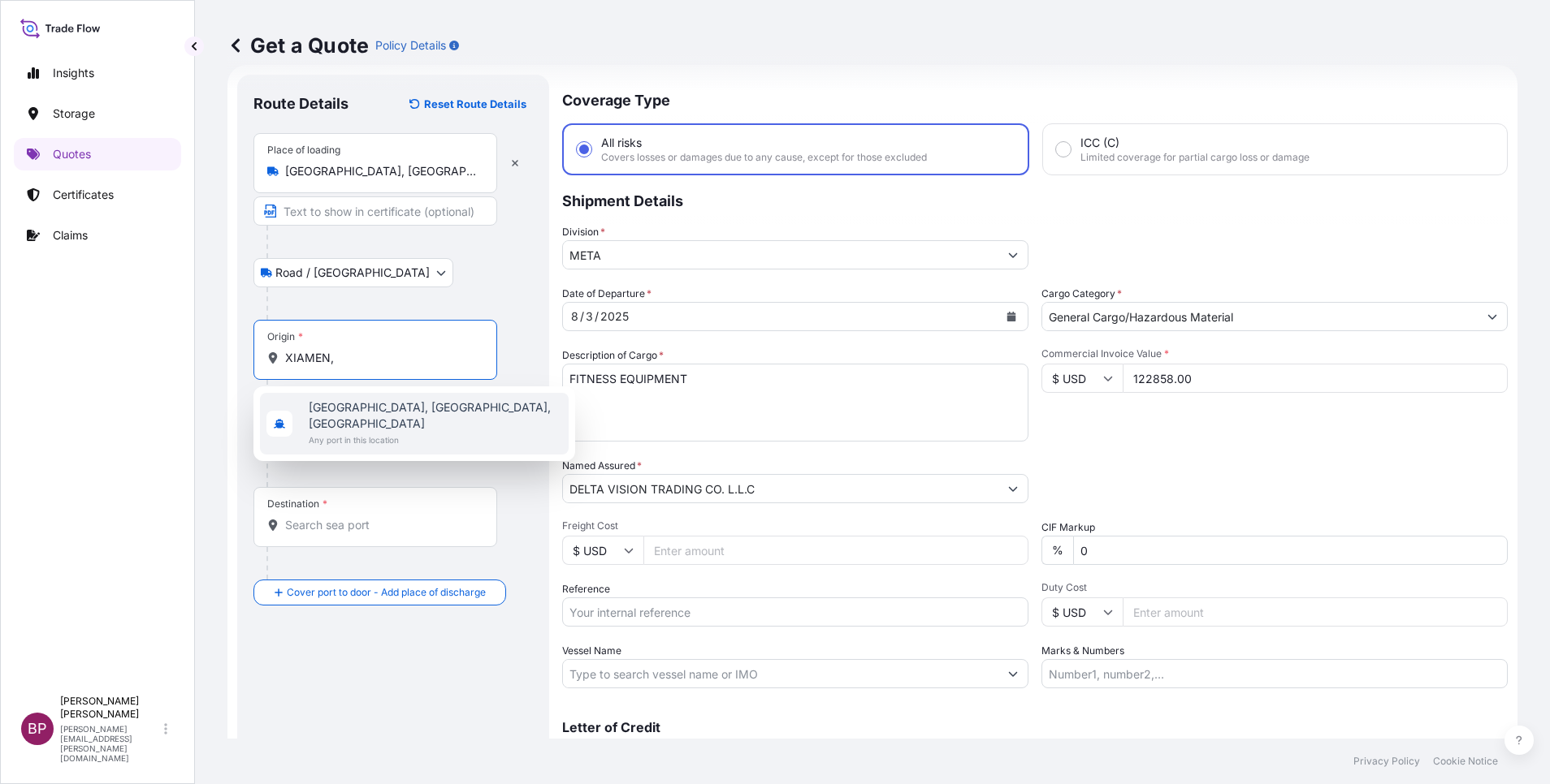
click at [422, 414] on span "[GEOGRAPHIC_DATA], [GEOGRAPHIC_DATA], [GEOGRAPHIC_DATA]" at bounding box center [436, 415] width 253 height 33
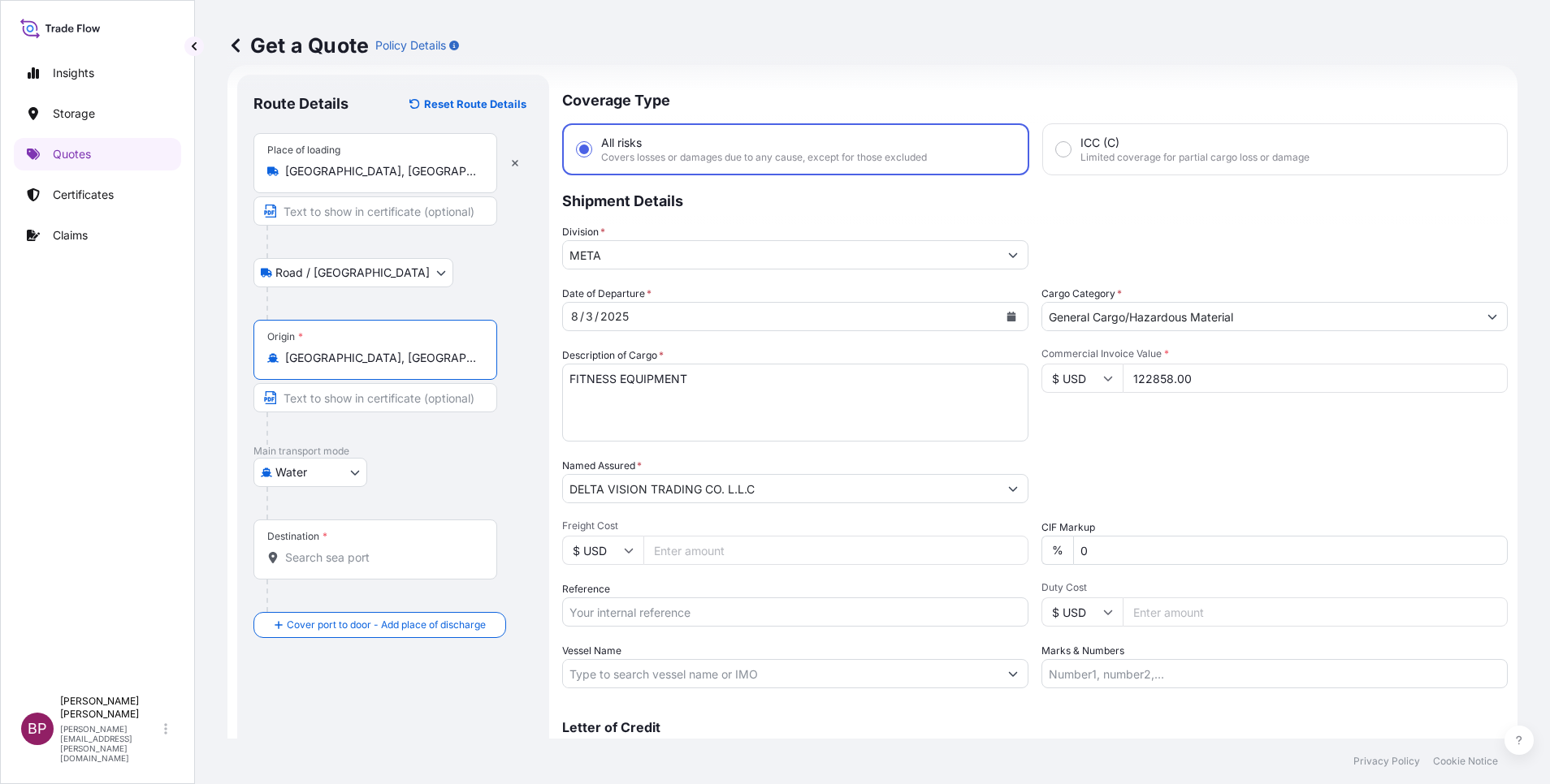
type input "[GEOGRAPHIC_DATA], [GEOGRAPHIC_DATA], [GEOGRAPHIC_DATA]"
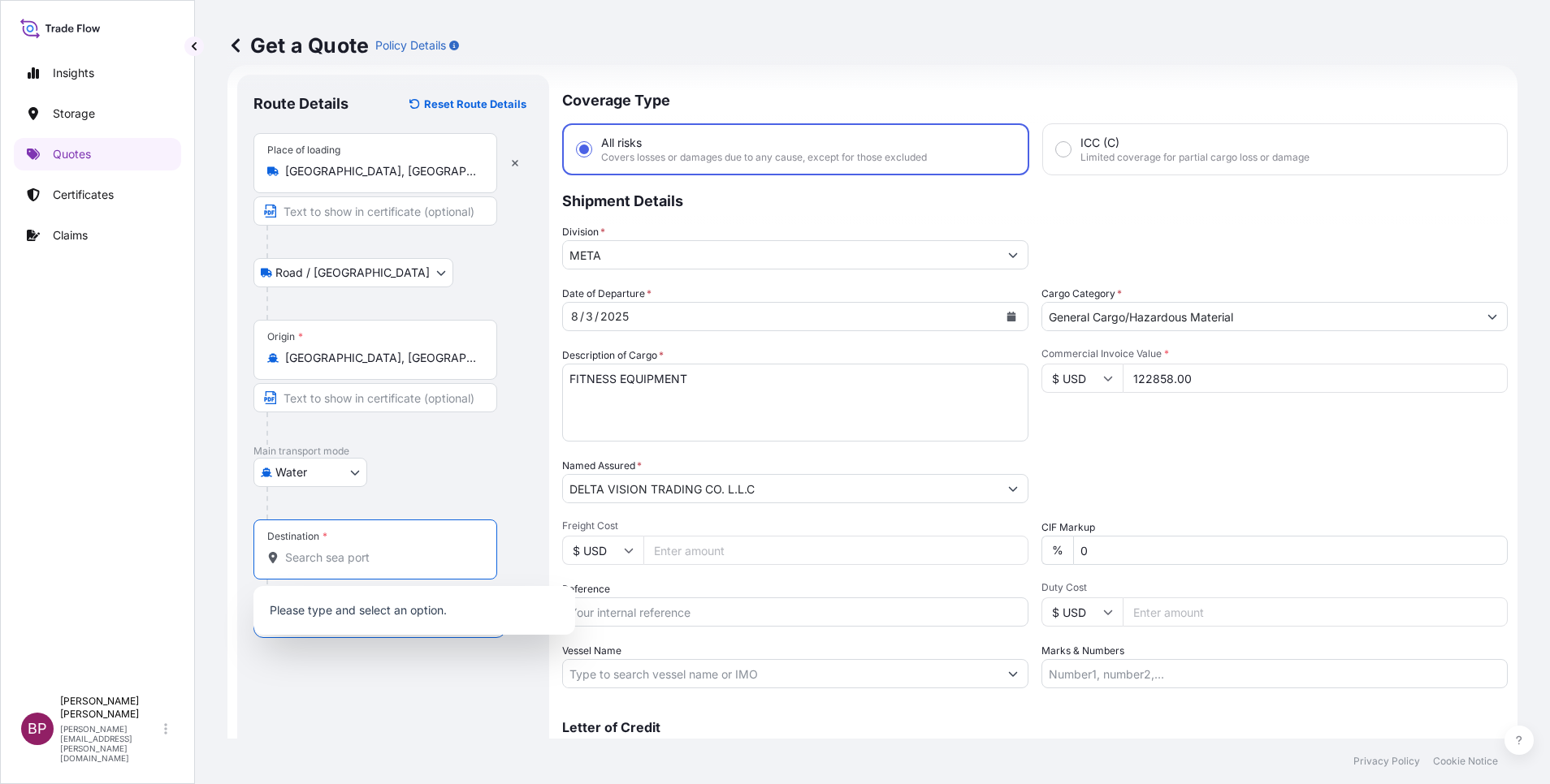
click at [355, 563] on input "Destination *" at bounding box center [381, 558] width 191 height 16
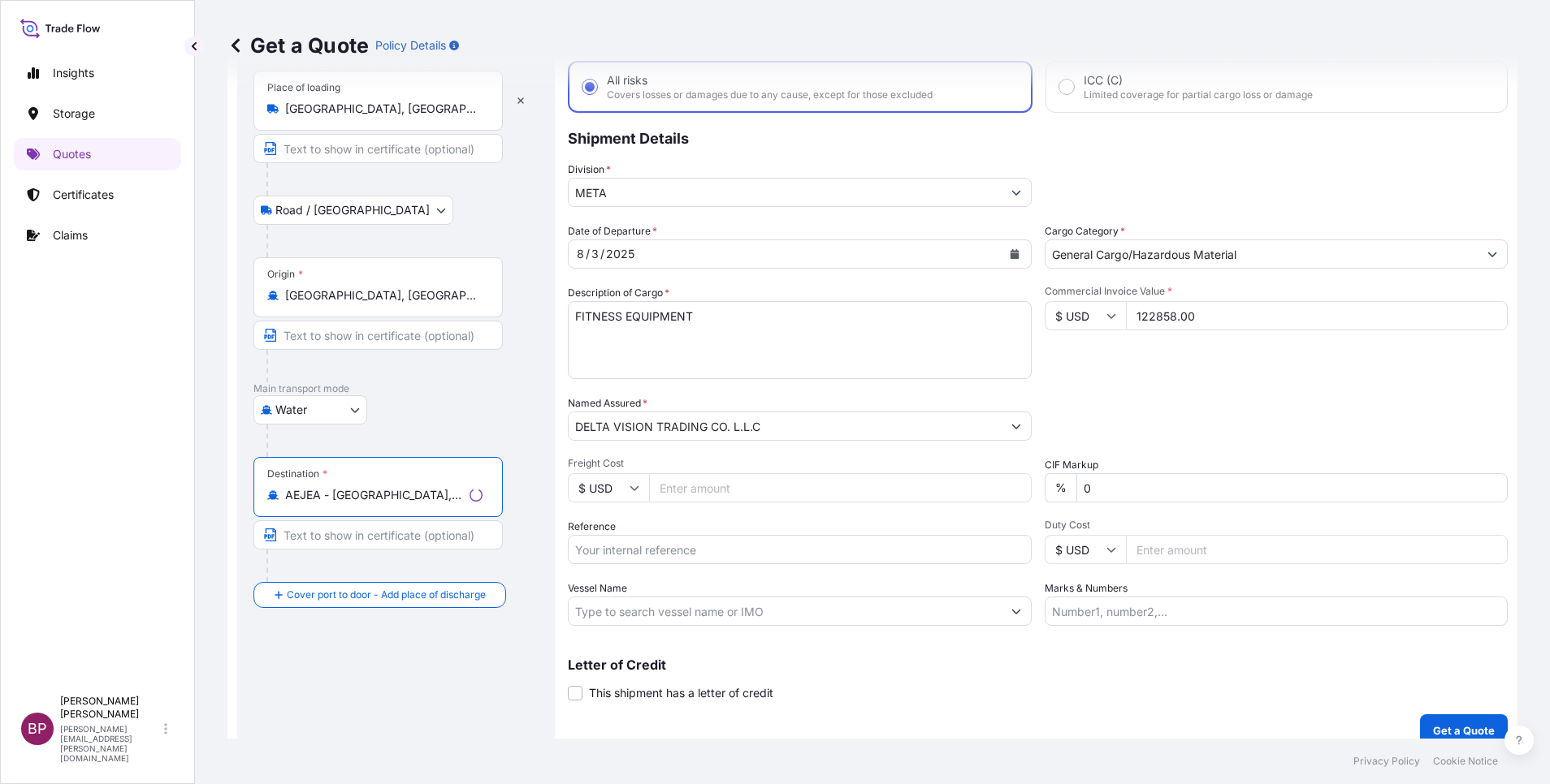
scroll to position [107, 0]
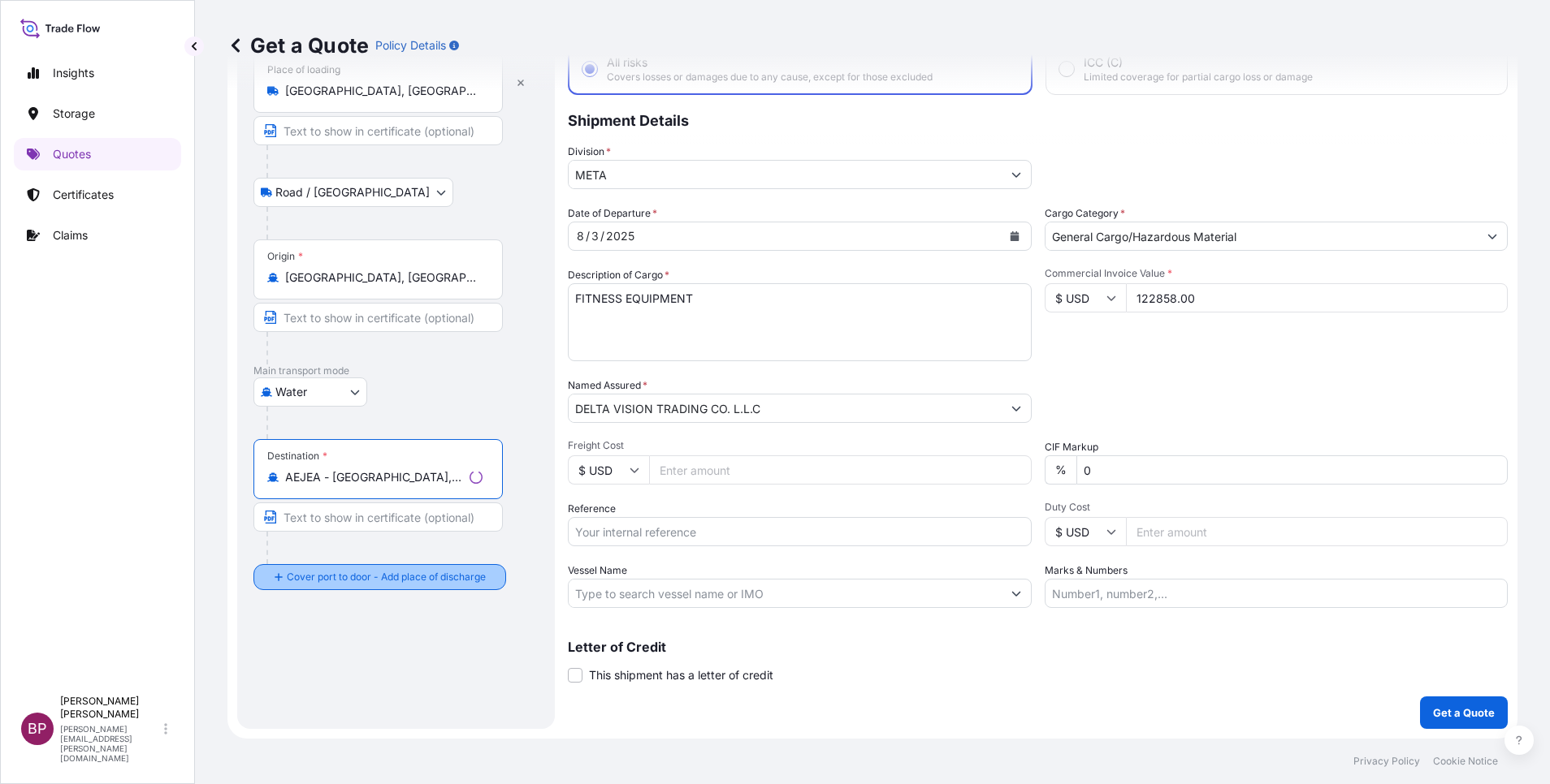
type input "AEJEA - [GEOGRAPHIC_DATA], [GEOGRAPHIC_DATA]"
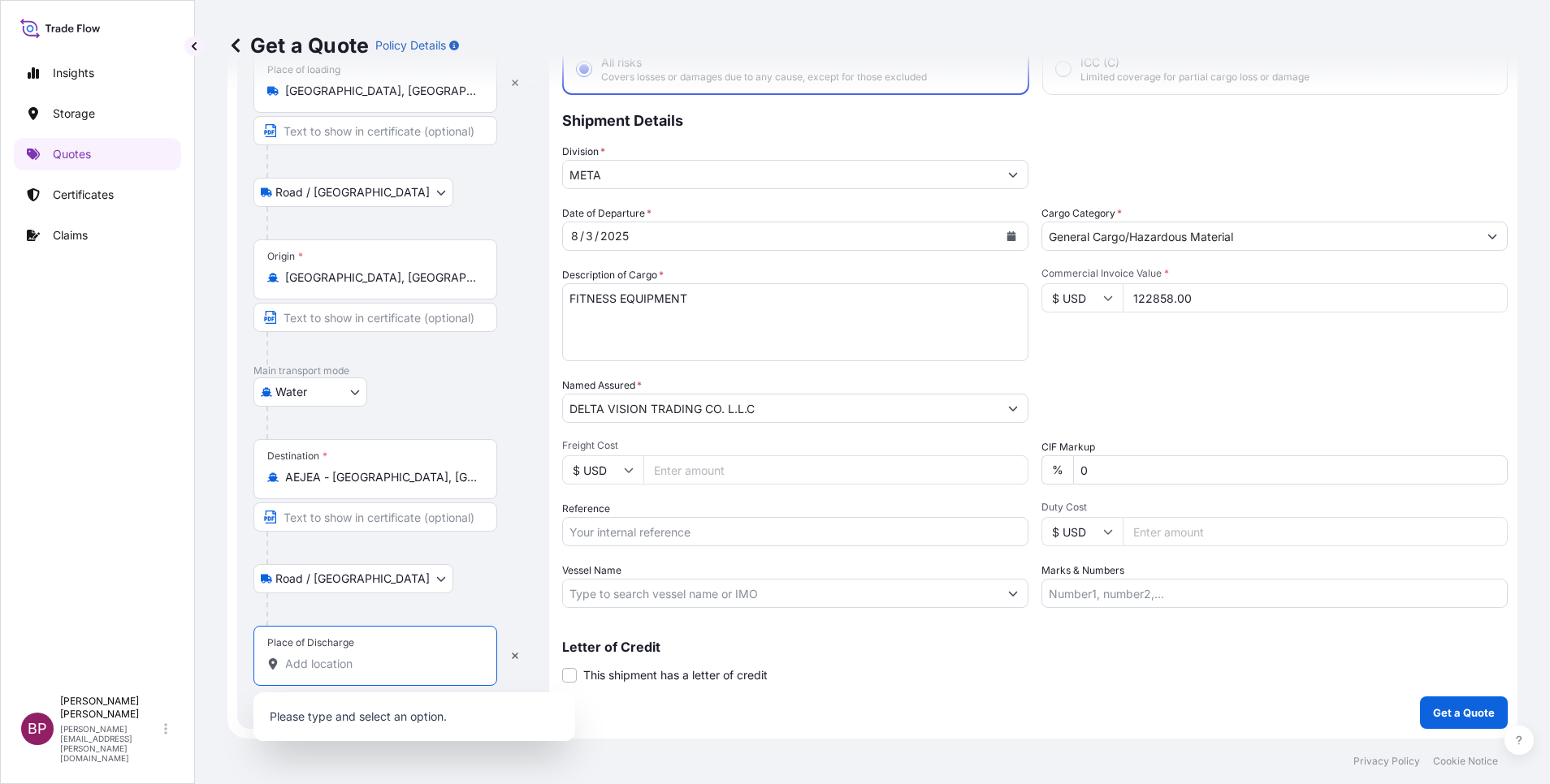
click at [339, 655] on input "Place of Discharge" at bounding box center [381, 663] width 191 height 16
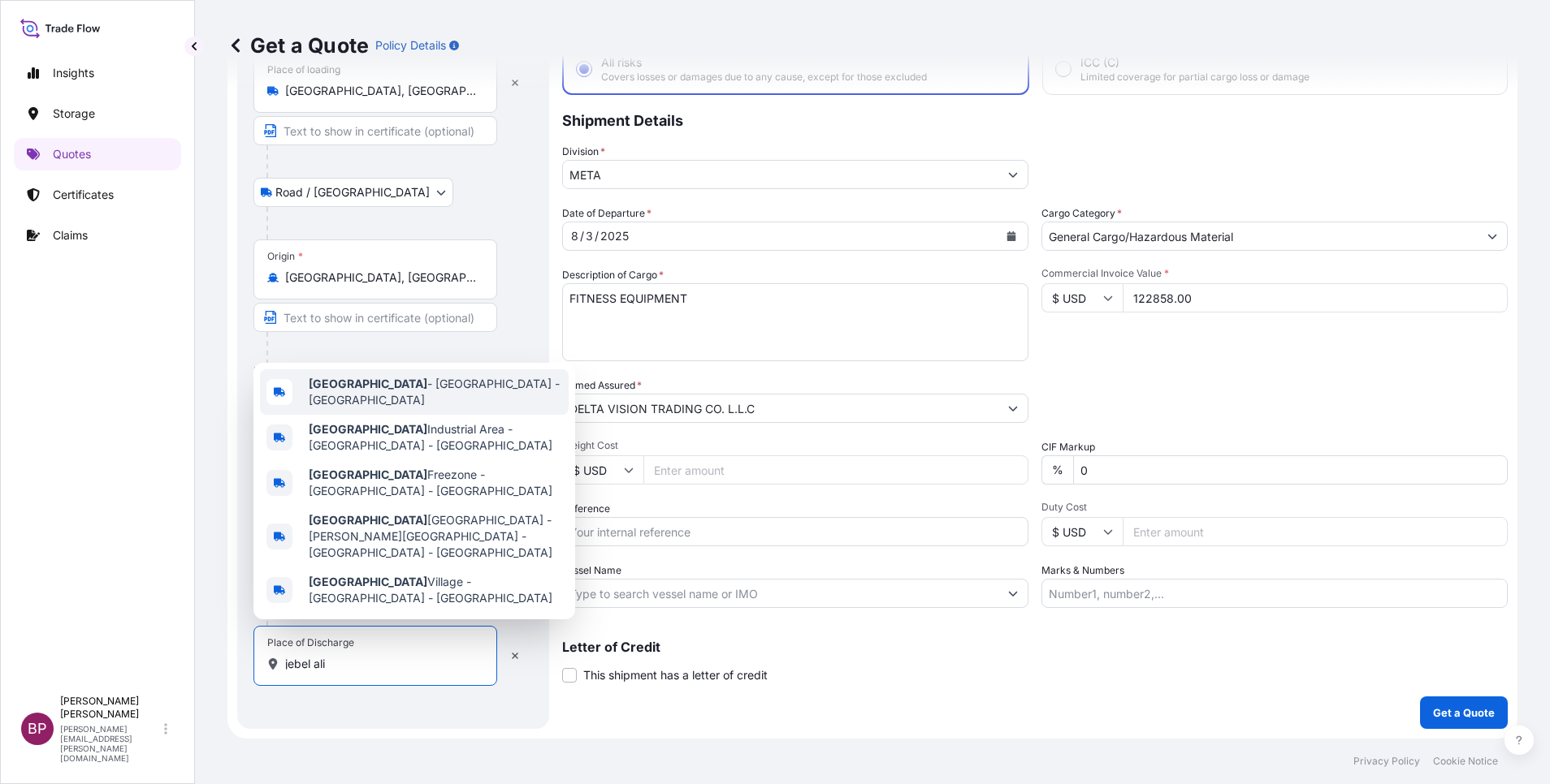
click at [435, 408] on span "[GEOGRAPHIC_DATA] - [GEOGRAPHIC_DATA] - [GEOGRAPHIC_DATA]" at bounding box center [436, 392] width 253 height 33
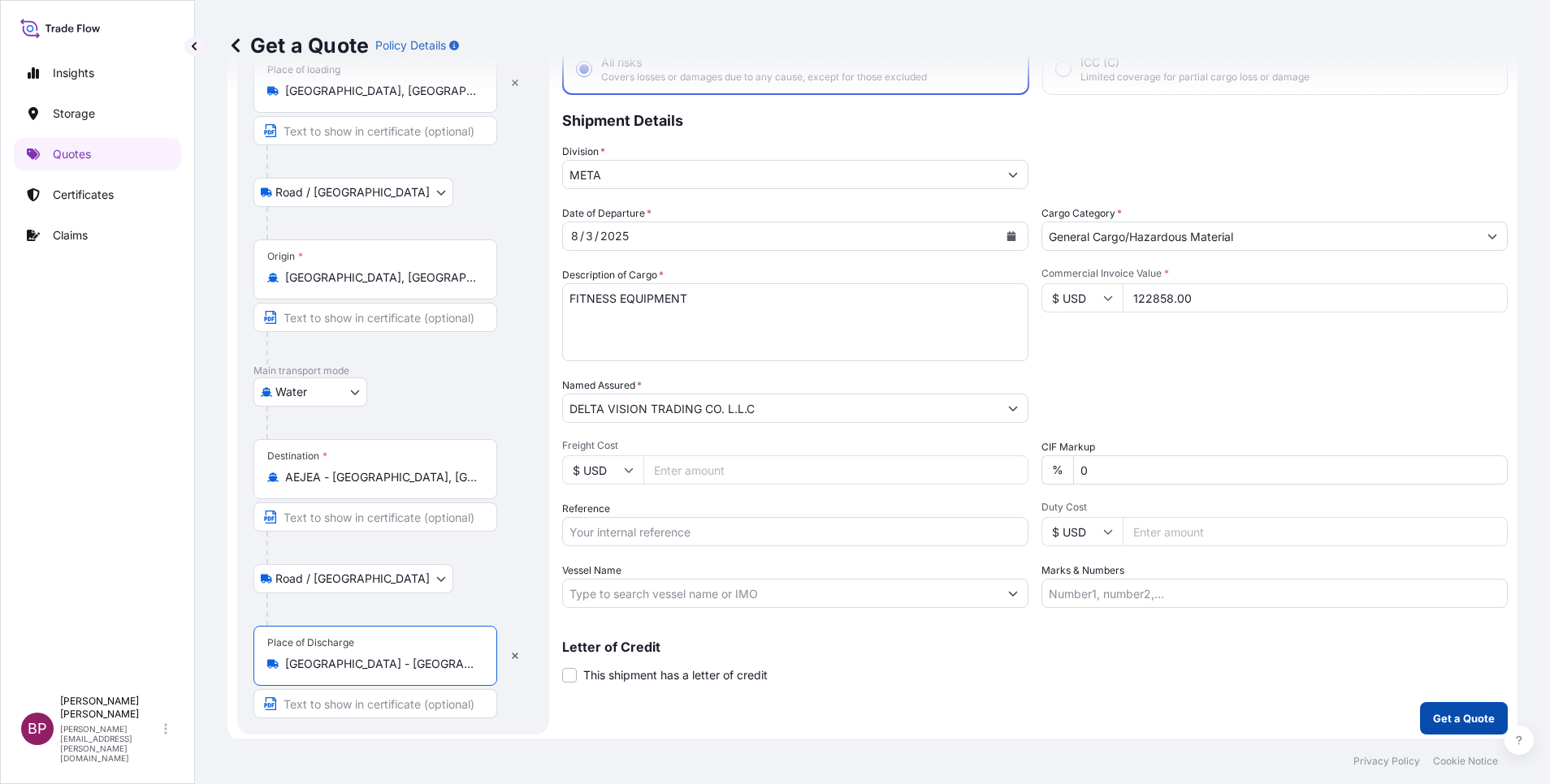
type input "[GEOGRAPHIC_DATA] - [GEOGRAPHIC_DATA] - [GEOGRAPHIC_DATA]"
click at [1469, 715] on p "Get a Quote" at bounding box center [1463, 718] width 62 height 16
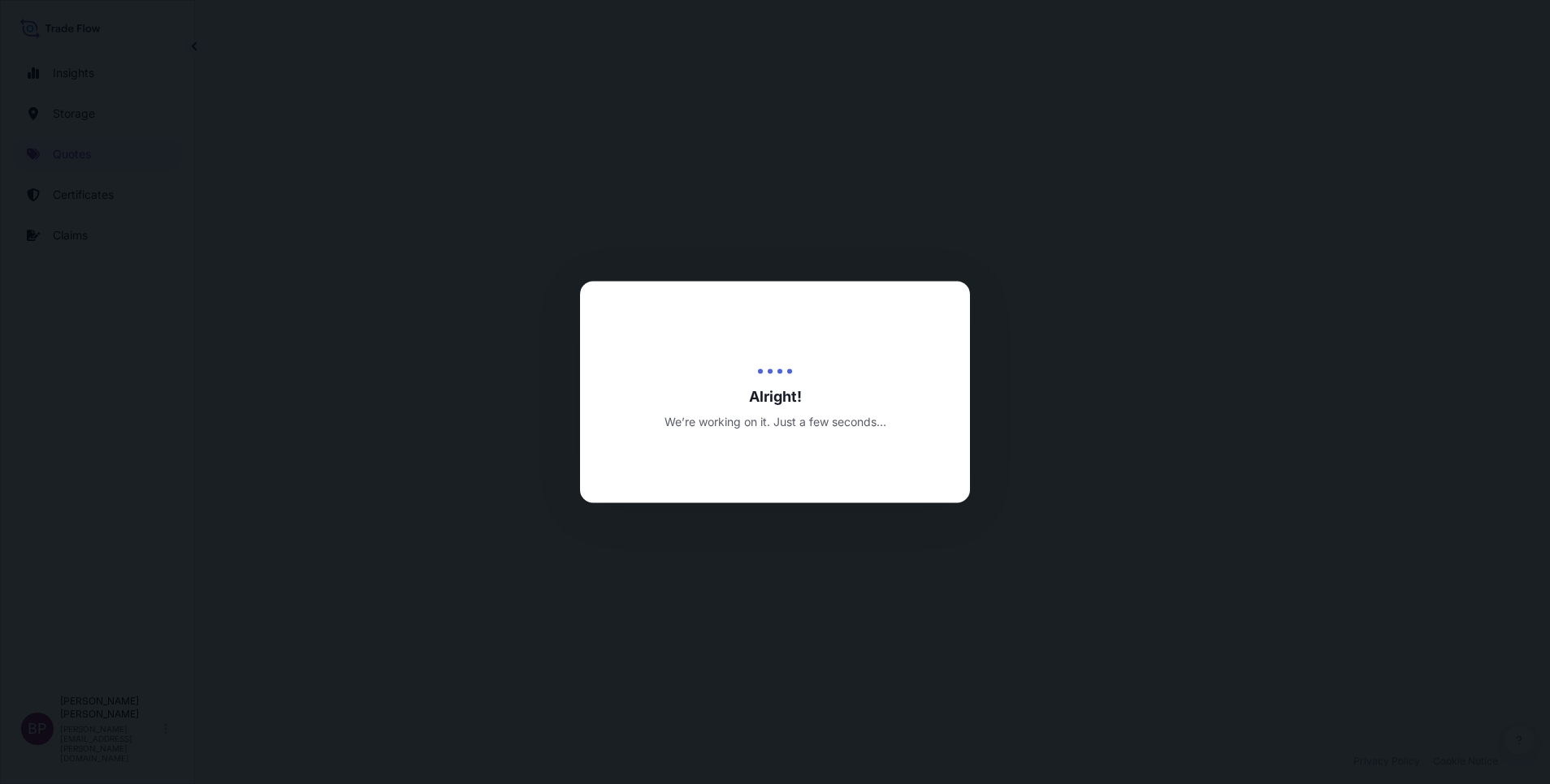
select select "Road / [GEOGRAPHIC_DATA]"
select select "Water"
select select "Road / [GEOGRAPHIC_DATA]"
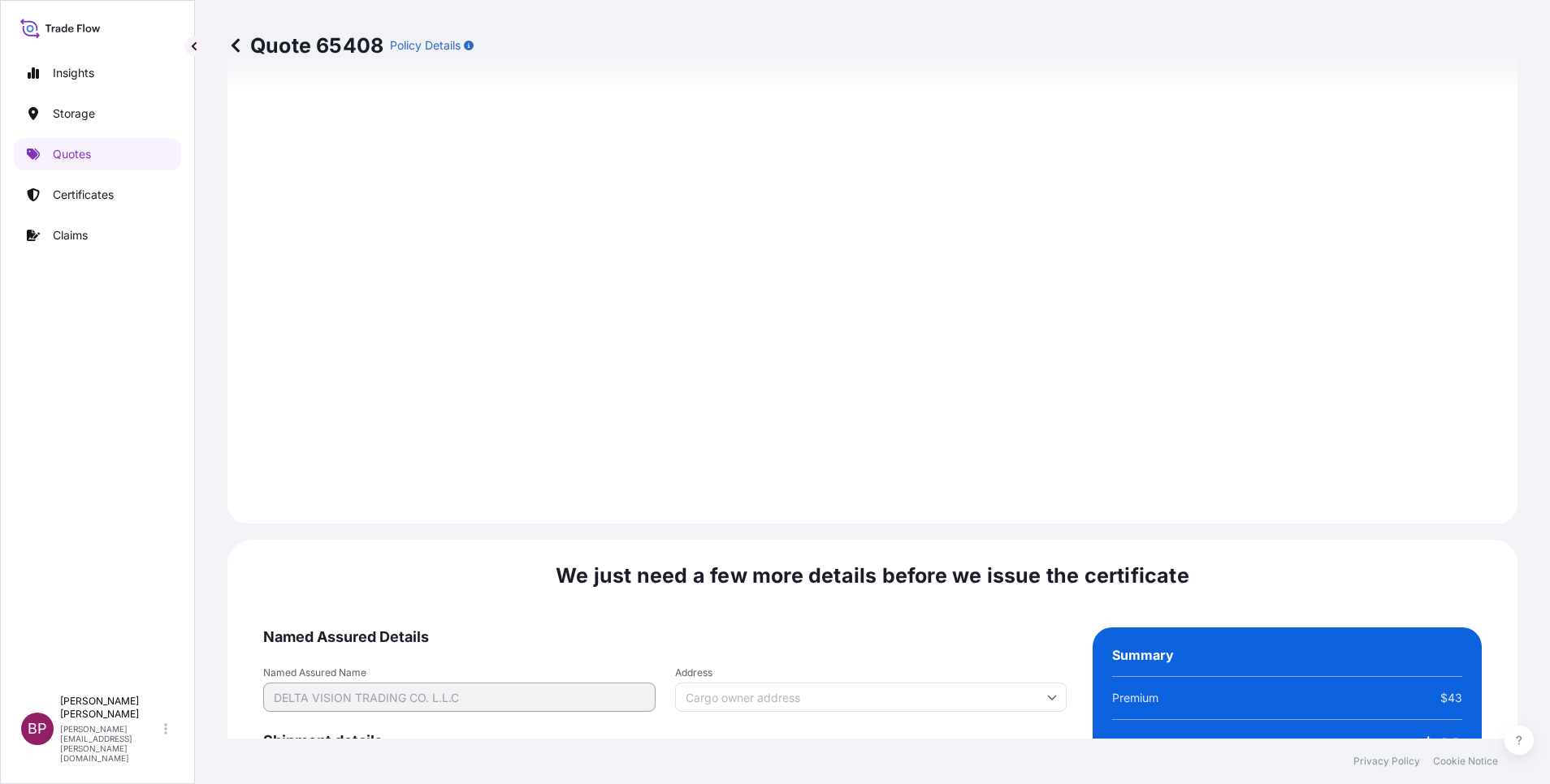
scroll to position [2406, 0]
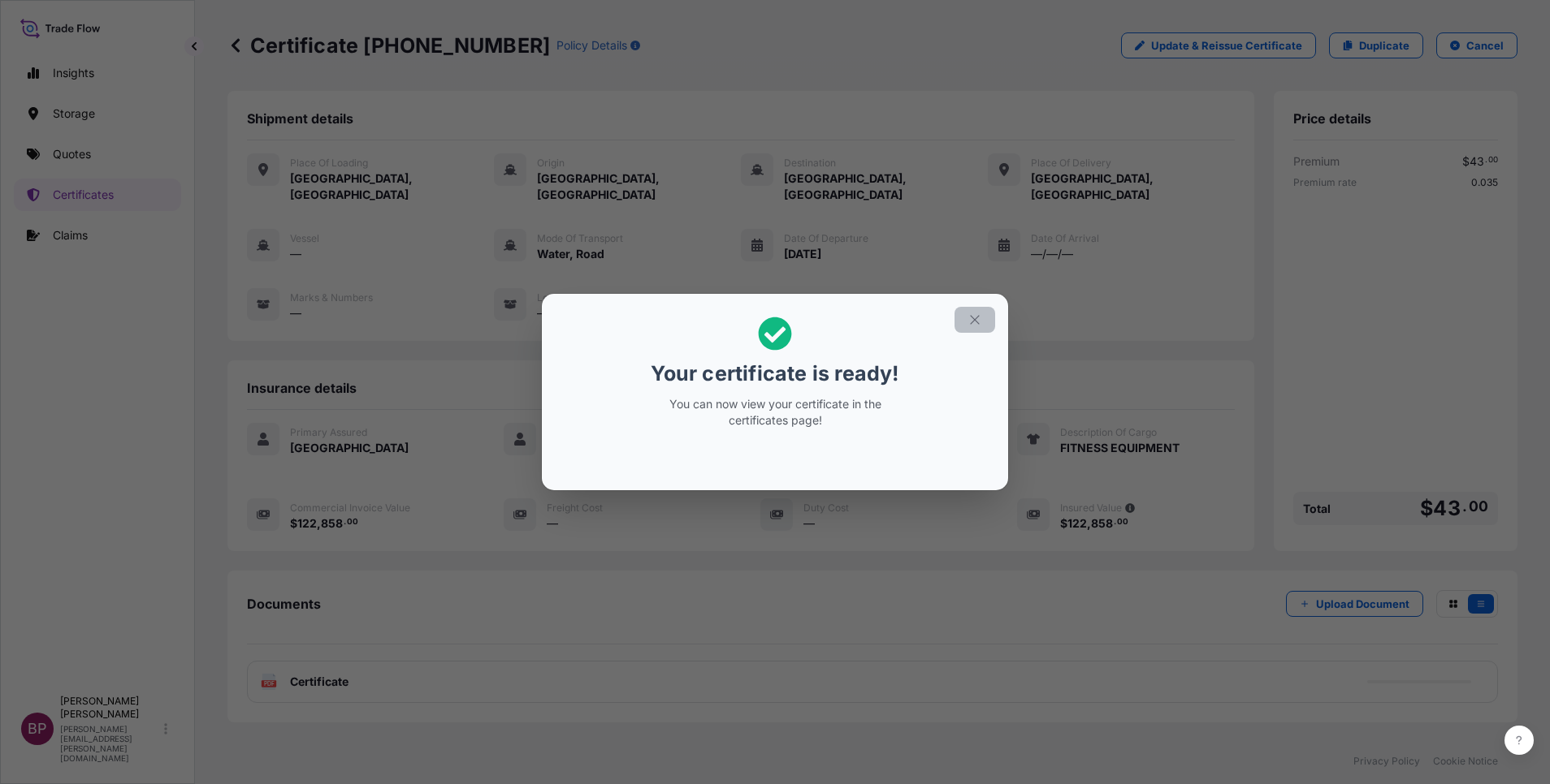
click at [976, 327] on icon "button" at bounding box center [974, 320] width 15 height 15
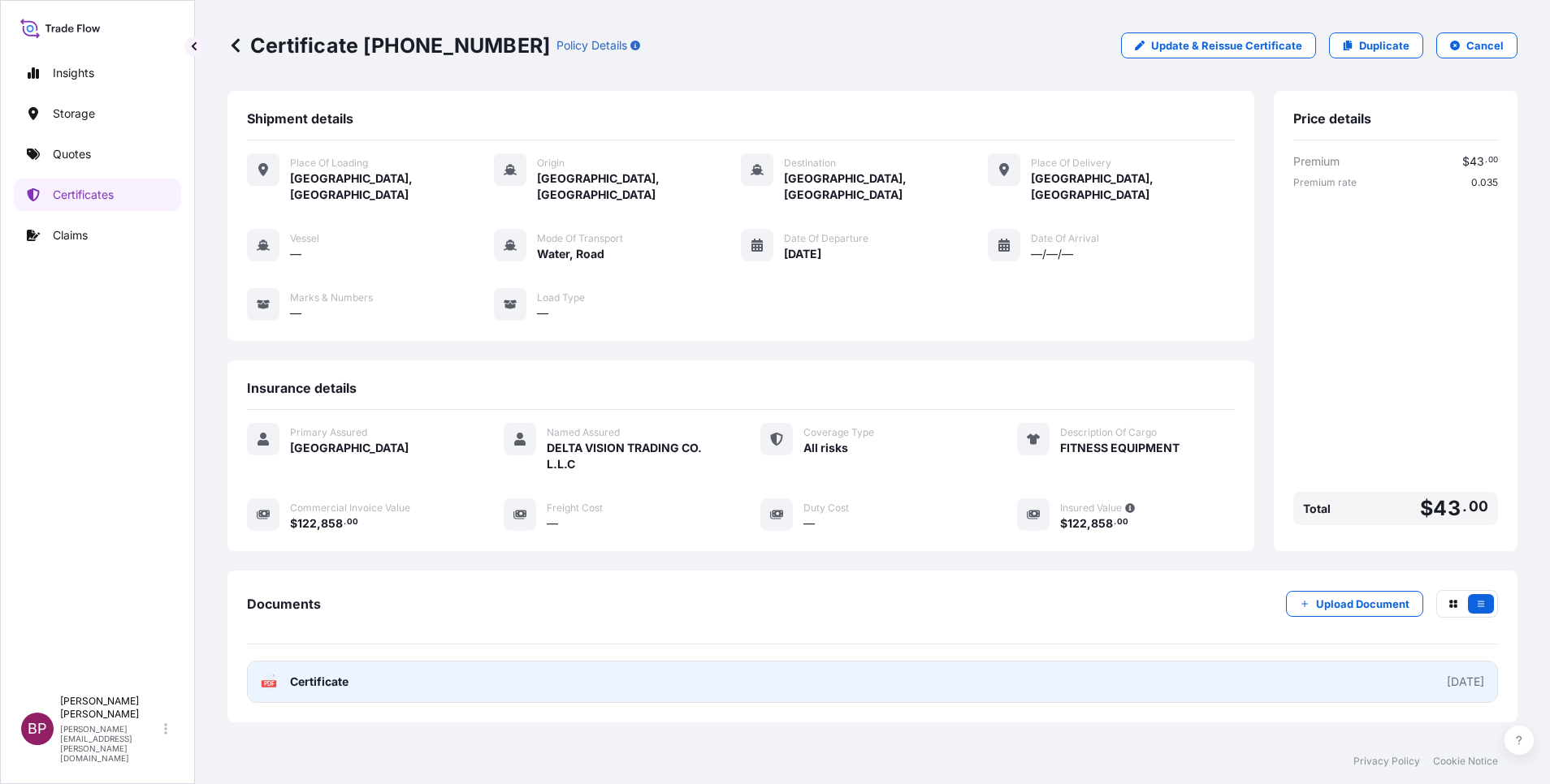
click at [352, 664] on link "PDF Certificate [DATE]" at bounding box center [872, 681] width 1251 height 42
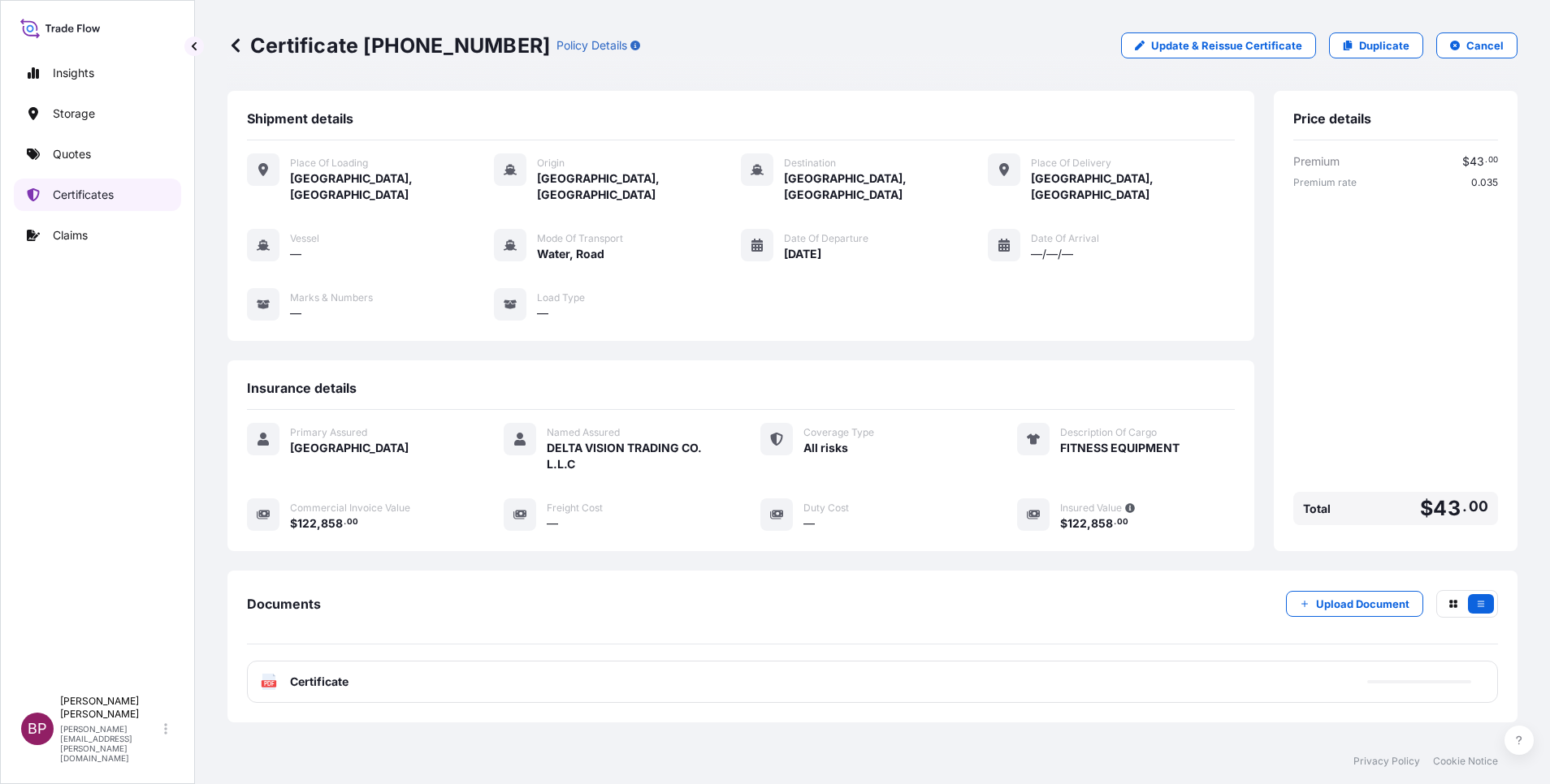
click at [73, 190] on p "Certificates" at bounding box center [83, 194] width 61 height 16
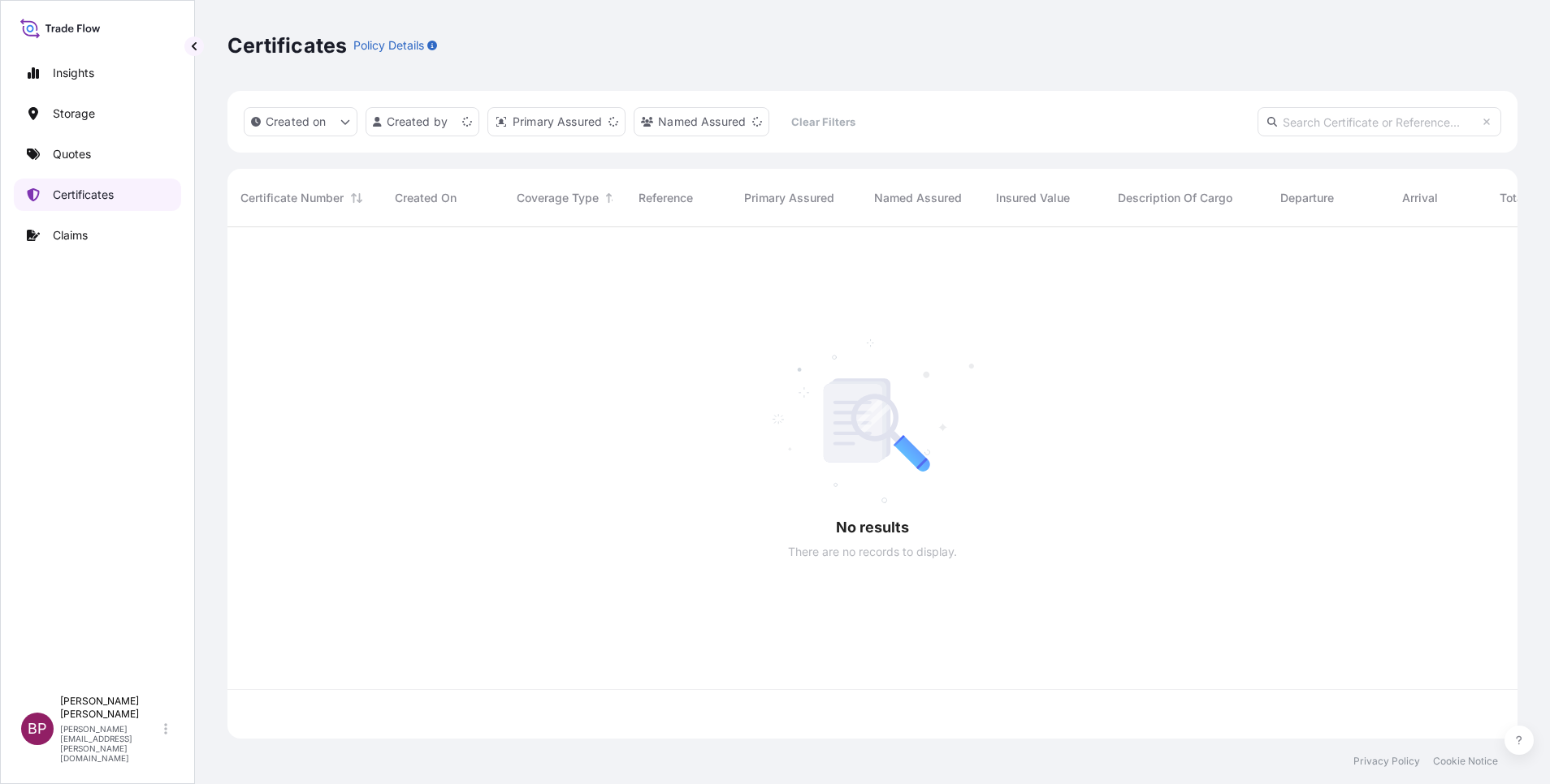
scroll to position [502, 1271]
click at [71, 146] on p "Quotes" at bounding box center [72, 154] width 38 height 16
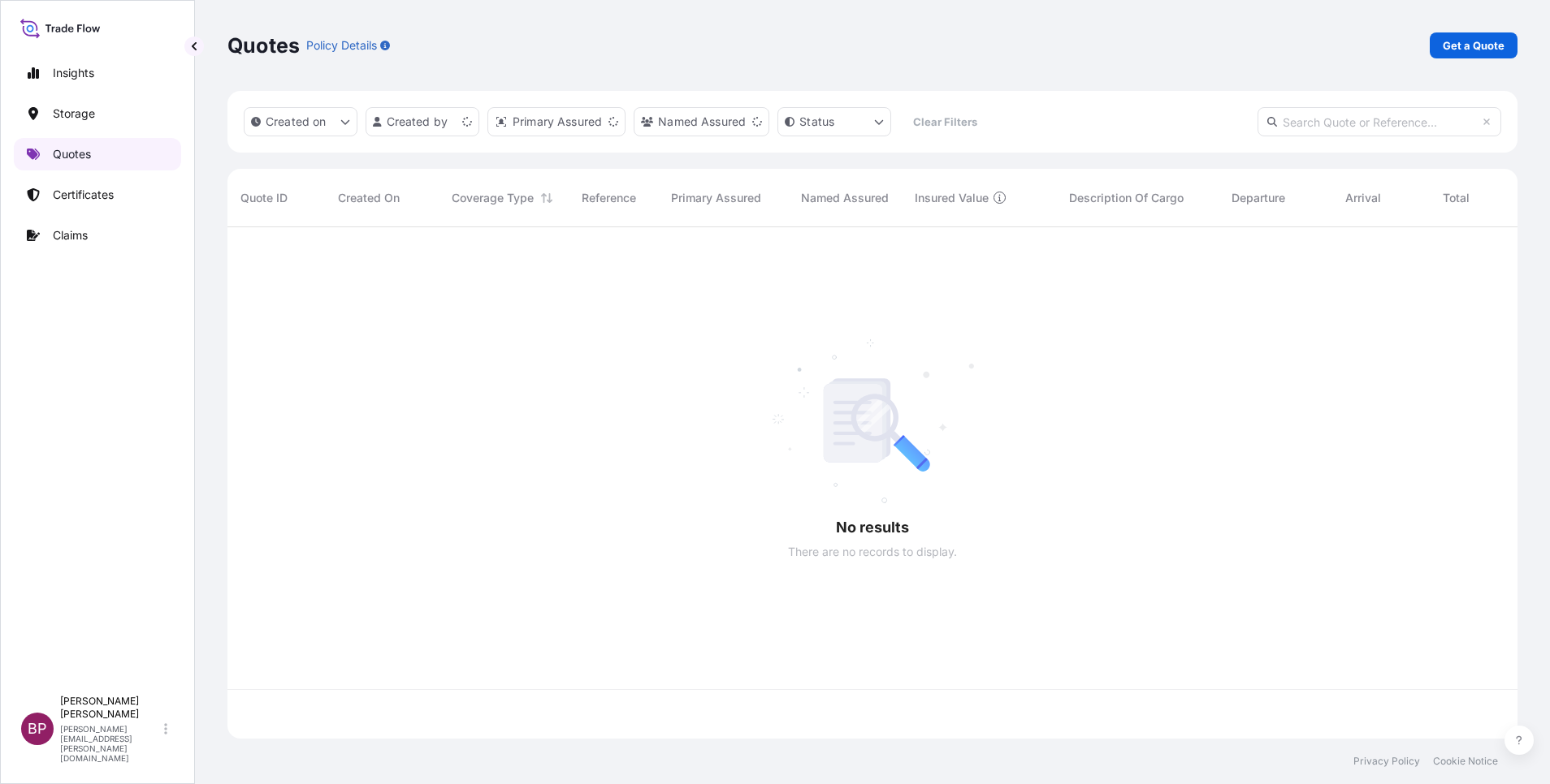
scroll to position [502, 1271]
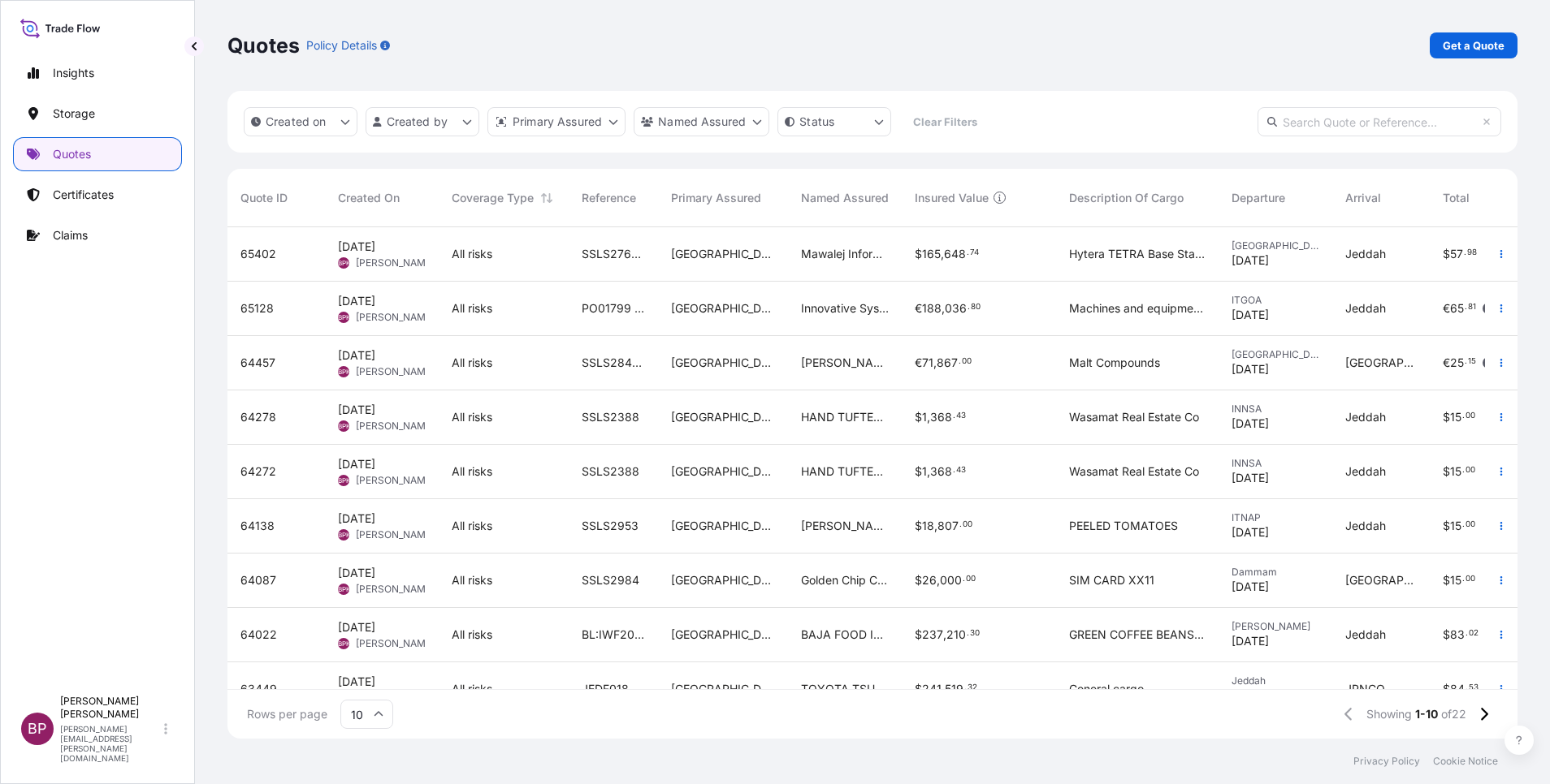
click at [963, 264] on div "$ 165 , 648 . 74" at bounding box center [978, 254] width 155 height 55
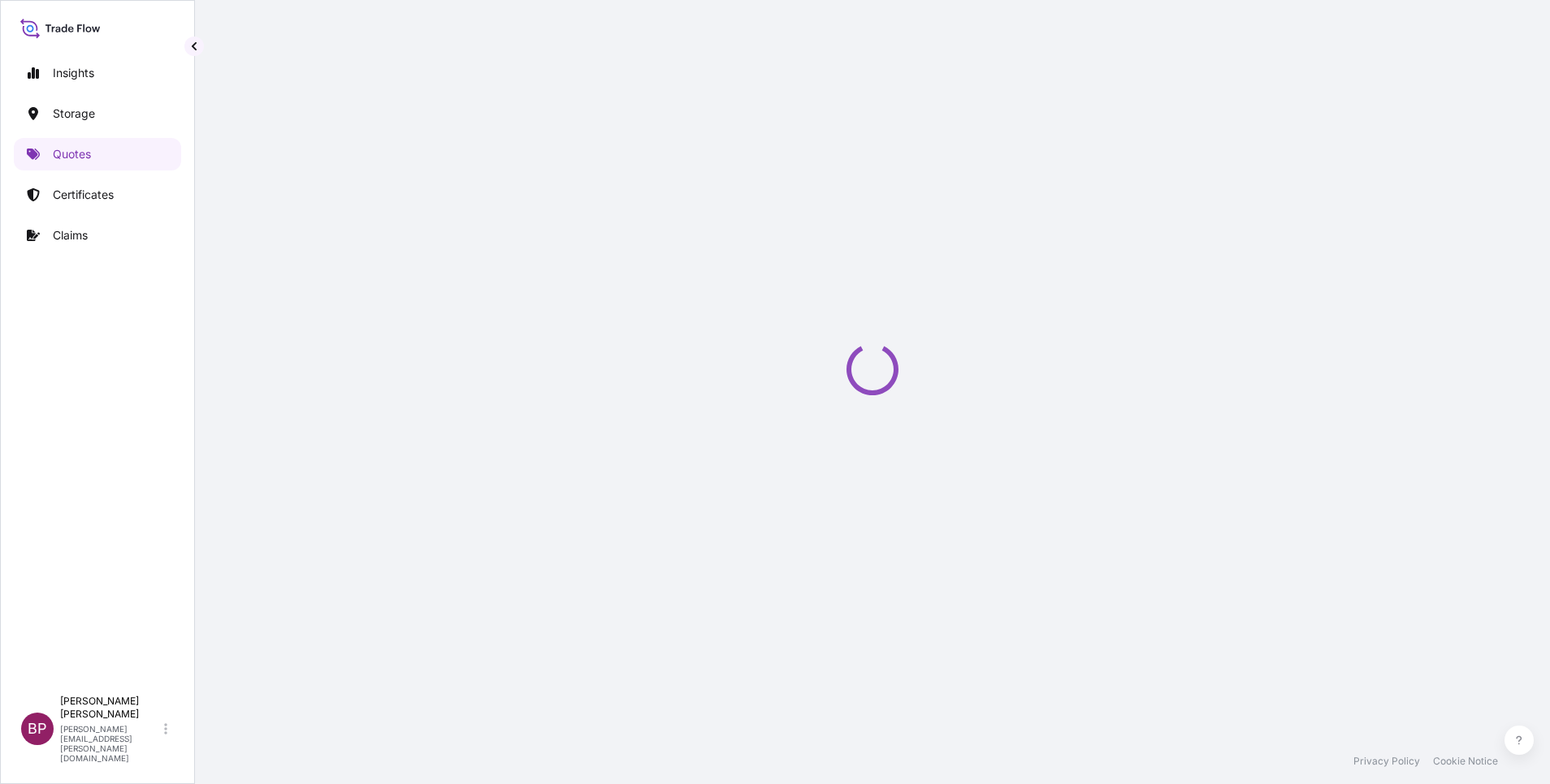
select select "Road / [GEOGRAPHIC_DATA]"
select select "Water"
select select "Road / [GEOGRAPHIC_DATA]"
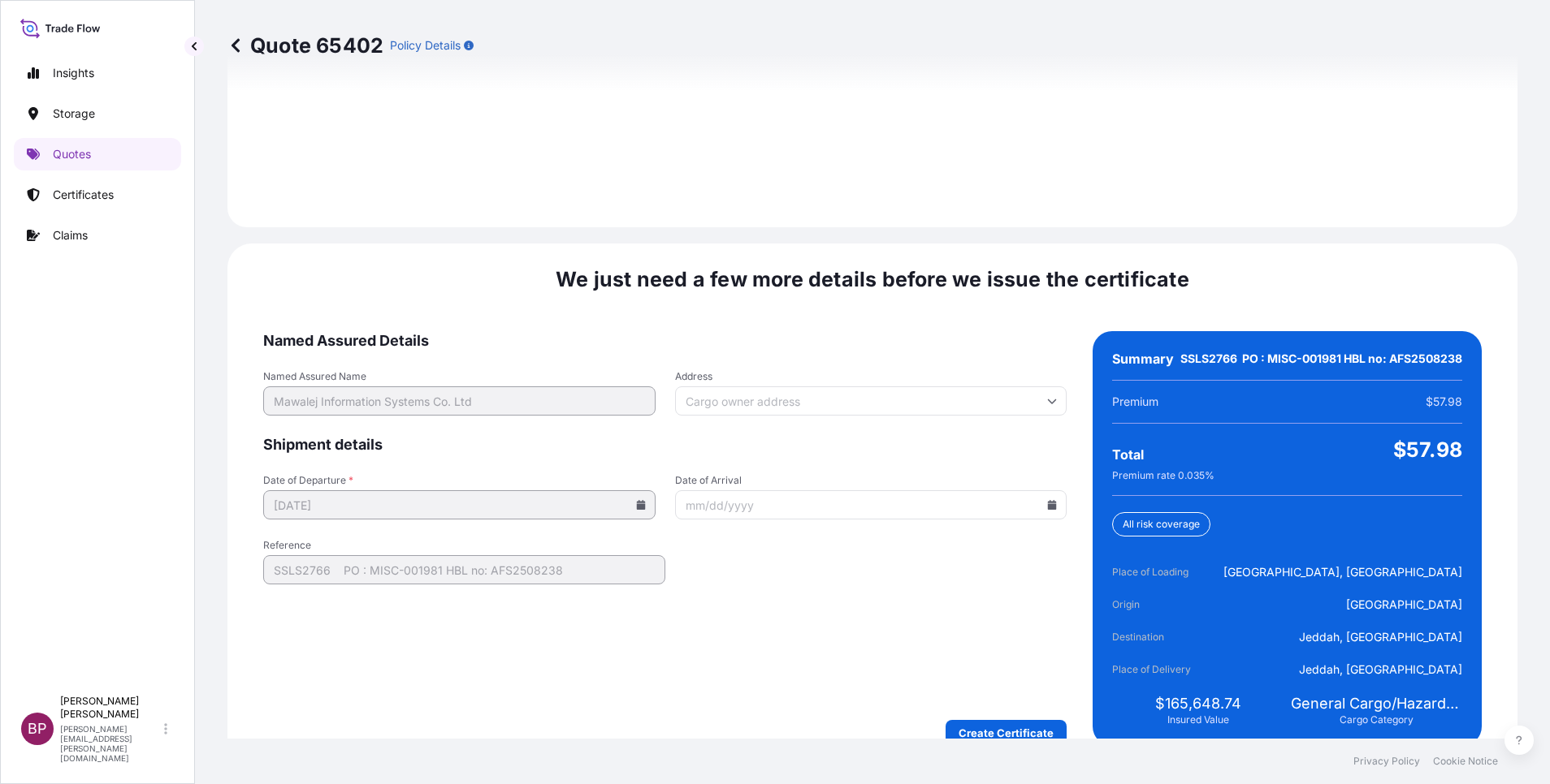
scroll to position [2439, 0]
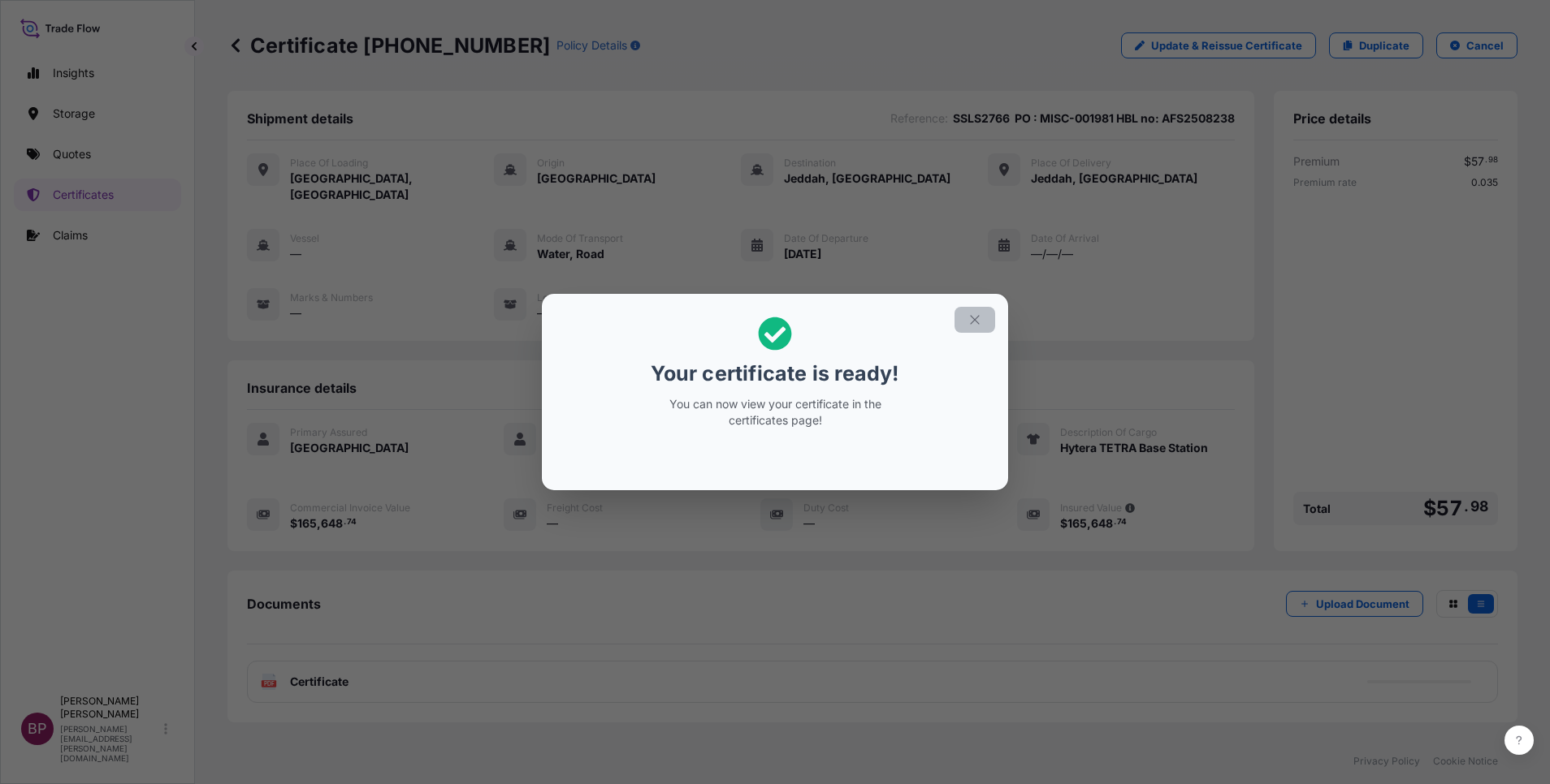
click at [974, 321] on icon "button" at bounding box center [974, 319] width 9 height 9
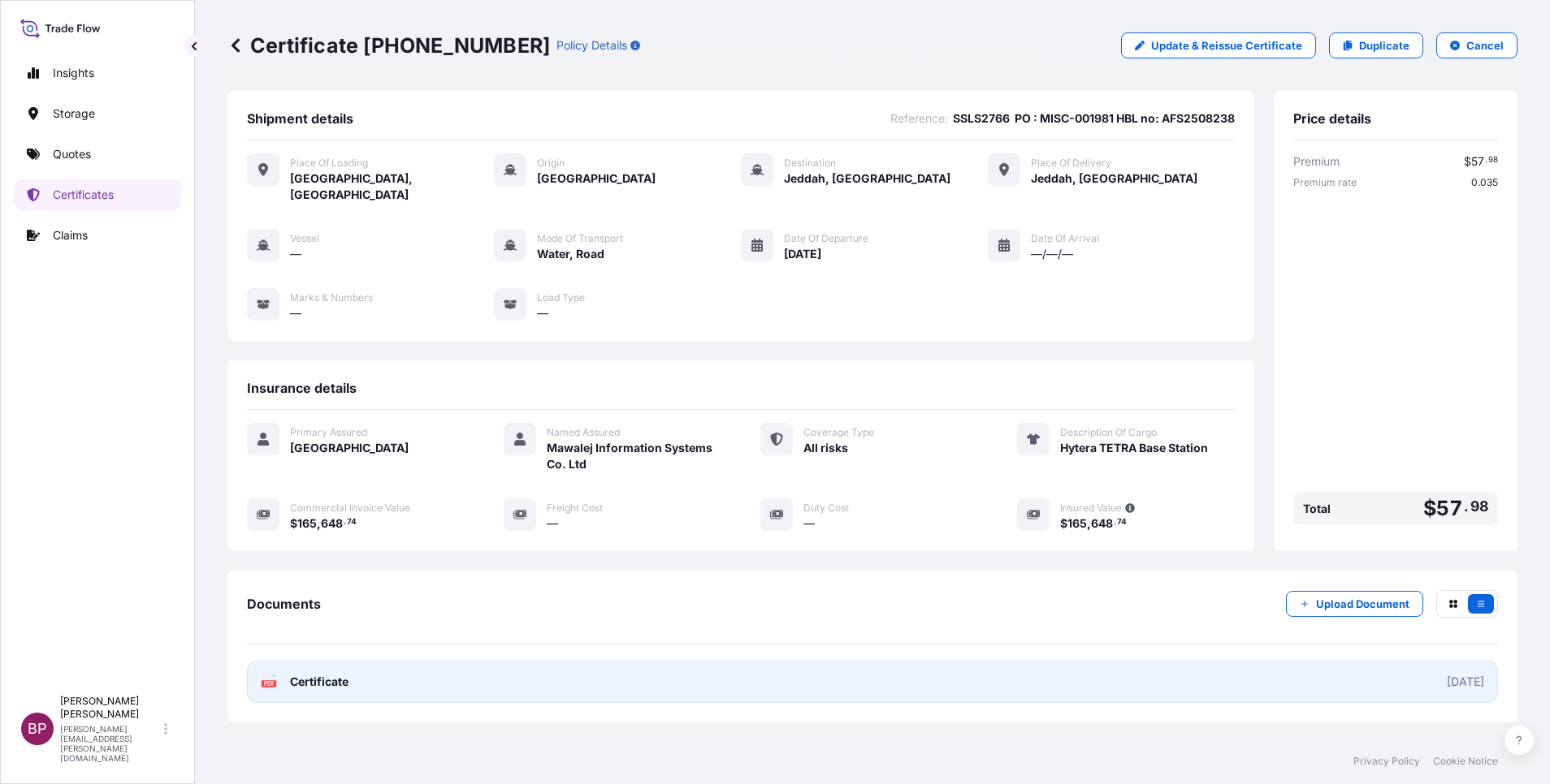
click at [322, 673] on span "Certificate" at bounding box center [319, 681] width 59 height 16
